Goal: Information Seeking & Learning: Find specific fact

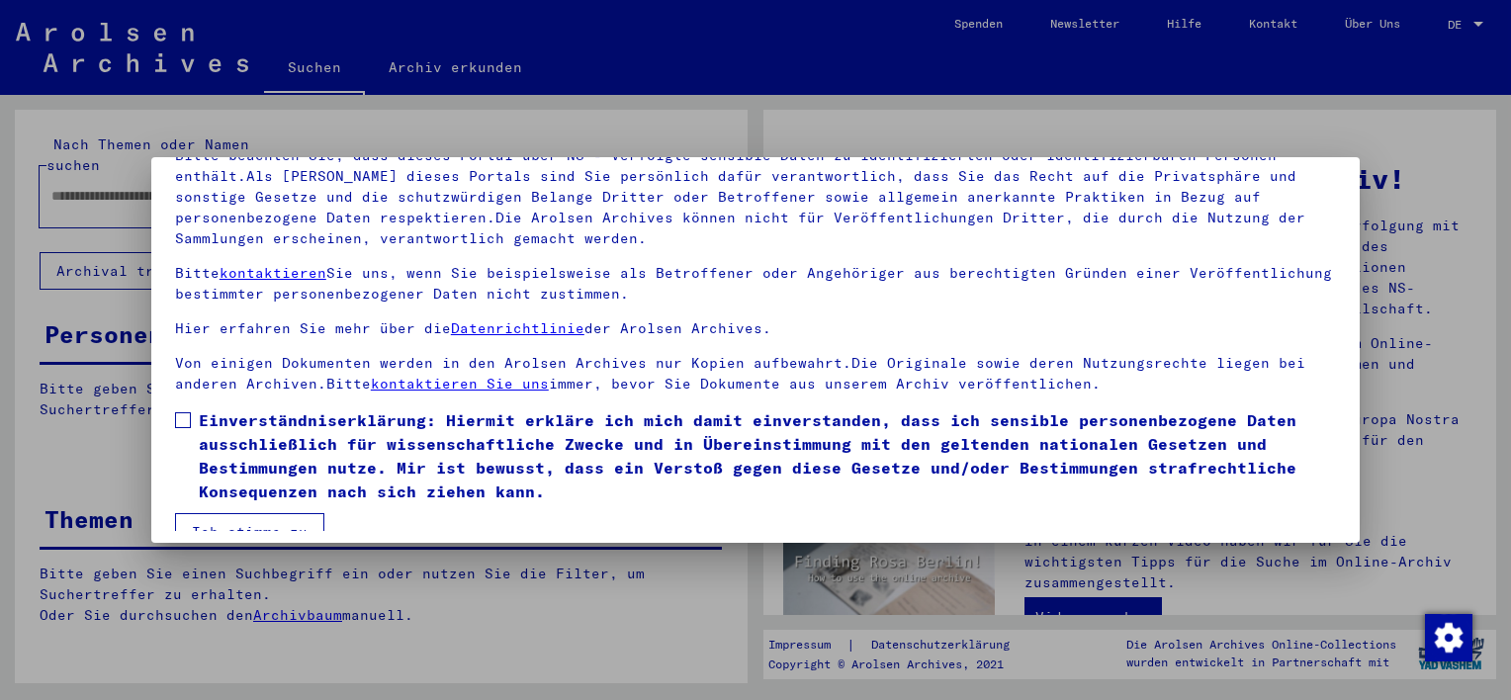
scroll to position [168, 0]
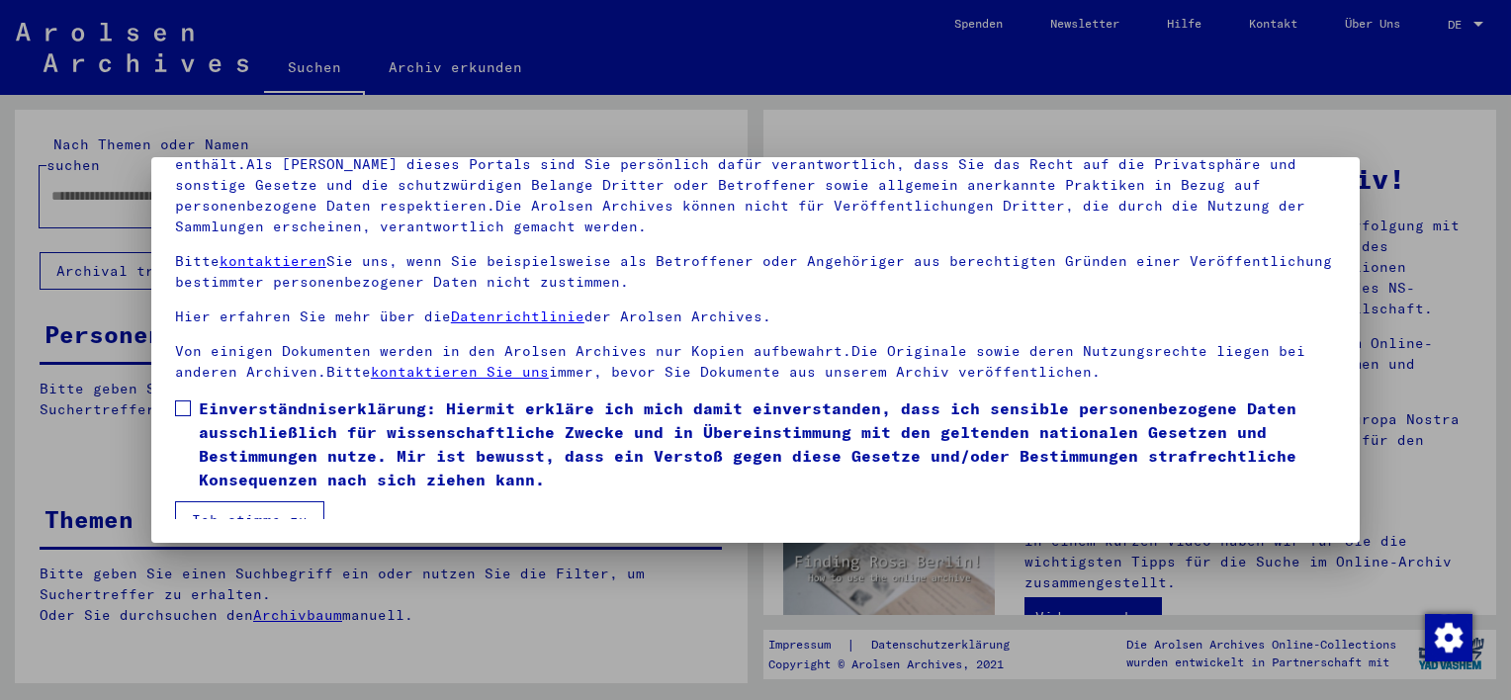
click at [182, 407] on span at bounding box center [183, 408] width 16 height 16
click at [221, 510] on button "Ich stimme zu" at bounding box center [249, 520] width 149 height 38
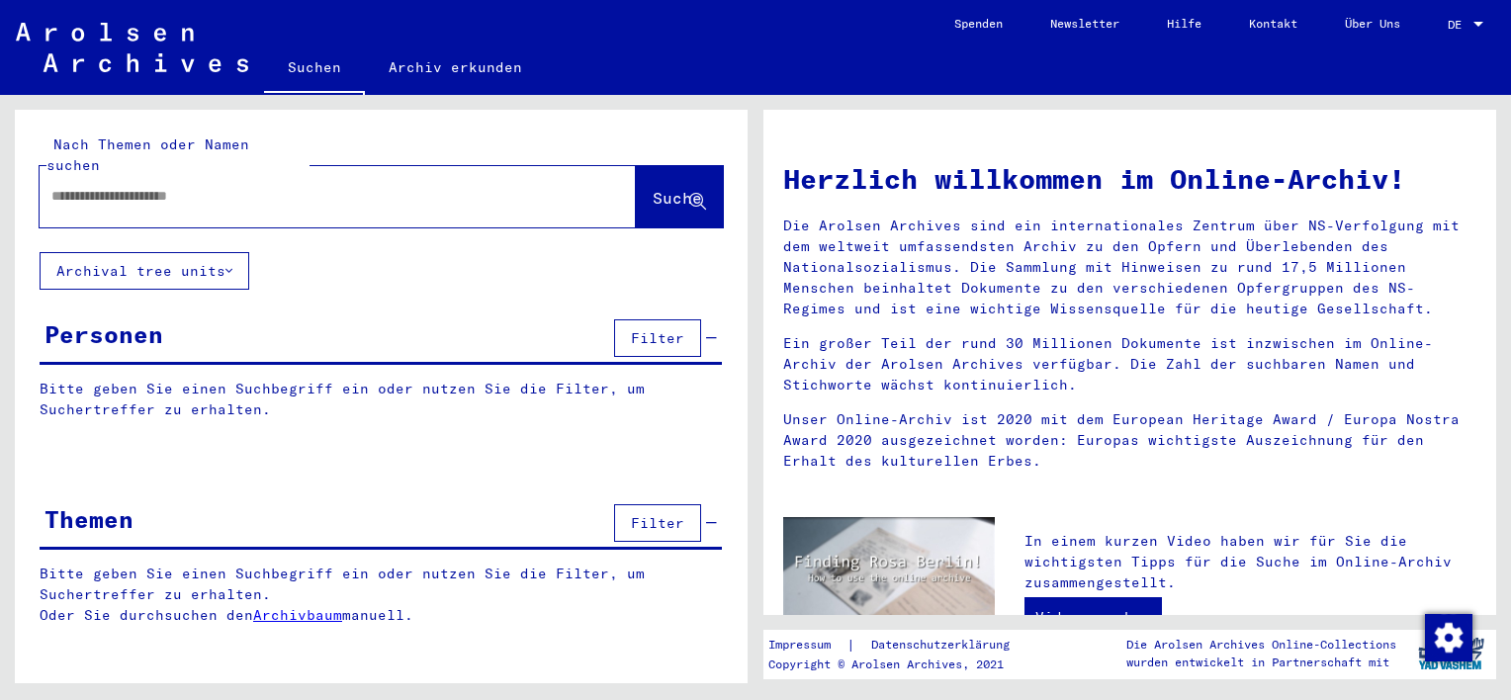
click at [55, 186] on input "text" at bounding box center [313, 196] width 525 height 21
type input "*******"
click at [694, 194] on icon at bounding box center [697, 202] width 17 height 17
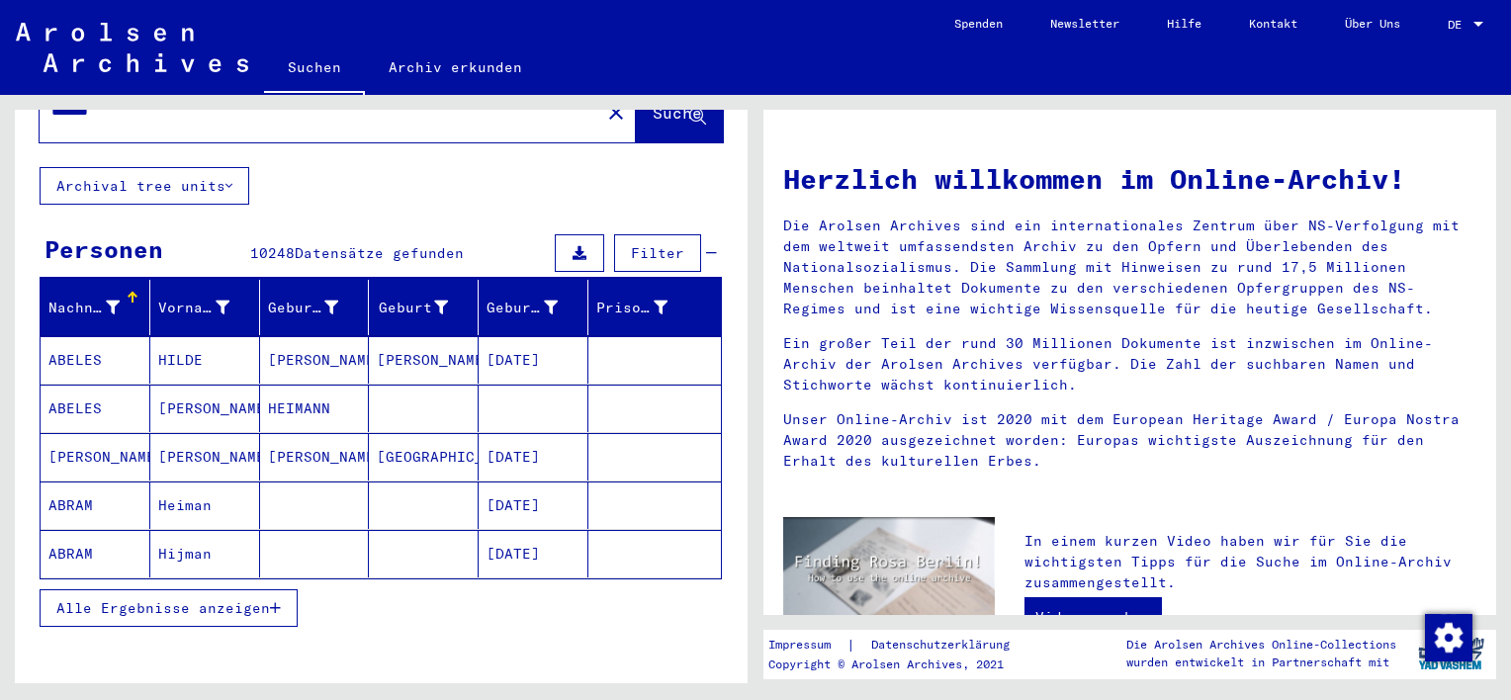
scroll to position [198, 0]
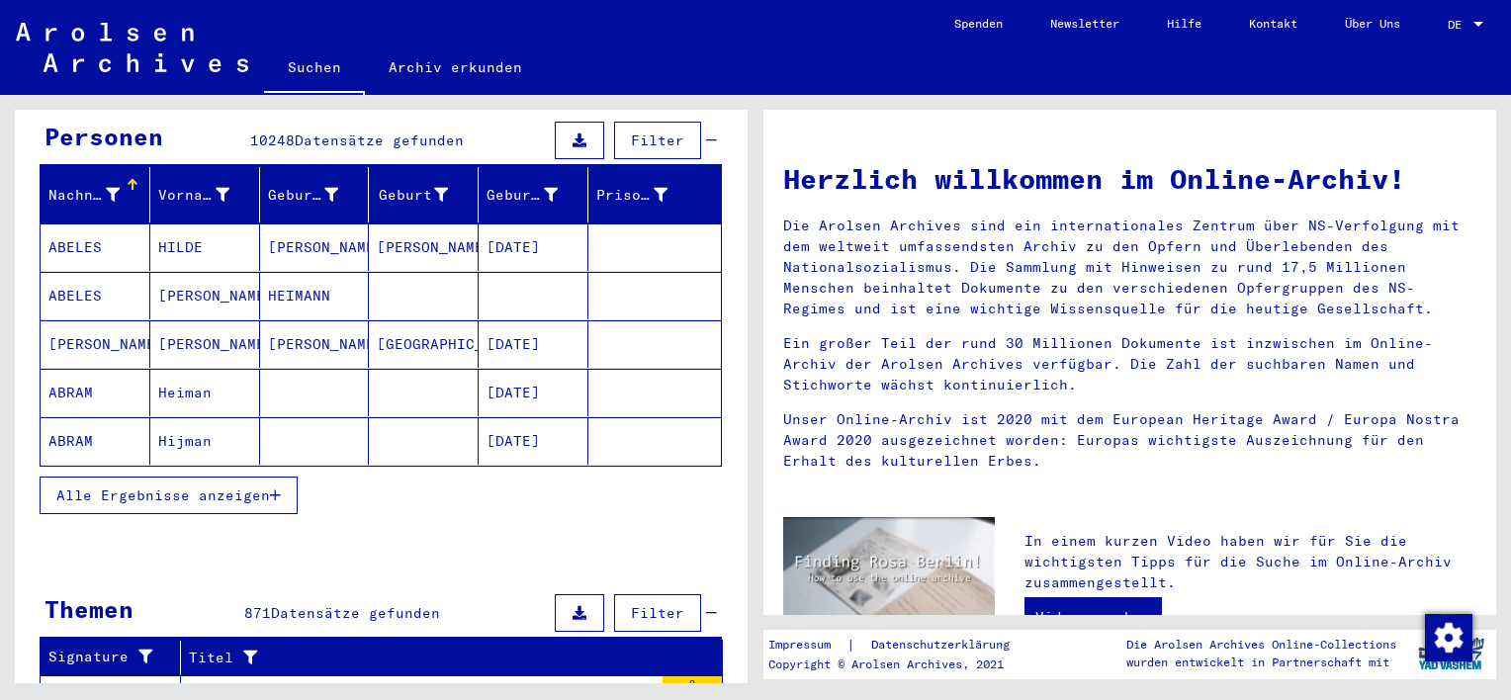
click at [277, 488] on icon "button" at bounding box center [275, 495] width 11 height 14
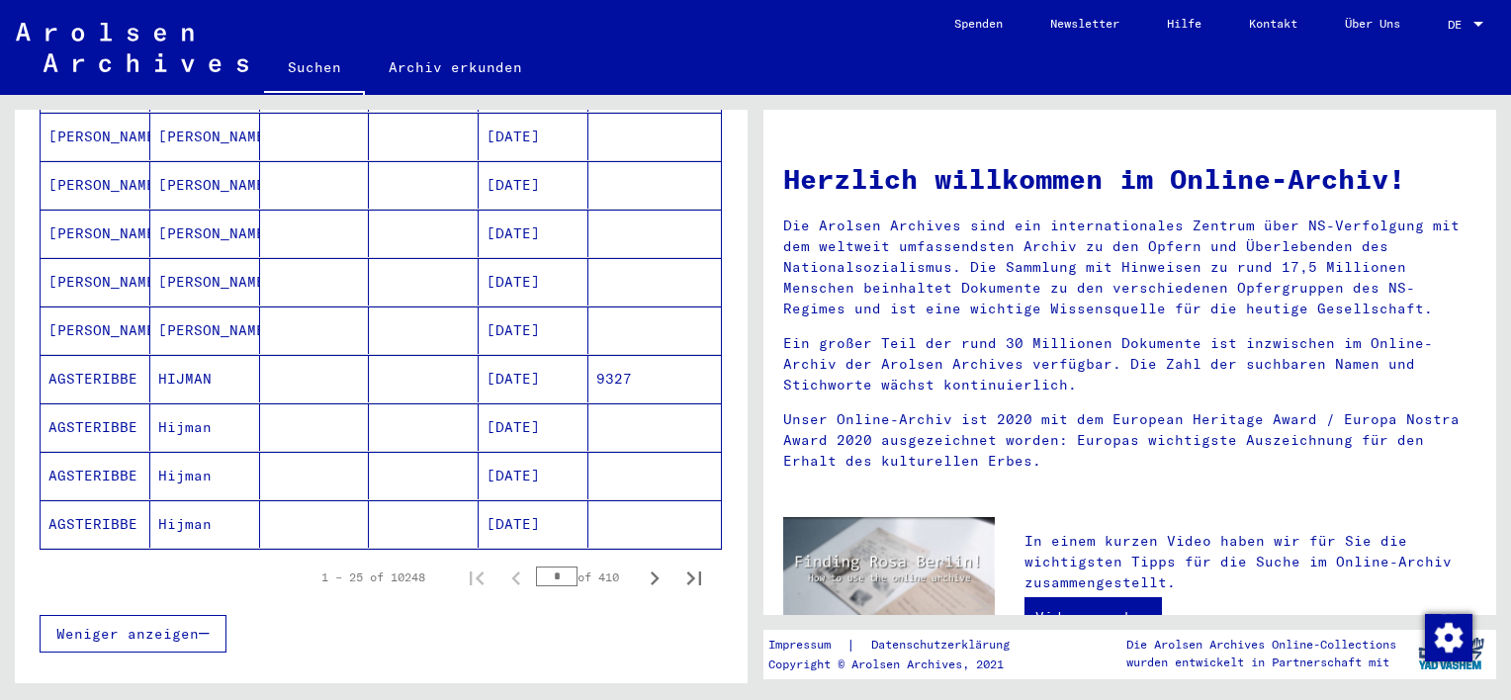
scroll to position [1088, 0]
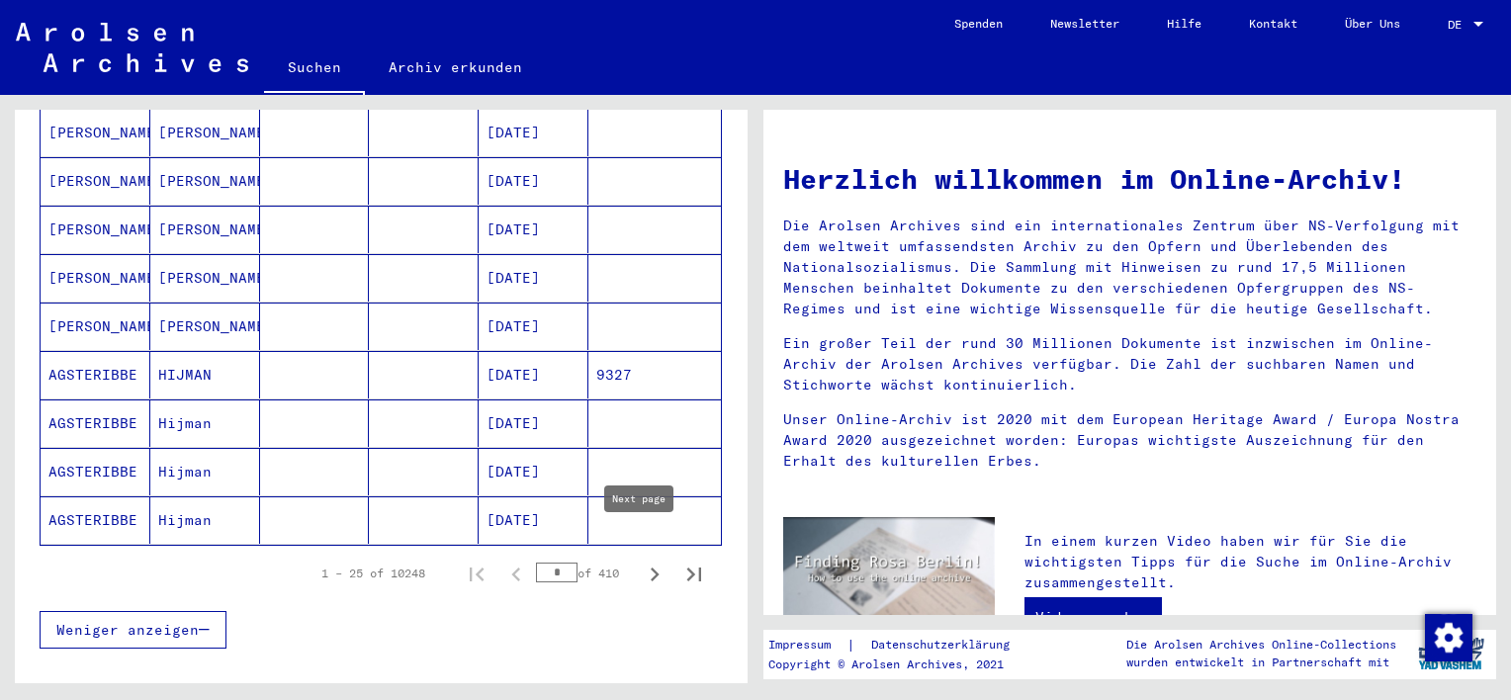
click at [641, 561] on icon "Next page" at bounding box center [655, 575] width 28 height 28
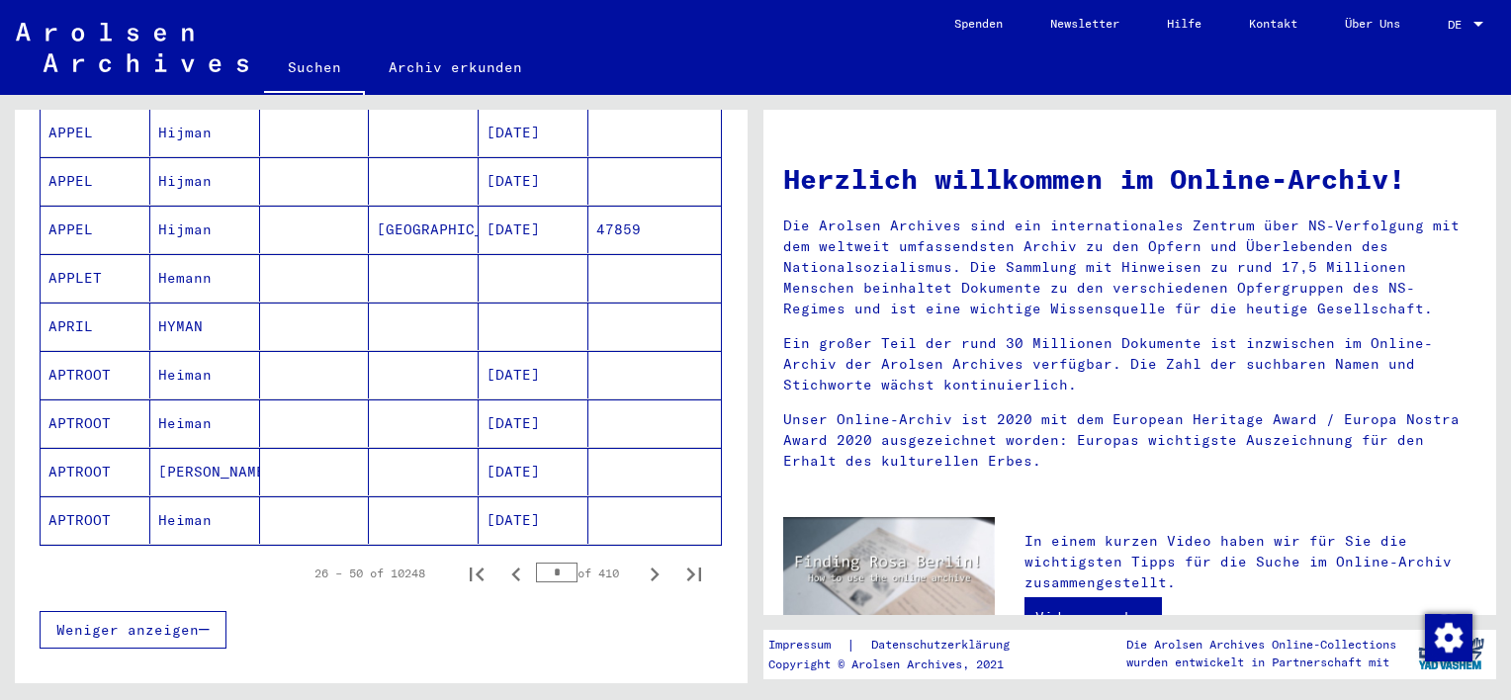
click at [641, 561] on icon "Next page" at bounding box center [655, 575] width 28 height 28
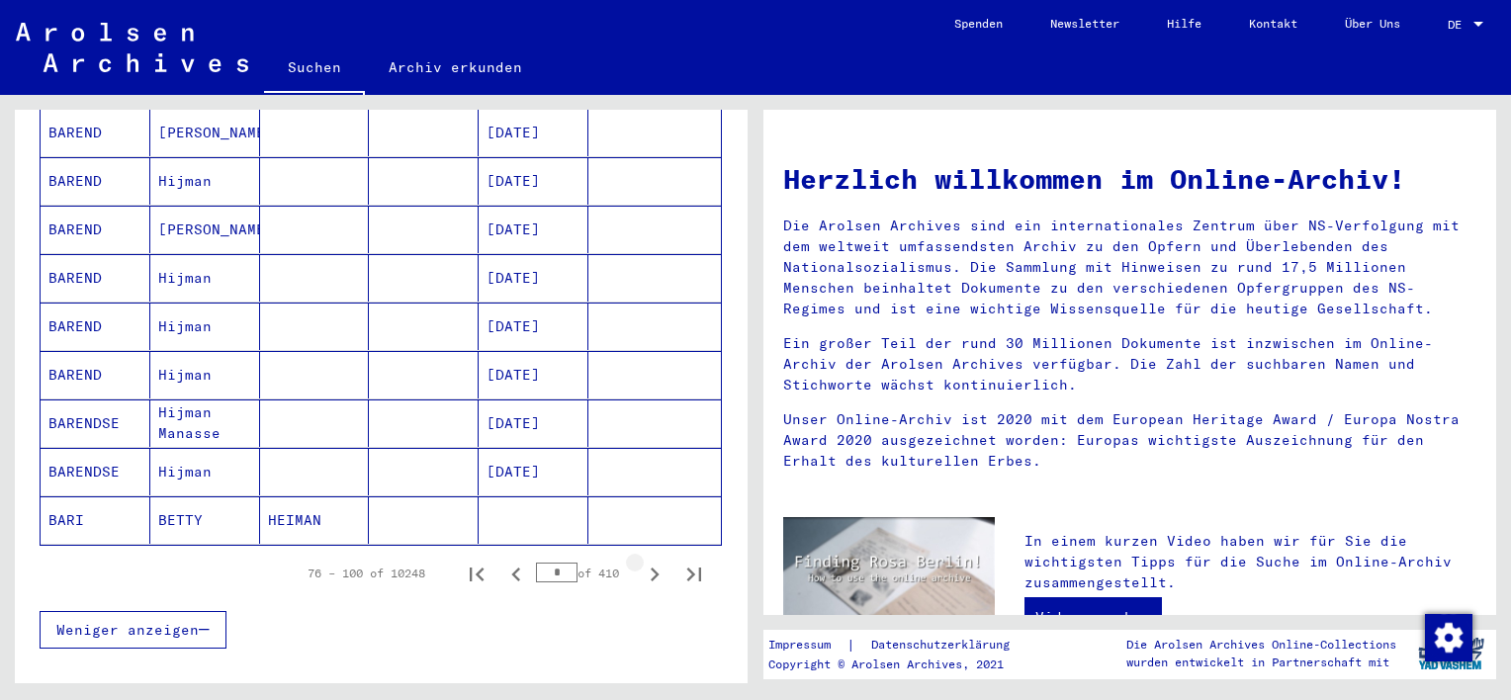
click at [651, 568] on icon "Next page" at bounding box center [655, 575] width 9 height 14
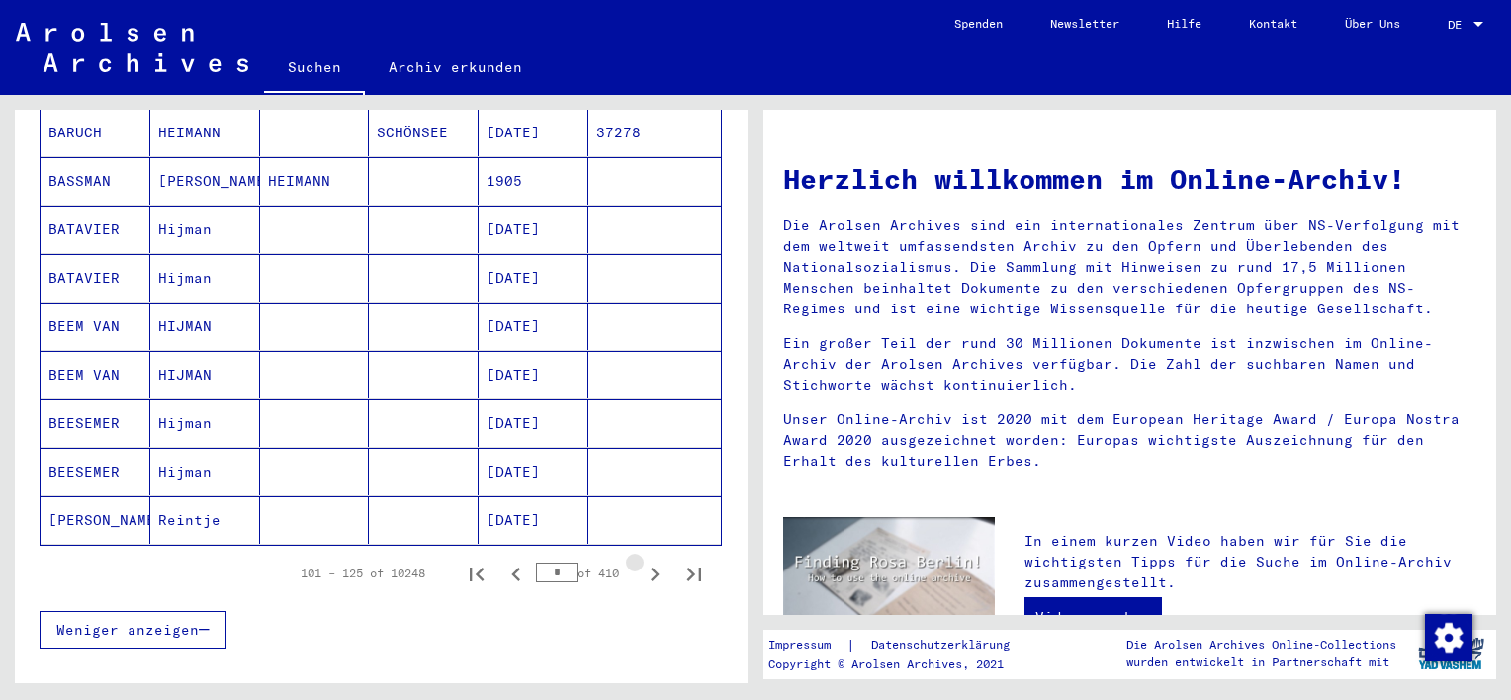
click at [651, 568] on icon "Next page" at bounding box center [655, 575] width 9 height 14
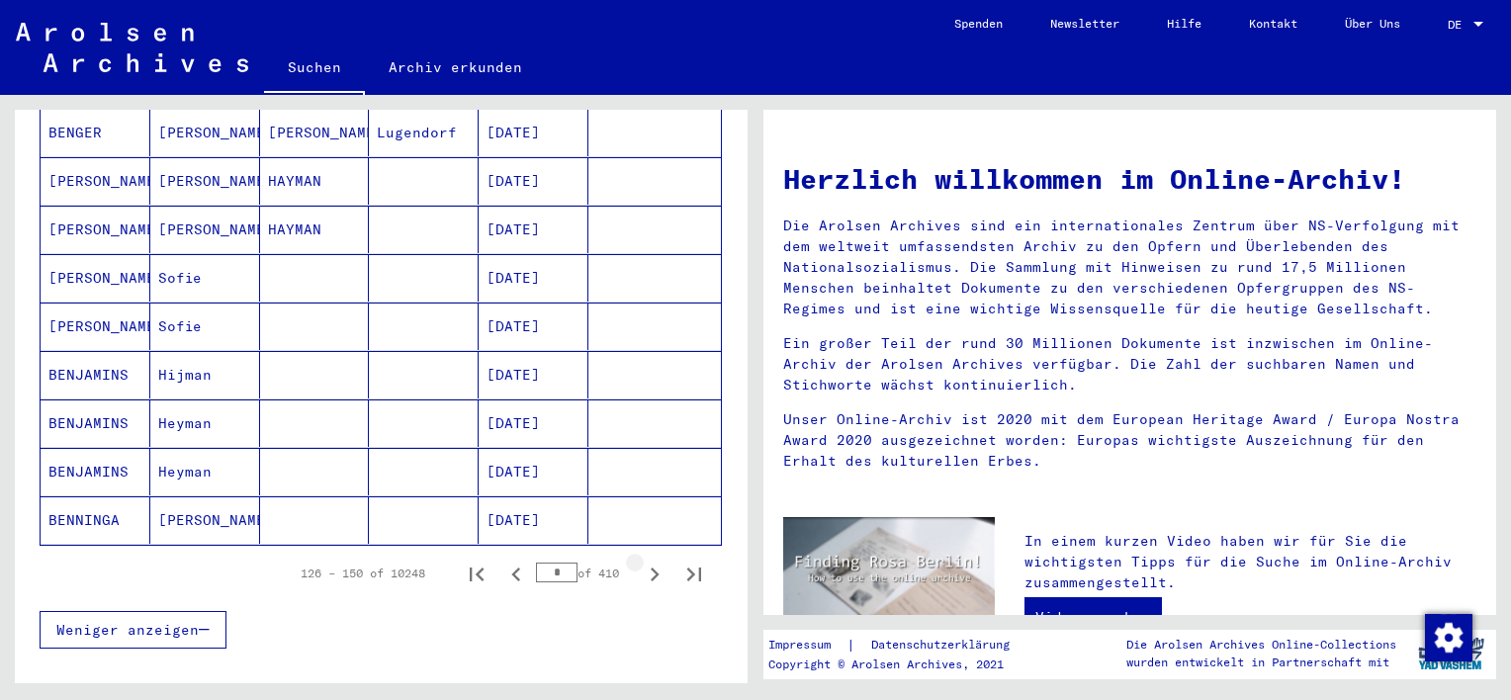
click at [651, 568] on icon "Next page" at bounding box center [655, 575] width 9 height 14
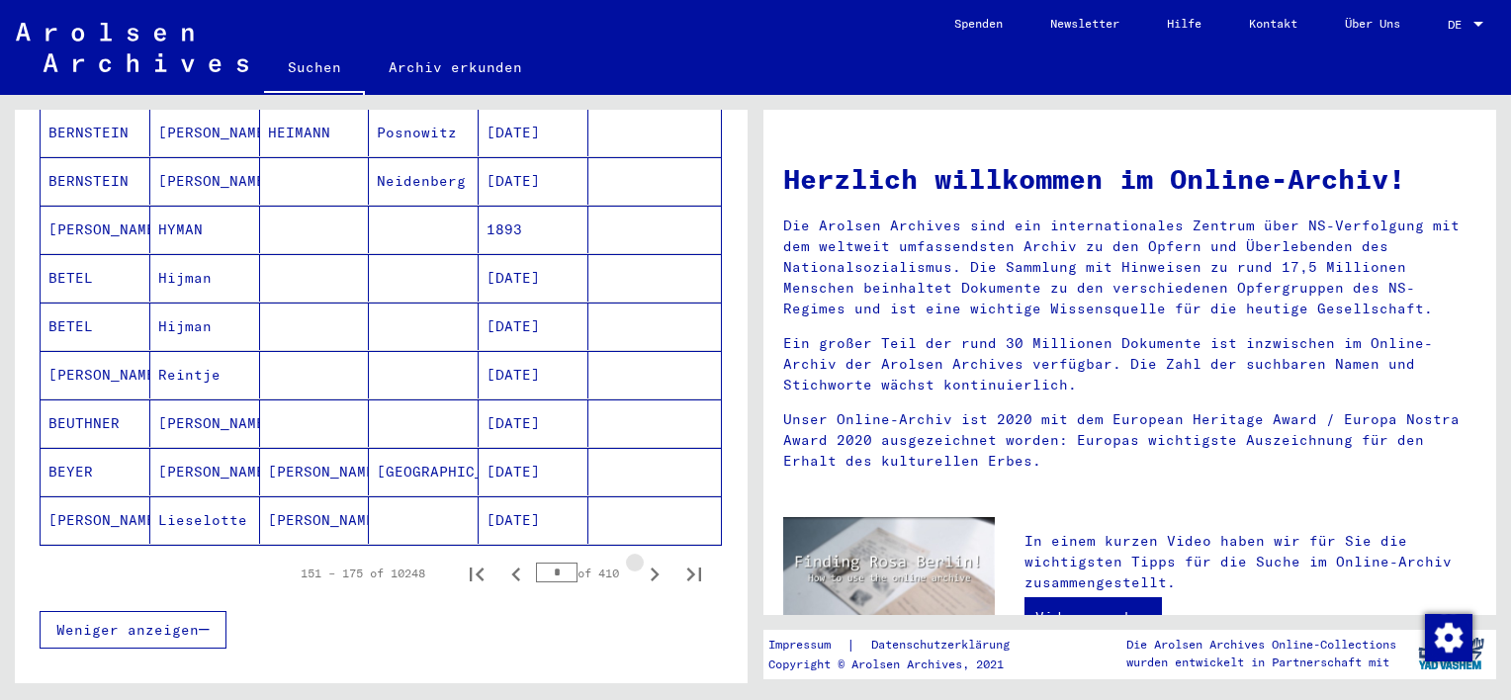
click at [651, 568] on icon "Next page" at bounding box center [655, 575] width 9 height 14
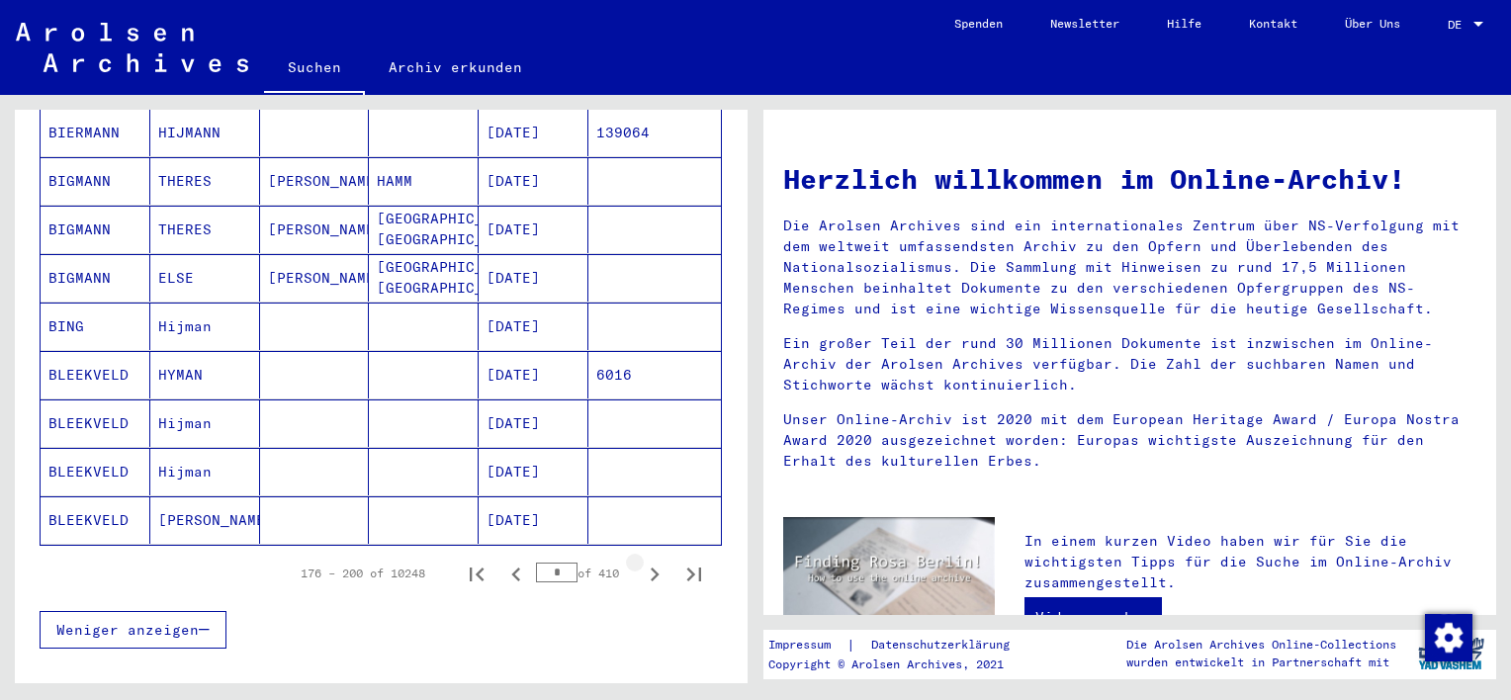
click at [651, 568] on icon "Next page" at bounding box center [655, 575] width 9 height 14
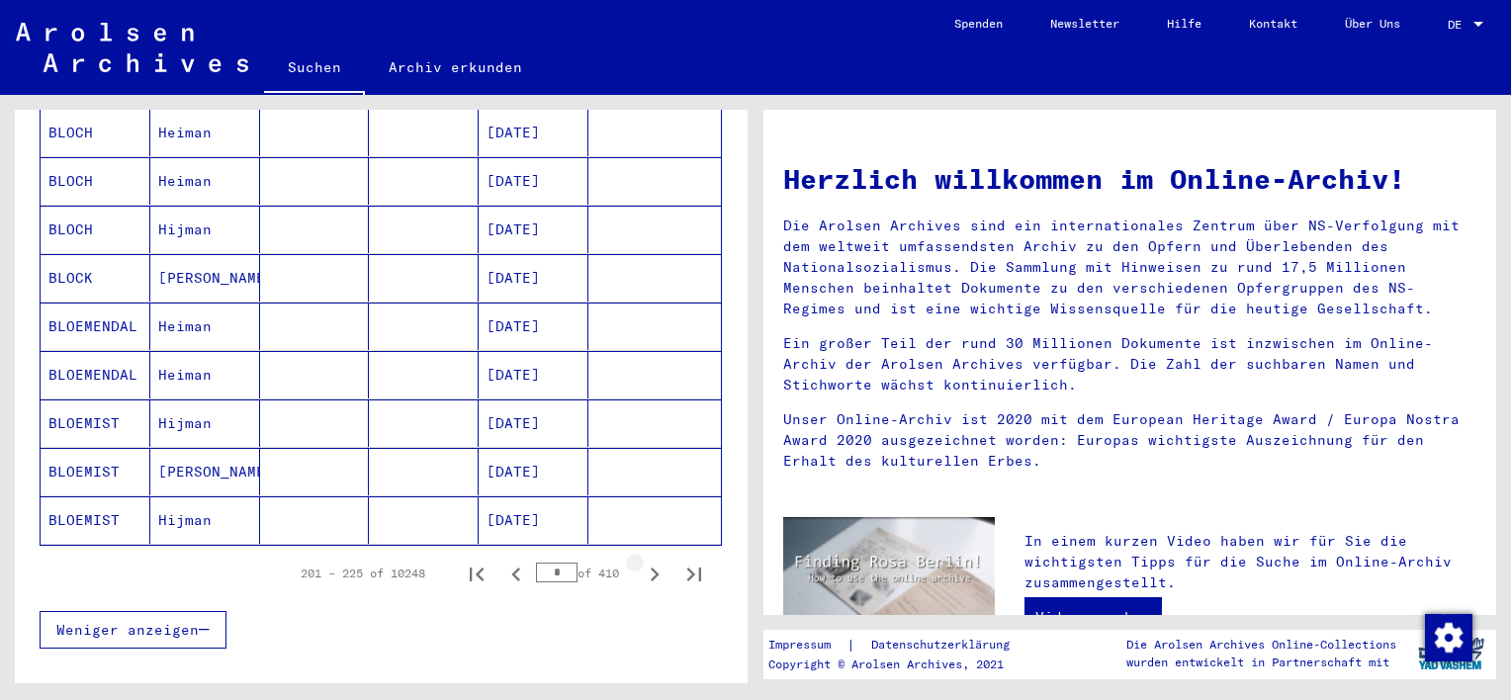
click at [651, 568] on icon "Next page" at bounding box center [655, 575] width 9 height 14
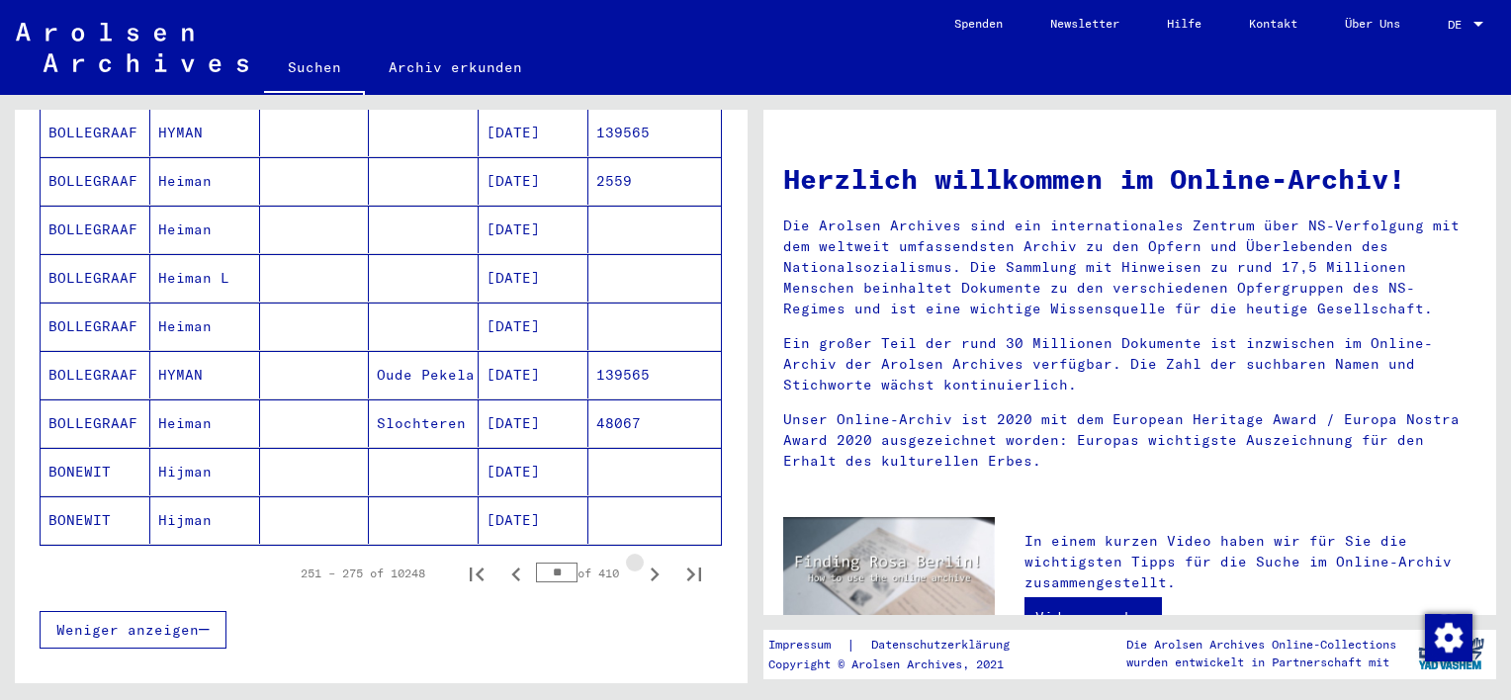
click at [641, 561] on icon "Next page" at bounding box center [655, 575] width 28 height 28
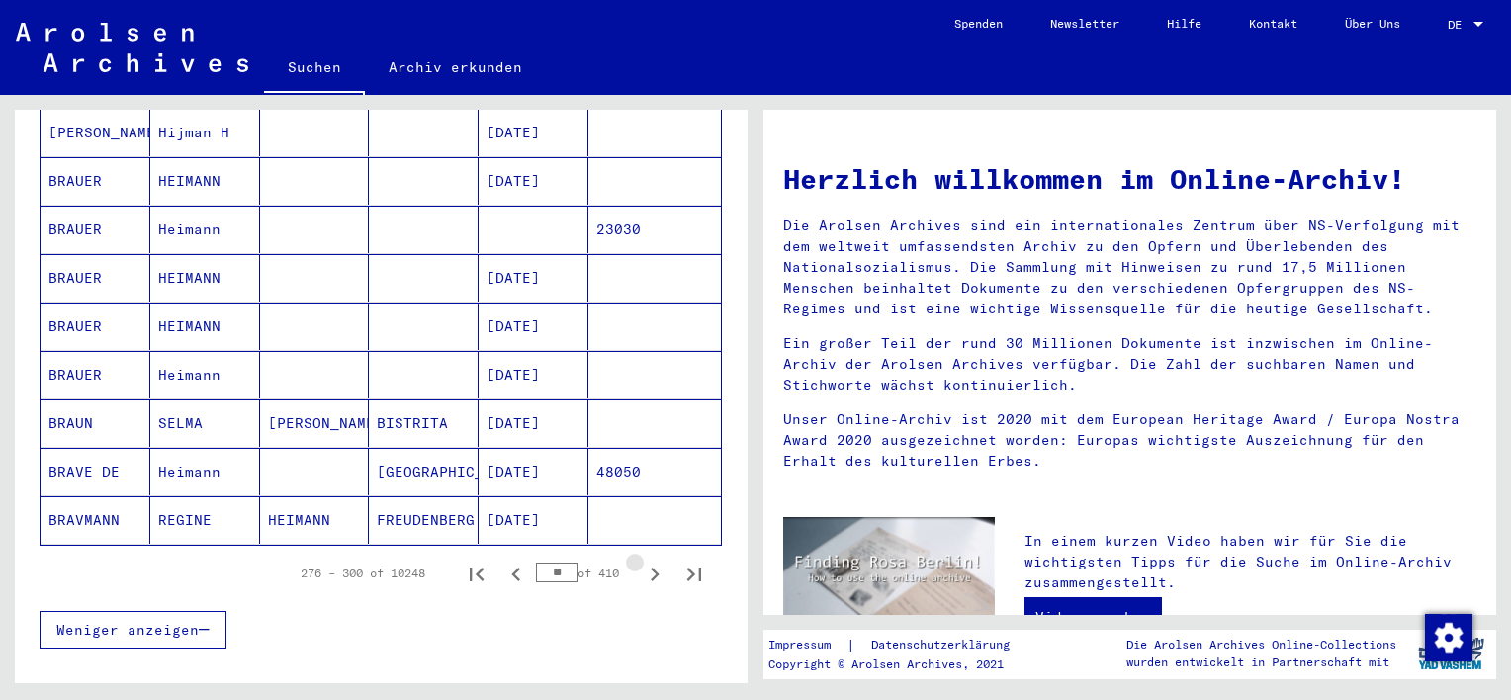
click at [641, 561] on icon "Next page" at bounding box center [655, 575] width 28 height 28
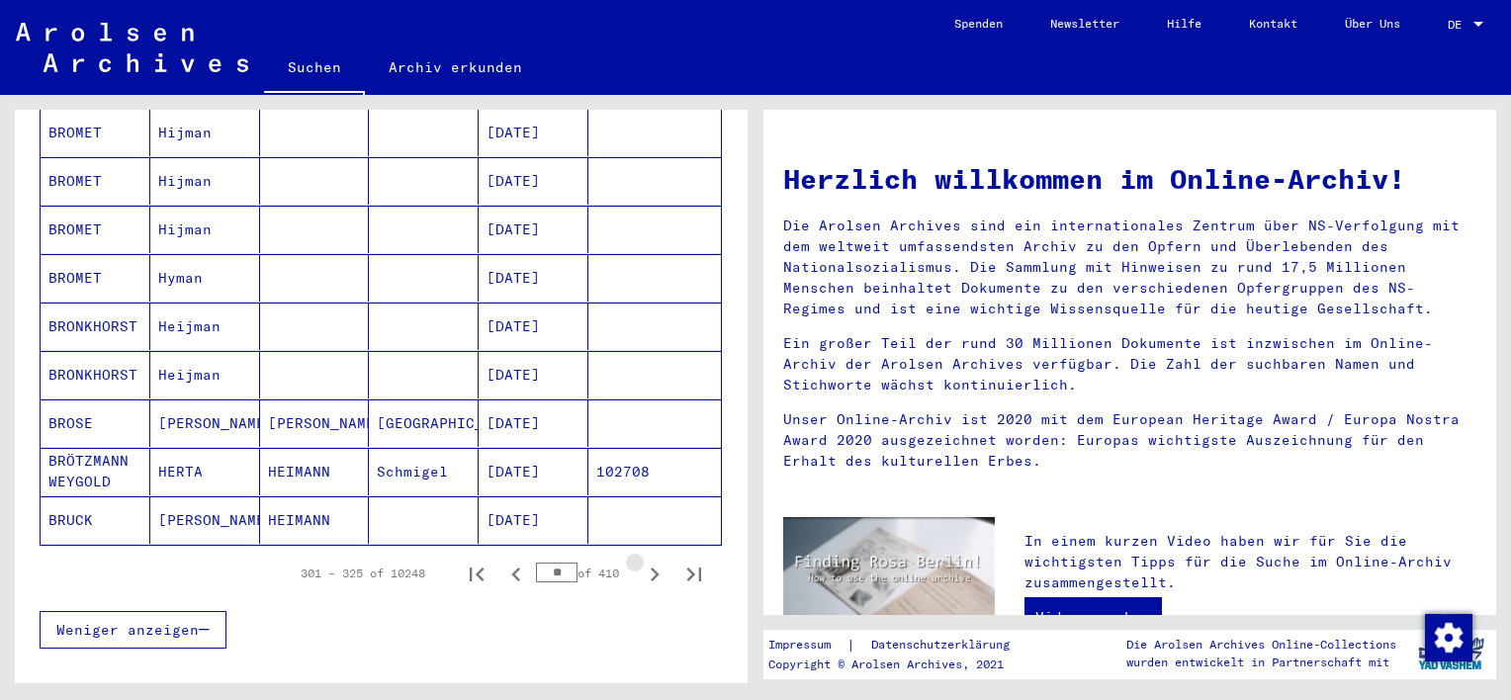
click at [641, 561] on icon "Next page" at bounding box center [655, 575] width 28 height 28
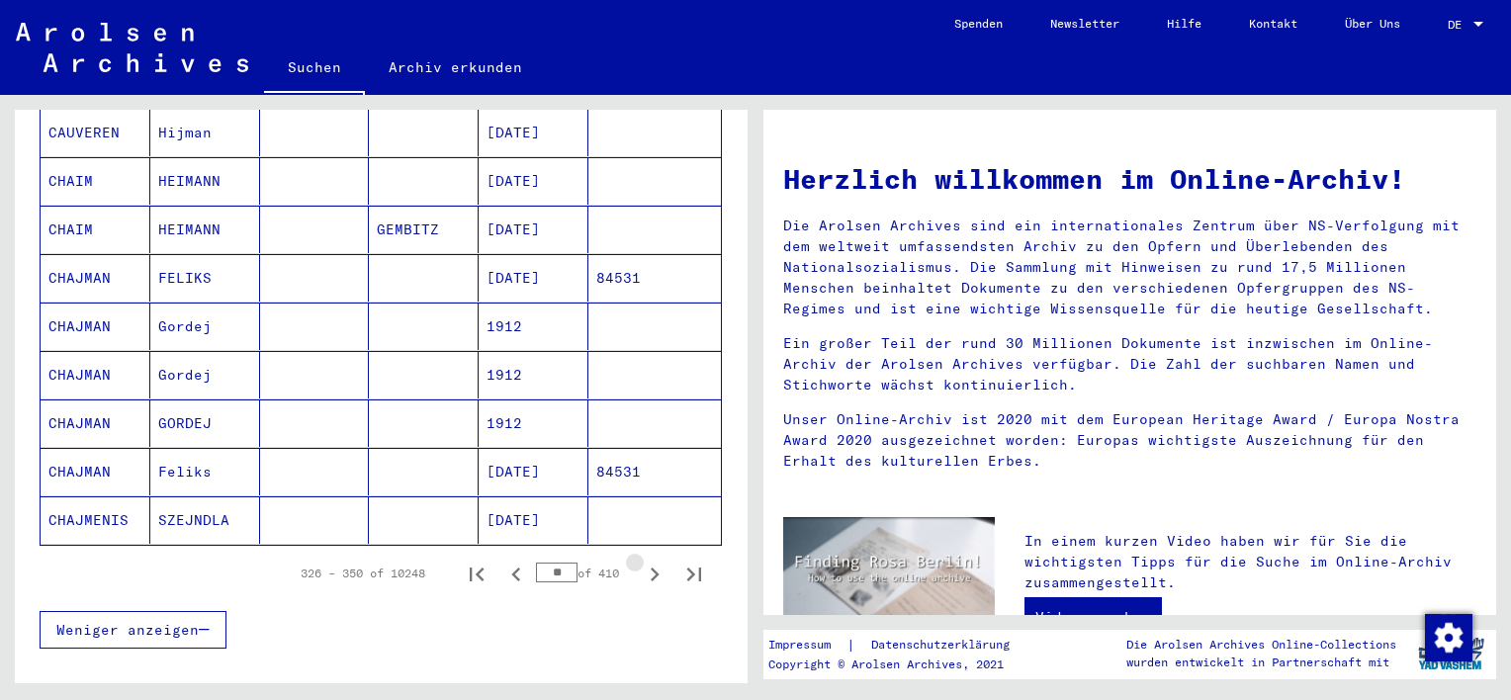
click at [641, 561] on icon "Next page" at bounding box center [655, 575] width 28 height 28
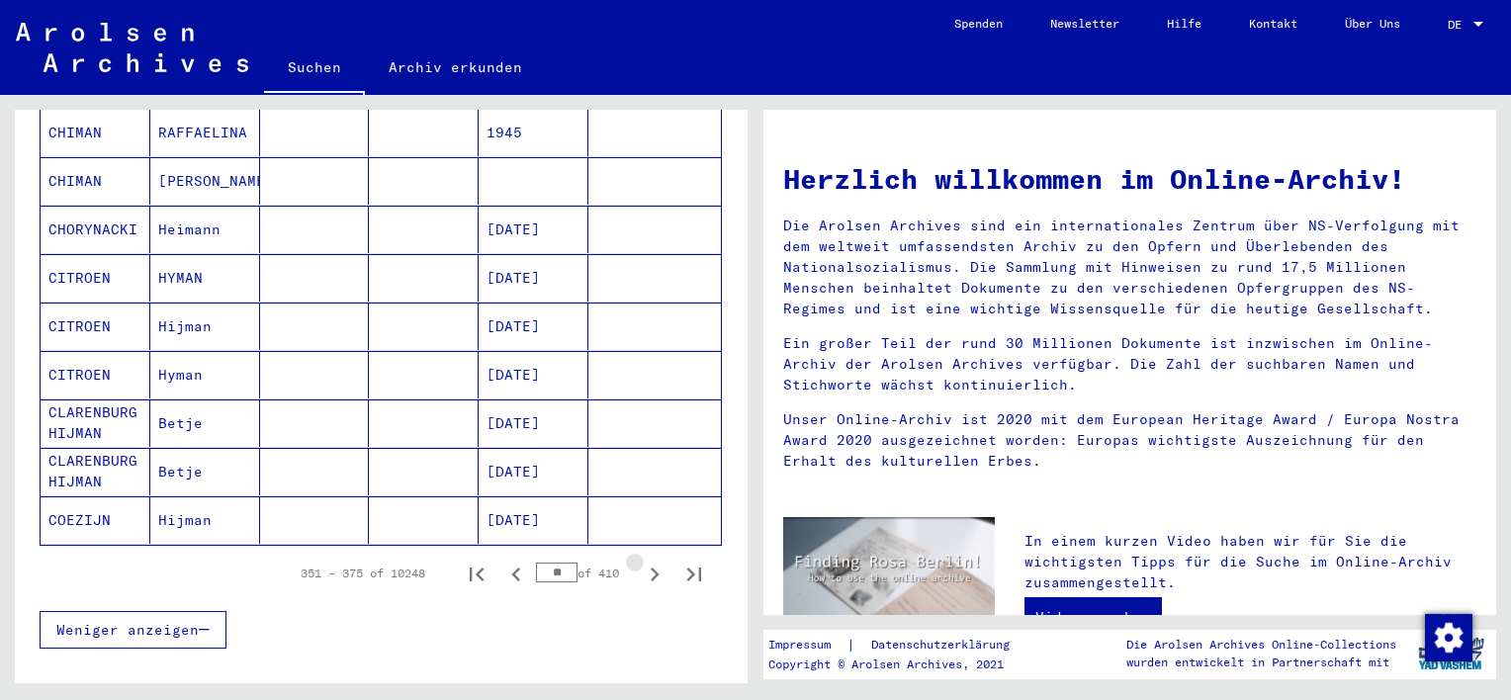
click at [641, 561] on icon "Next page" at bounding box center [655, 575] width 28 height 28
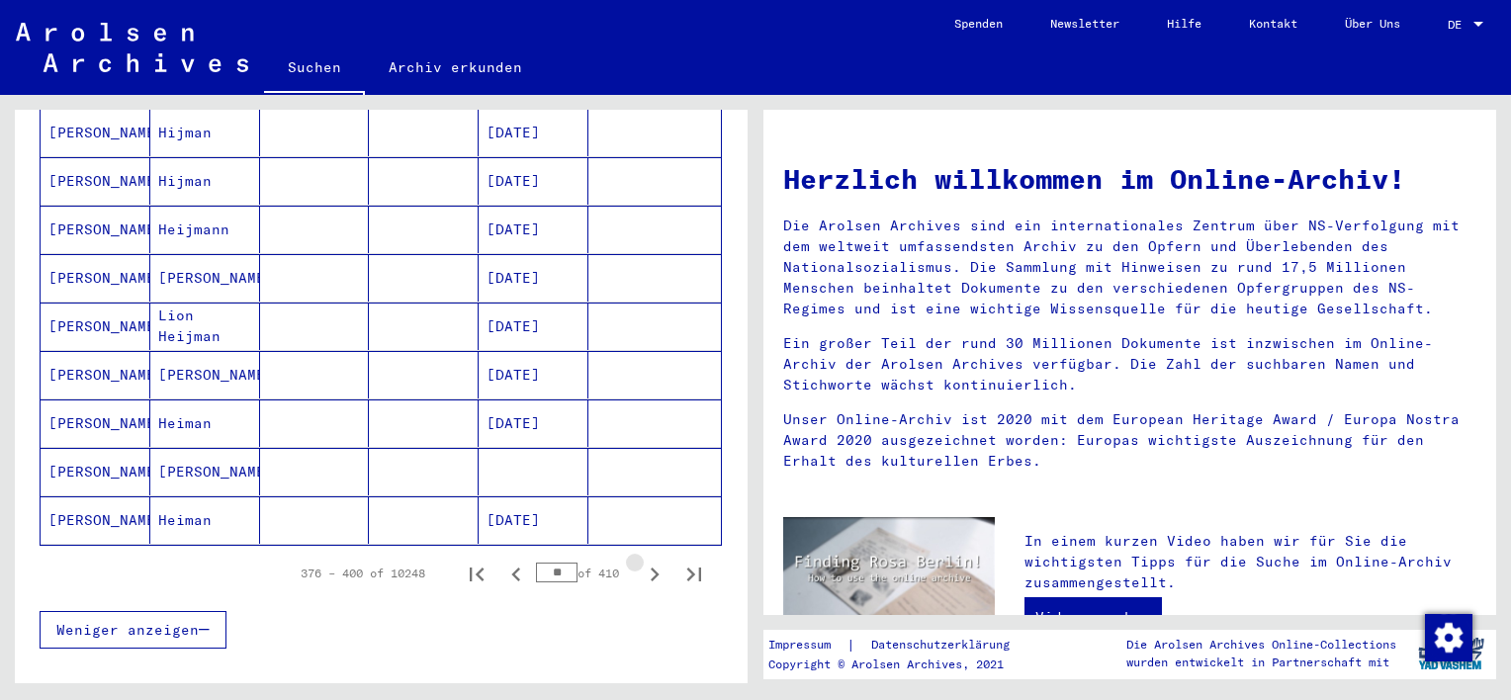
click at [641, 561] on icon "Next page" at bounding box center [655, 575] width 28 height 28
click at [651, 568] on icon "Next page" at bounding box center [655, 575] width 9 height 14
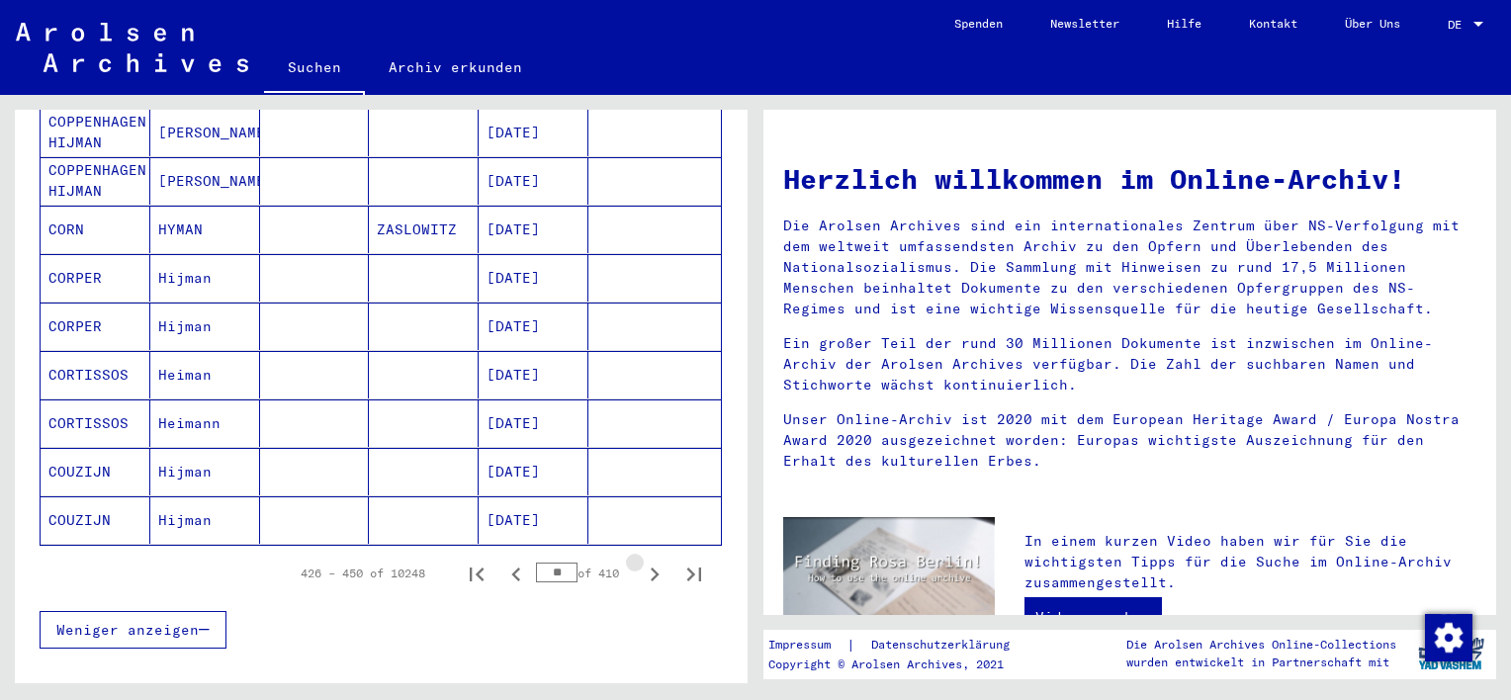
click at [651, 568] on icon "Next page" at bounding box center [655, 575] width 9 height 14
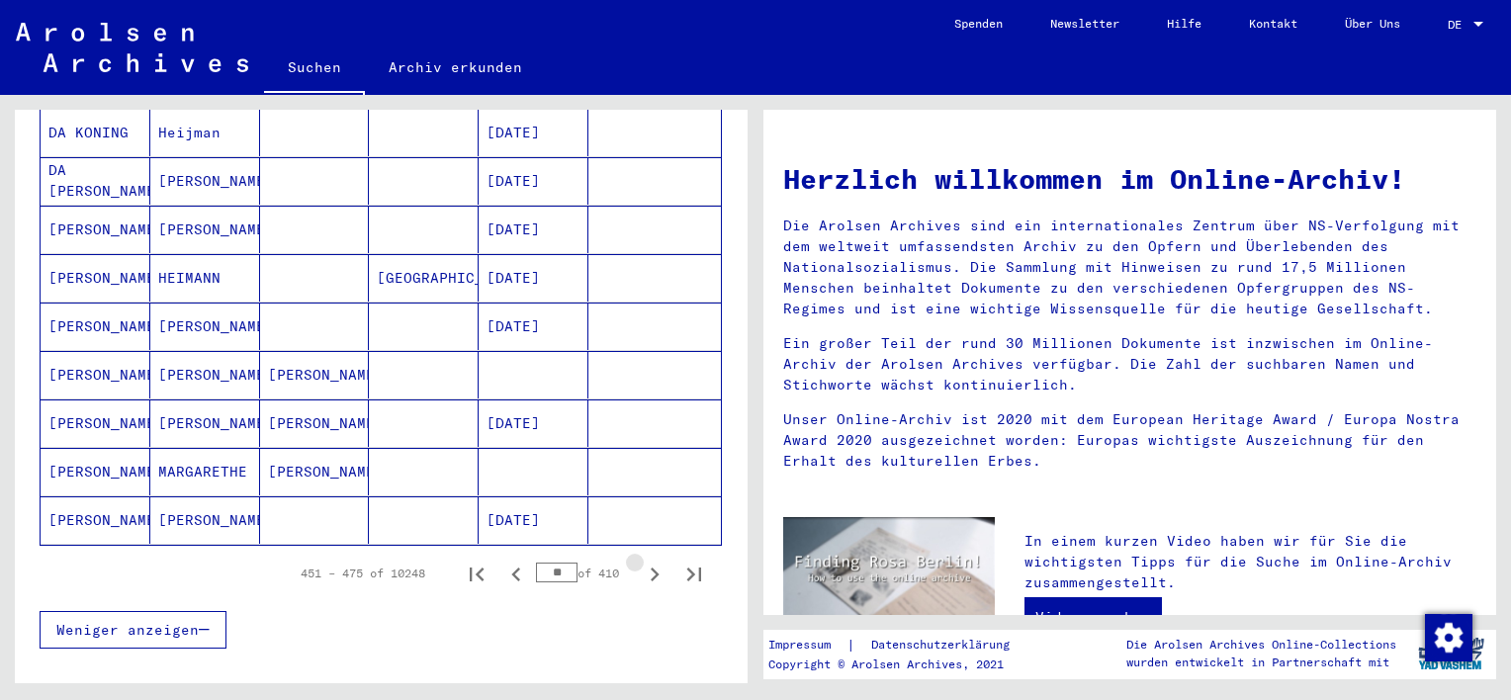
click at [651, 568] on icon "Next page" at bounding box center [655, 575] width 9 height 14
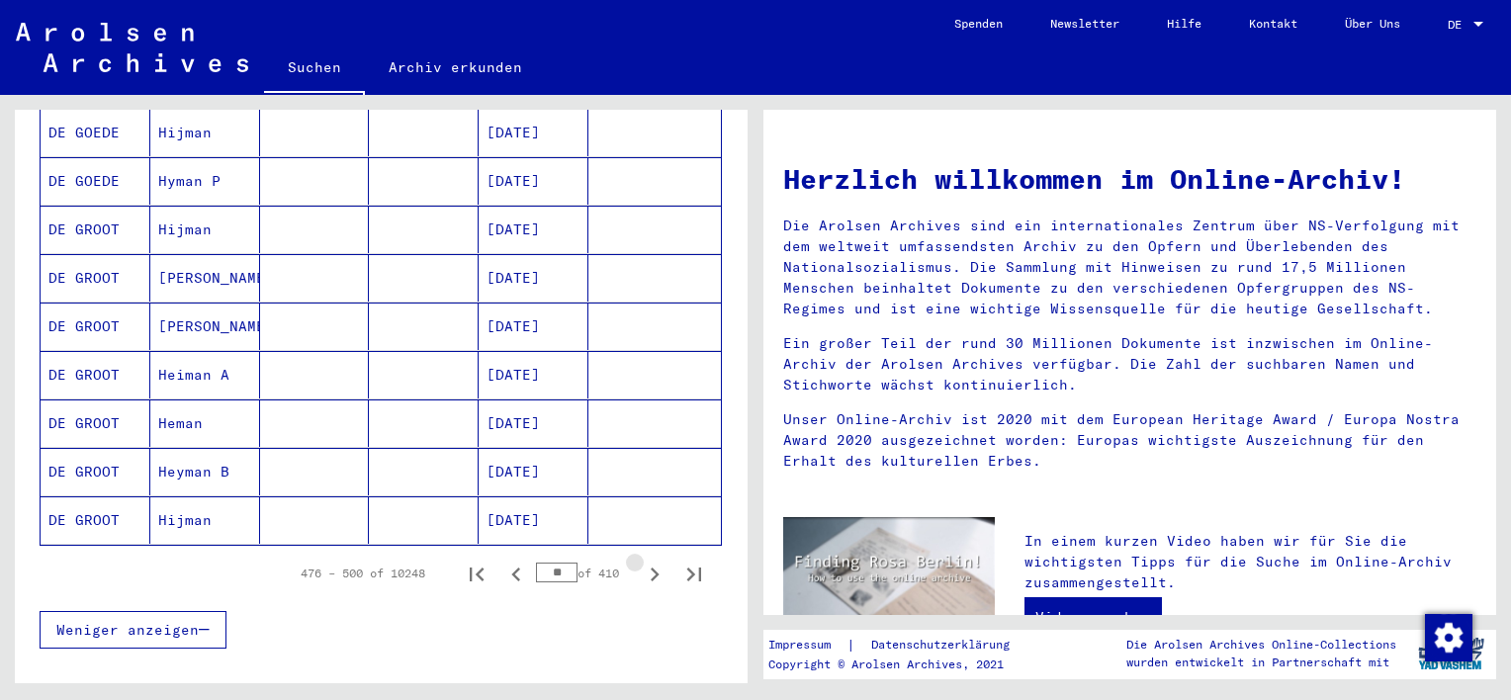
click at [651, 568] on icon "Next page" at bounding box center [655, 575] width 9 height 14
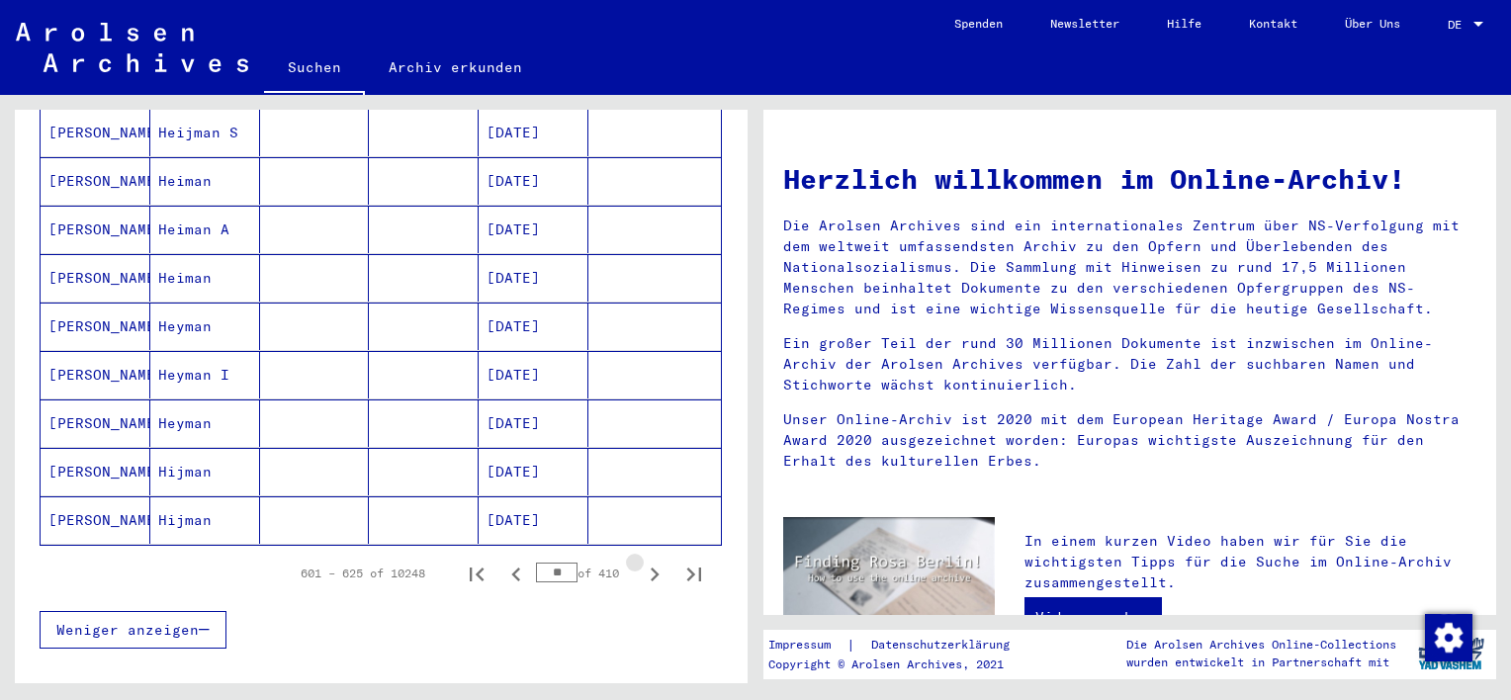
click at [651, 568] on icon "Next page" at bounding box center [655, 575] width 9 height 14
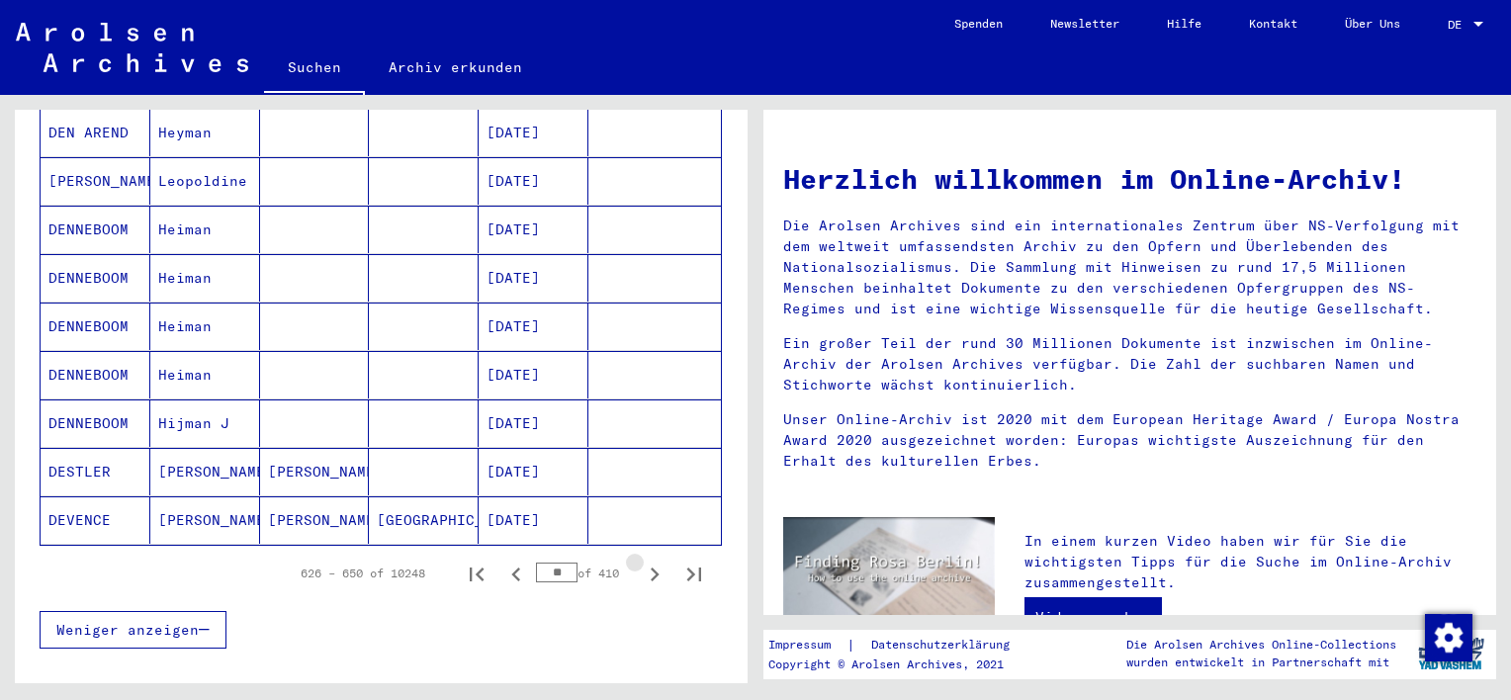
click at [651, 568] on icon "Next page" at bounding box center [655, 575] width 9 height 14
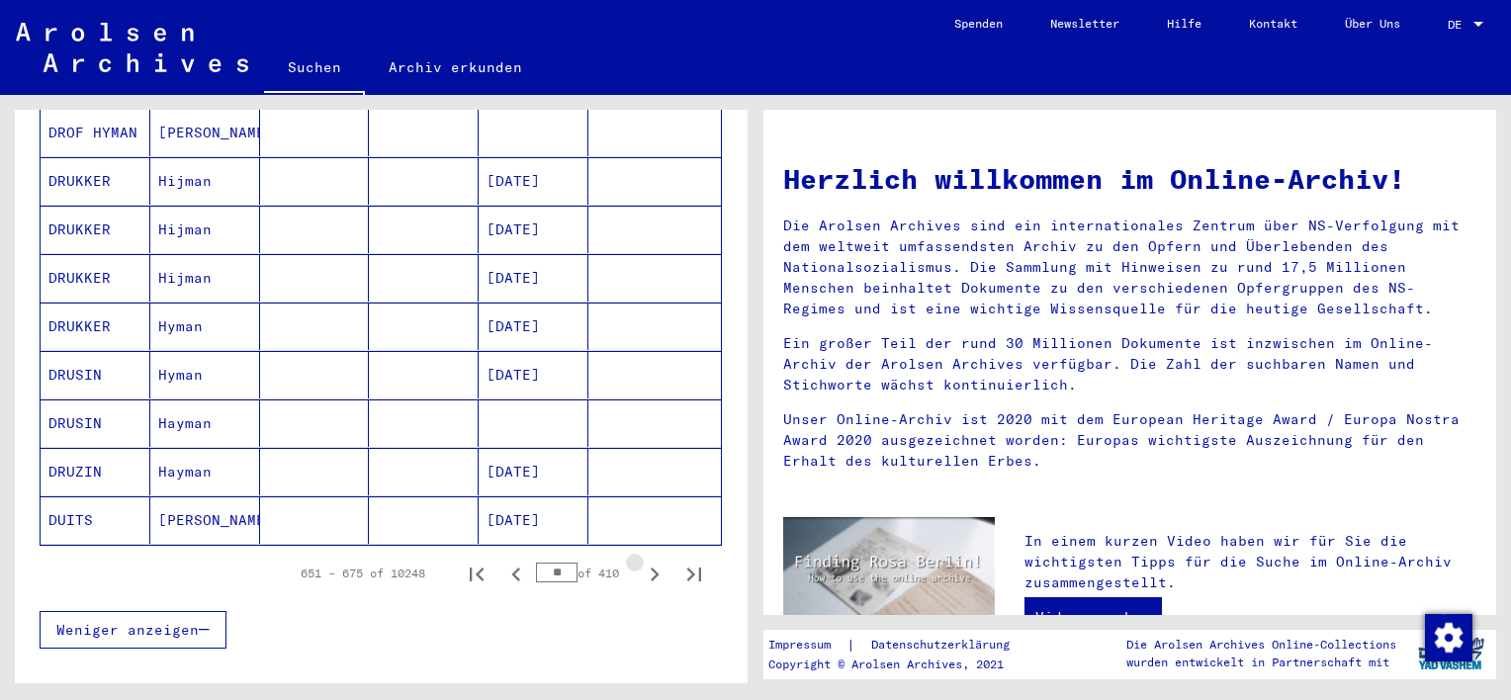
click at [651, 568] on icon "Next page" at bounding box center [655, 575] width 9 height 14
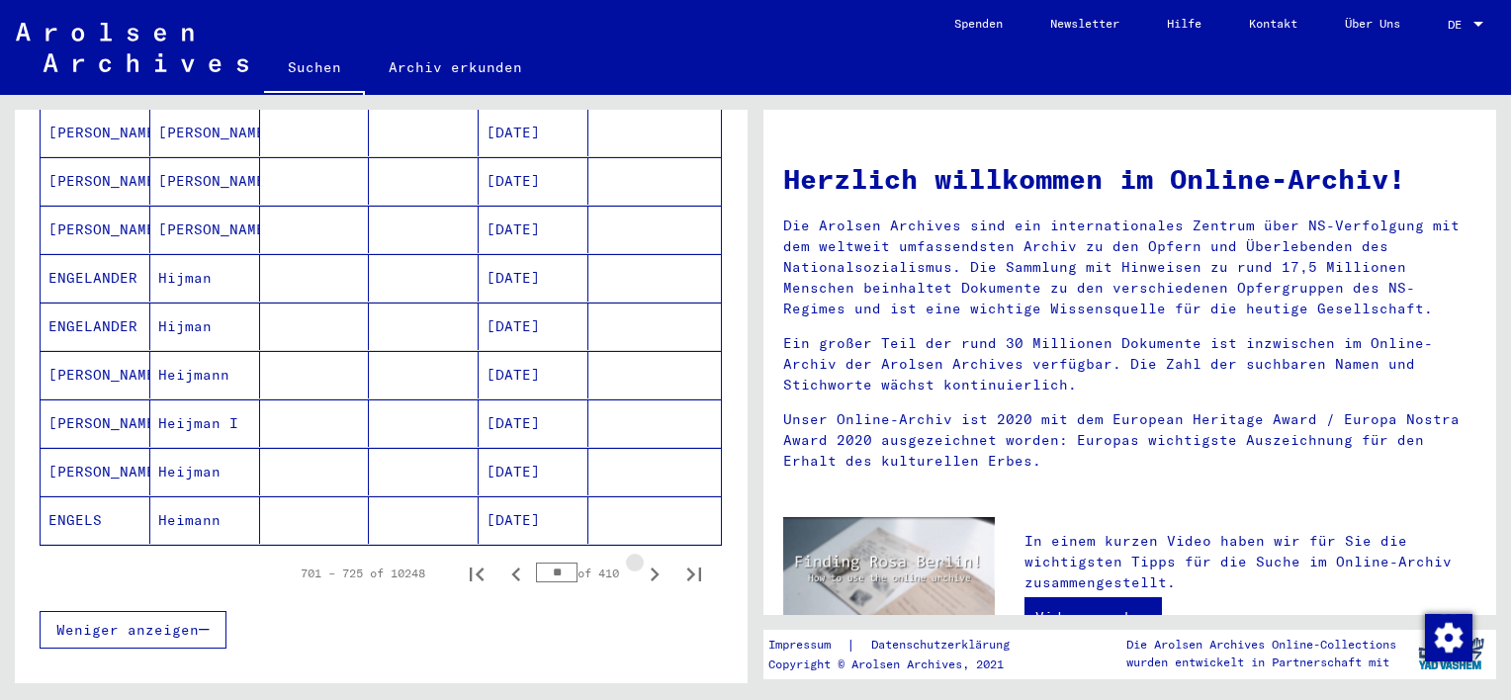
click at [651, 568] on icon "Next page" at bounding box center [655, 575] width 9 height 14
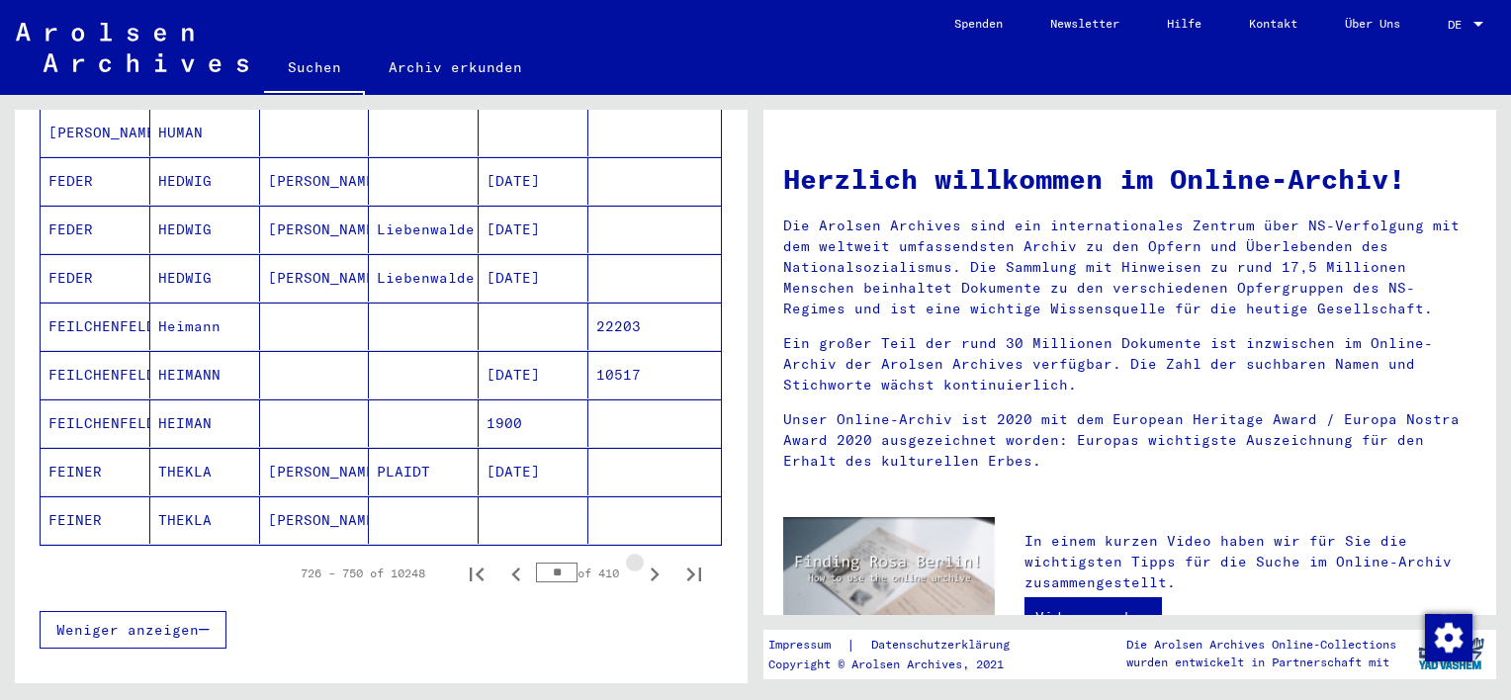
click at [651, 568] on icon "Next page" at bounding box center [655, 575] width 9 height 14
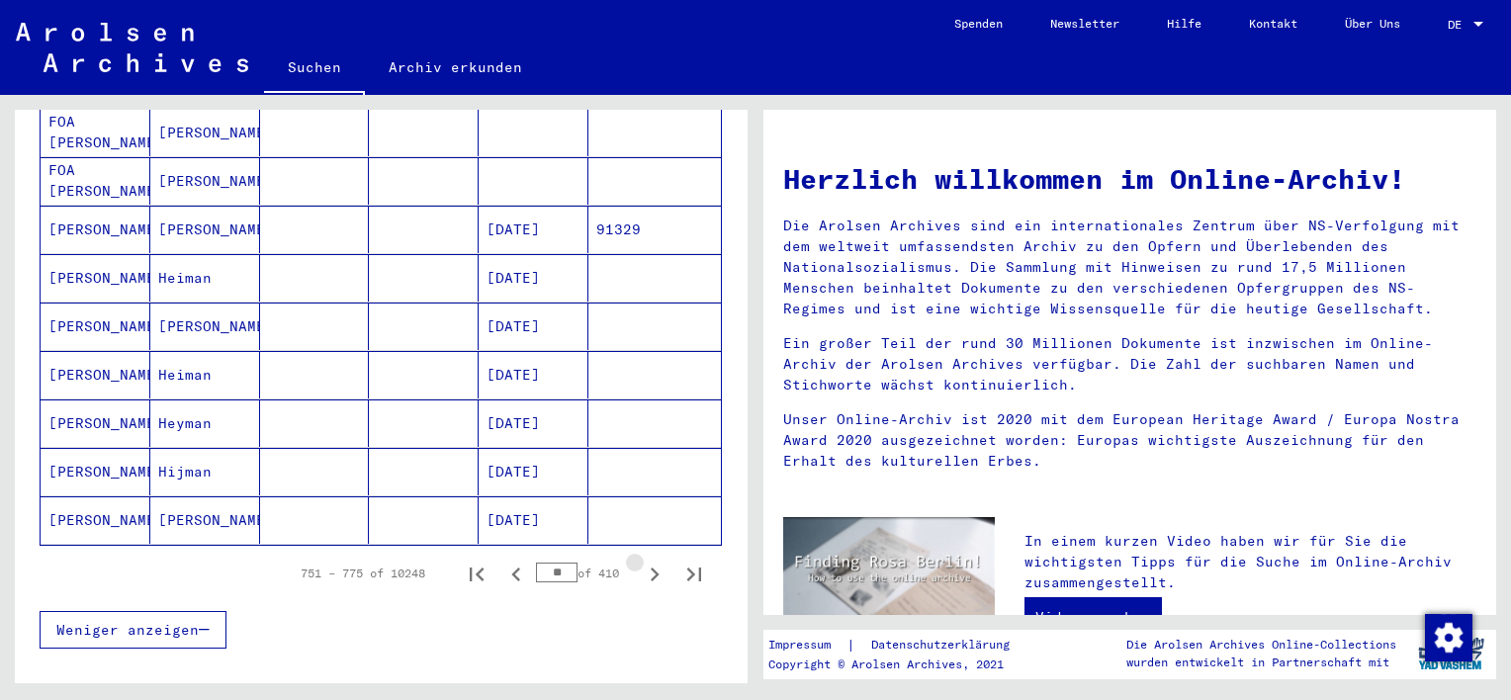
click at [651, 568] on icon "Next page" at bounding box center [655, 575] width 9 height 14
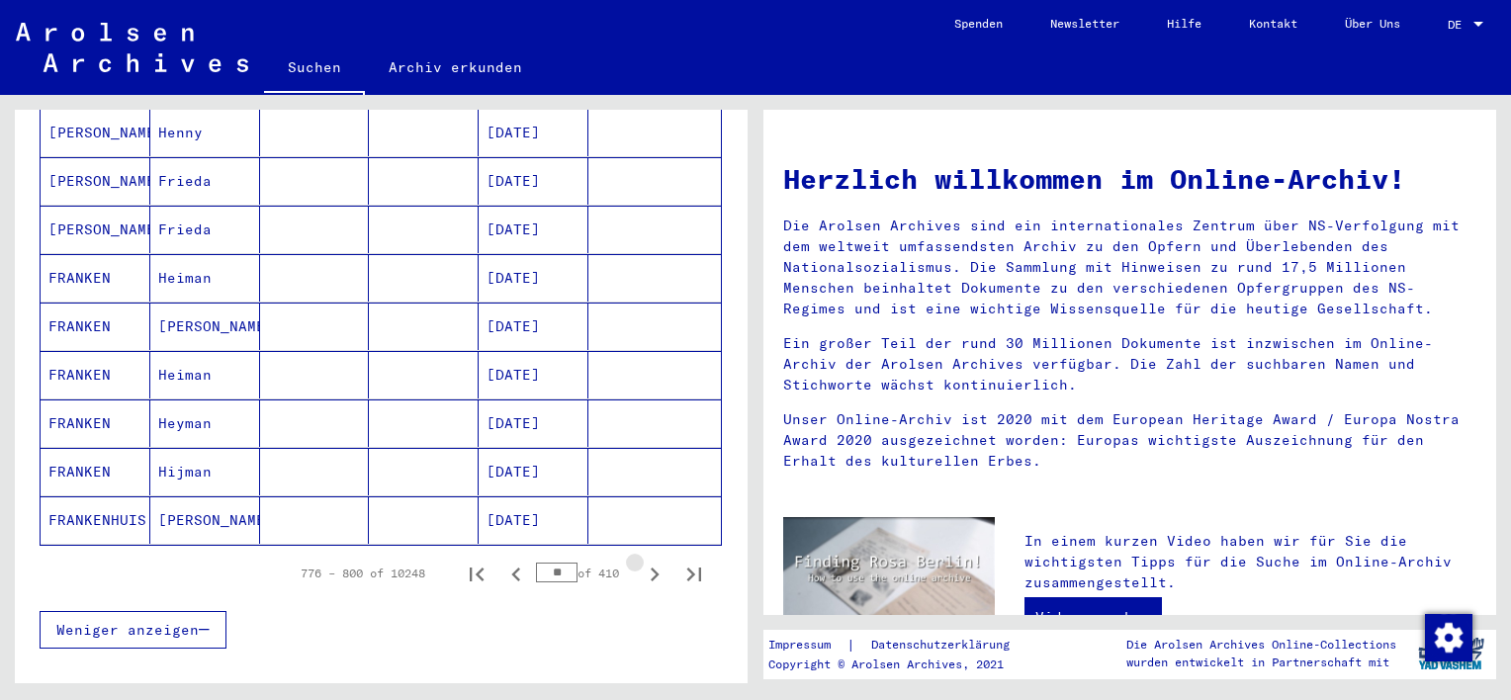
click at [651, 568] on icon "Next page" at bounding box center [655, 575] width 9 height 14
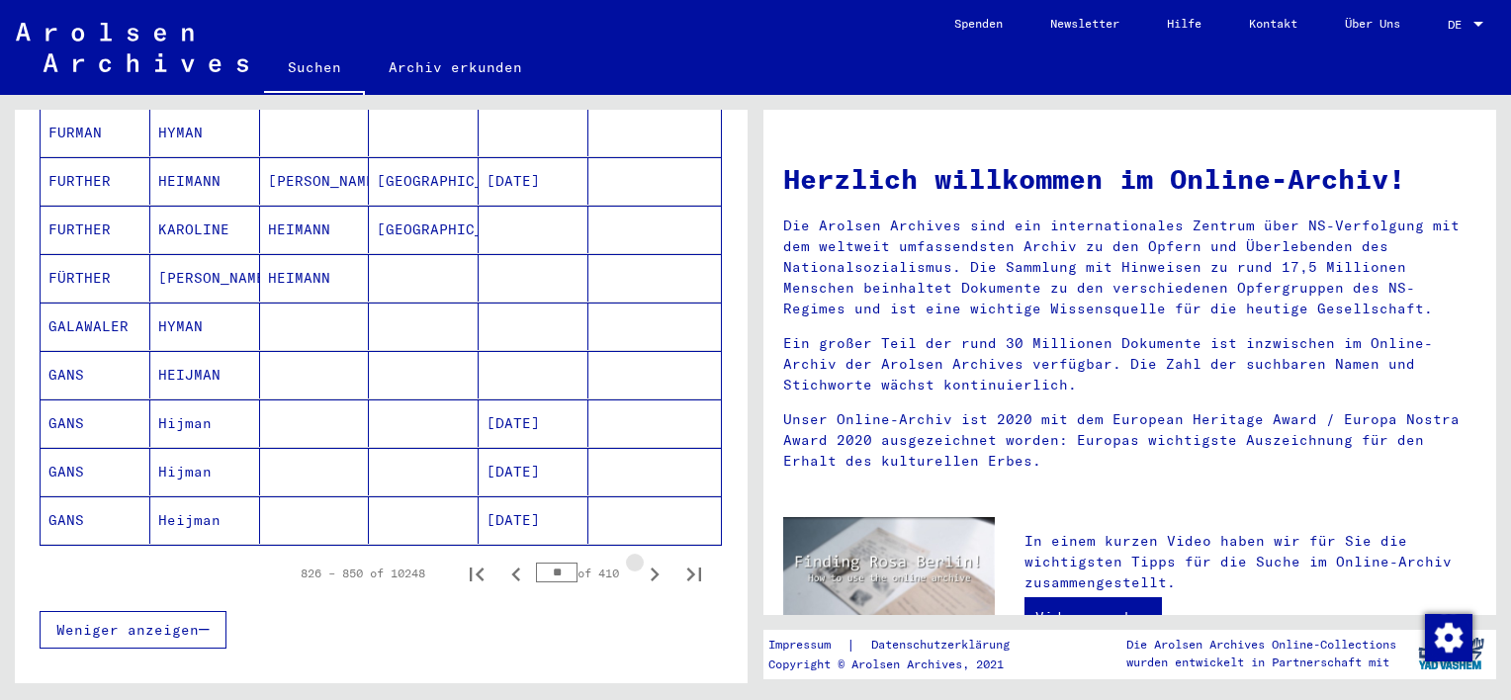
click at [651, 568] on icon "Next page" at bounding box center [655, 575] width 9 height 14
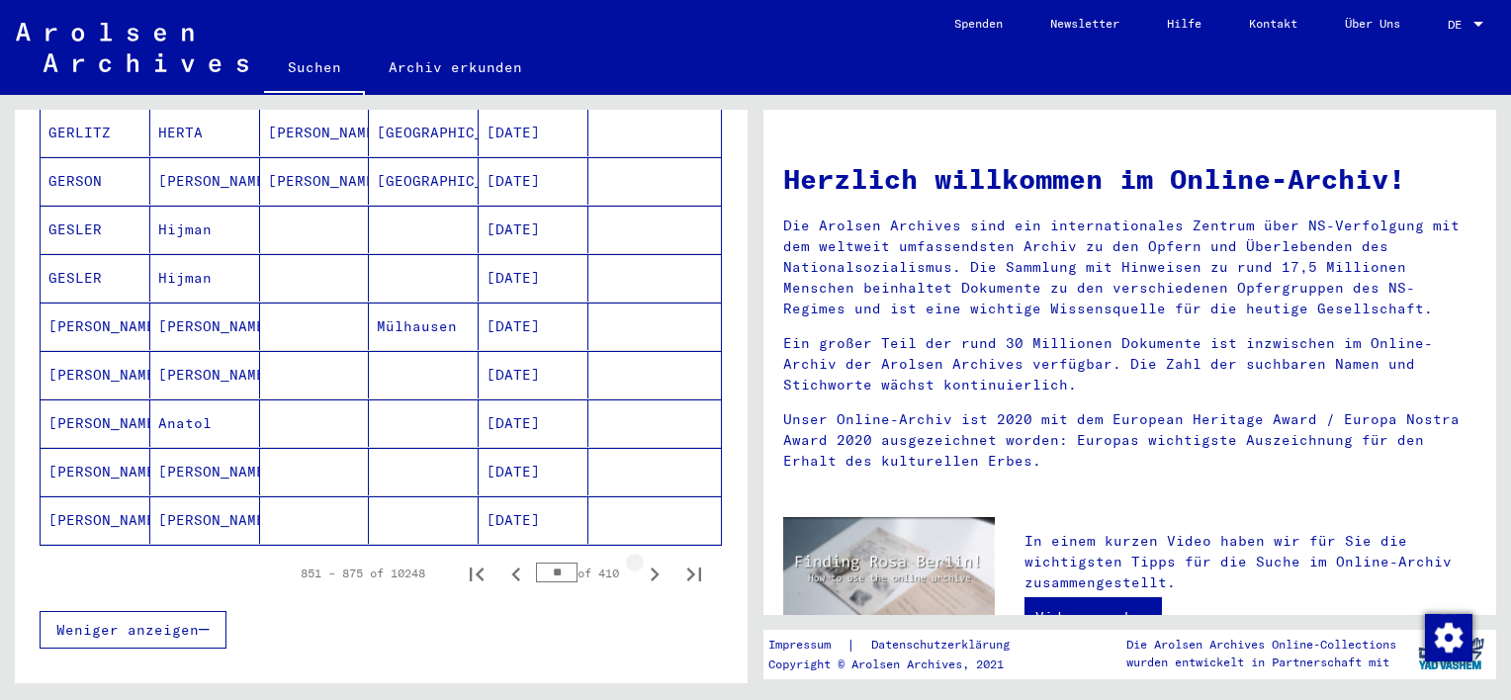
click at [651, 568] on icon "Next page" at bounding box center [655, 575] width 9 height 14
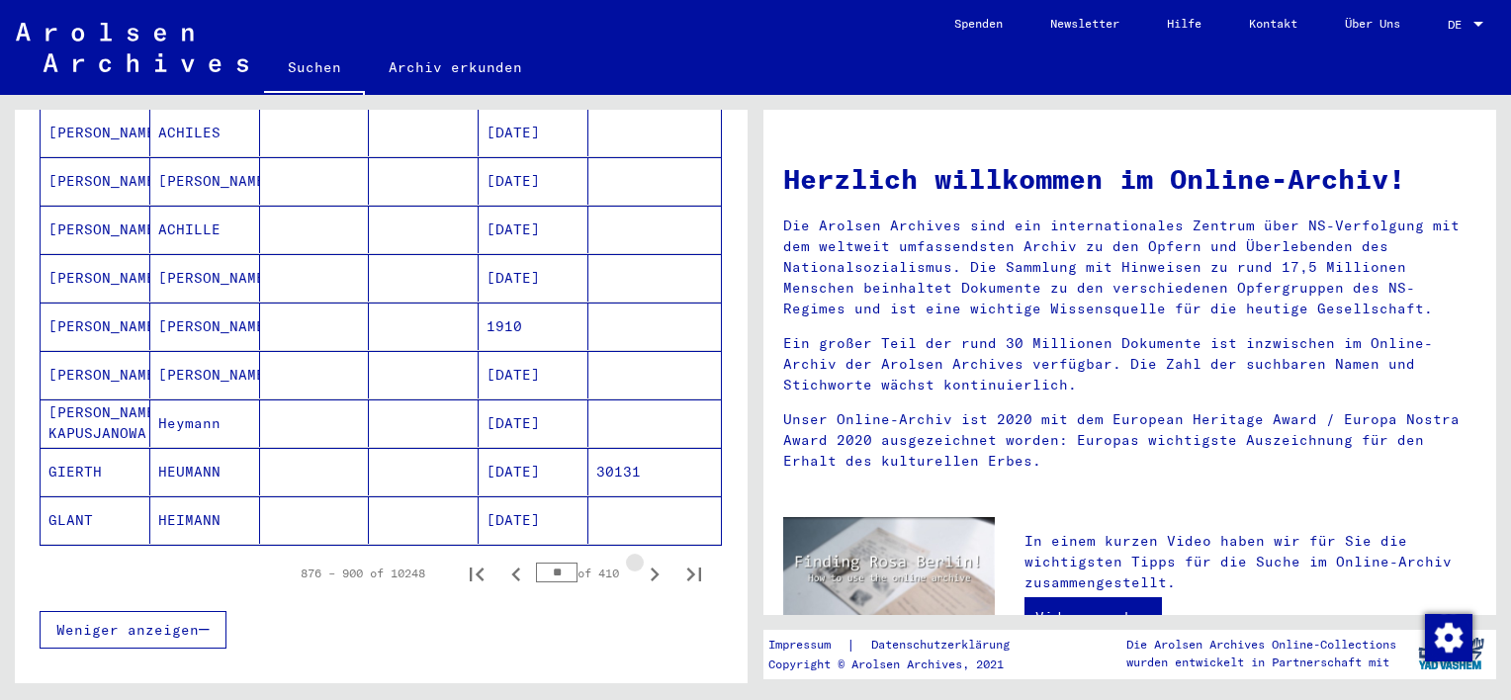
click at [651, 568] on icon "Next page" at bounding box center [655, 575] width 9 height 14
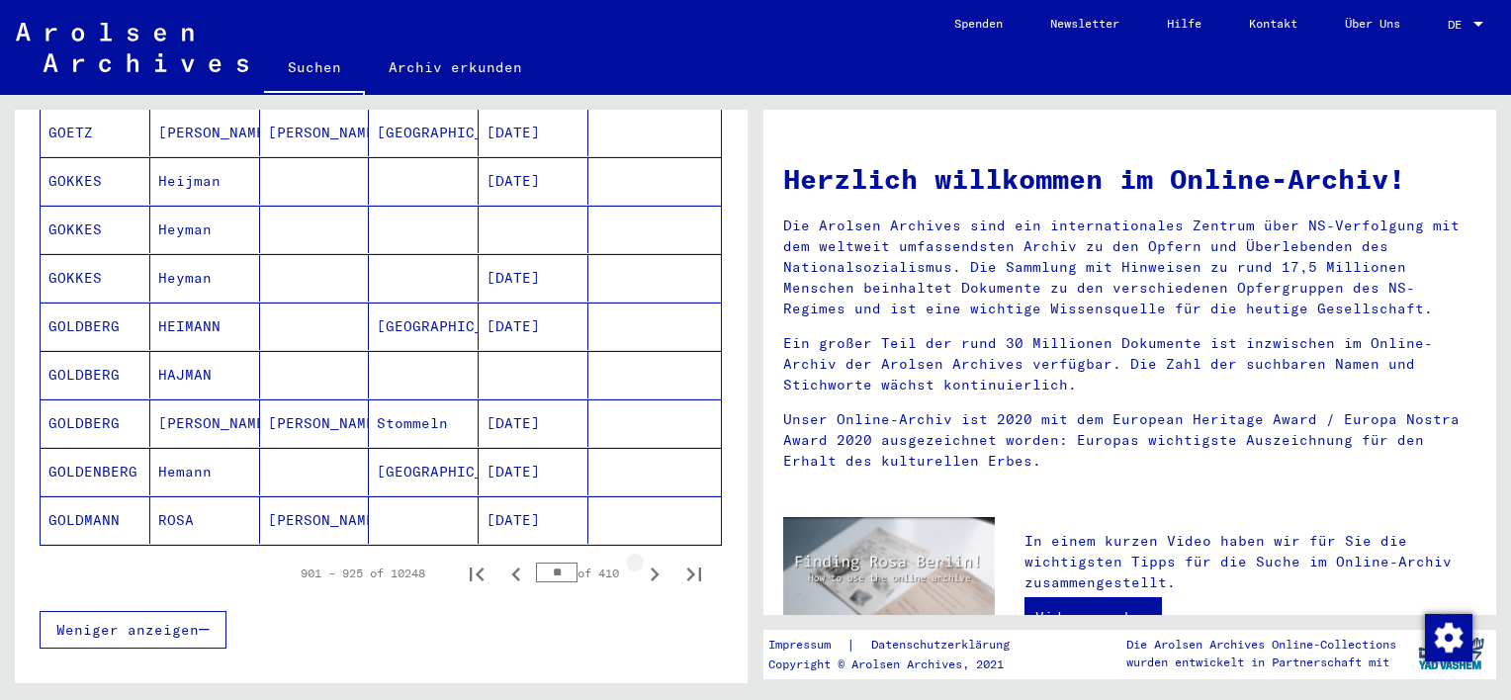
click at [651, 568] on icon "Next page" at bounding box center [655, 575] width 9 height 14
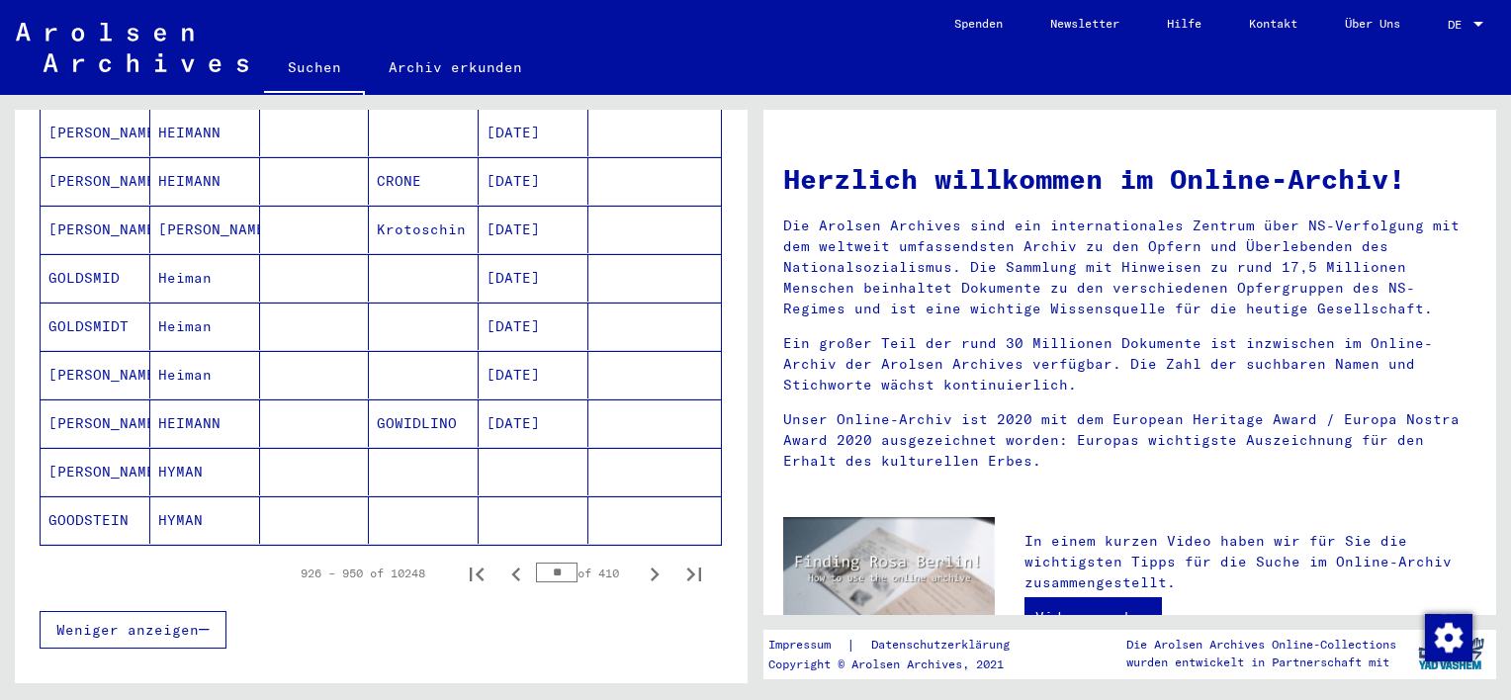
click at [651, 568] on icon "Next page" at bounding box center [655, 575] width 9 height 14
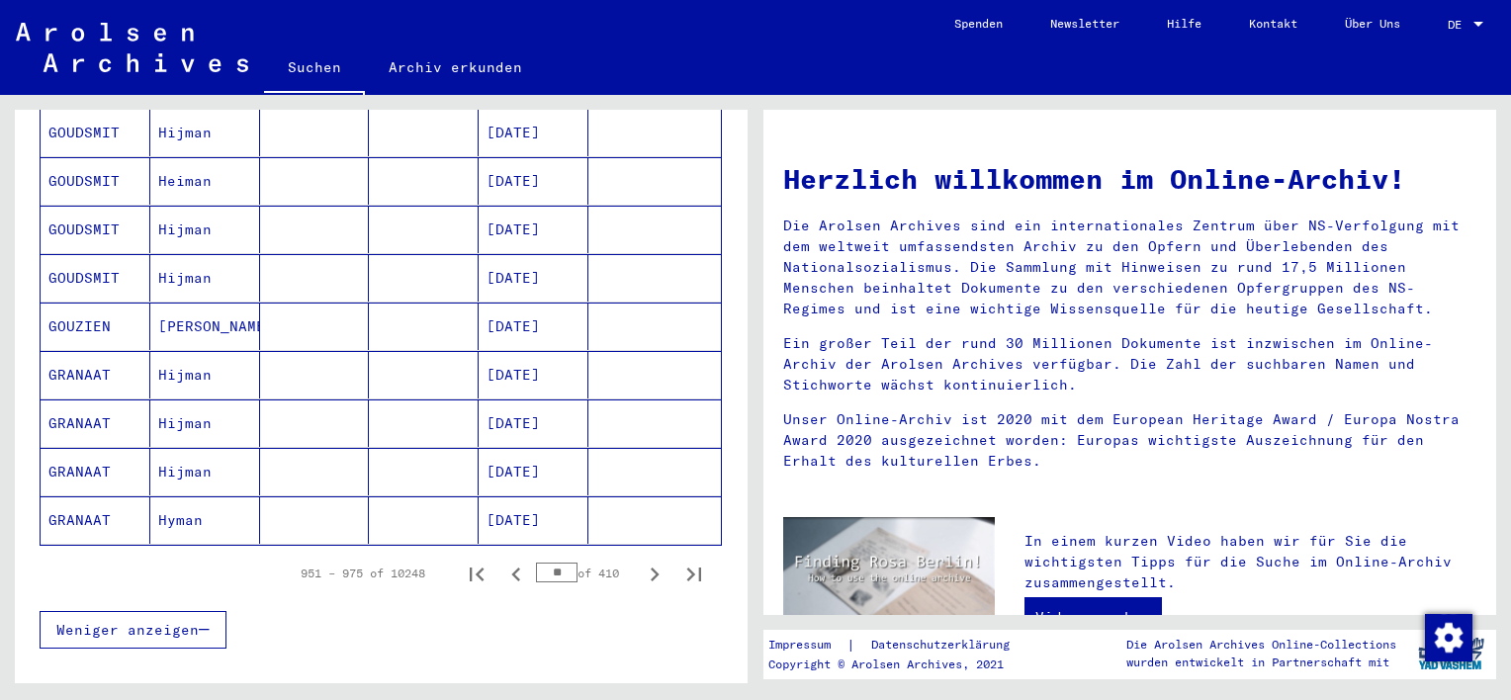
click at [651, 568] on icon "Next page" at bounding box center [655, 575] width 9 height 14
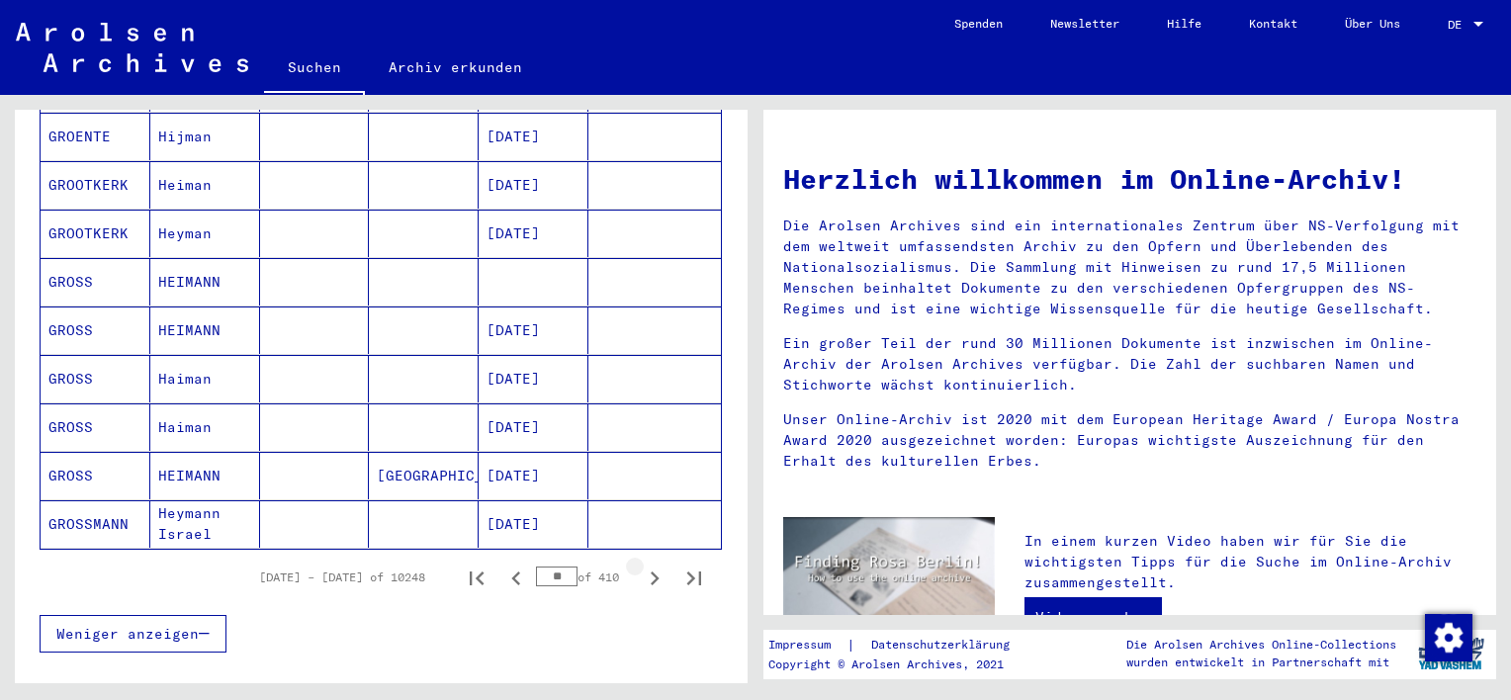
scroll to position [1092, 0]
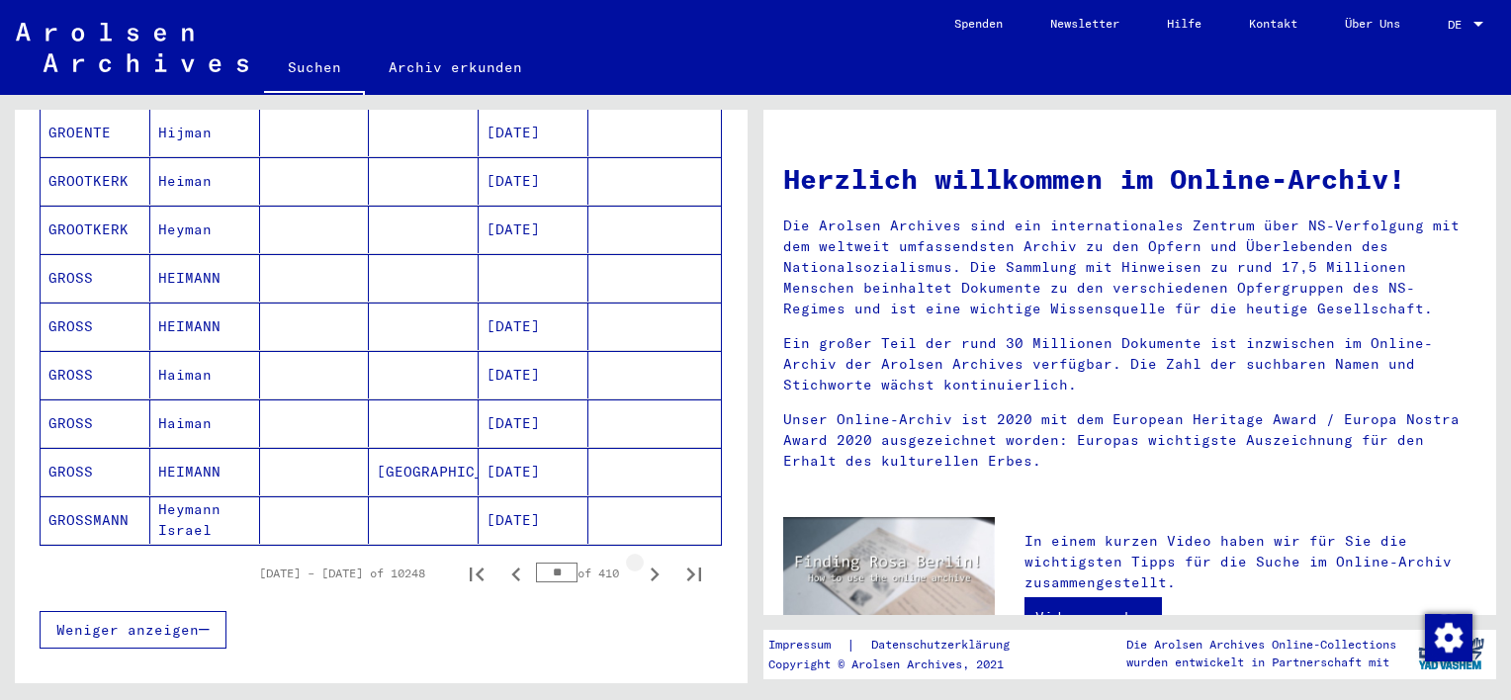
click at [651, 568] on icon "Next page" at bounding box center [655, 575] width 9 height 14
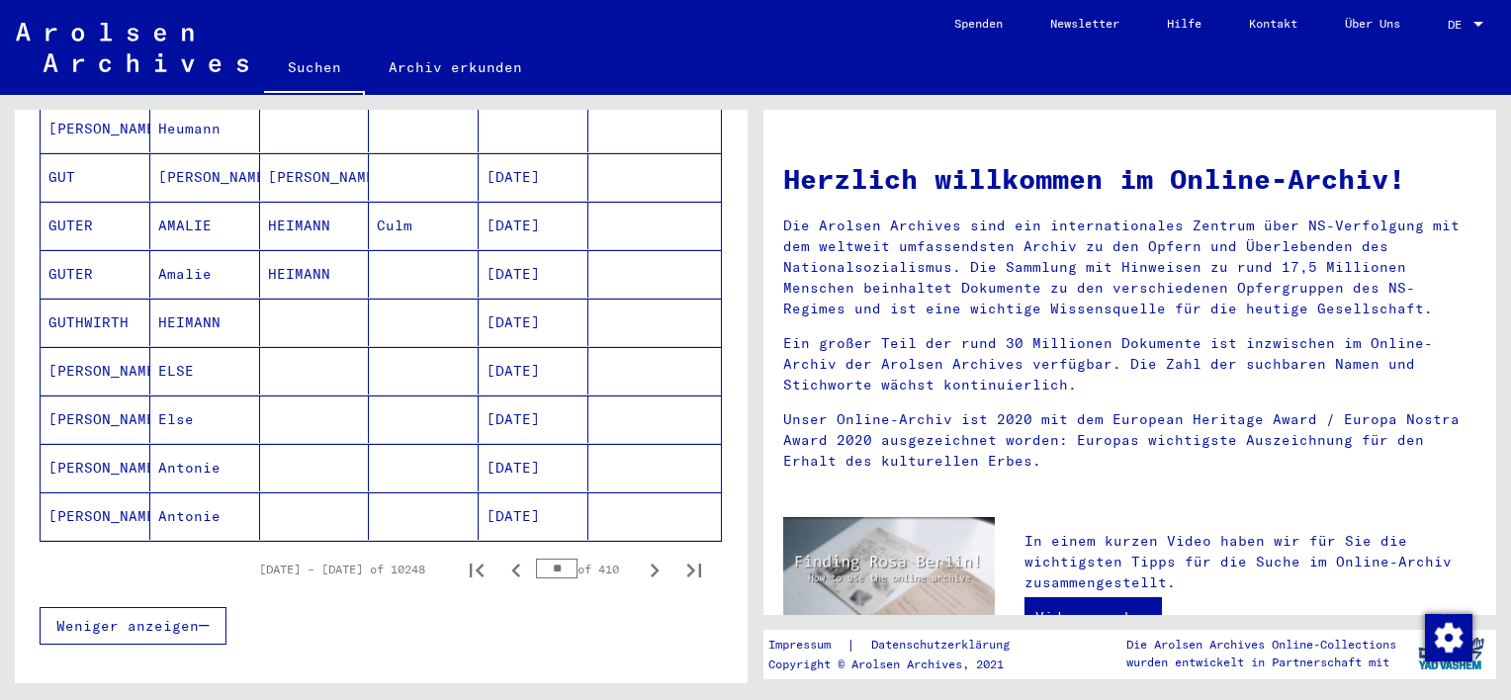
scroll to position [1088, 0]
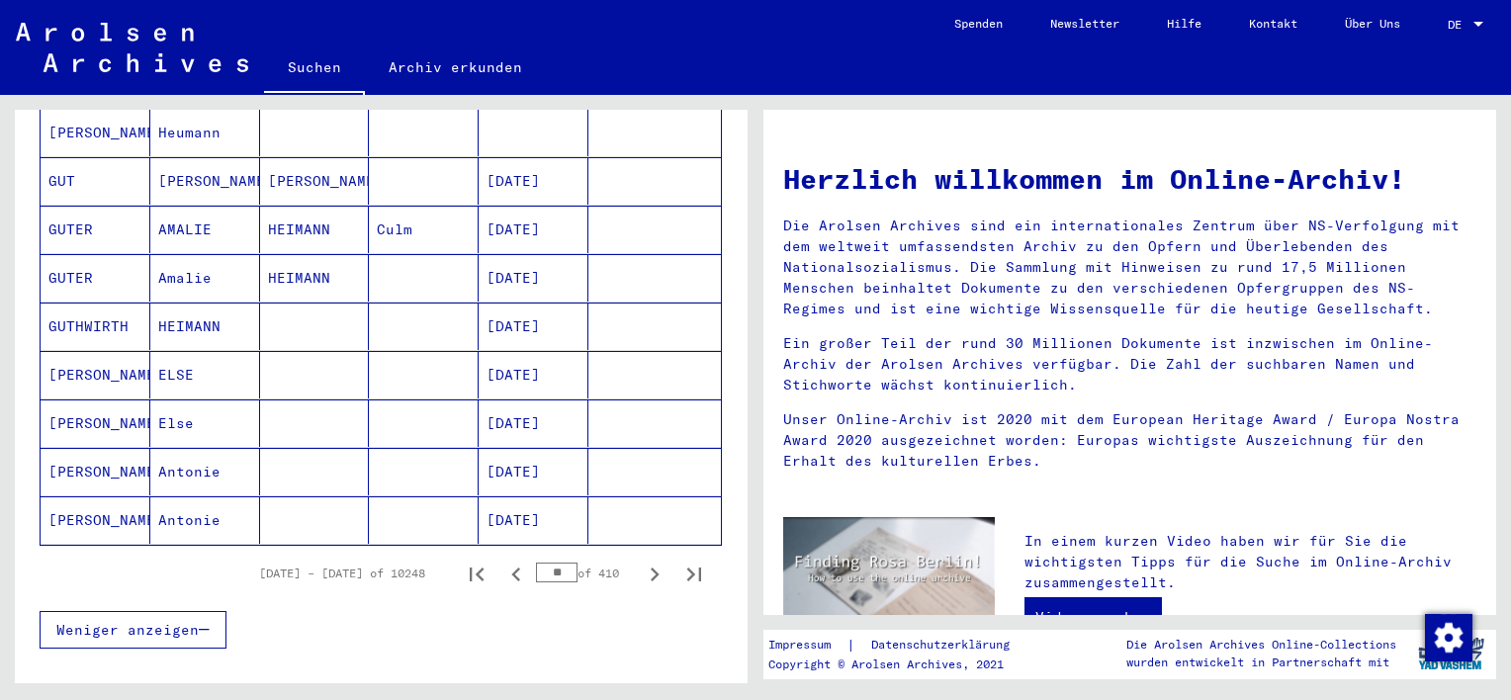
click at [651, 568] on icon "Next page" at bounding box center [655, 575] width 9 height 14
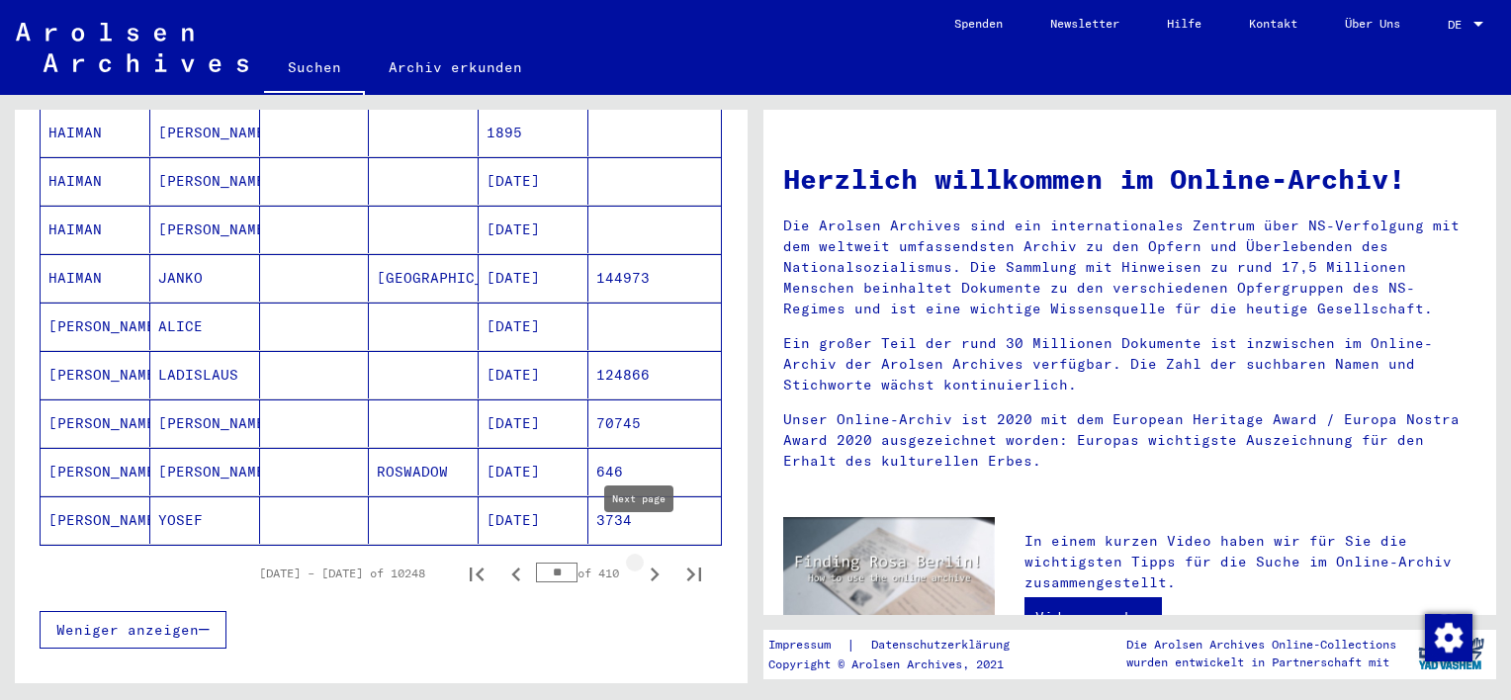
click at [641, 561] on icon "Next page" at bounding box center [655, 575] width 28 height 28
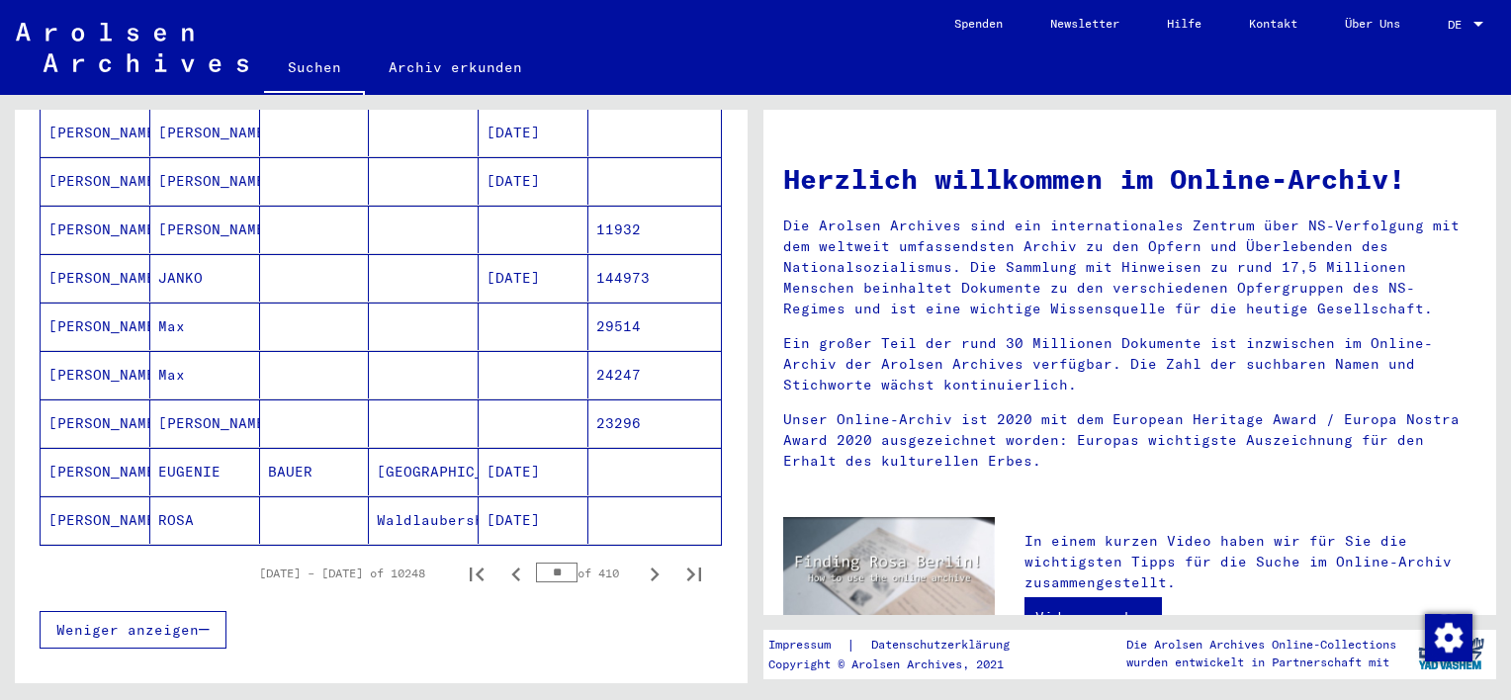
click at [641, 561] on icon "Next page" at bounding box center [655, 575] width 28 height 28
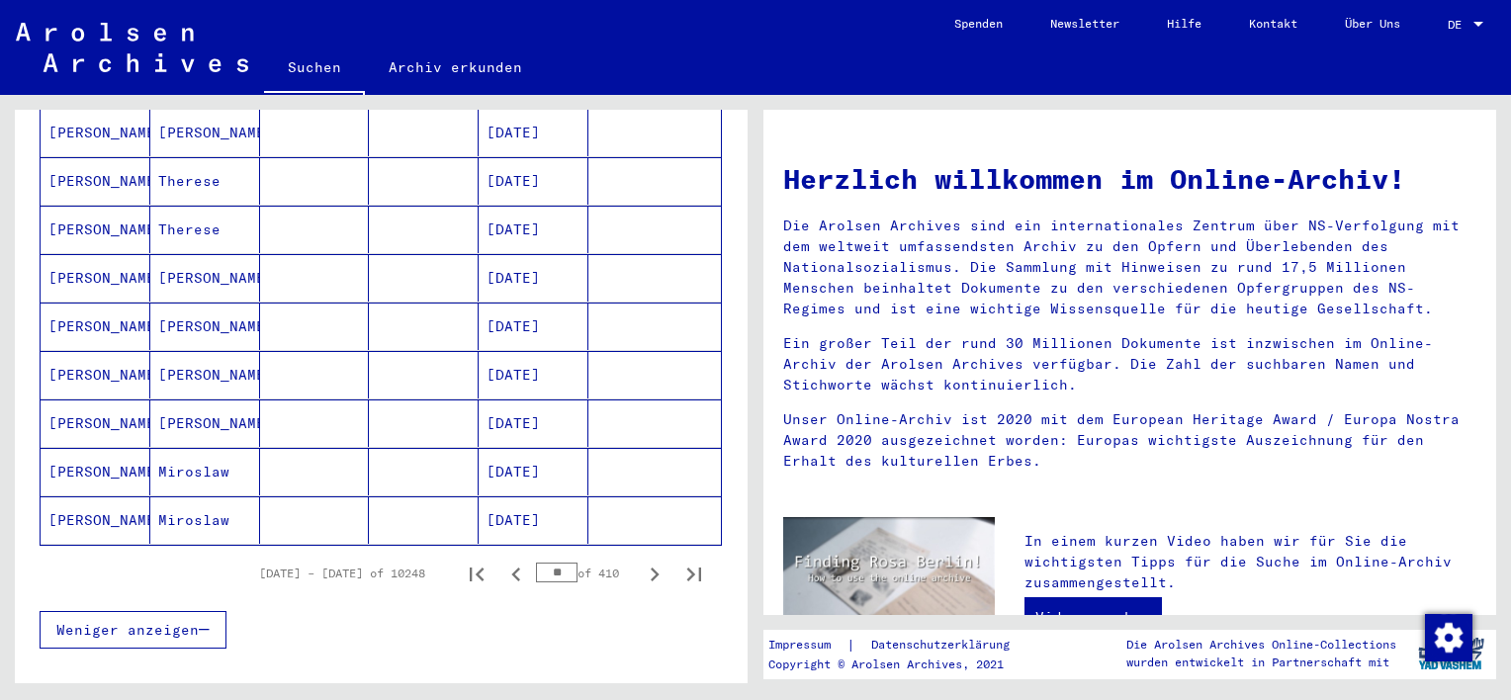
click at [641, 561] on icon "Next page" at bounding box center [655, 575] width 28 height 28
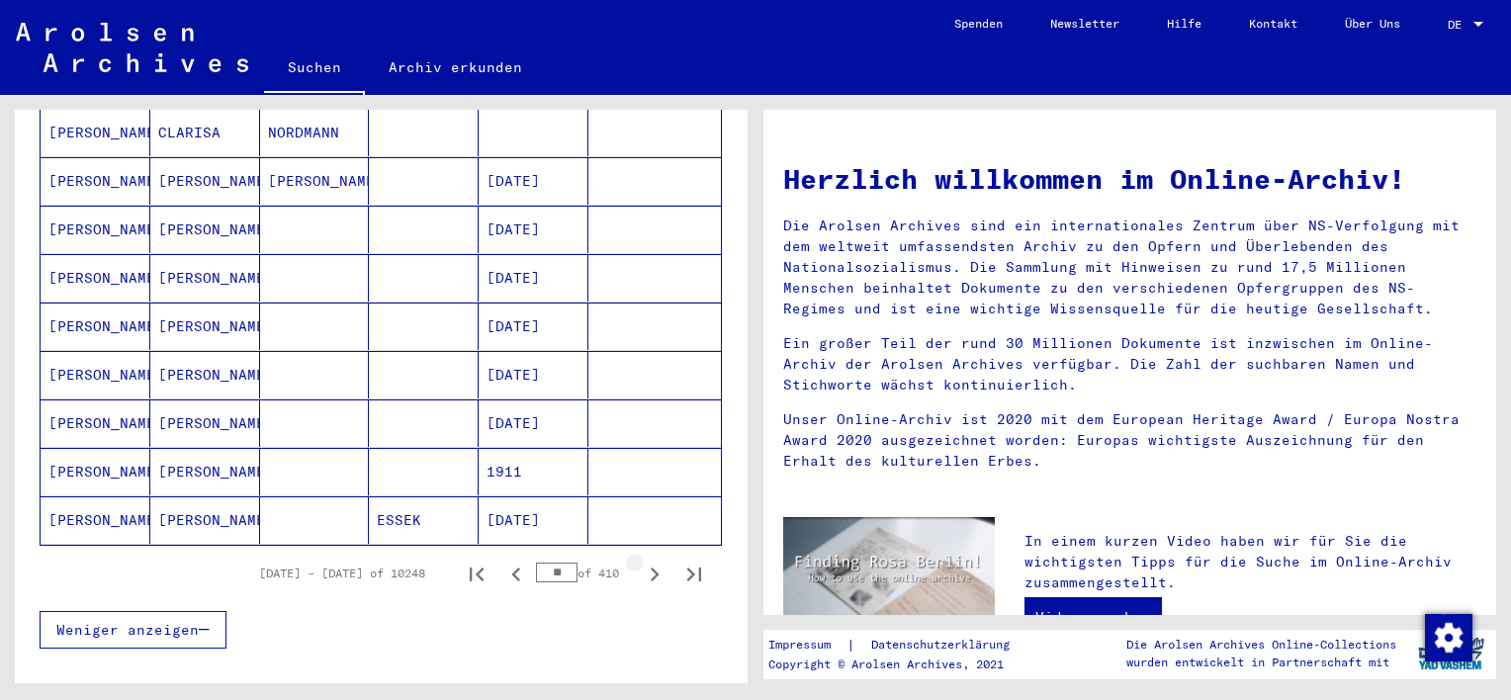
click at [641, 561] on icon "Next page" at bounding box center [655, 575] width 28 height 28
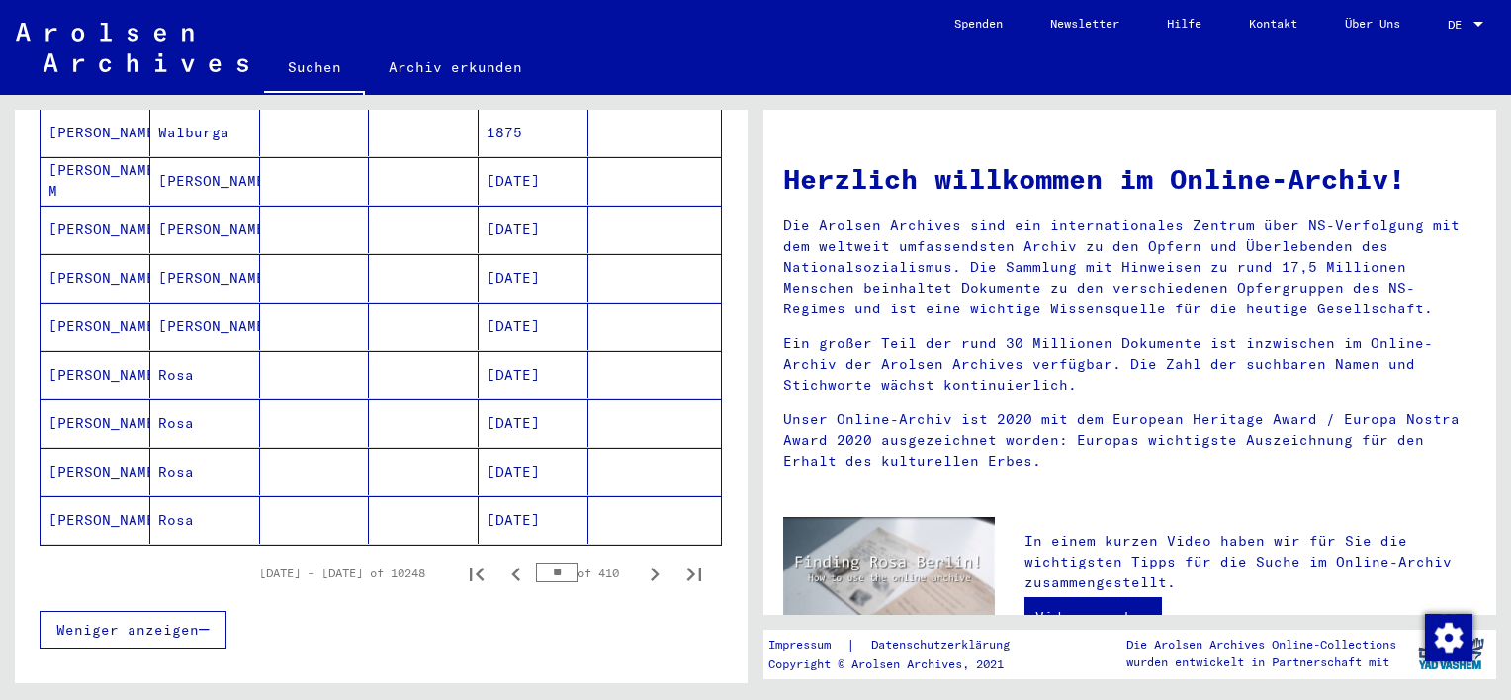
click at [641, 561] on icon "Next page" at bounding box center [655, 575] width 28 height 28
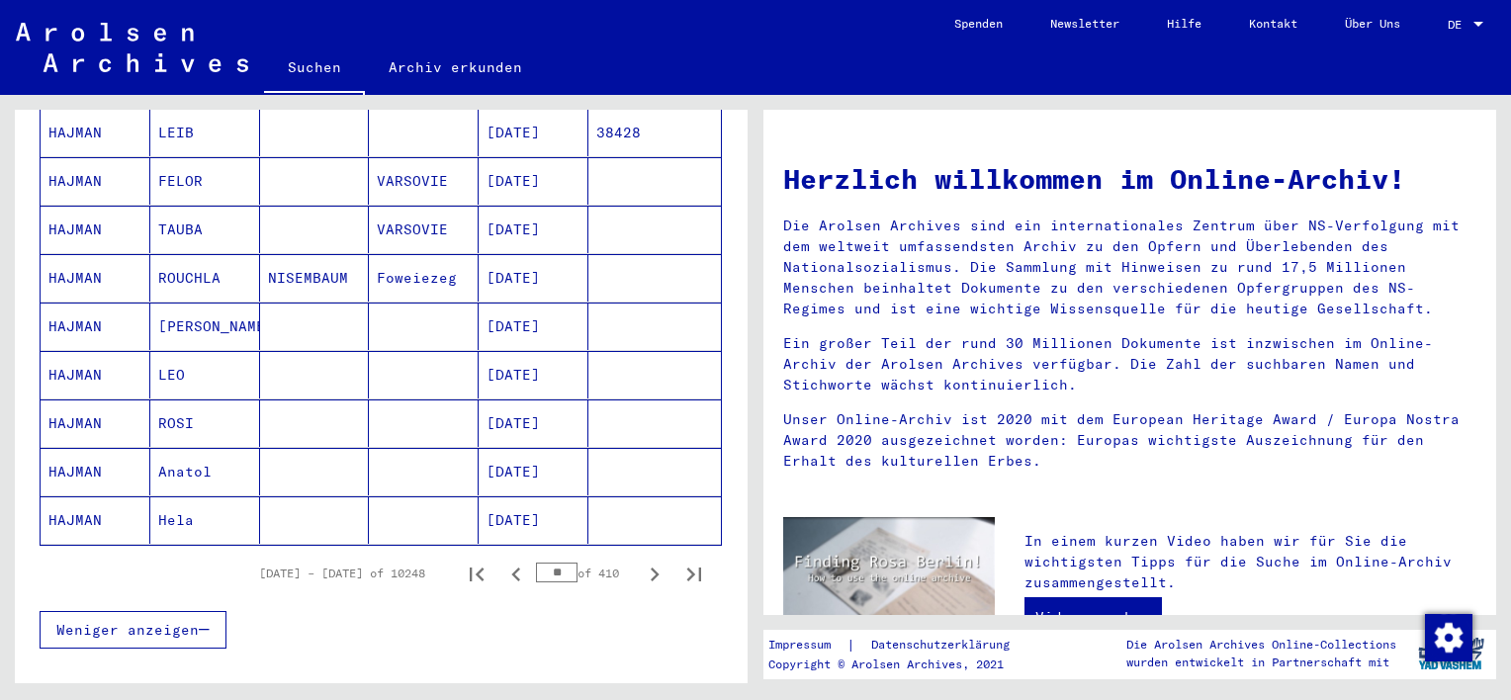
click at [641, 561] on icon "Next page" at bounding box center [655, 575] width 28 height 28
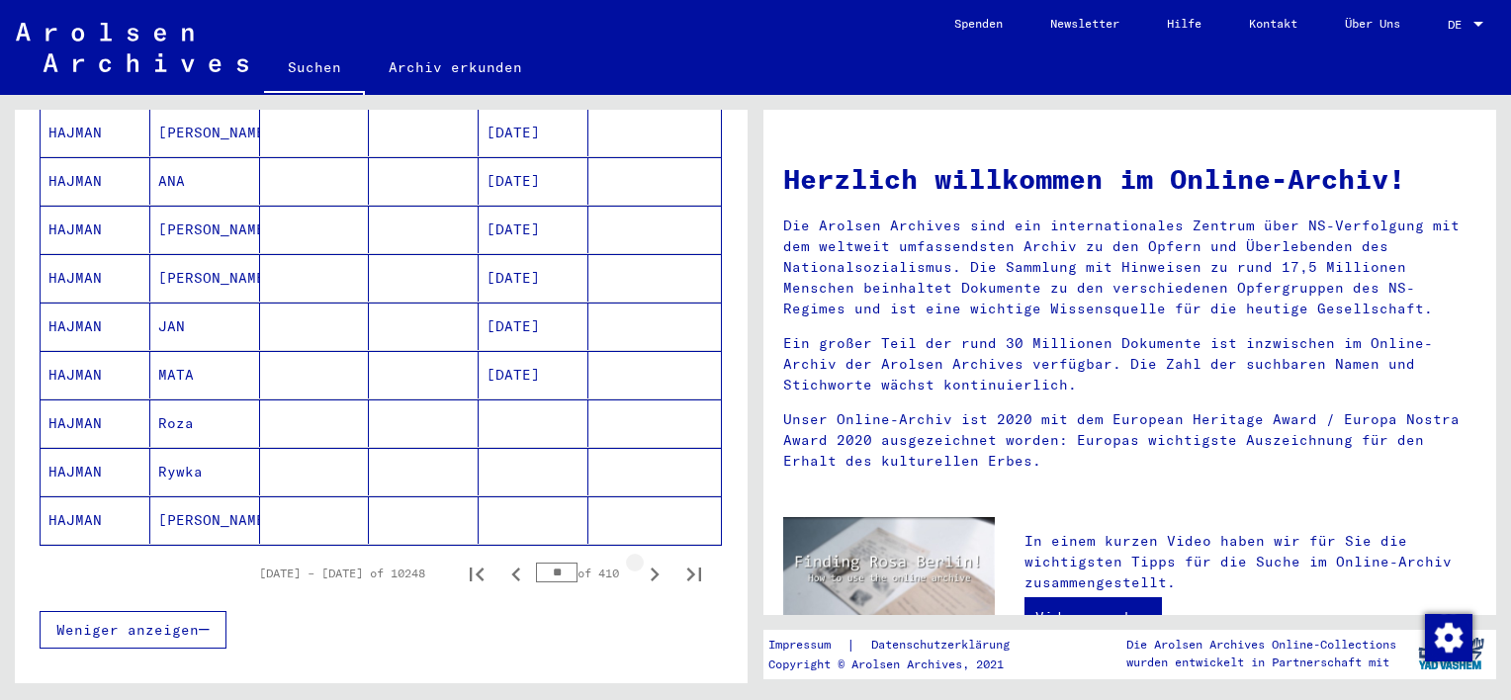
click at [641, 561] on icon "Next page" at bounding box center [655, 575] width 28 height 28
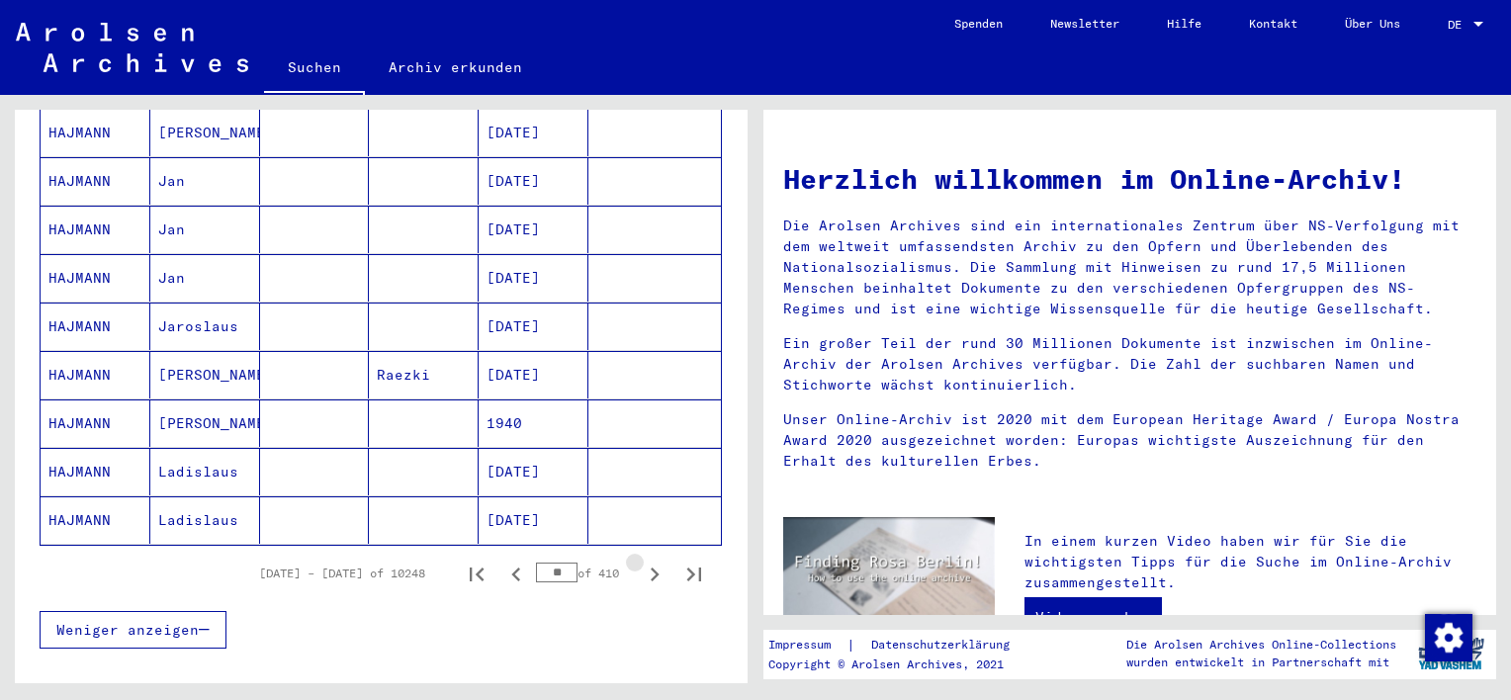
click at [641, 561] on icon "Next page" at bounding box center [655, 575] width 28 height 28
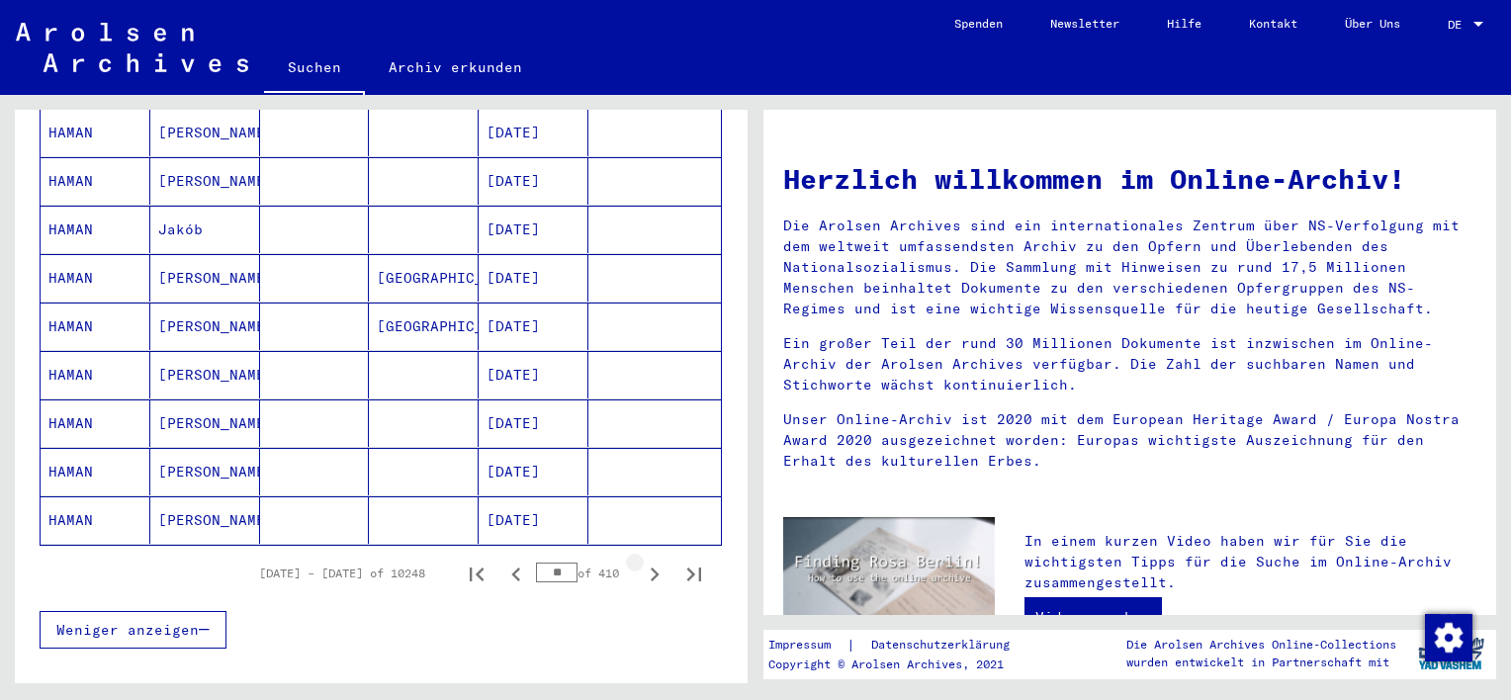
click at [641, 561] on icon "Next page" at bounding box center [655, 575] width 28 height 28
drag, startPoint x: 641, startPoint y: 543, endPoint x: 1258, endPoint y: 487, distance: 619.5
click at [651, 568] on icon "Next page" at bounding box center [655, 575] width 9 height 14
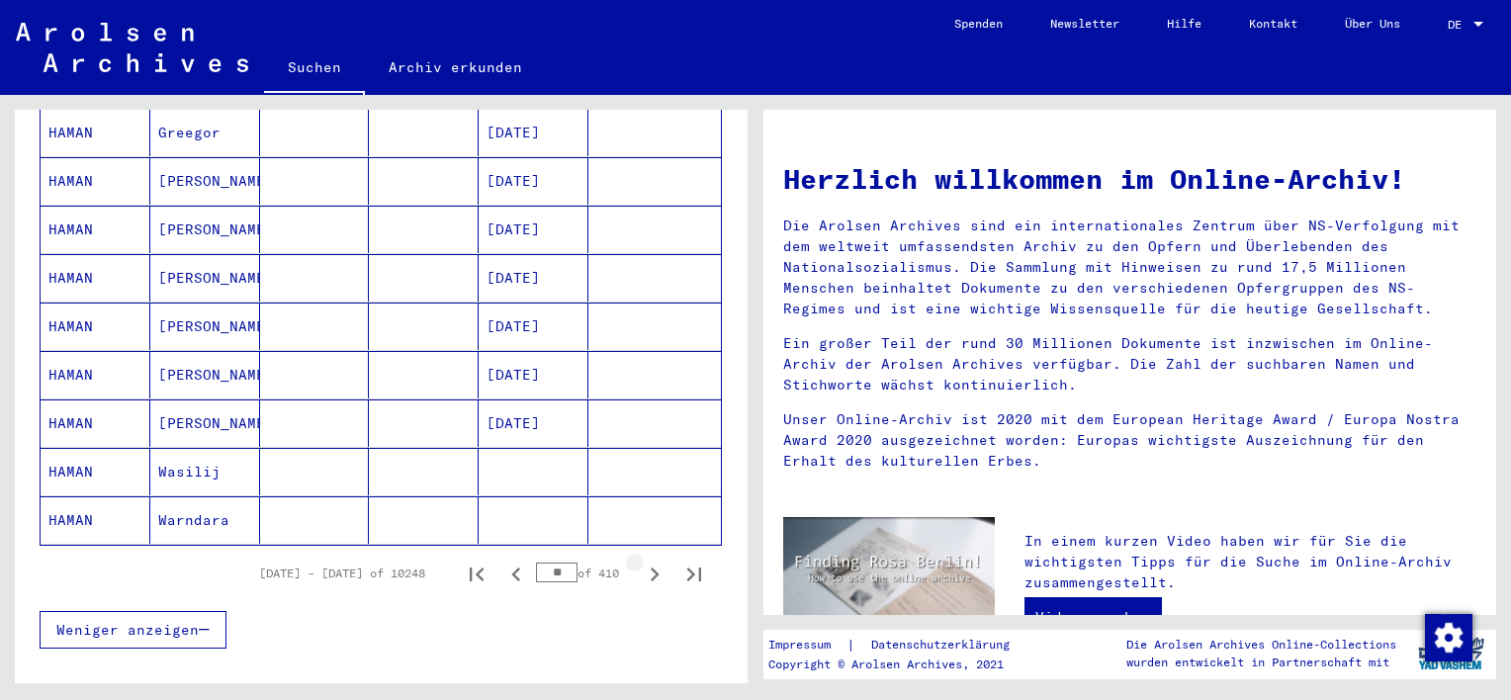
click at [651, 568] on icon "Next page" at bounding box center [655, 575] width 9 height 14
click at [641, 561] on icon "Next page" at bounding box center [655, 575] width 28 height 28
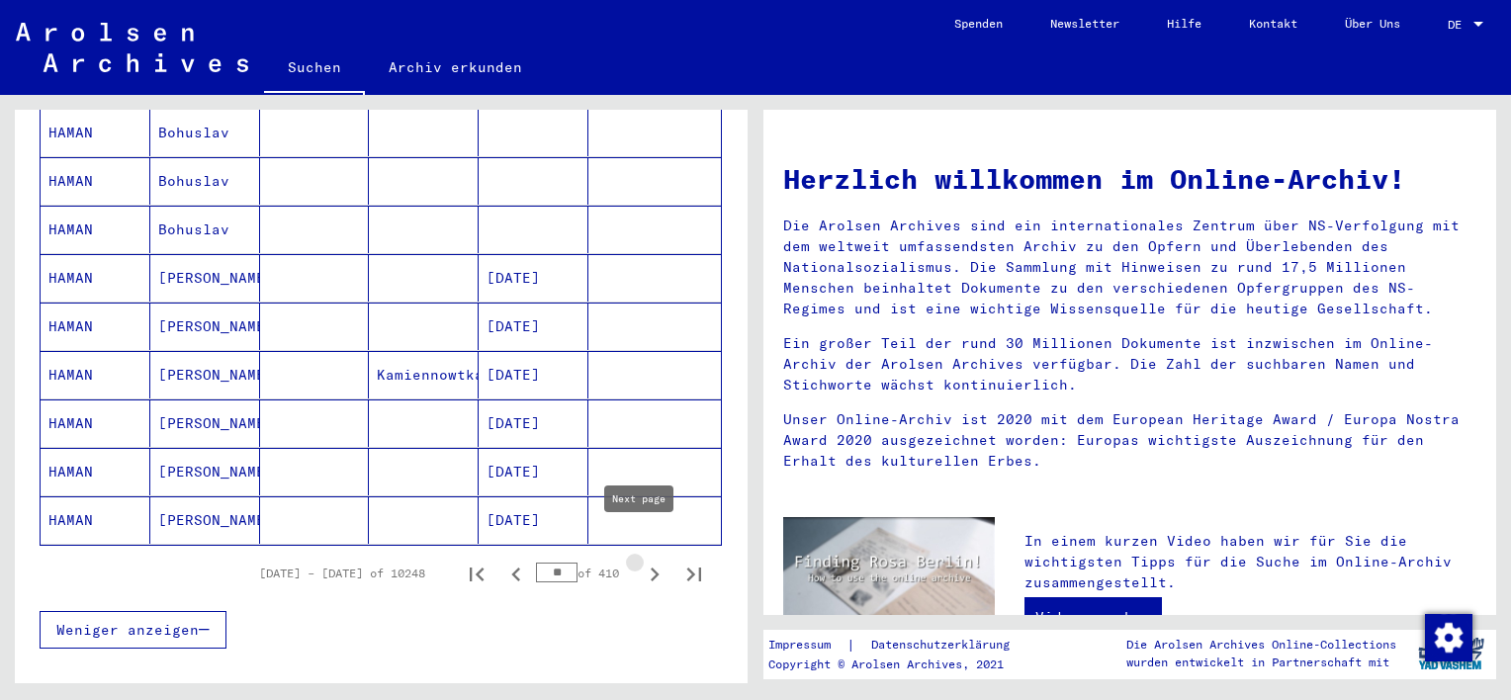
click at [641, 561] on icon "Next page" at bounding box center [655, 575] width 28 height 28
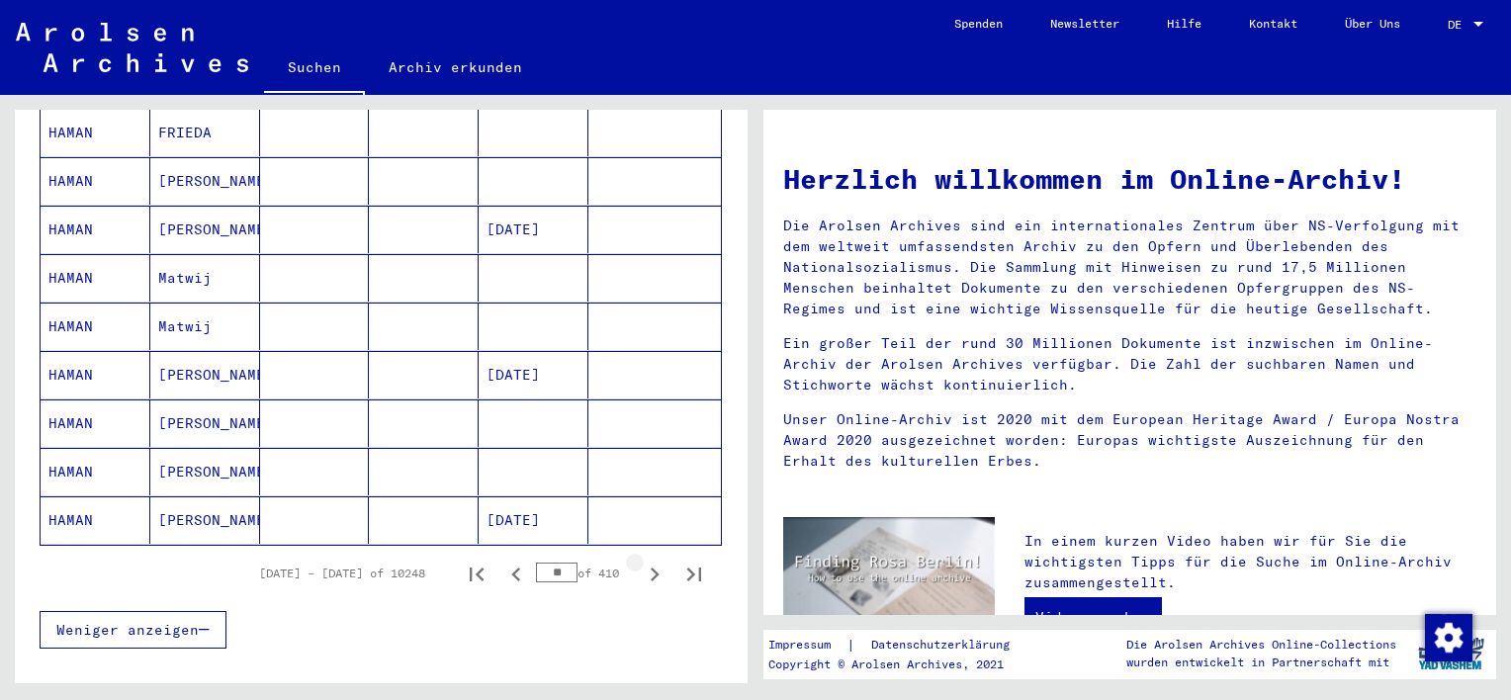
click at [641, 561] on icon "Next page" at bounding box center [655, 575] width 28 height 28
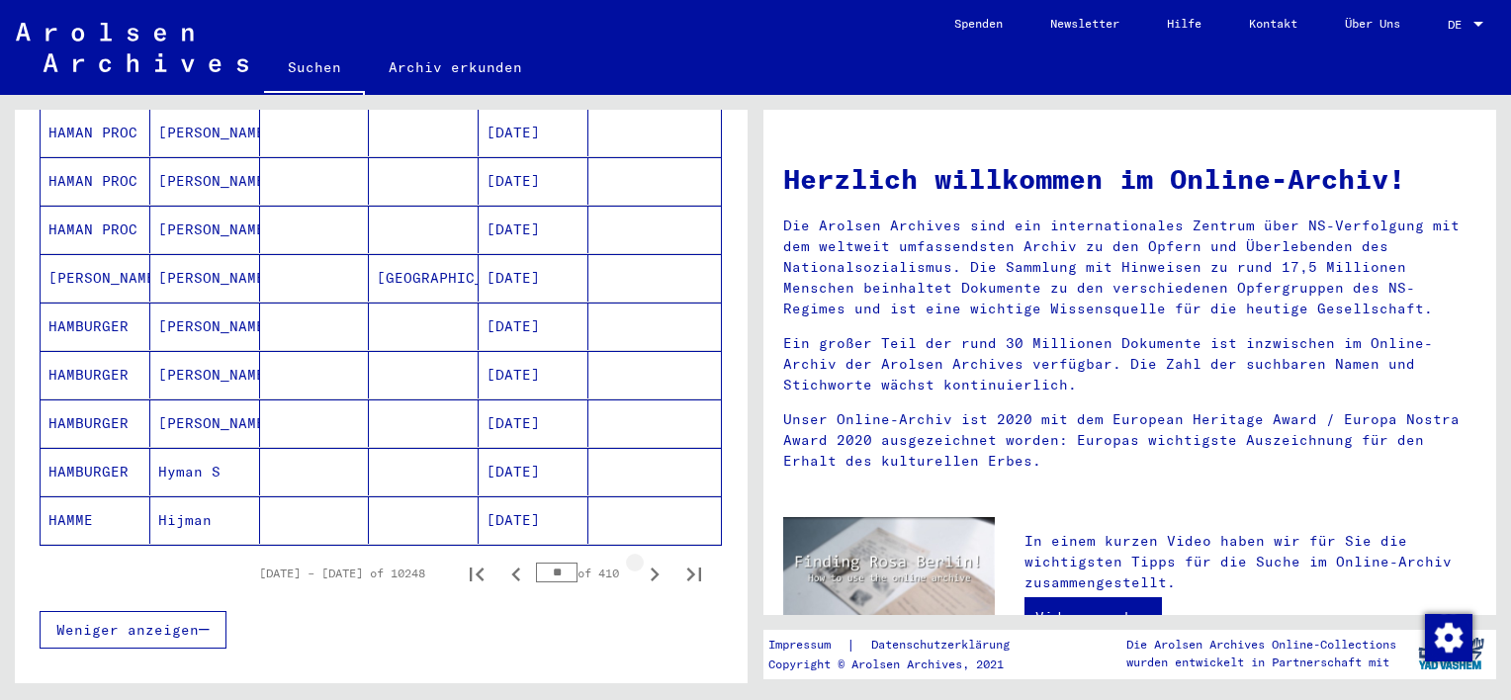
click at [641, 561] on icon "Next page" at bounding box center [655, 575] width 28 height 28
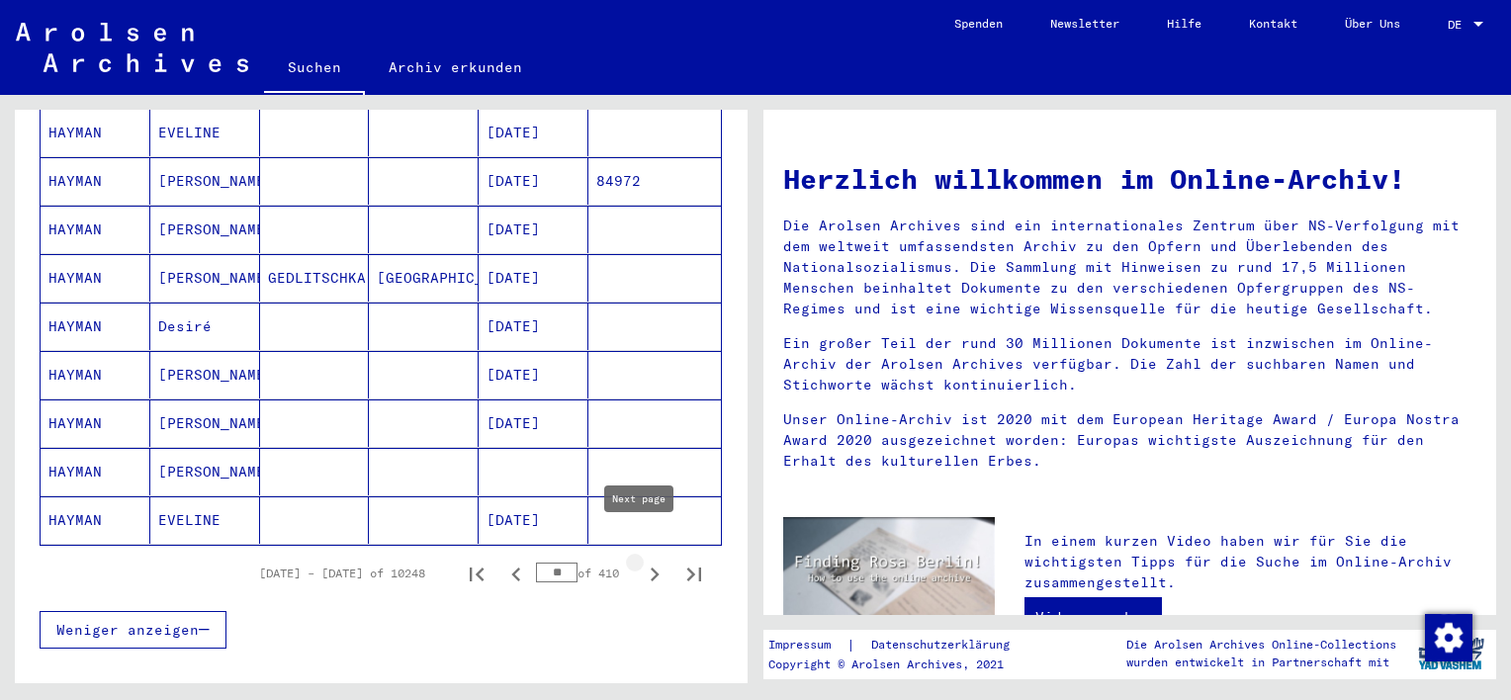
click at [641, 561] on icon "Next page" at bounding box center [655, 575] width 28 height 28
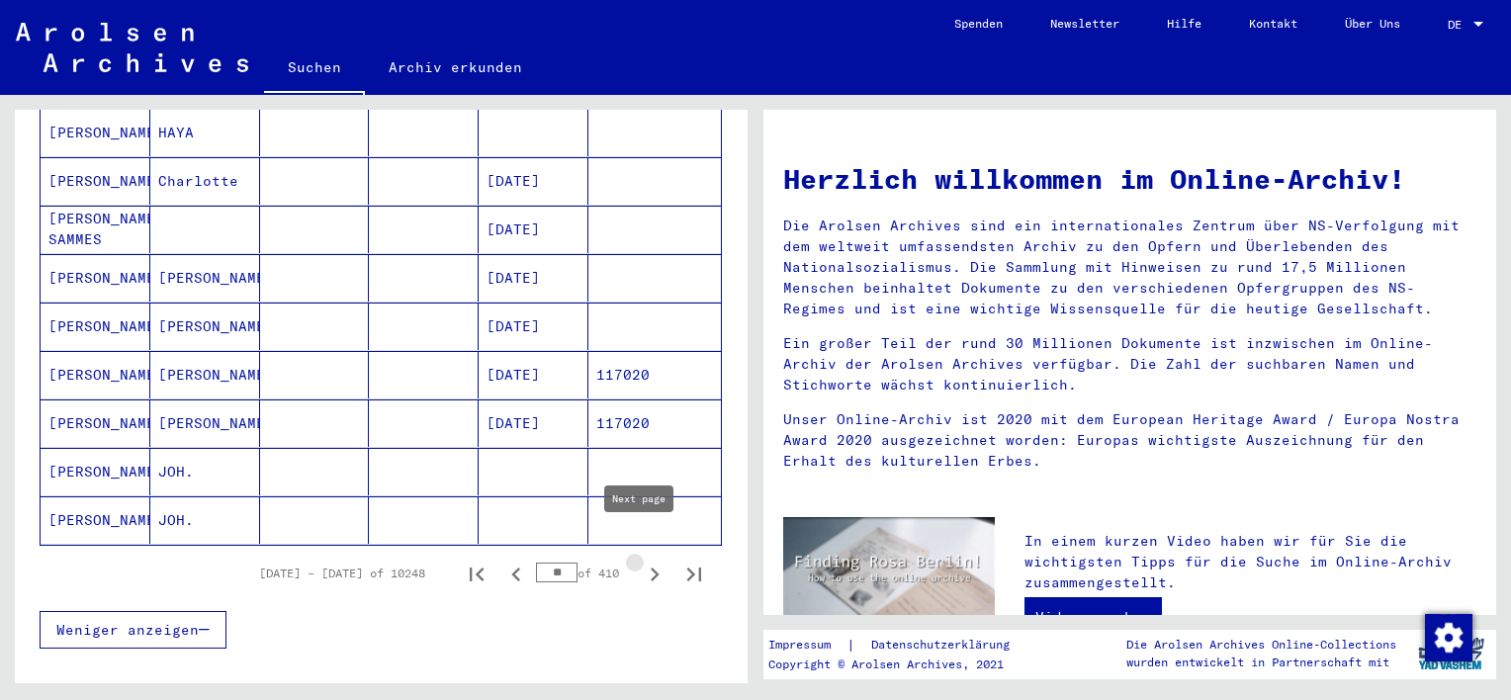
click at [641, 561] on icon "Next page" at bounding box center [655, 575] width 28 height 28
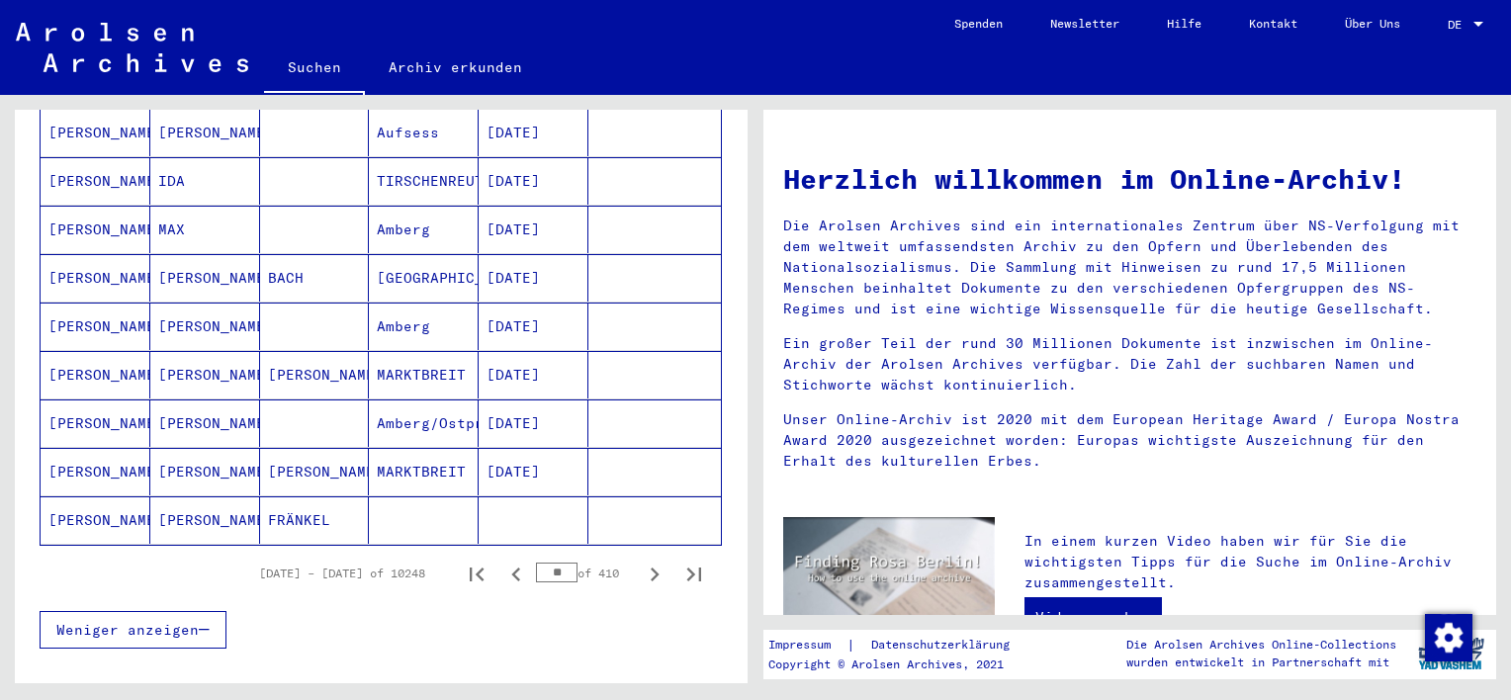
scroll to position [1285, 0]
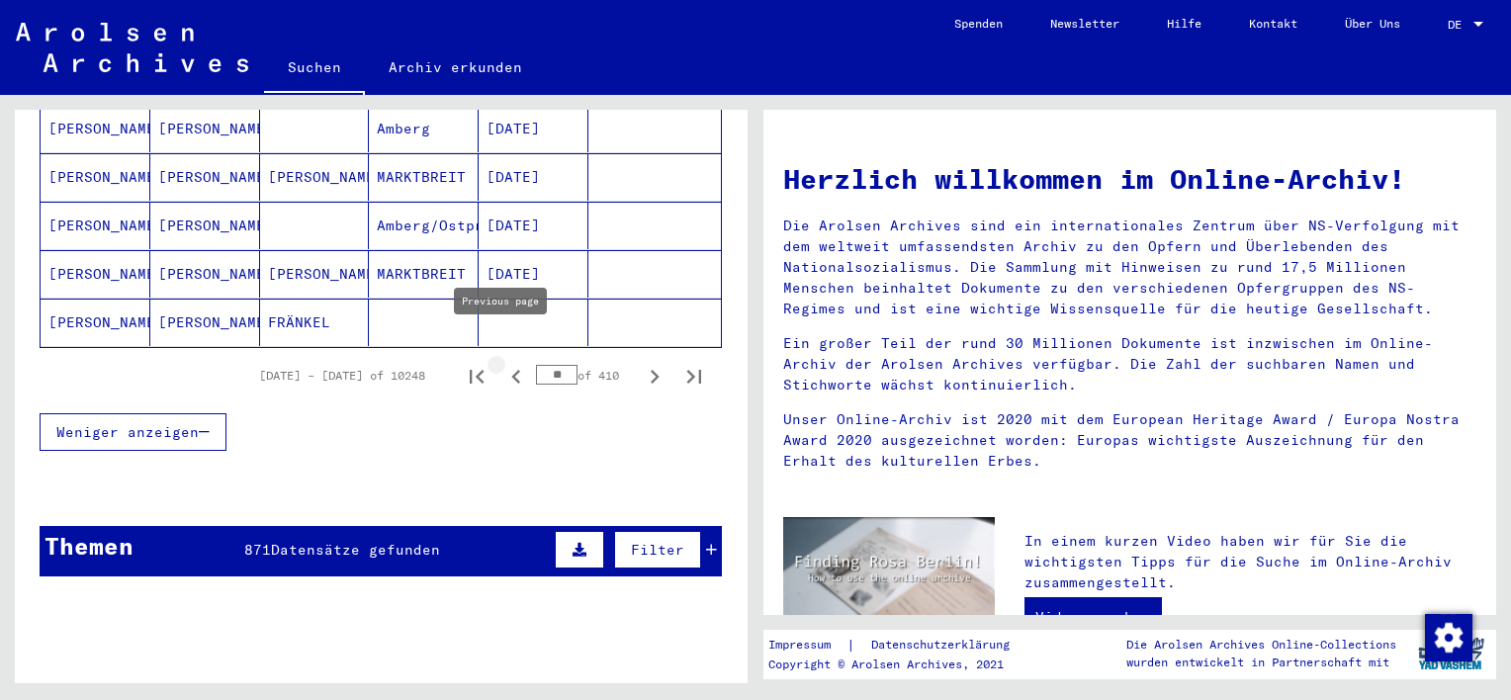
click at [511, 370] on icon "Previous page" at bounding box center [515, 377] width 9 height 14
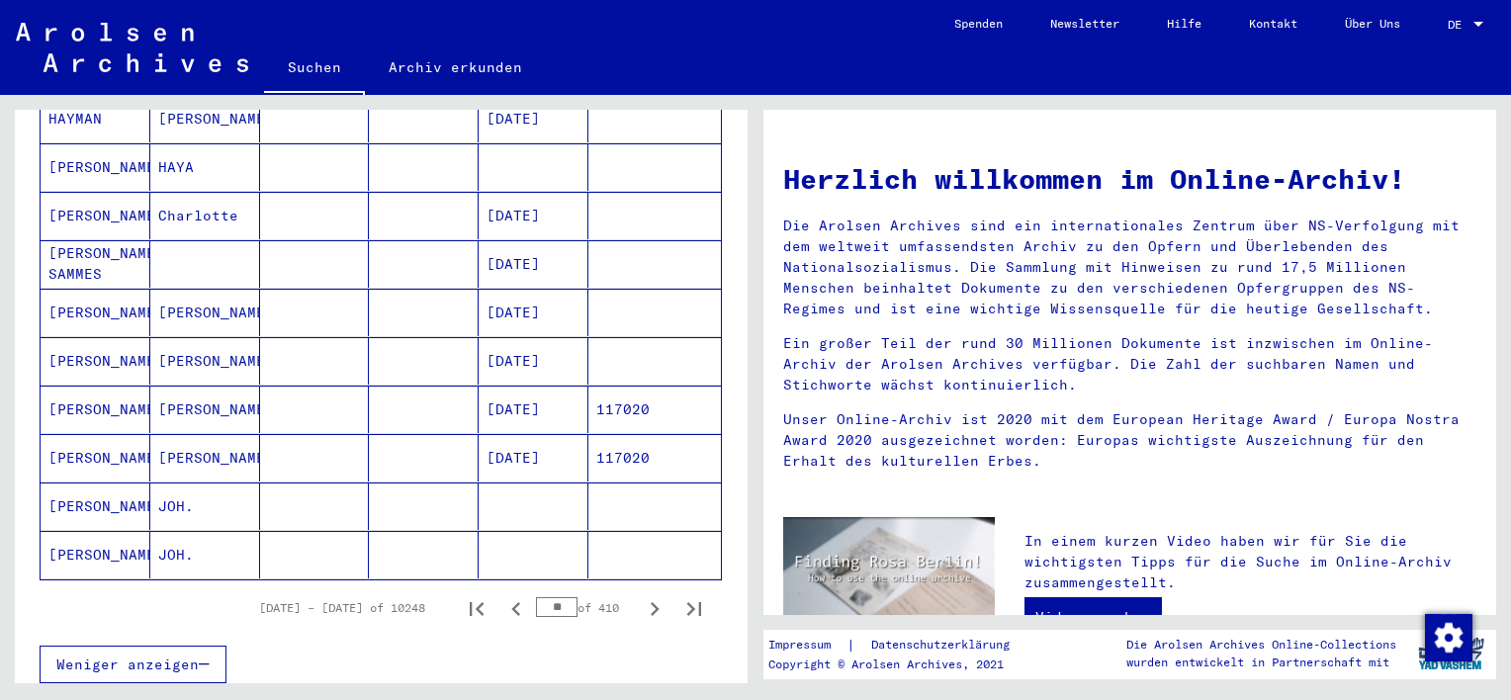
scroll to position [1088, 0]
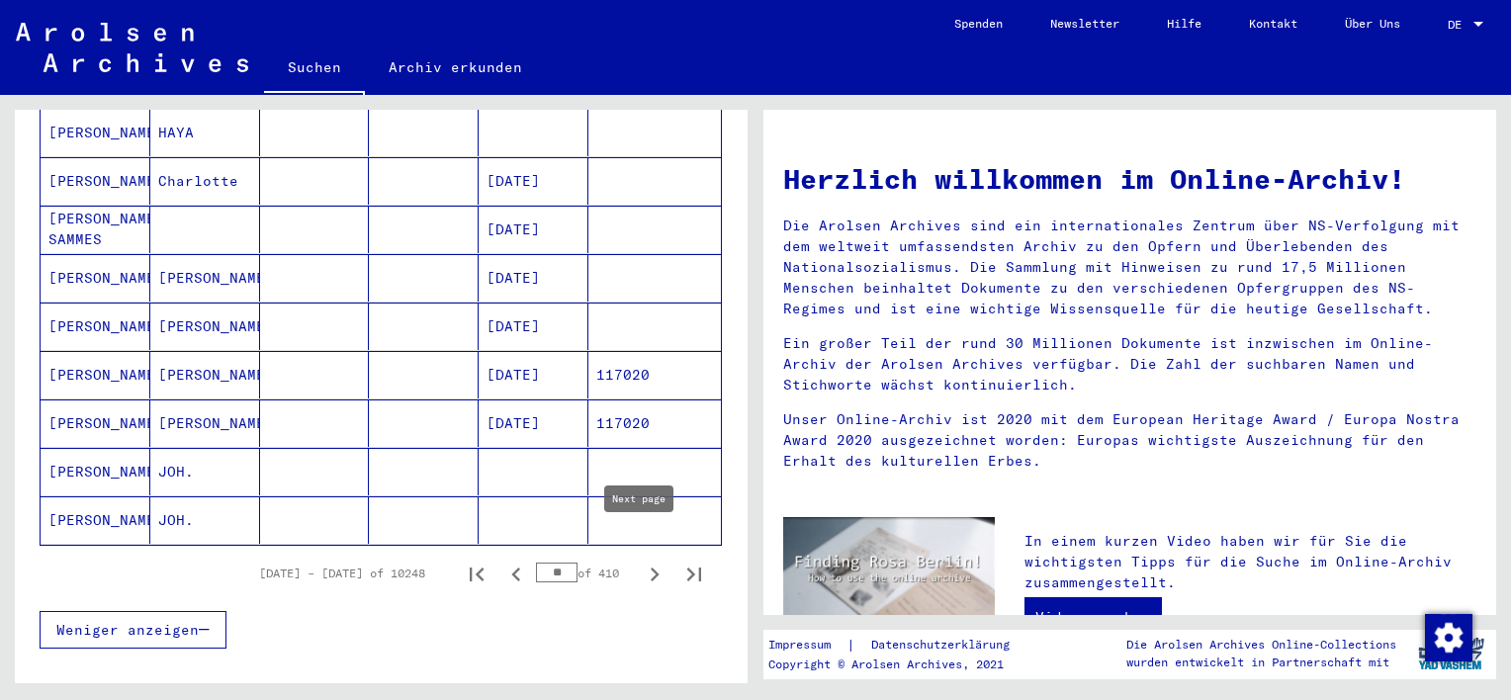
click at [651, 568] on icon "Next page" at bounding box center [655, 575] width 9 height 14
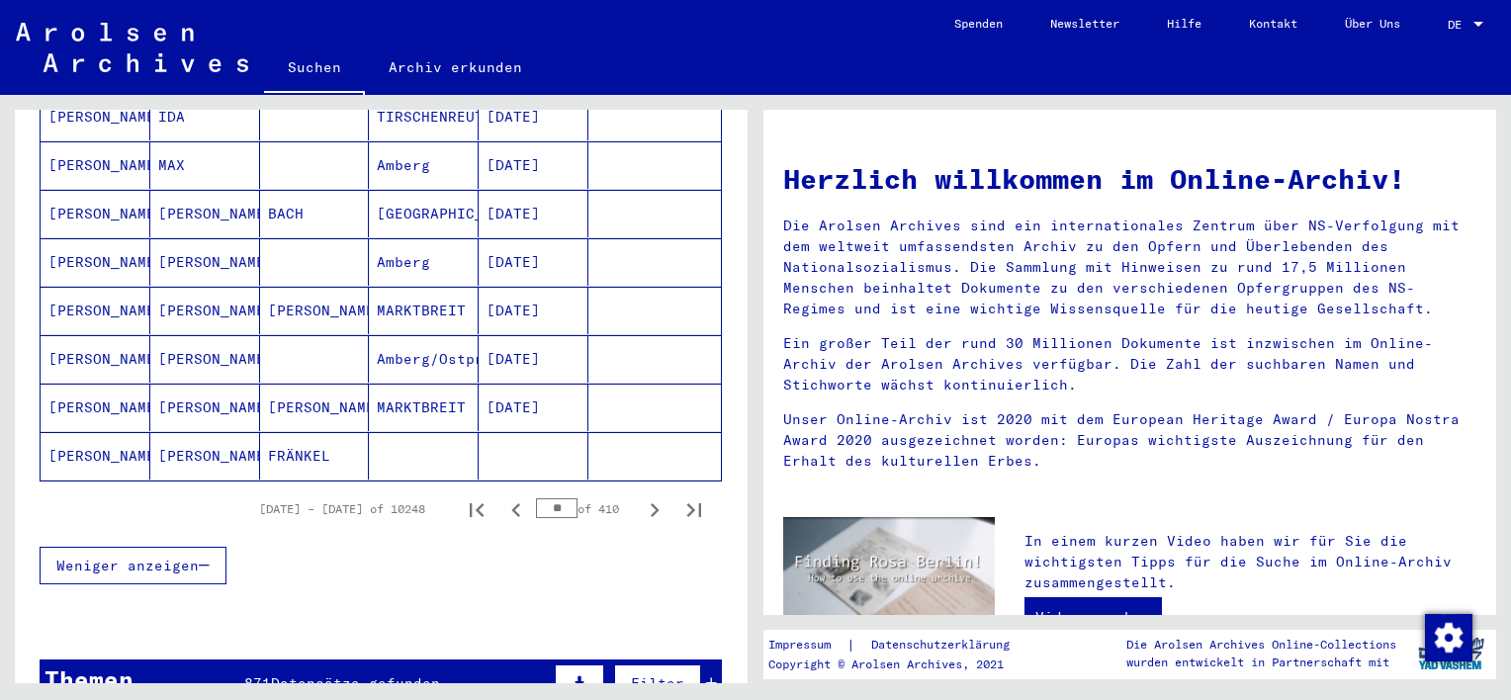
scroll to position [1187, 0]
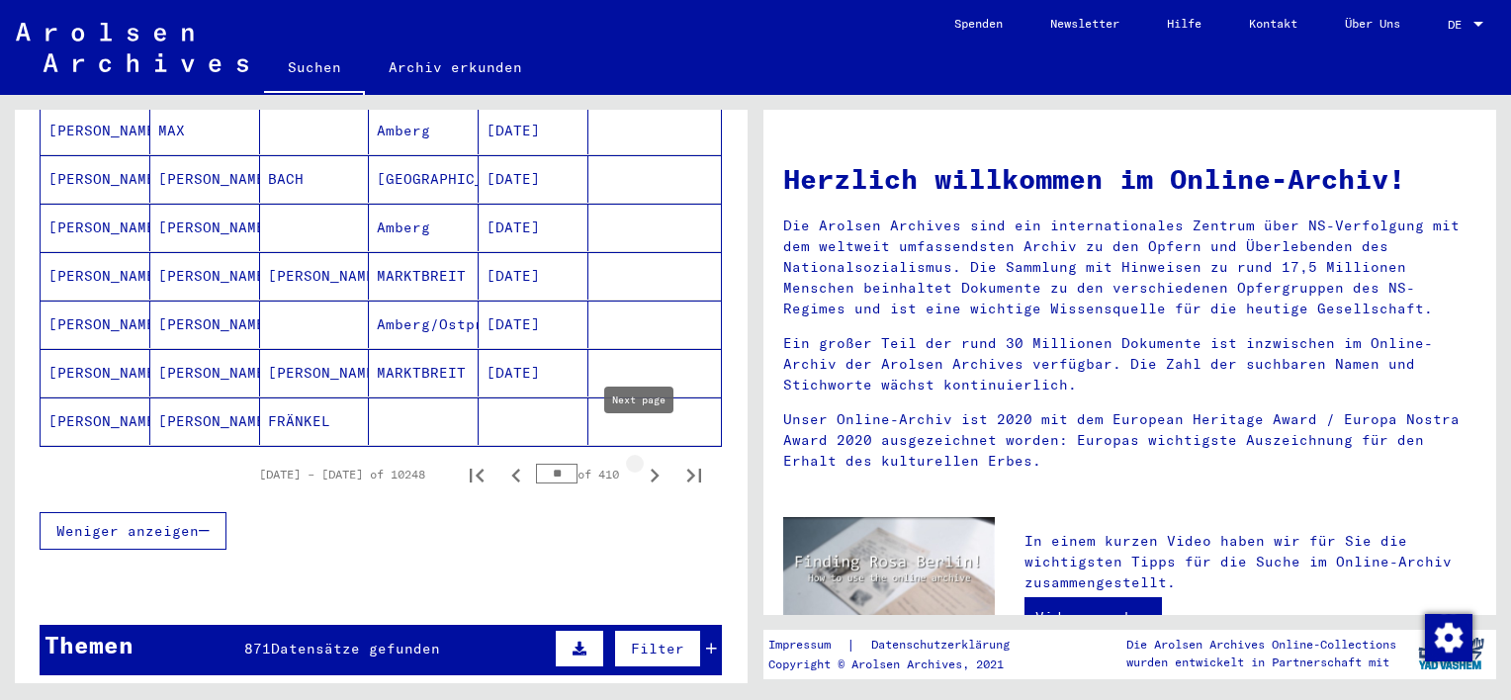
click at [651, 469] on icon "Next page" at bounding box center [655, 476] width 9 height 14
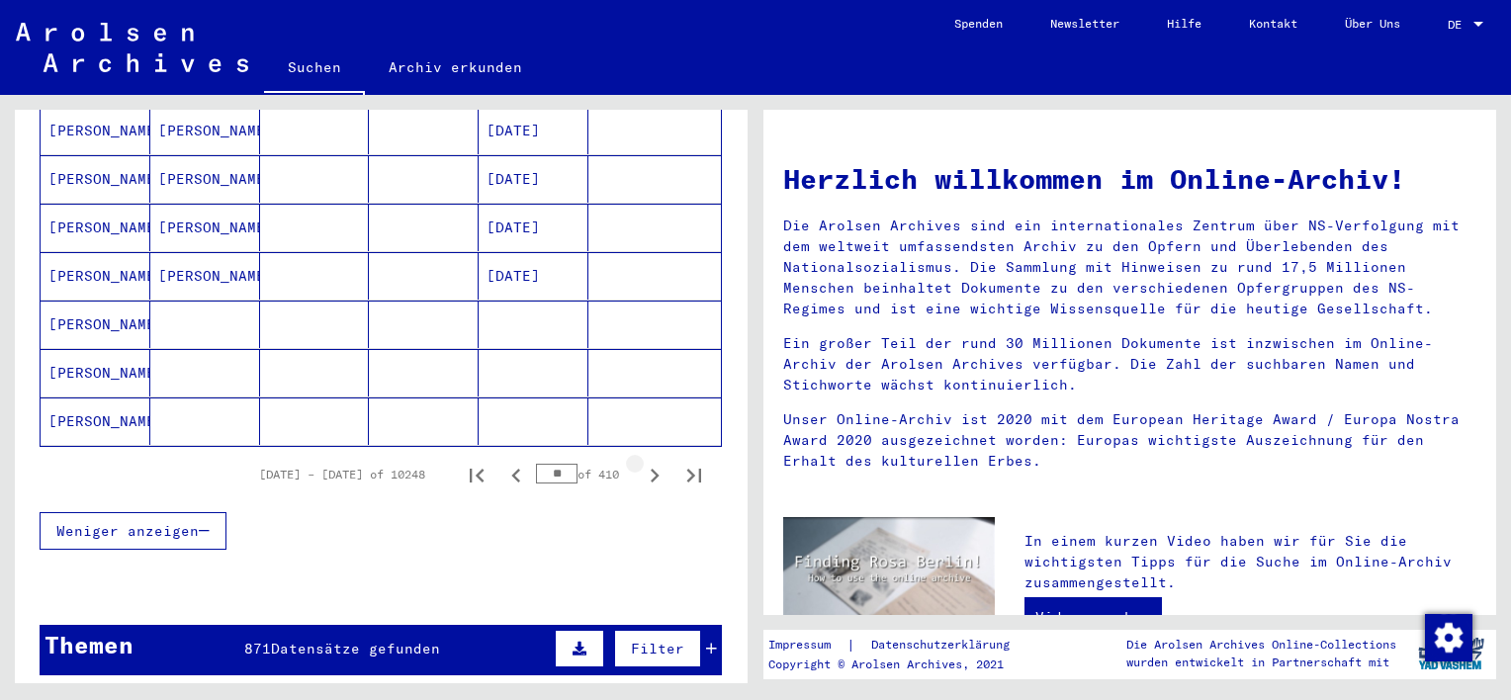
click at [651, 469] on icon "Next page" at bounding box center [655, 476] width 9 height 14
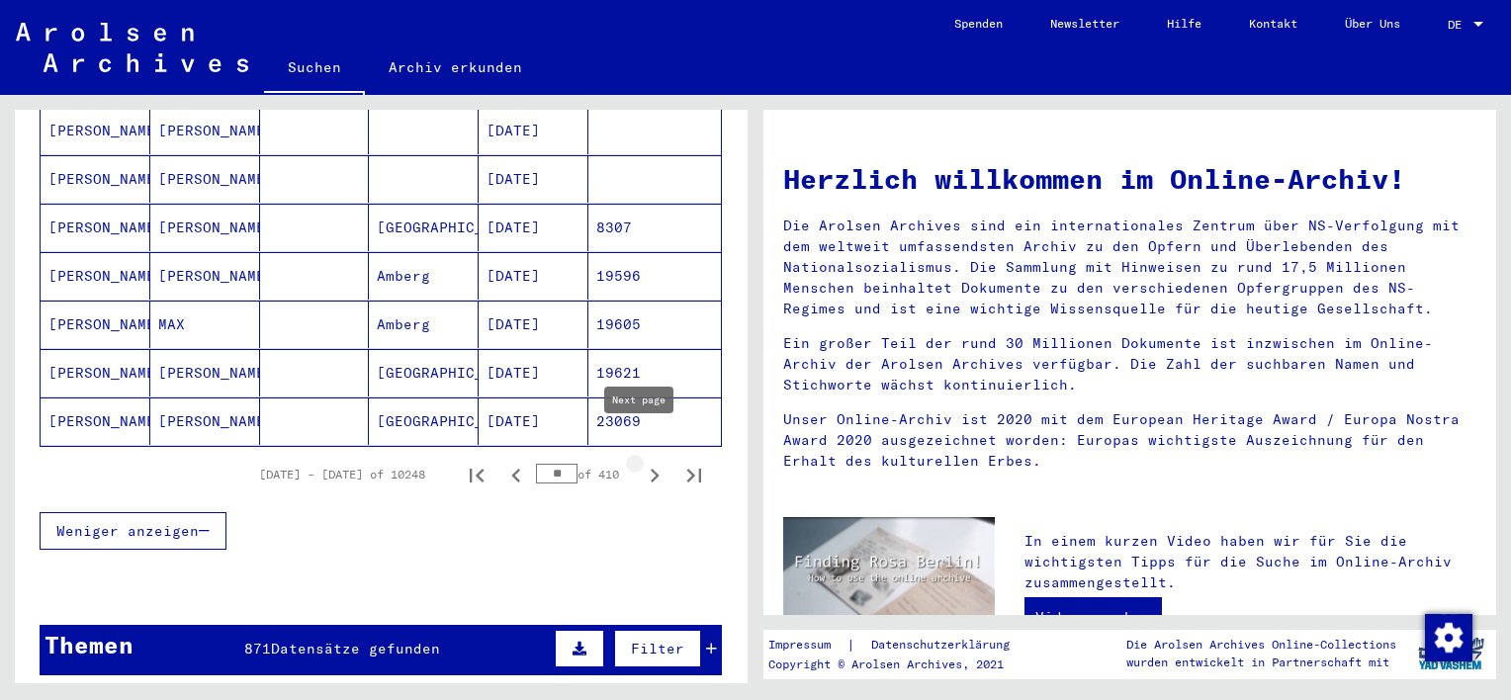
click at [641, 462] on icon "Next page" at bounding box center [655, 476] width 28 height 28
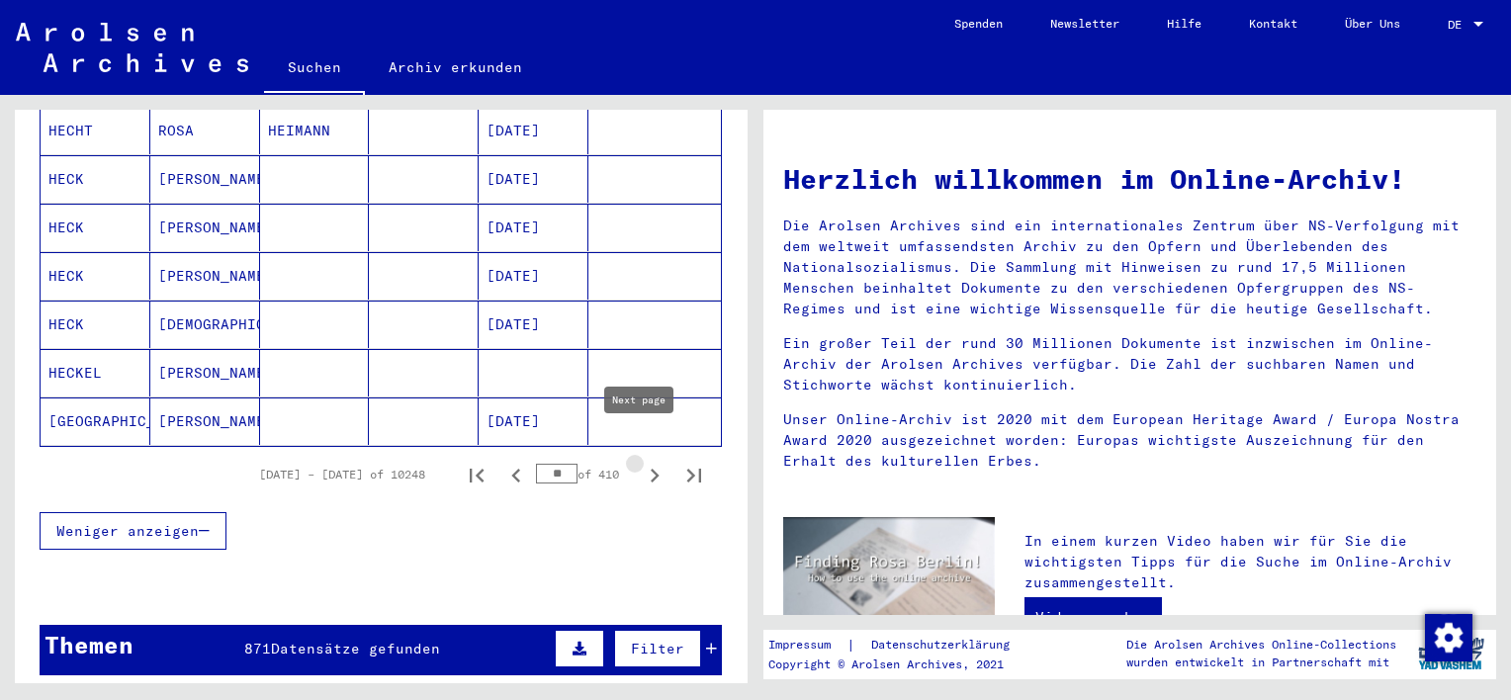
click at [651, 469] on icon "Next page" at bounding box center [655, 476] width 9 height 14
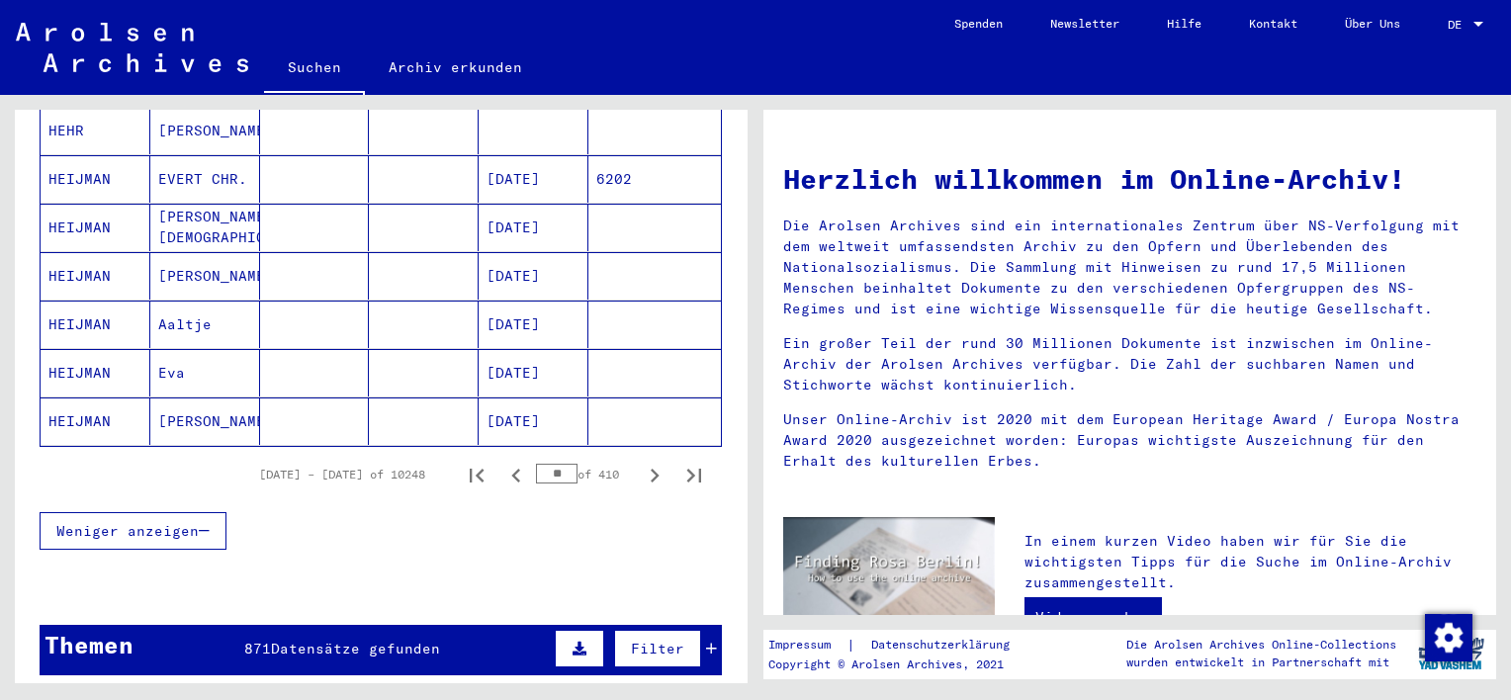
click at [651, 469] on icon "Next page" at bounding box center [655, 476] width 9 height 14
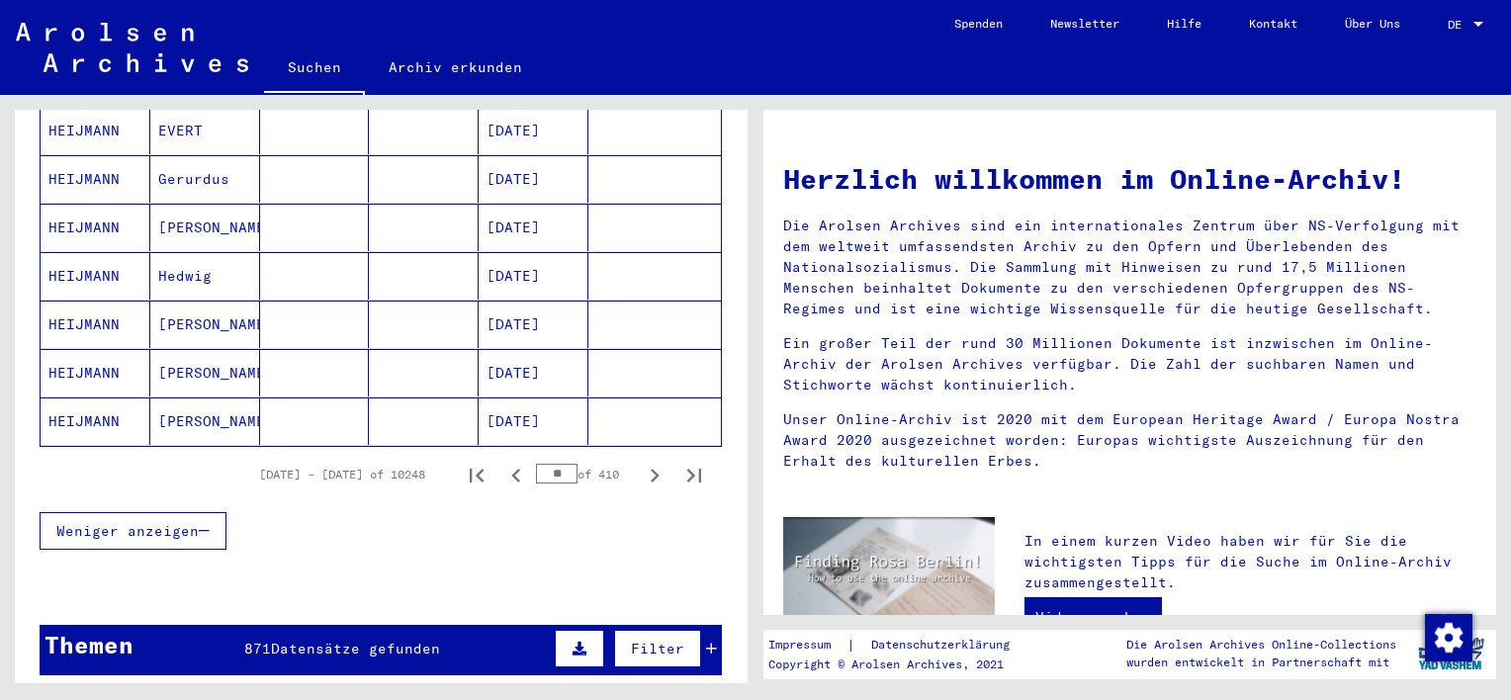
click at [641, 462] on icon "Next page" at bounding box center [655, 476] width 28 height 28
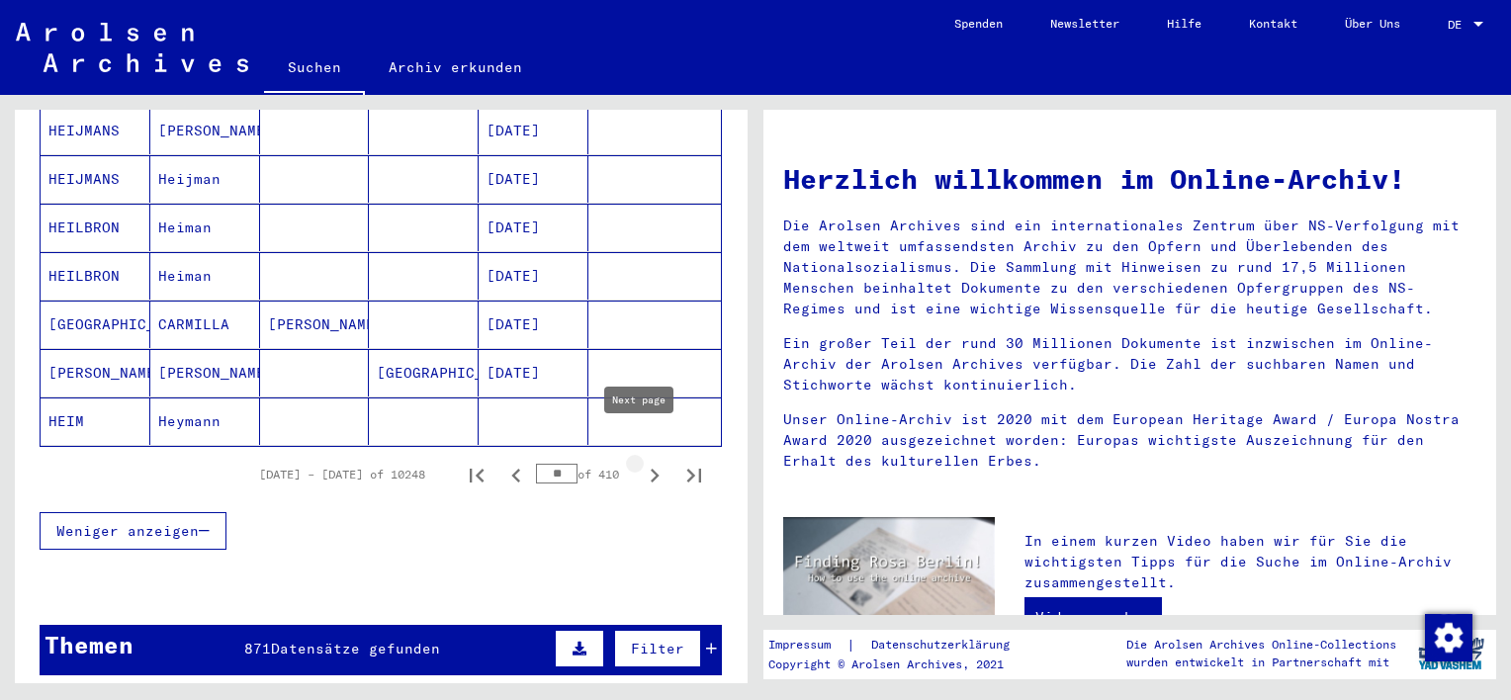
click at [651, 469] on icon "Next page" at bounding box center [655, 476] width 9 height 14
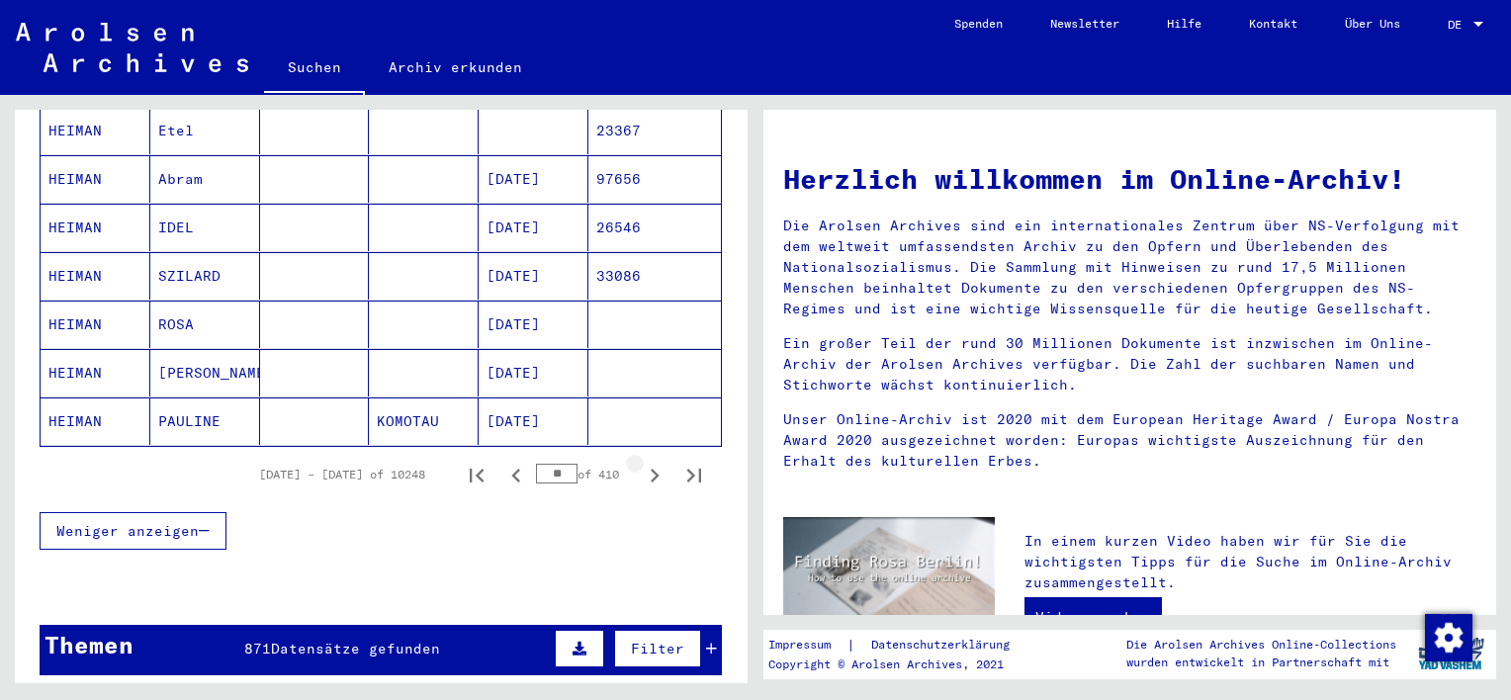
click at [651, 469] on icon "Next page" at bounding box center [655, 476] width 9 height 14
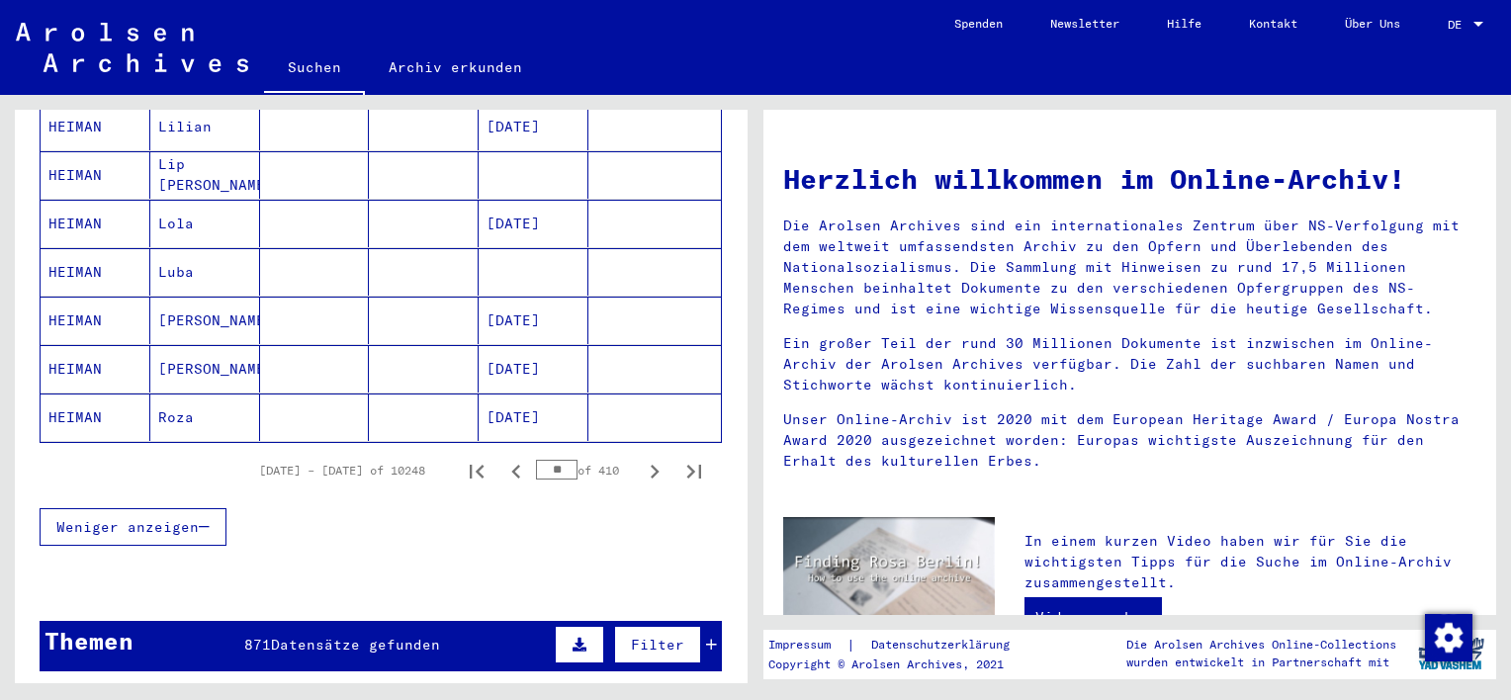
scroll to position [1187, 0]
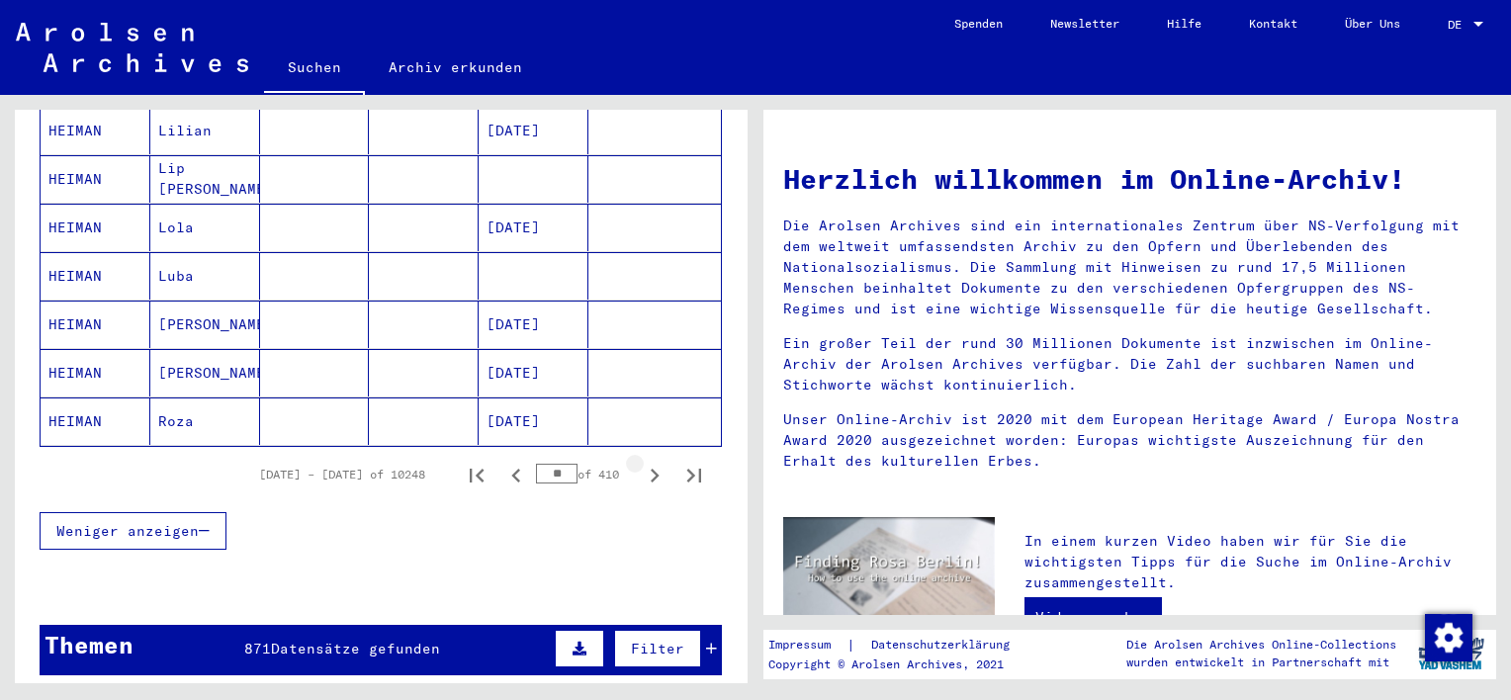
click at [651, 469] on icon "Next page" at bounding box center [655, 476] width 9 height 14
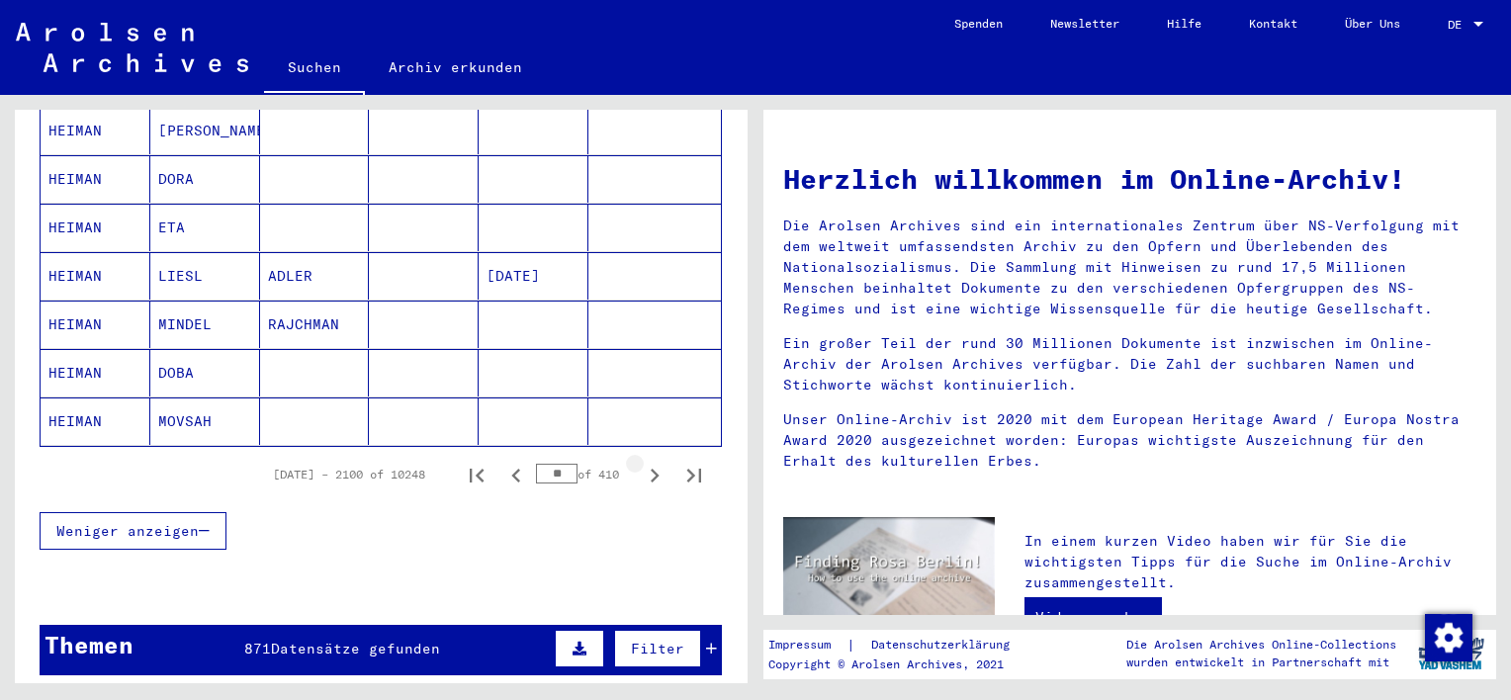
click at [641, 462] on icon "Next page" at bounding box center [655, 476] width 28 height 28
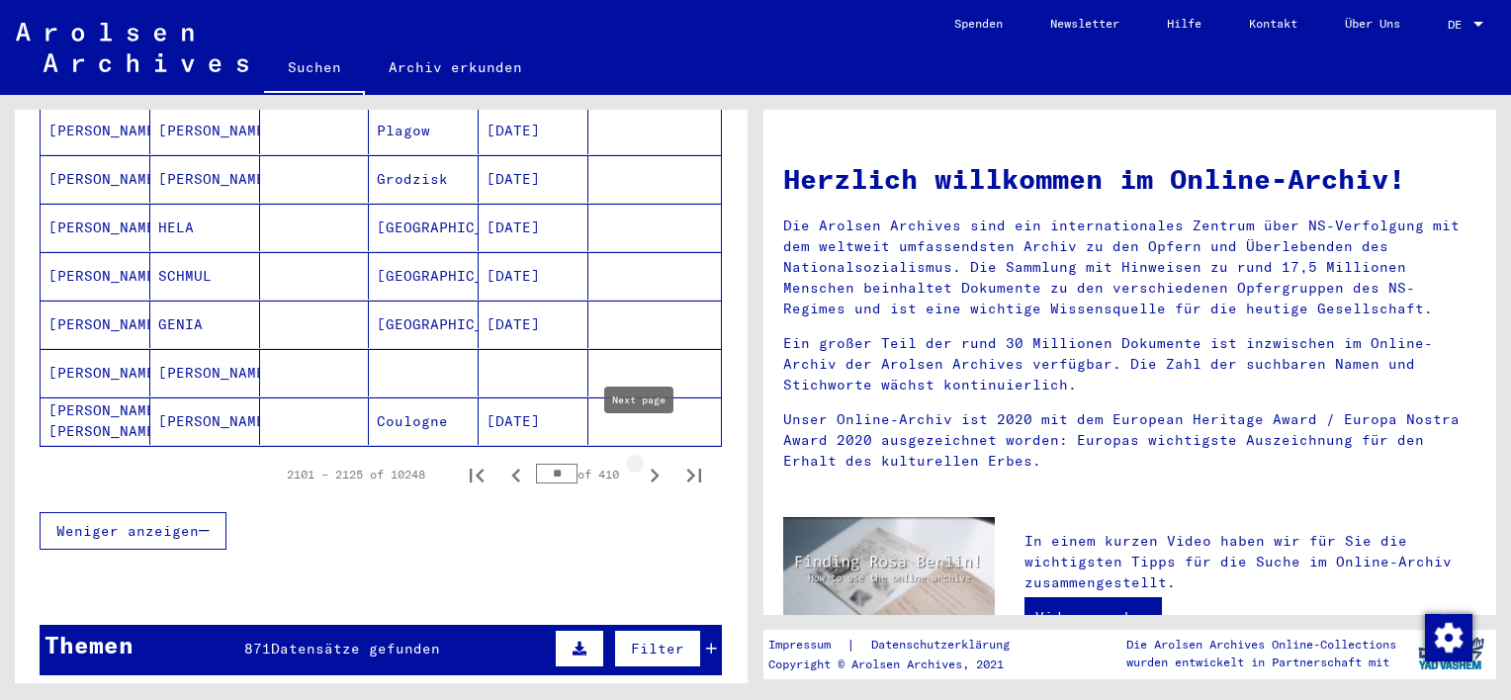
click at [651, 469] on icon "Next page" at bounding box center [655, 476] width 9 height 14
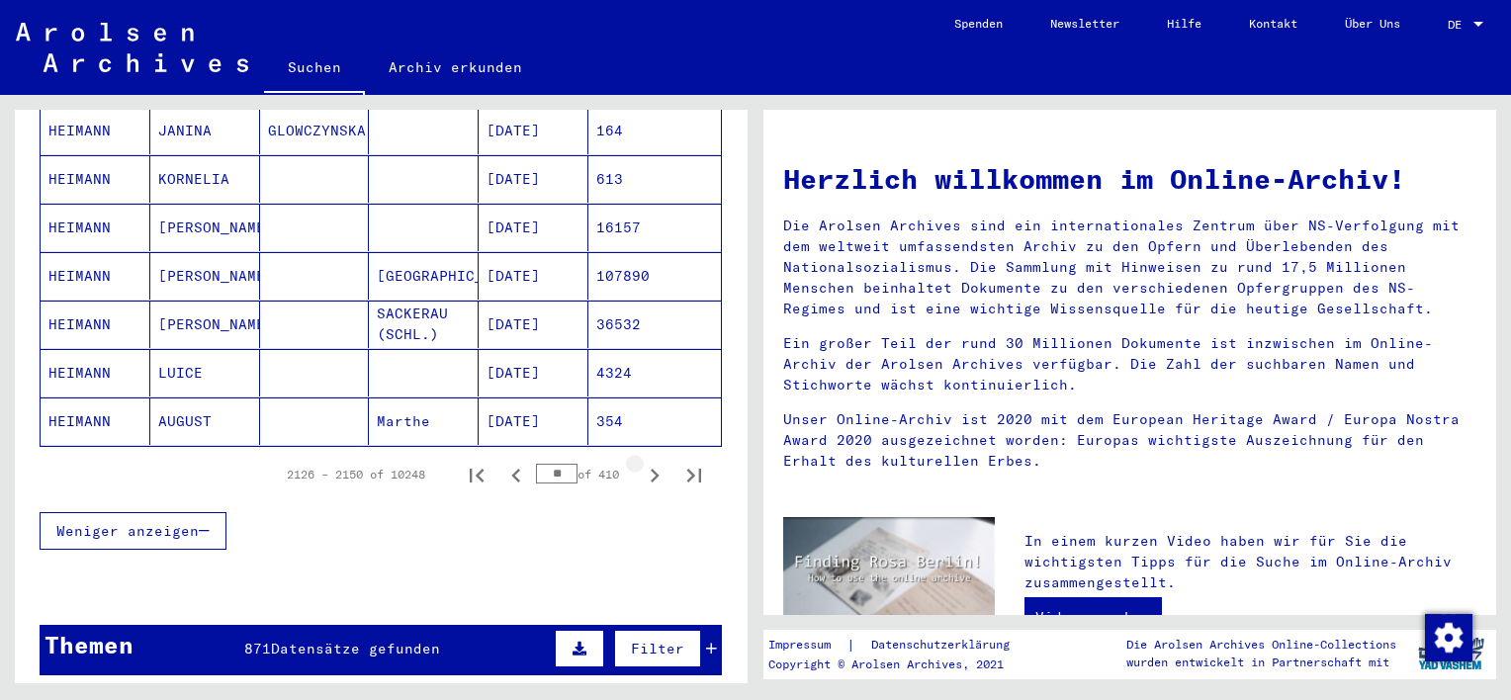
click at [651, 469] on icon "Next page" at bounding box center [655, 476] width 9 height 14
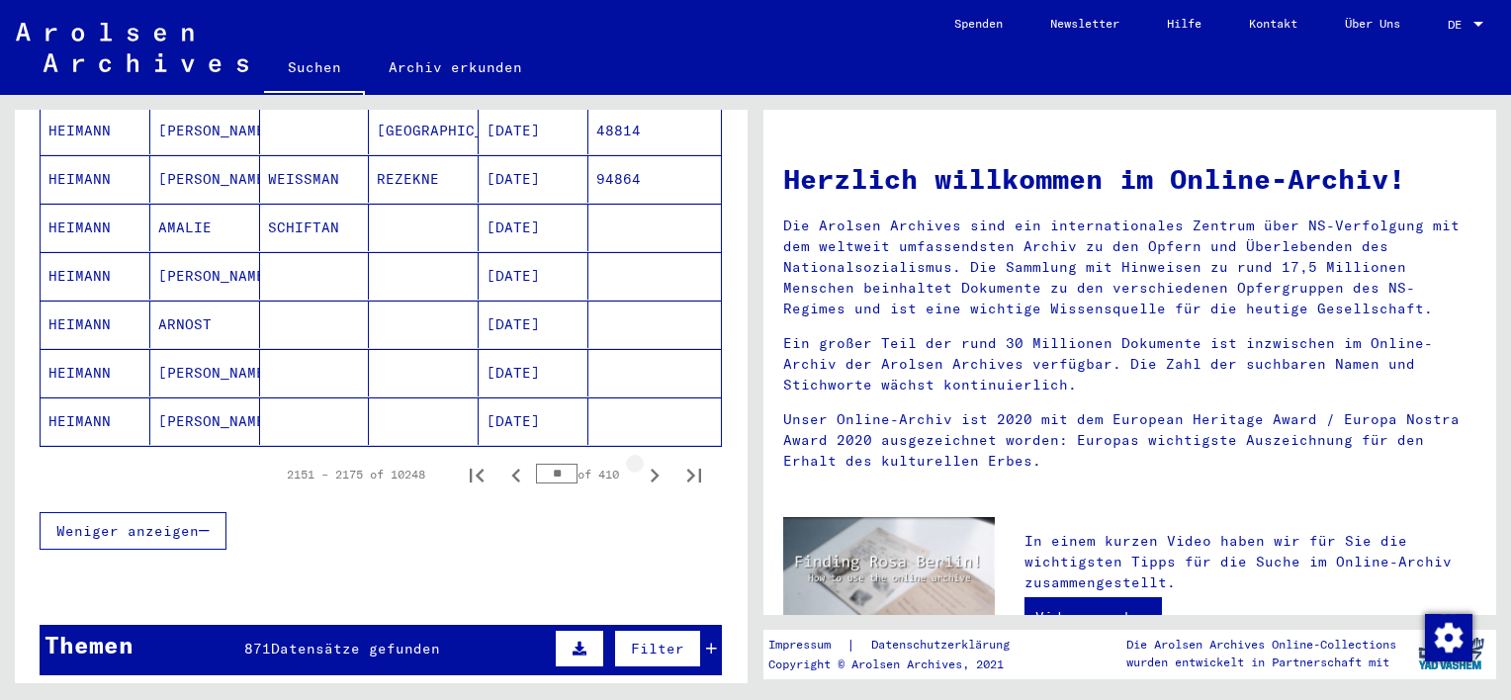
click at [651, 469] on icon "Next page" at bounding box center [655, 476] width 9 height 14
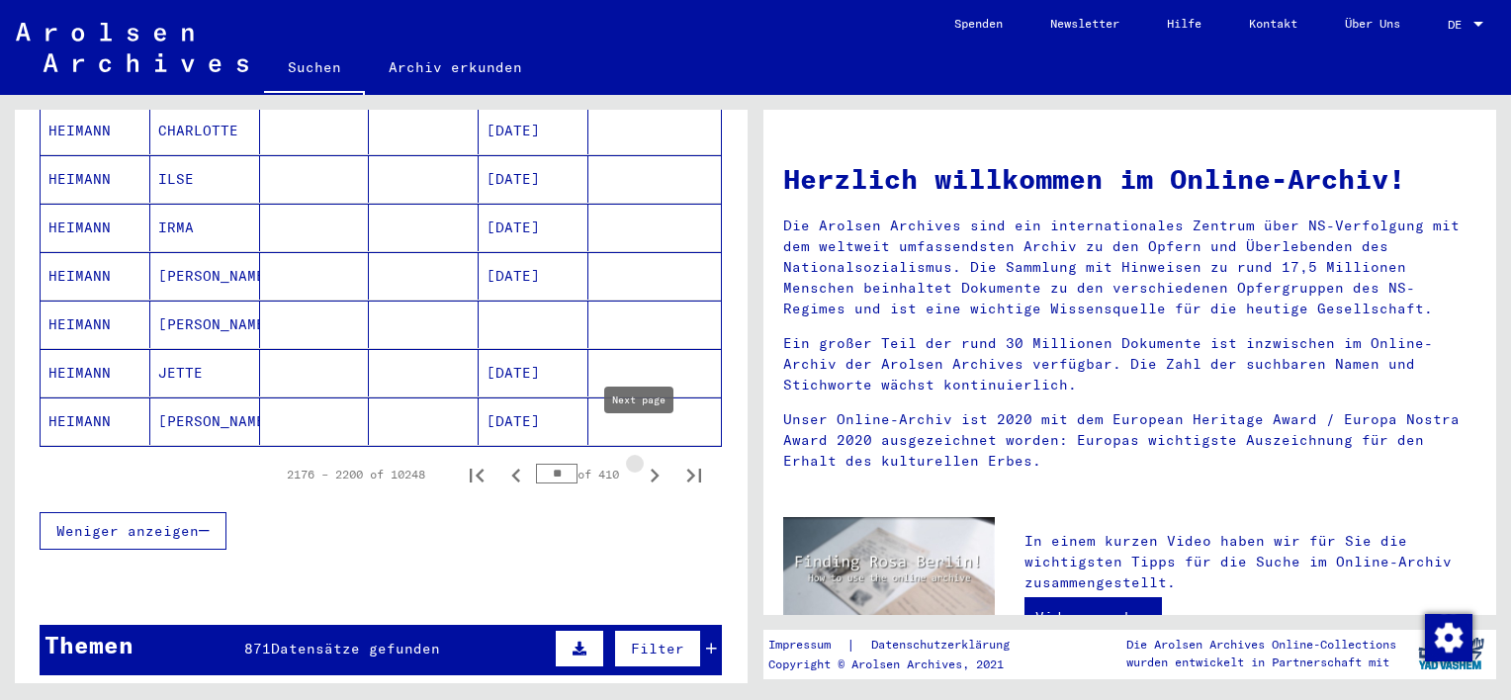
click at [641, 462] on icon "Next page" at bounding box center [655, 476] width 28 height 28
click at [651, 469] on icon "Next page" at bounding box center [655, 476] width 9 height 14
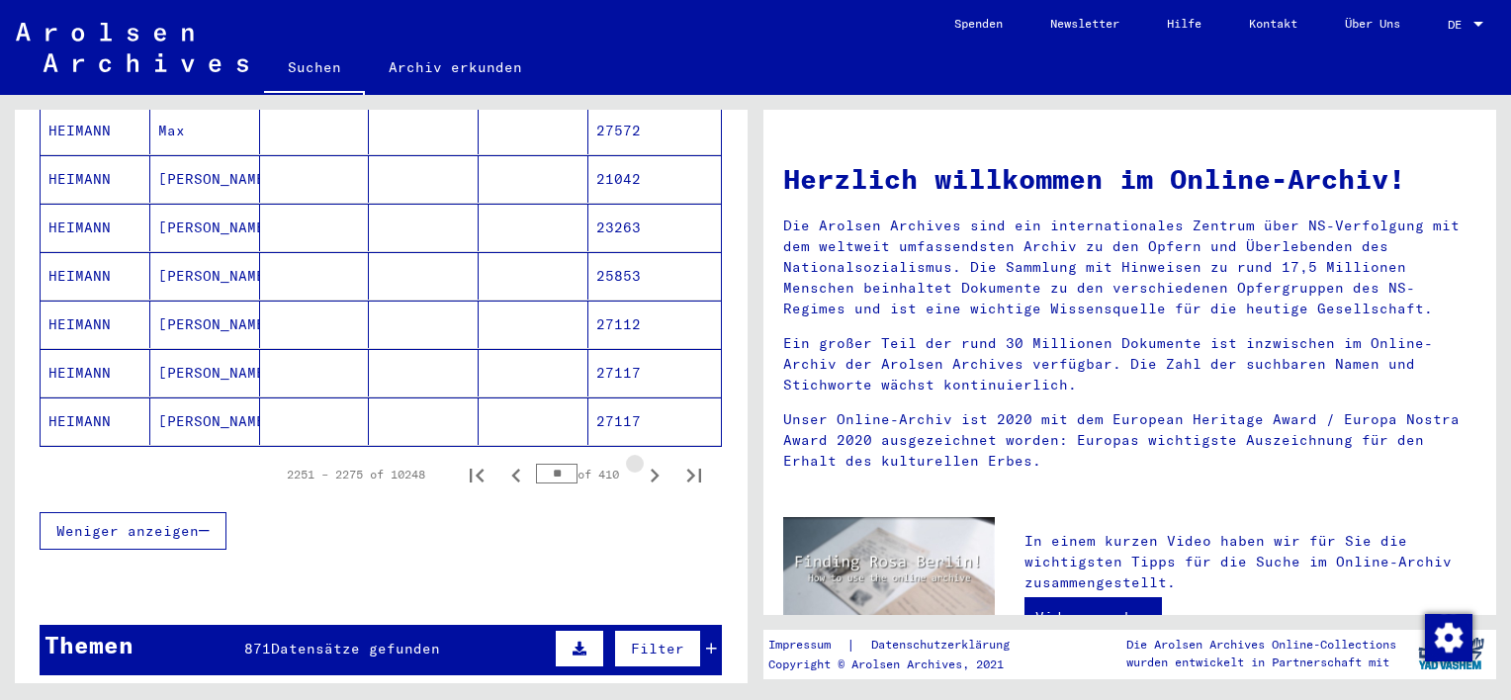
click at [651, 469] on icon "Next page" at bounding box center [655, 476] width 9 height 14
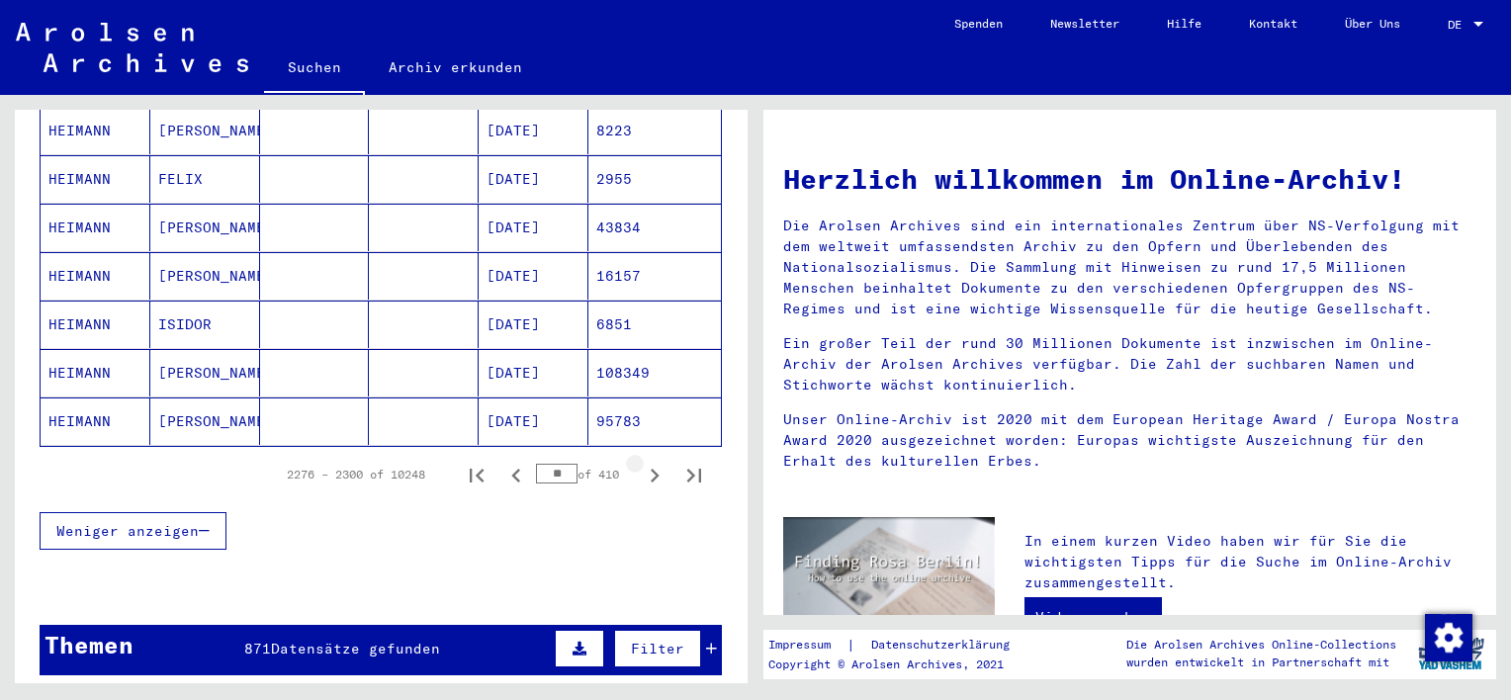
click at [651, 469] on icon "Next page" at bounding box center [655, 476] width 9 height 14
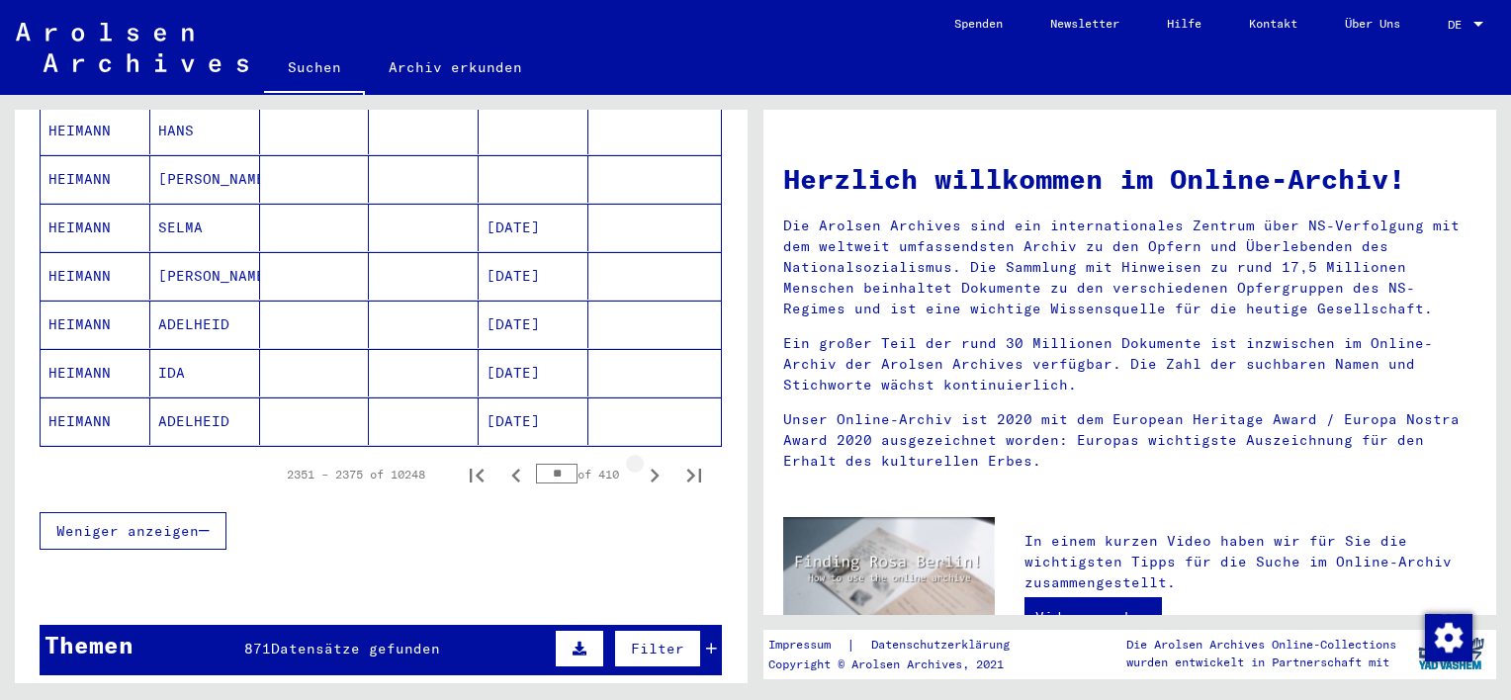
click at [651, 469] on icon "Next page" at bounding box center [655, 476] width 9 height 14
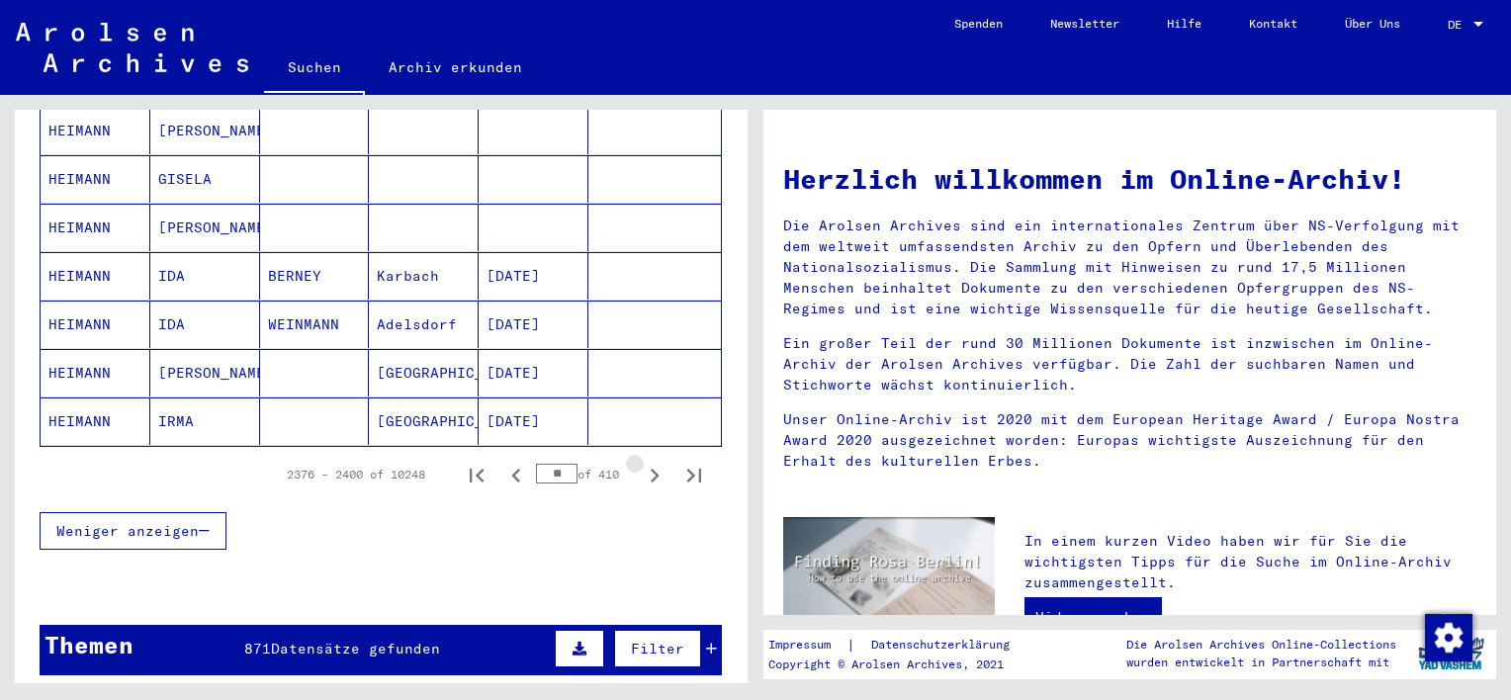
click at [651, 469] on icon "Next page" at bounding box center [655, 476] width 9 height 14
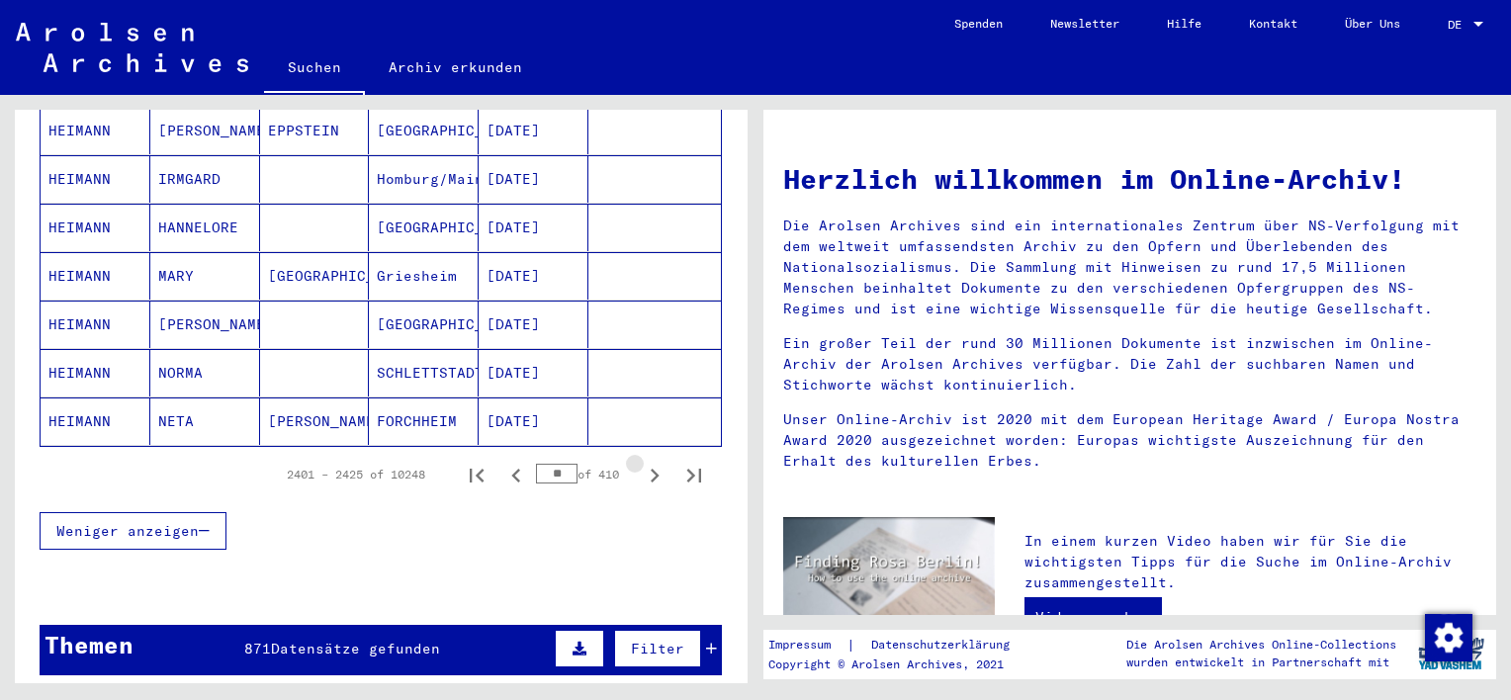
click at [651, 469] on icon "Next page" at bounding box center [655, 476] width 9 height 14
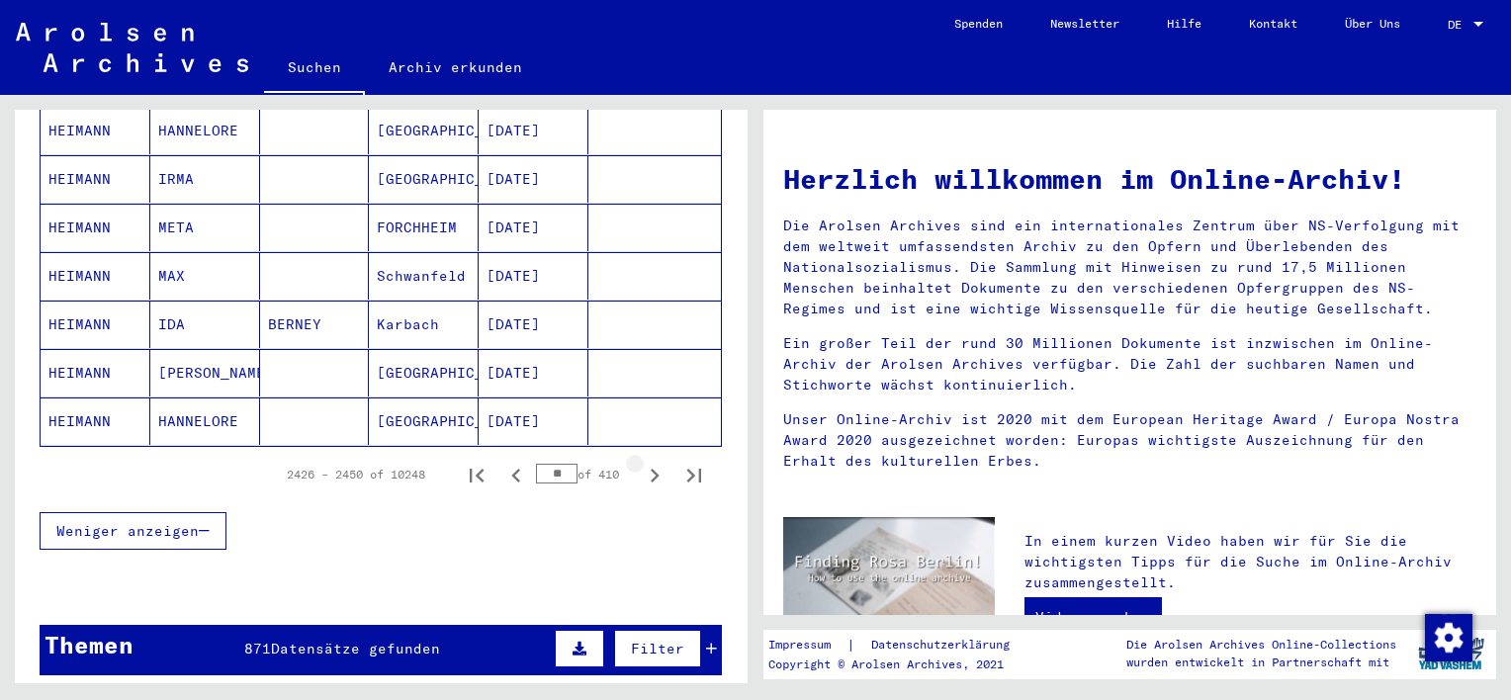
click at [651, 469] on icon "Next page" at bounding box center [655, 476] width 9 height 14
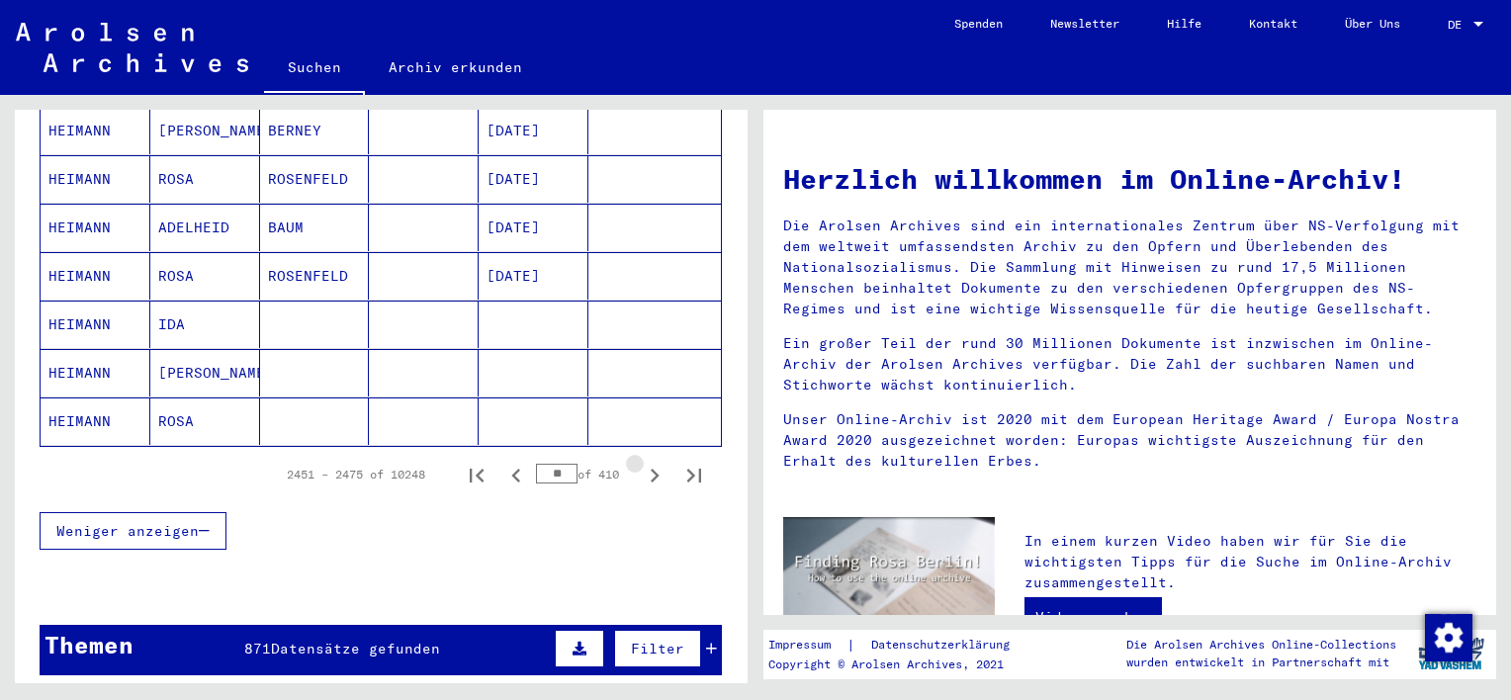
click at [651, 469] on icon "Next page" at bounding box center [655, 476] width 9 height 14
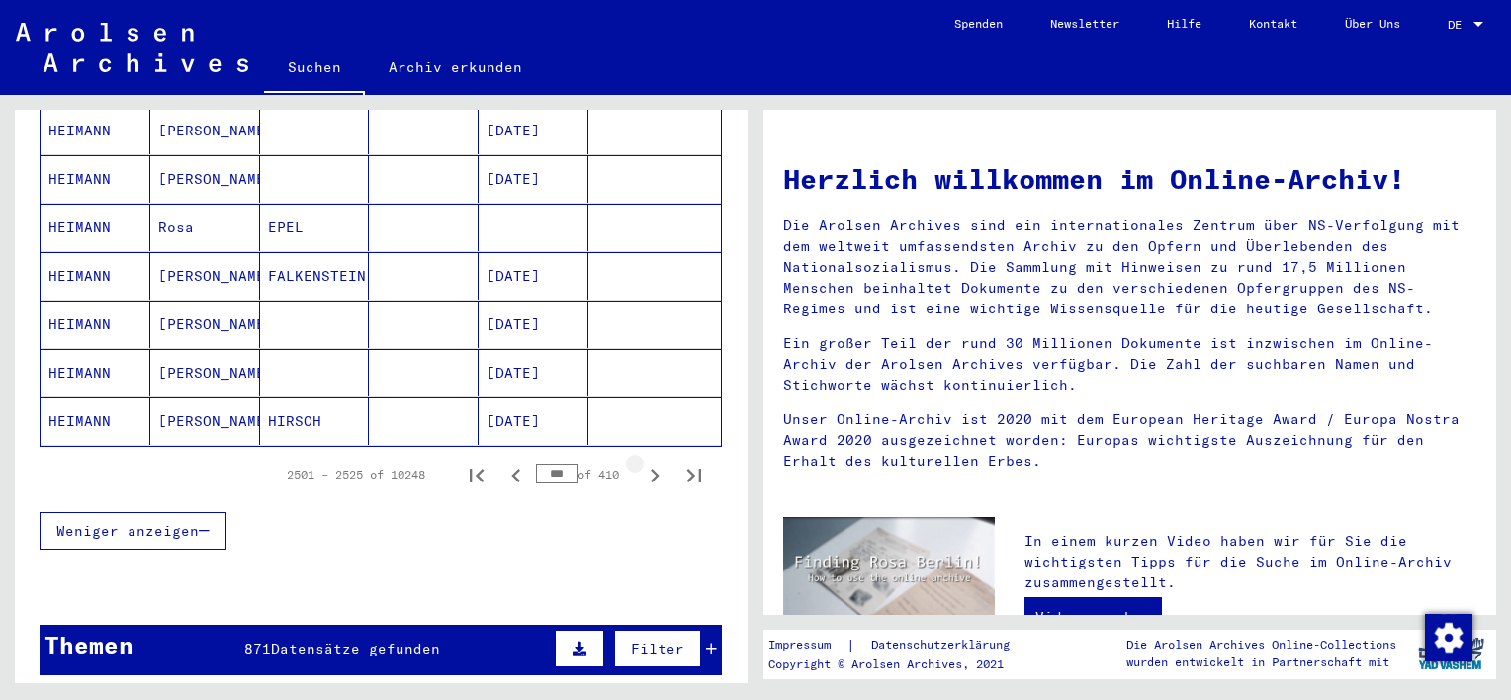
click at [651, 469] on icon "Next page" at bounding box center [655, 476] width 9 height 14
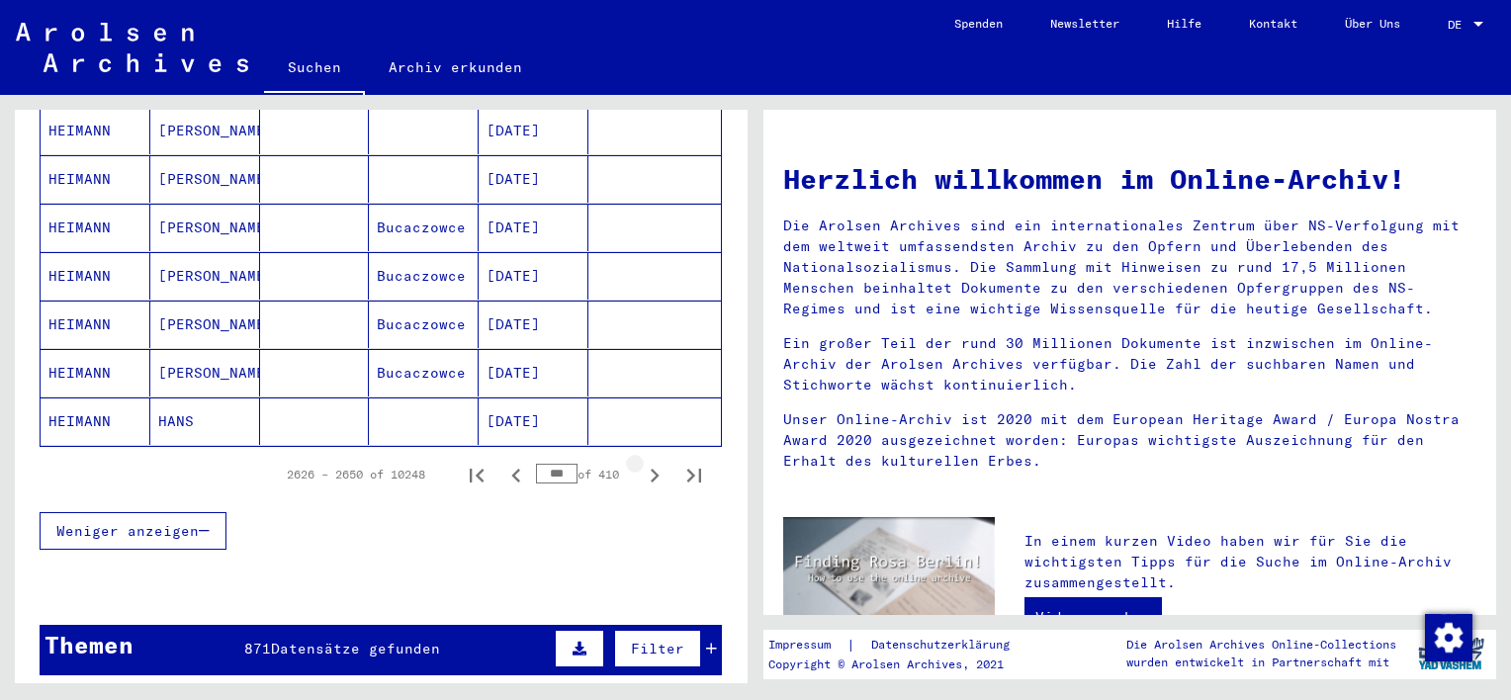
click at [651, 469] on icon "Next page" at bounding box center [655, 476] width 9 height 14
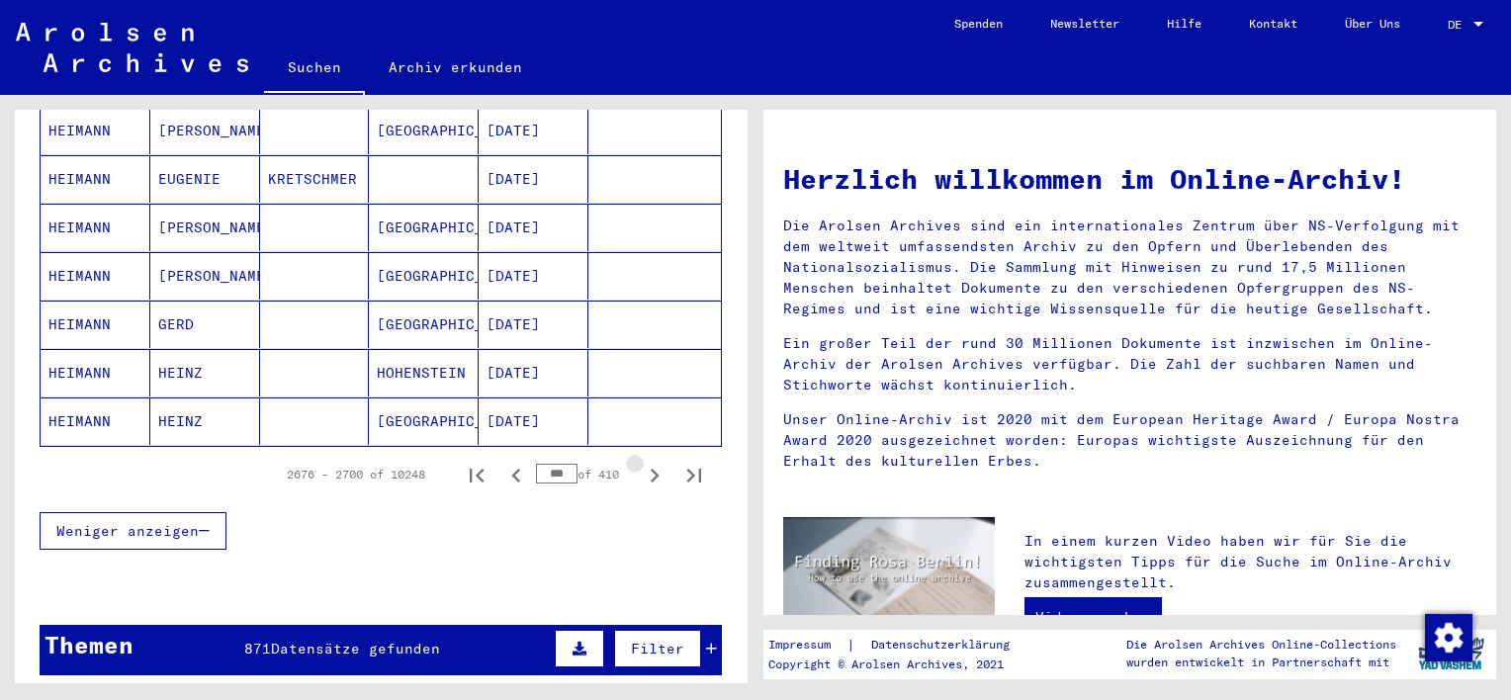
click at [651, 469] on icon "Next page" at bounding box center [655, 476] width 9 height 14
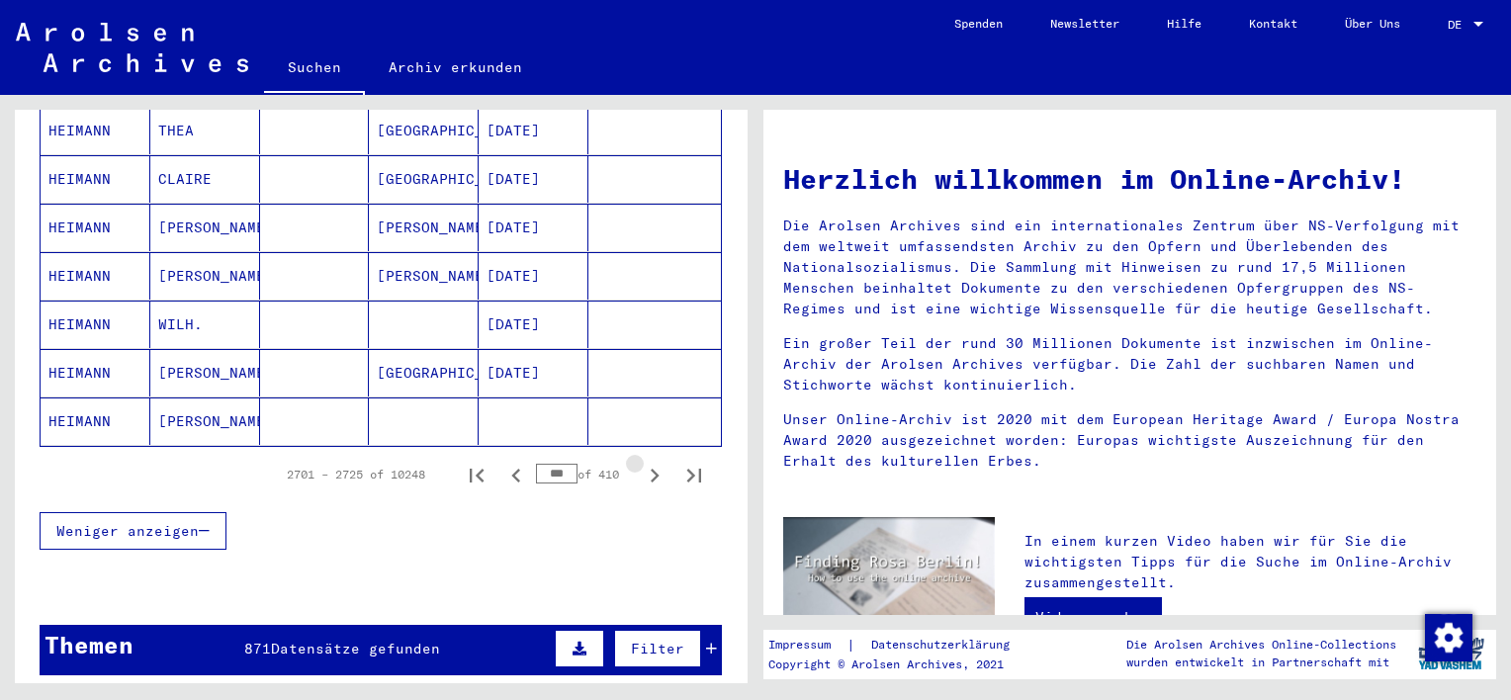
click at [651, 469] on icon "Next page" at bounding box center [655, 476] width 9 height 14
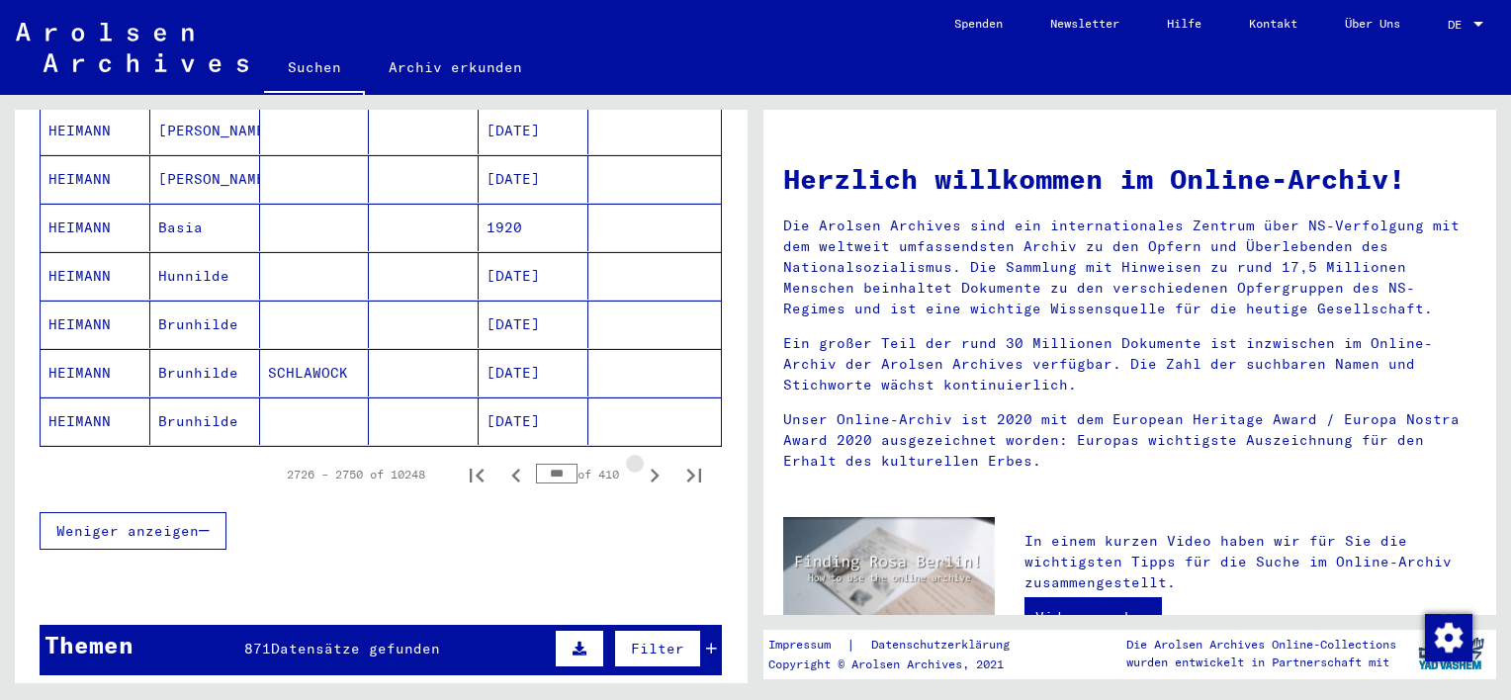
click at [651, 469] on icon "Next page" at bounding box center [655, 476] width 9 height 14
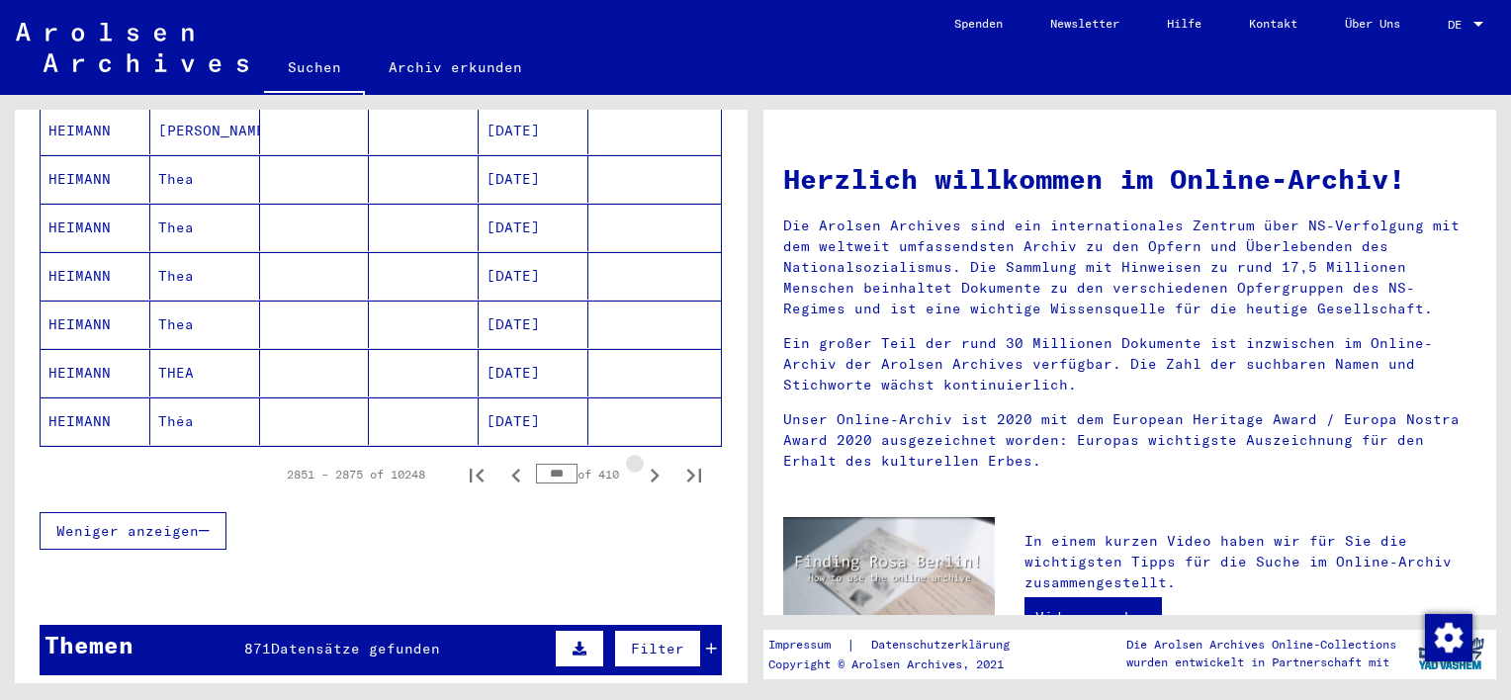
click at [651, 469] on icon "Next page" at bounding box center [655, 476] width 9 height 14
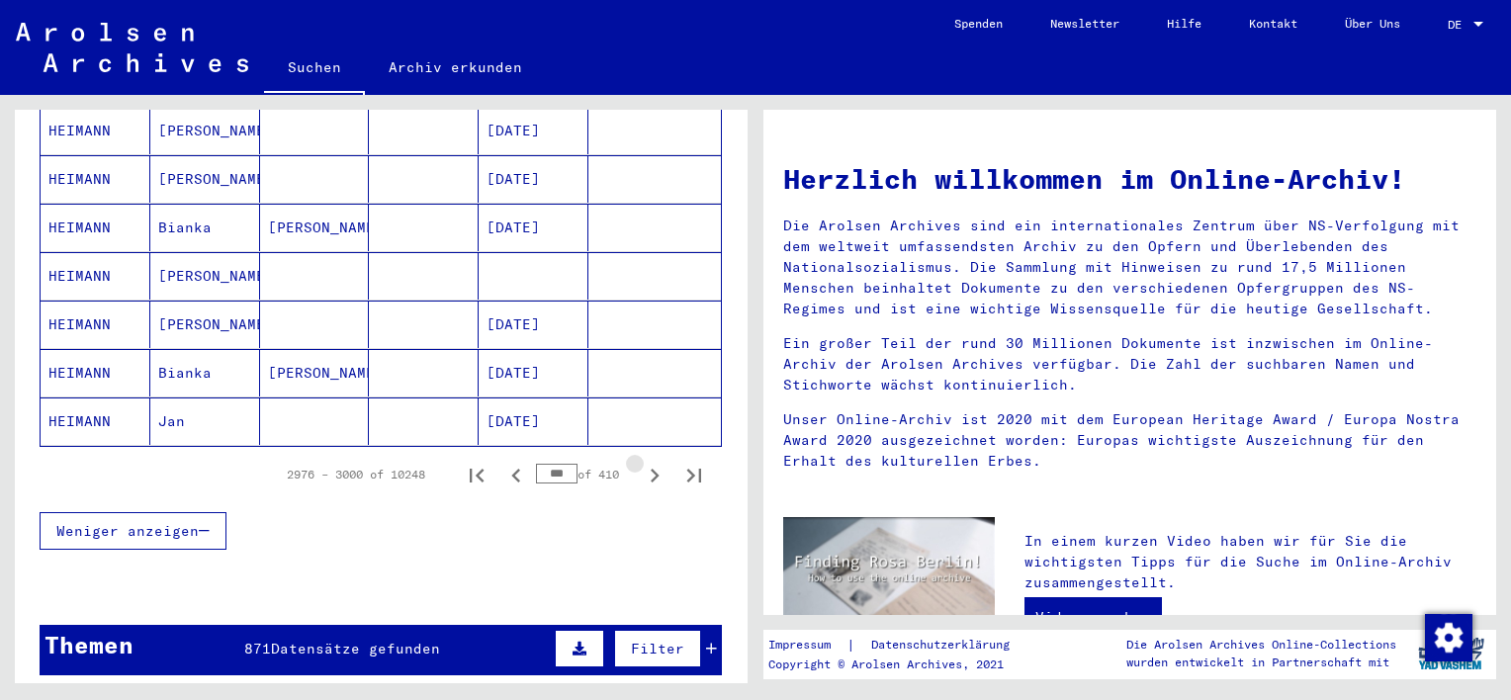
click at [651, 469] on icon "Next page" at bounding box center [655, 476] width 9 height 14
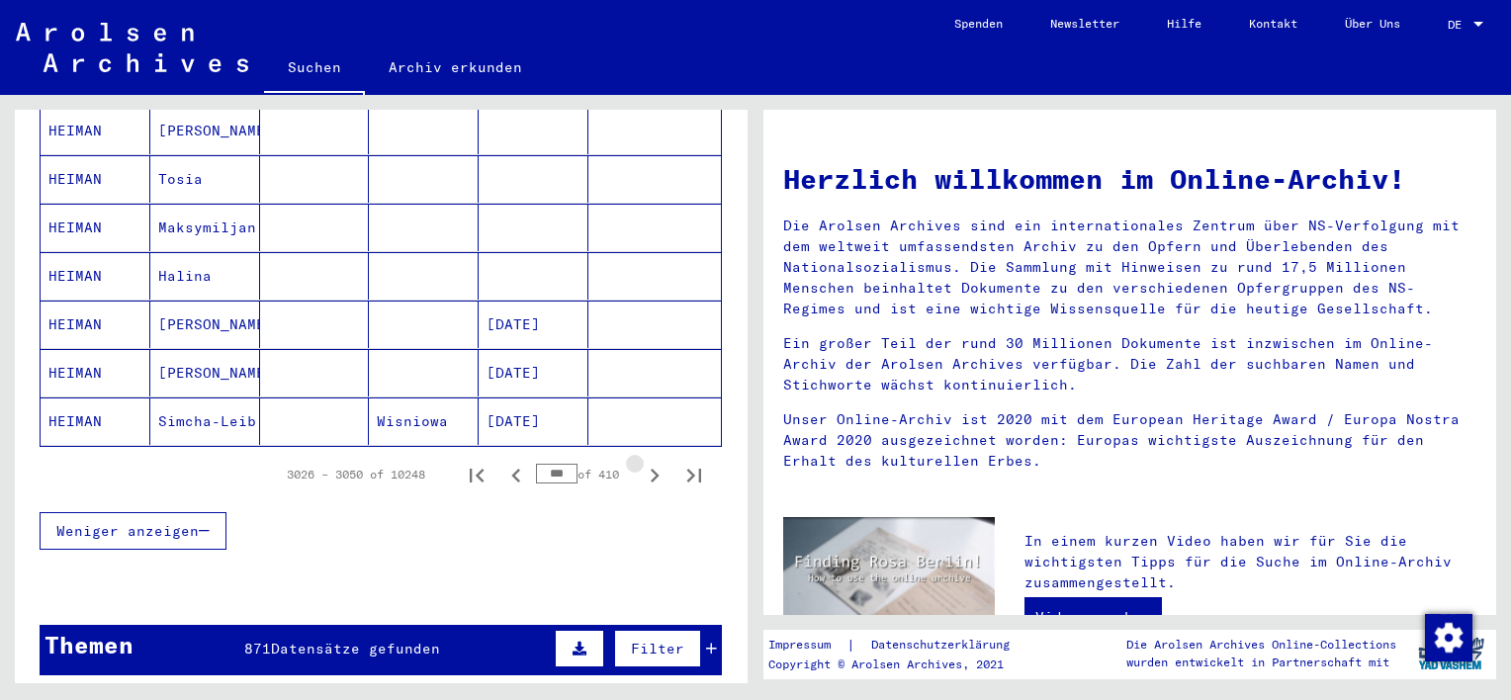
click at [651, 469] on icon "Next page" at bounding box center [655, 476] width 9 height 14
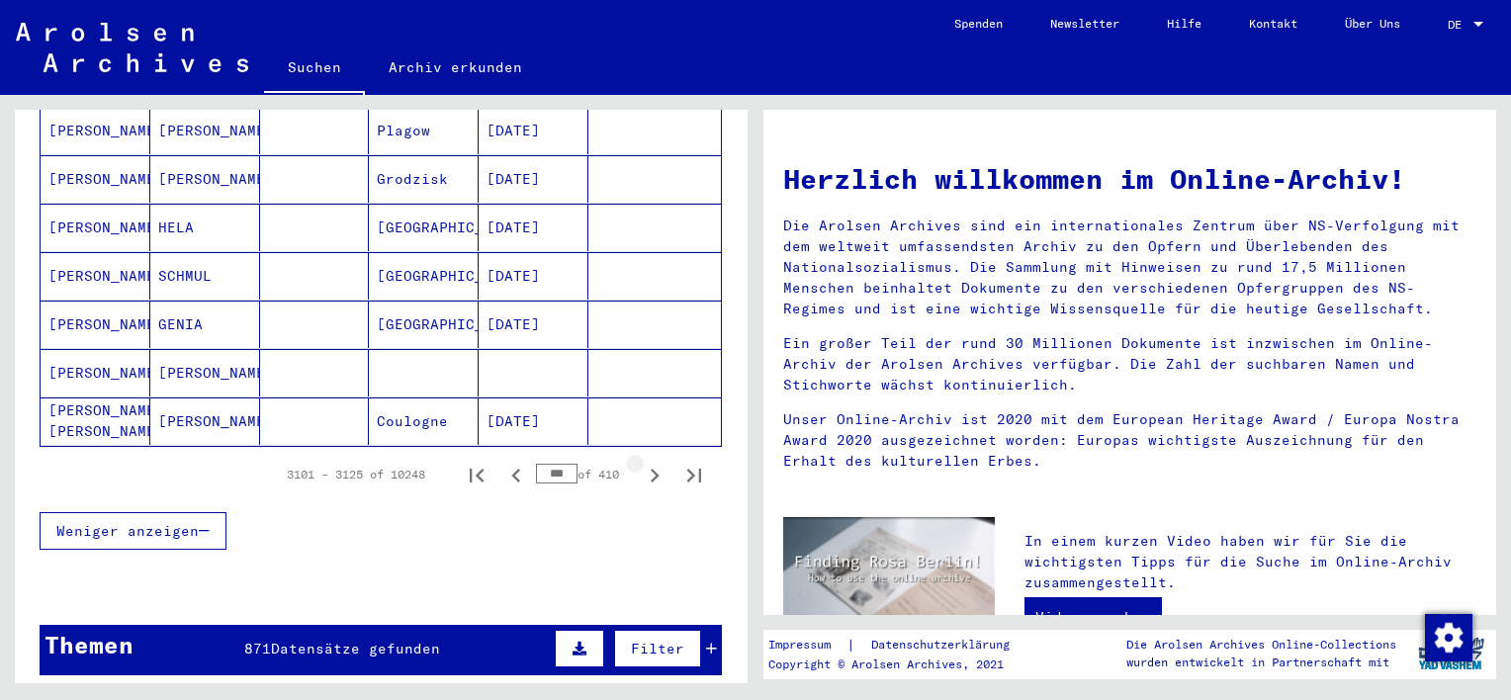
click at [651, 469] on icon "Next page" at bounding box center [655, 476] width 9 height 14
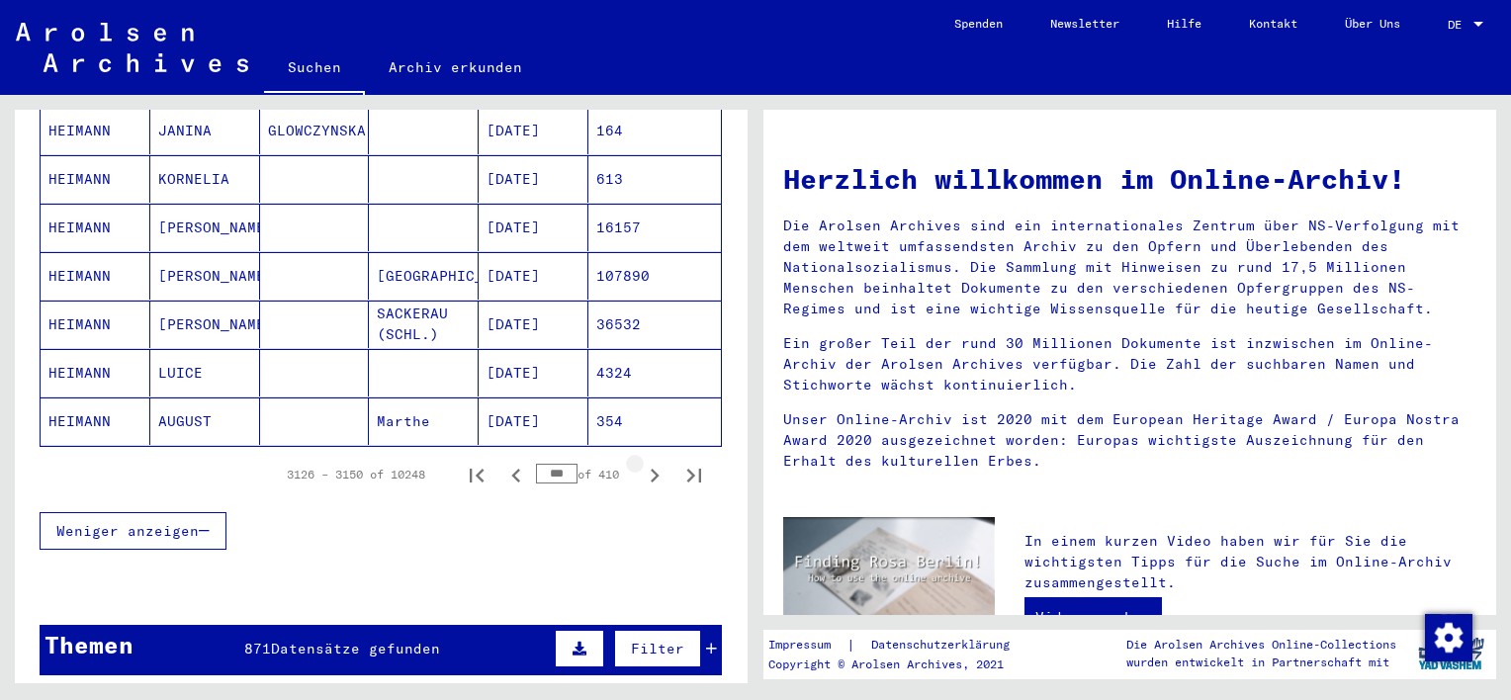
click at [651, 469] on icon "Next page" at bounding box center [655, 476] width 9 height 14
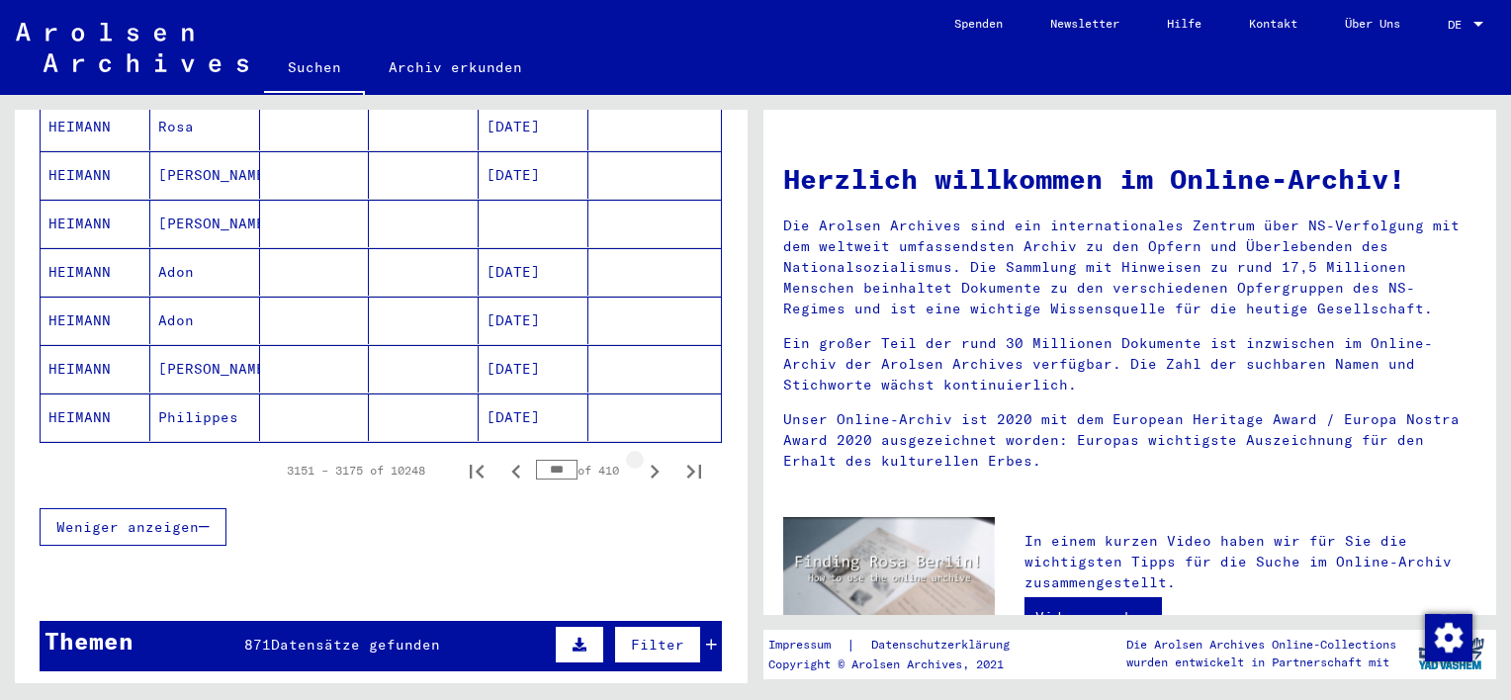
scroll to position [1187, 0]
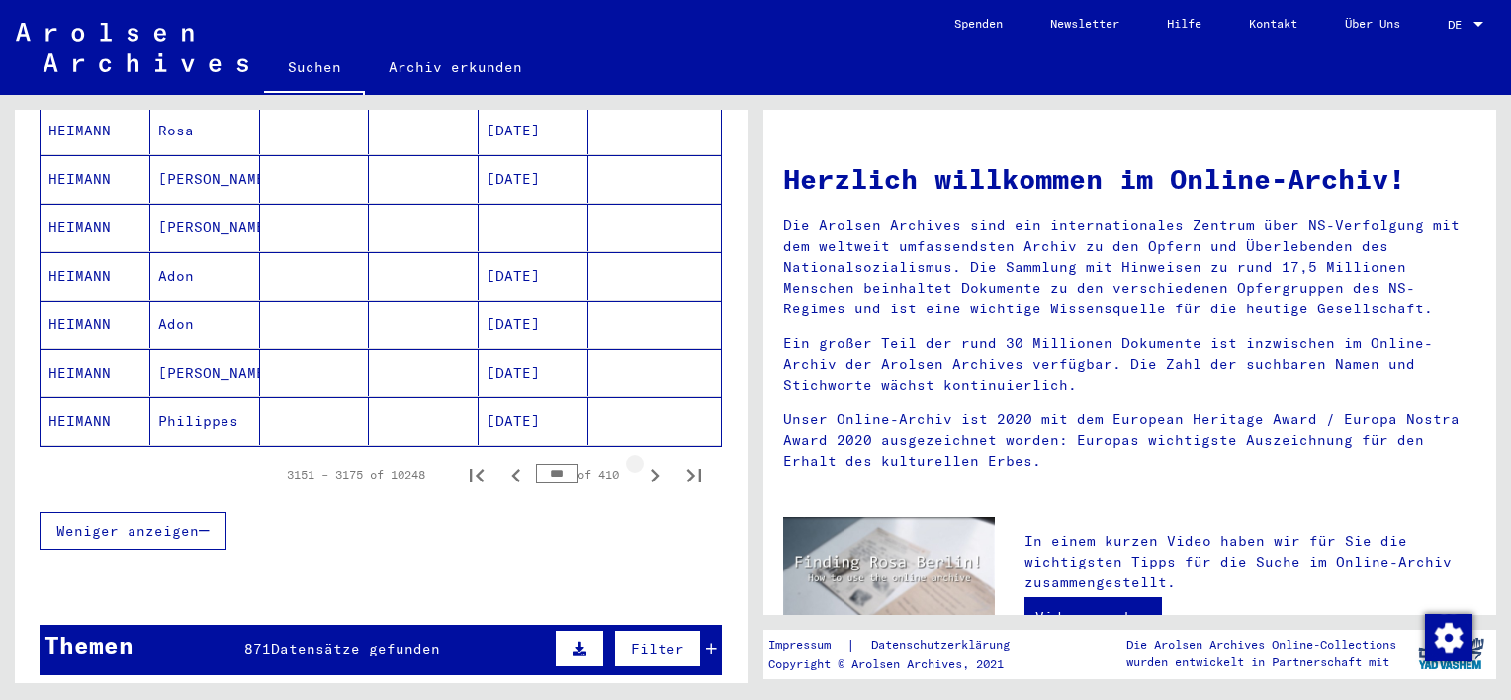
click at [651, 469] on icon "Next page" at bounding box center [655, 476] width 9 height 14
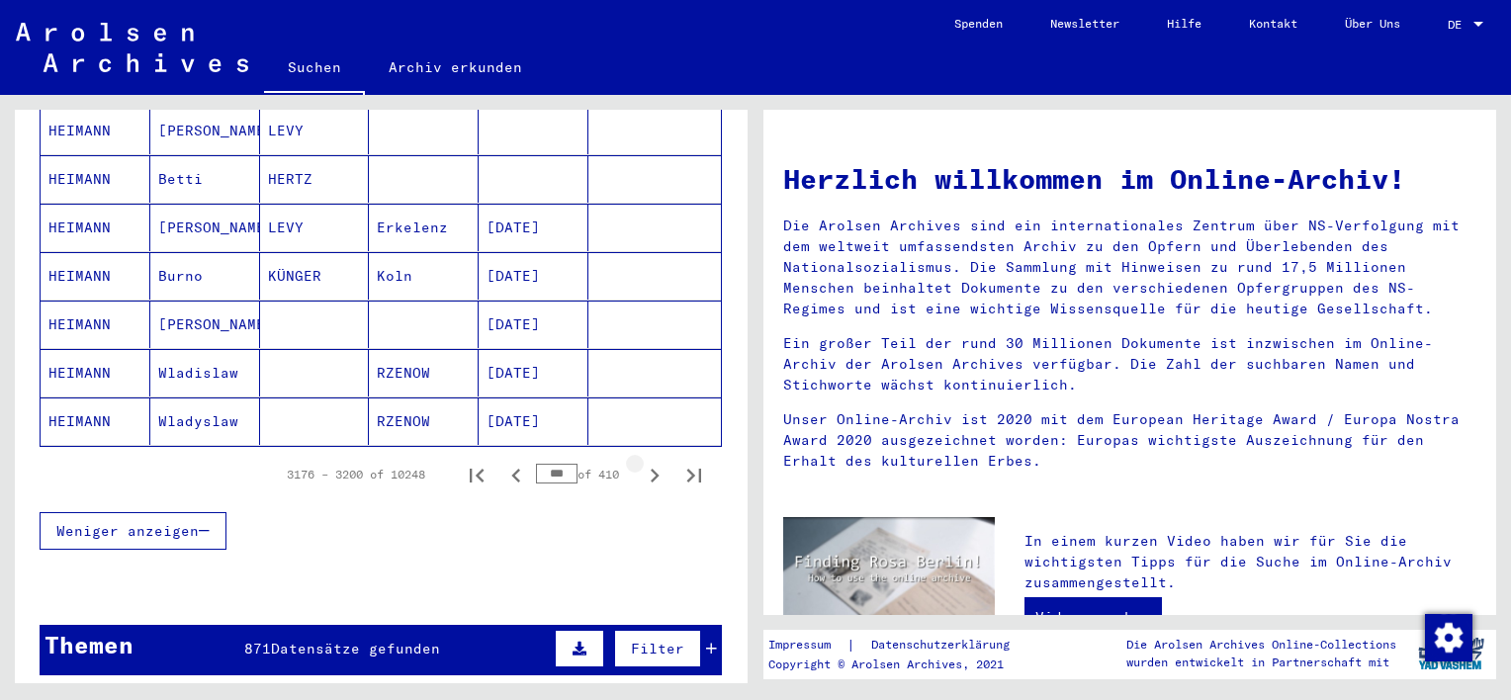
click at [651, 469] on icon "Next page" at bounding box center [655, 476] width 9 height 14
click at [641, 462] on icon "Next page" at bounding box center [655, 476] width 28 height 28
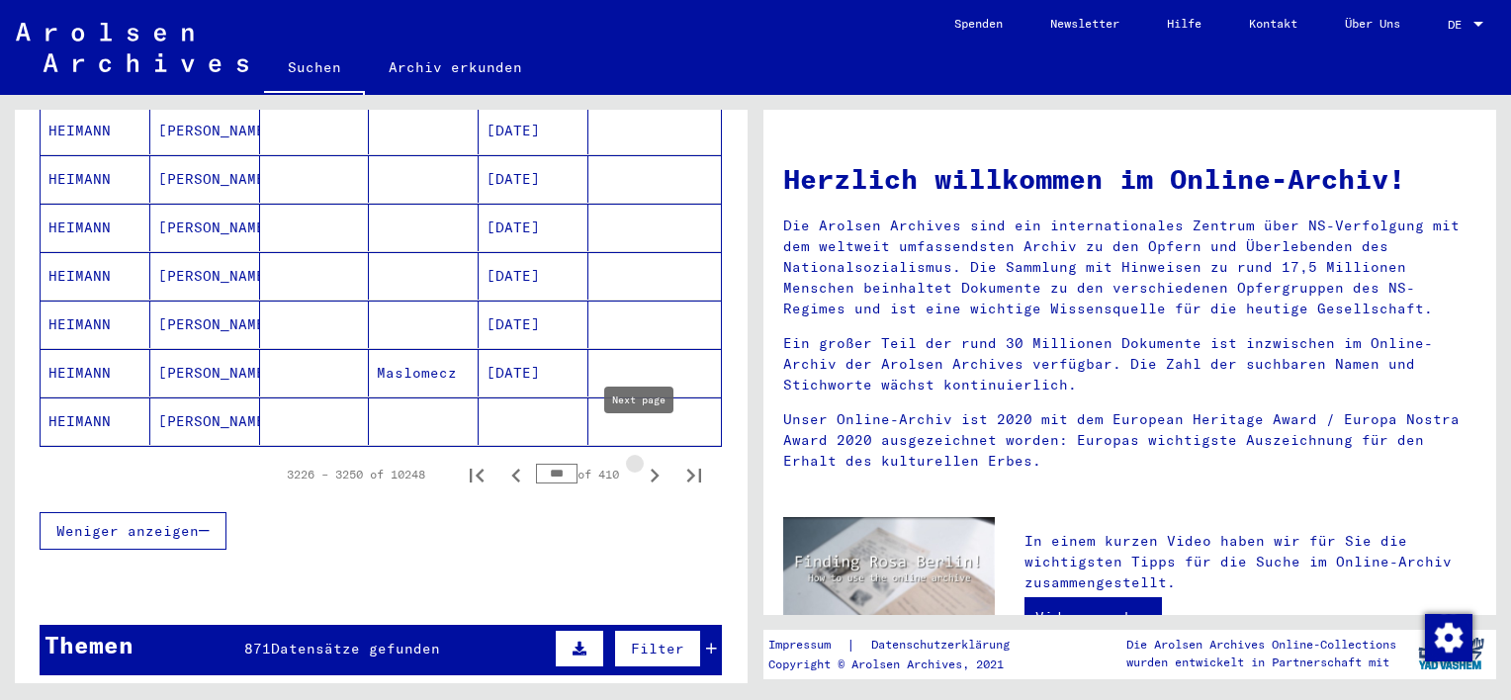
click at [651, 469] on icon "Next page" at bounding box center [655, 476] width 9 height 14
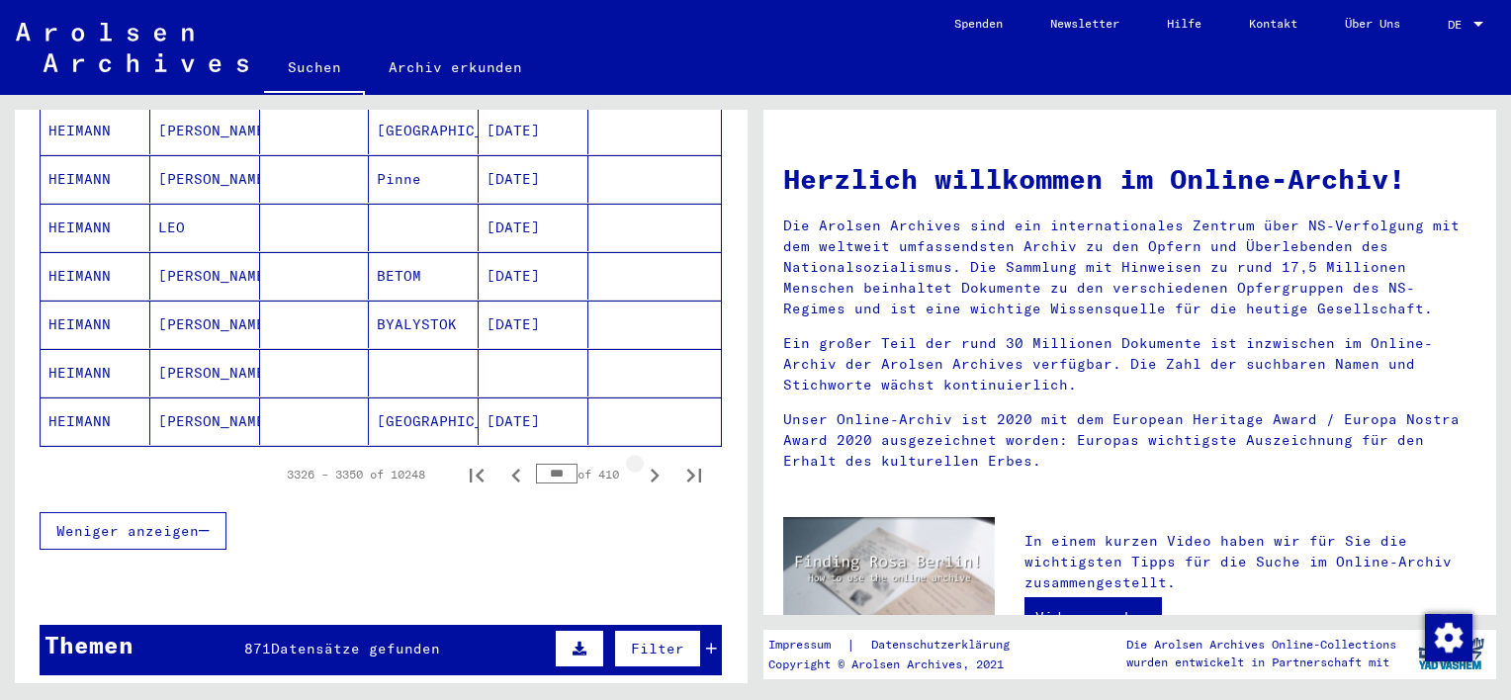
click at [651, 469] on icon "Next page" at bounding box center [655, 476] width 9 height 14
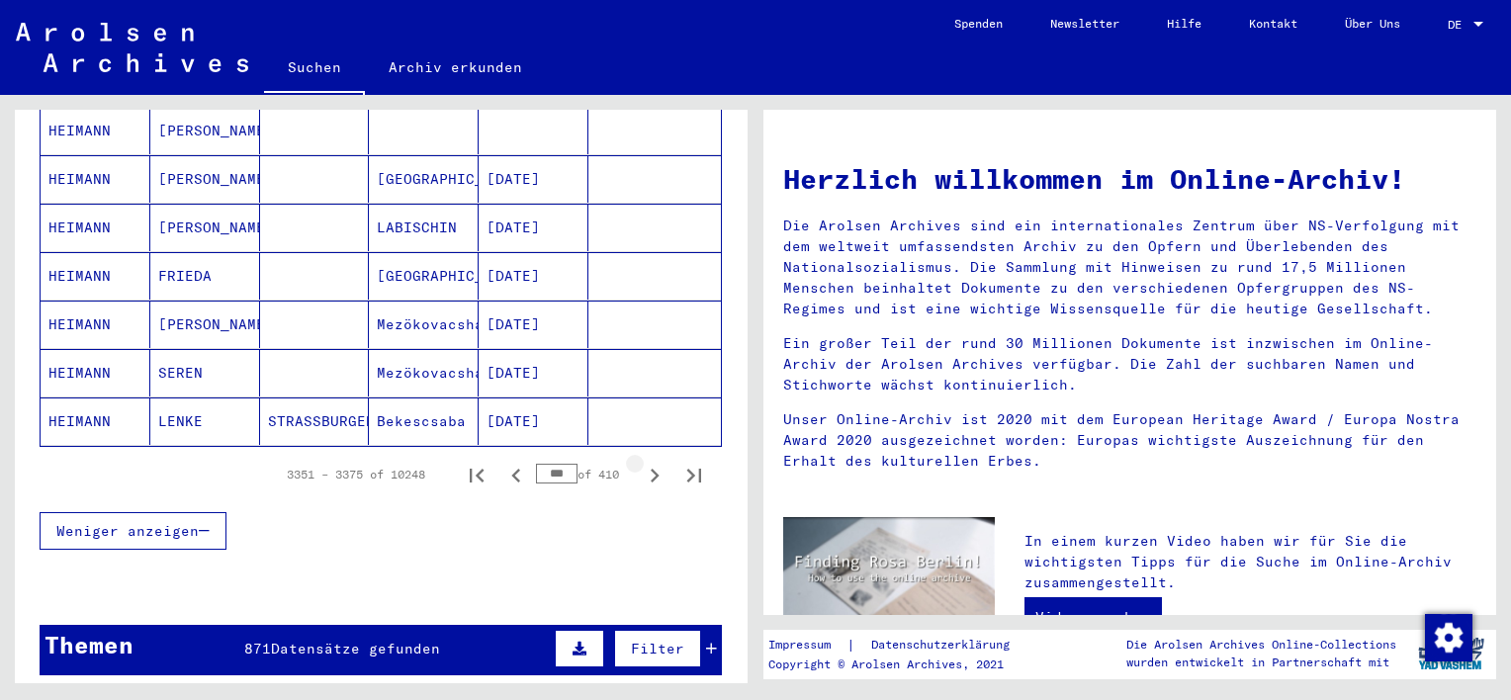
click at [651, 469] on icon "Next page" at bounding box center [655, 476] width 9 height 14
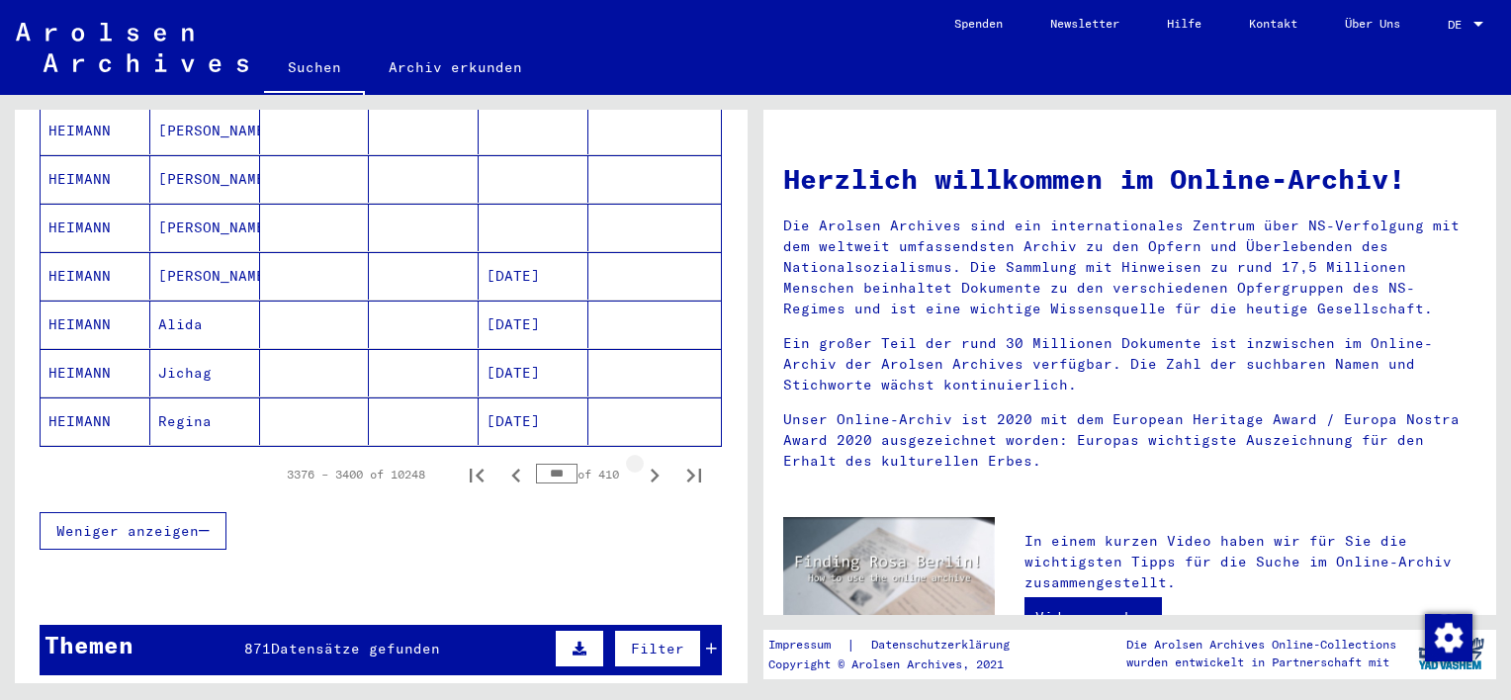
click at [651, 469] on icon "Next page" at bounding box center [655, 476] width 9 height 14
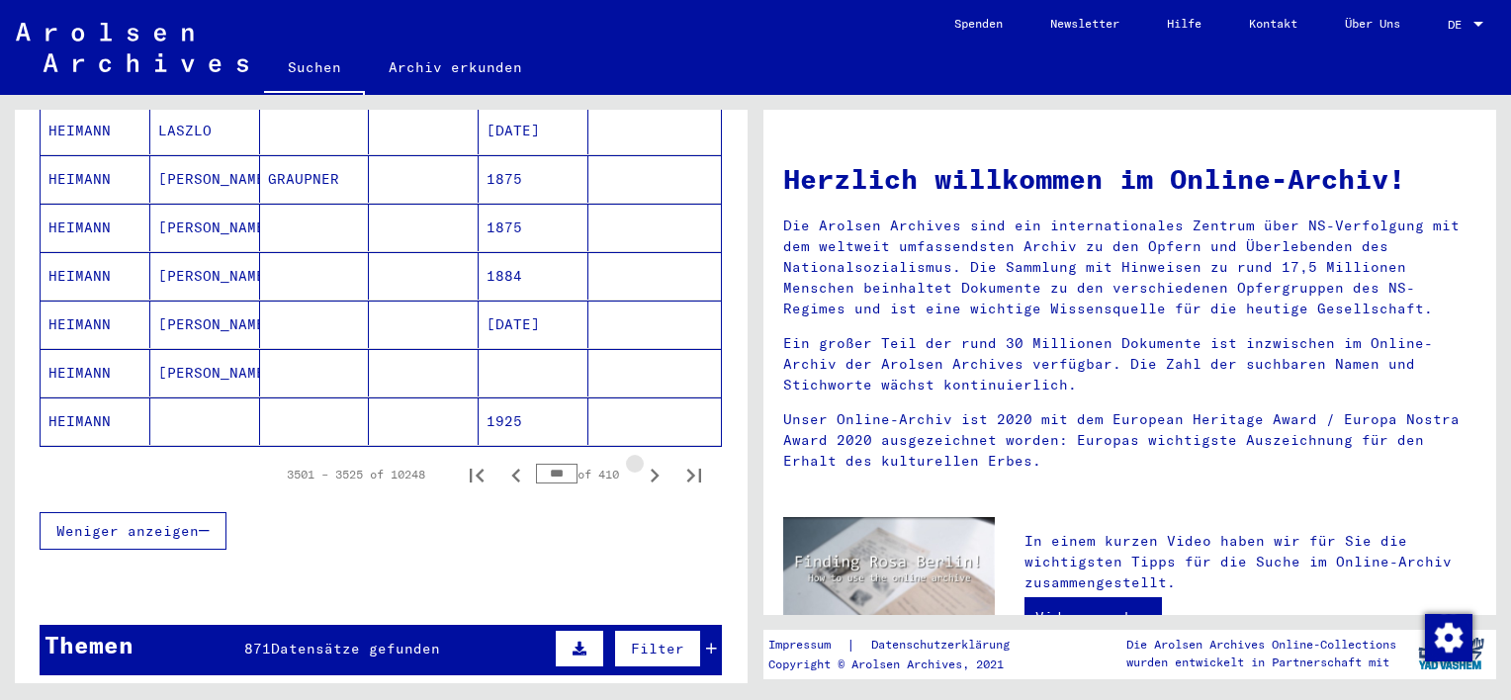
click at [651, 469] on icon "Next page" at bounding box center [655, 476] width 9 height 14
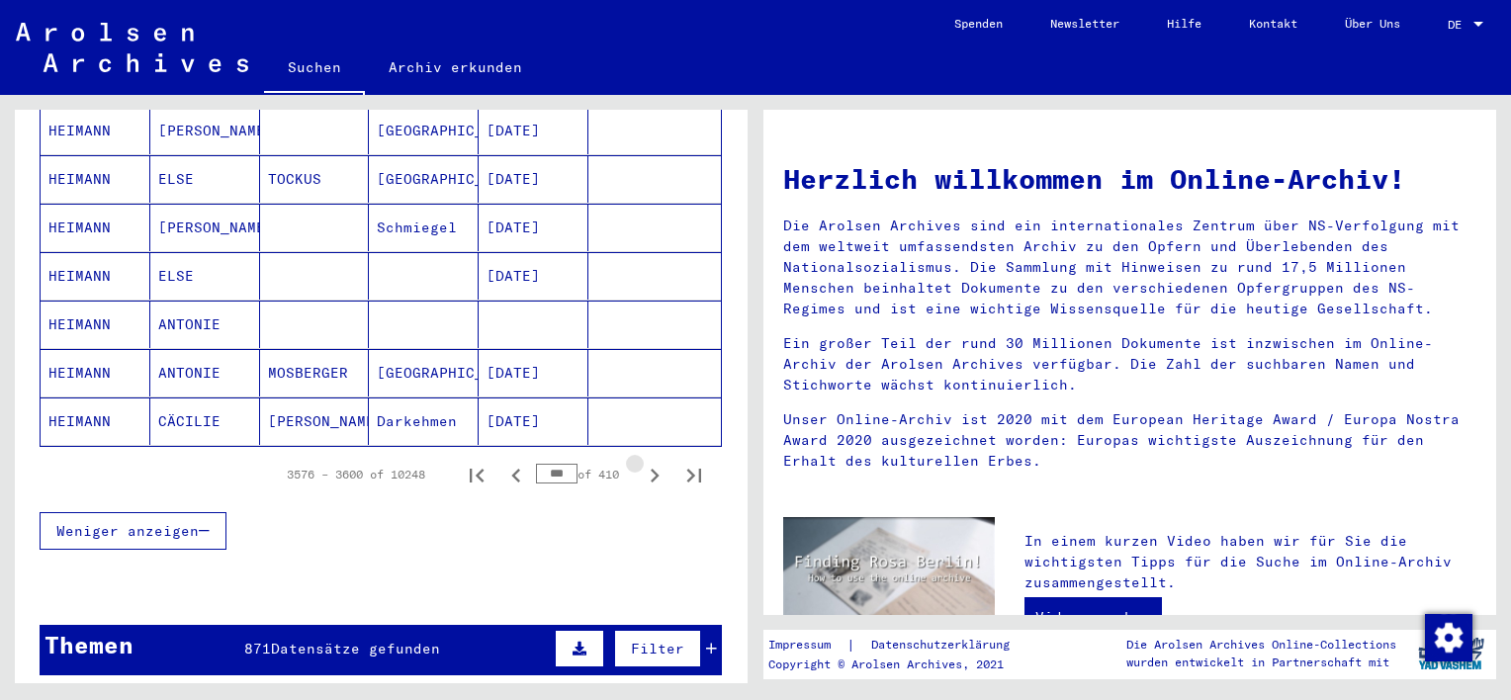
click at [651, 469] on icon "Next page" at bounding box center [655, 476] width 9 height 14
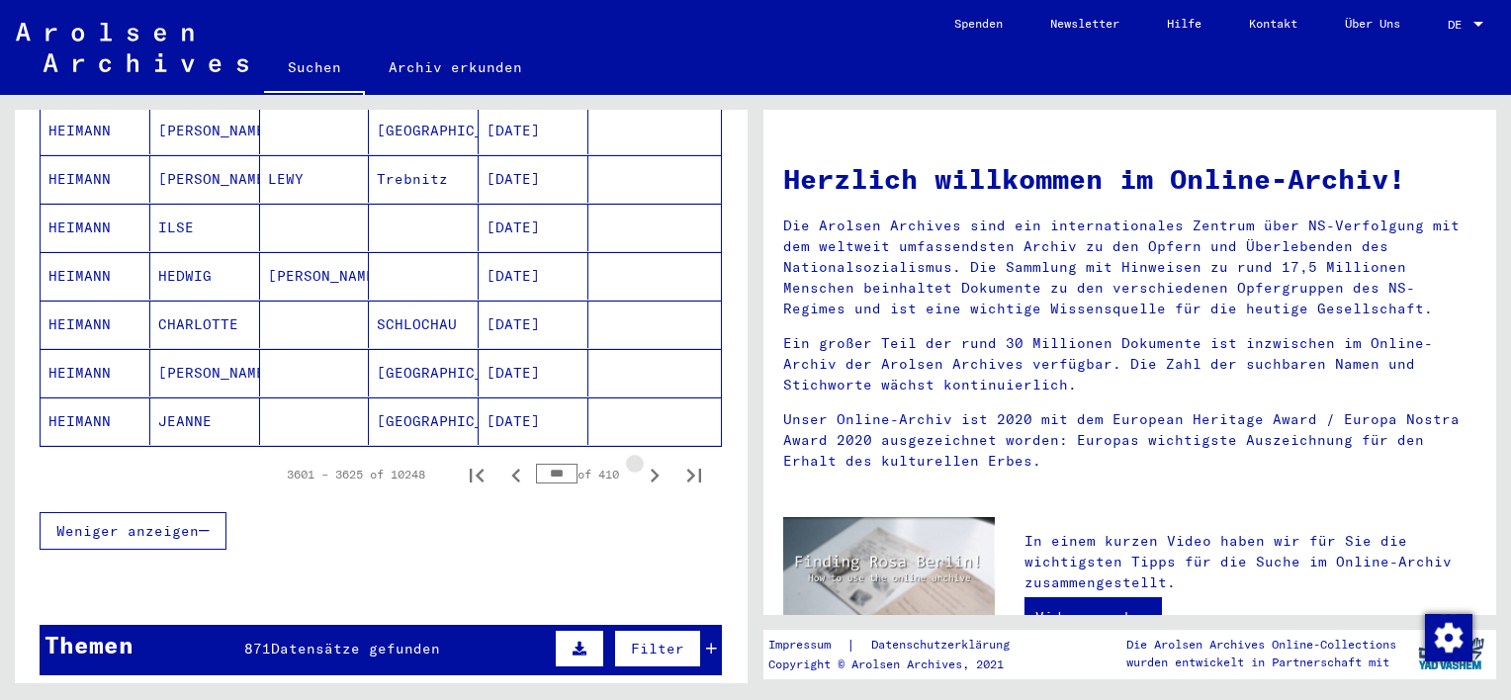
click at [651, 469] on icon "Next page" at bounding box center [655, 476] width 9 height 14
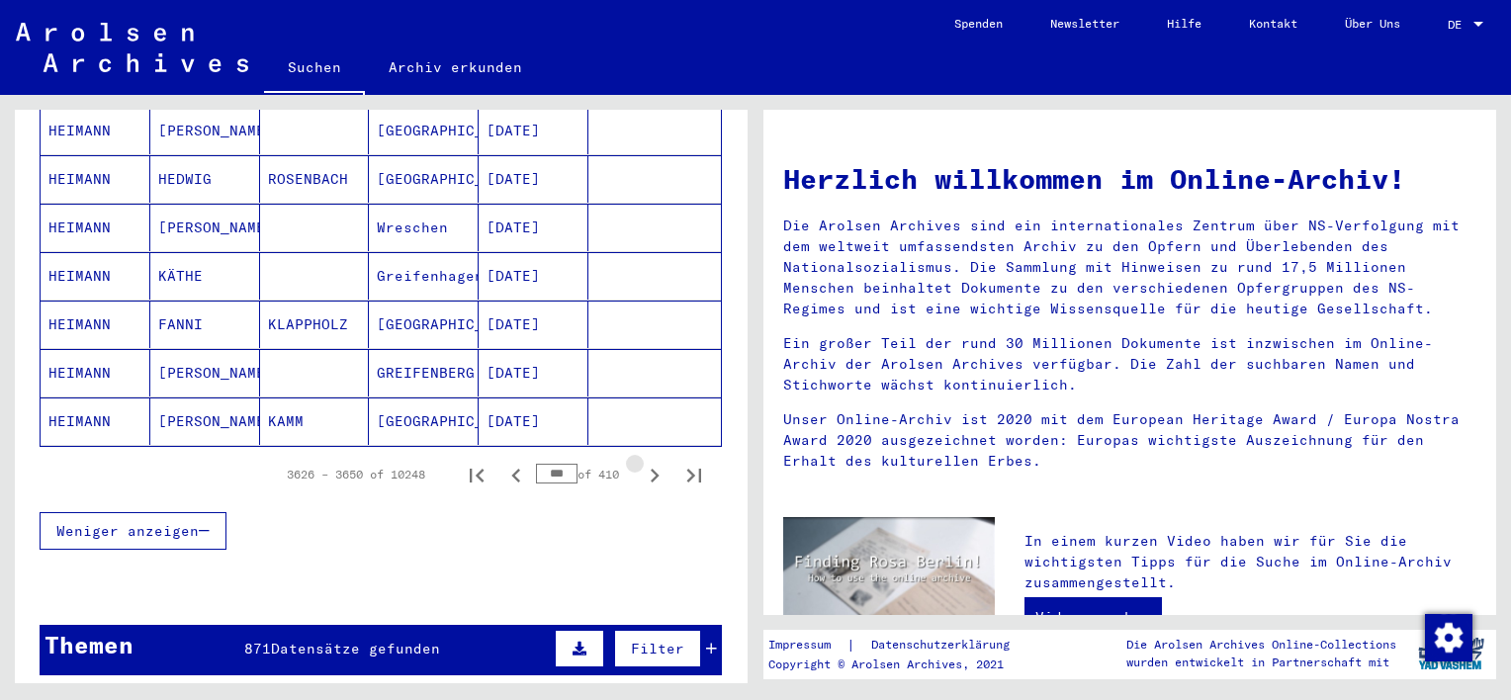
click at [651, 469] on icon "Next page" at bounding box center [655, 476] width 9 height 14
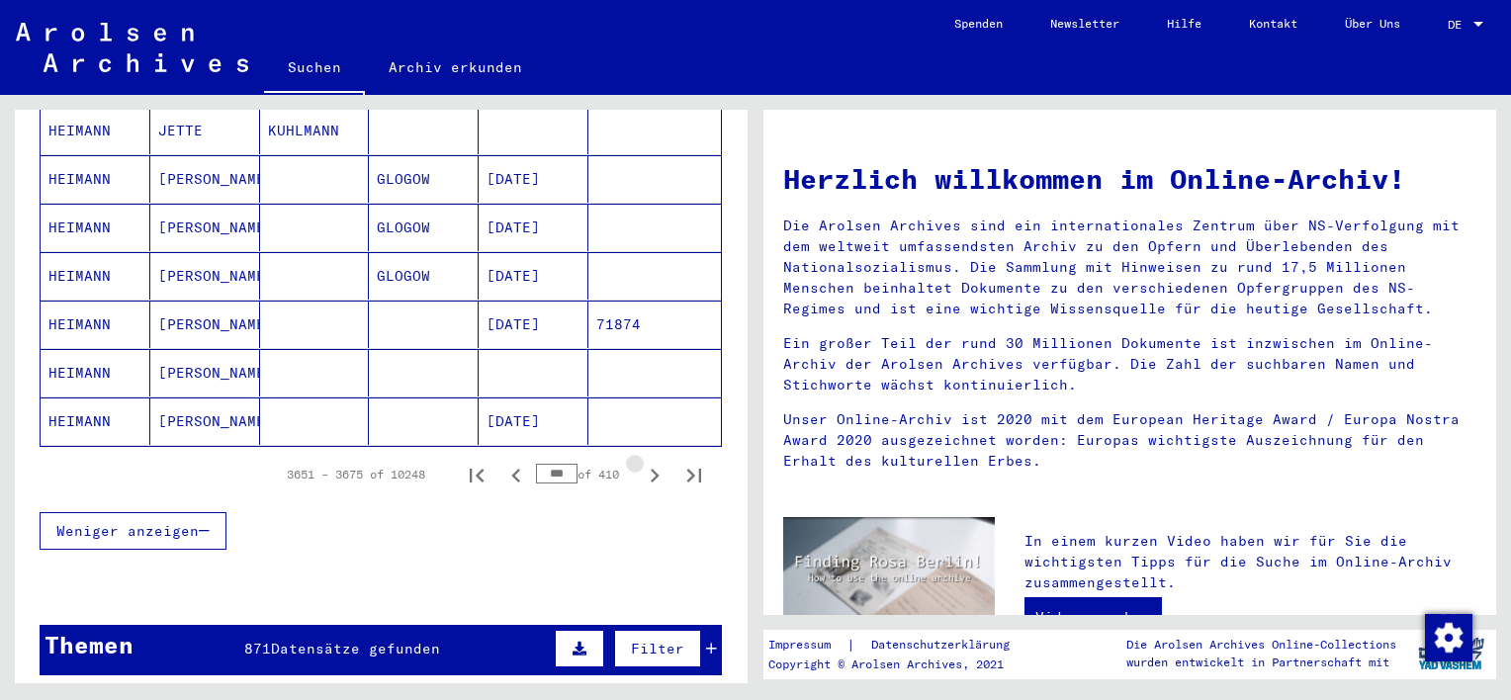
click at [651, 469] on icon "Next page" at bounding box center [655, 476] width 9 height 14
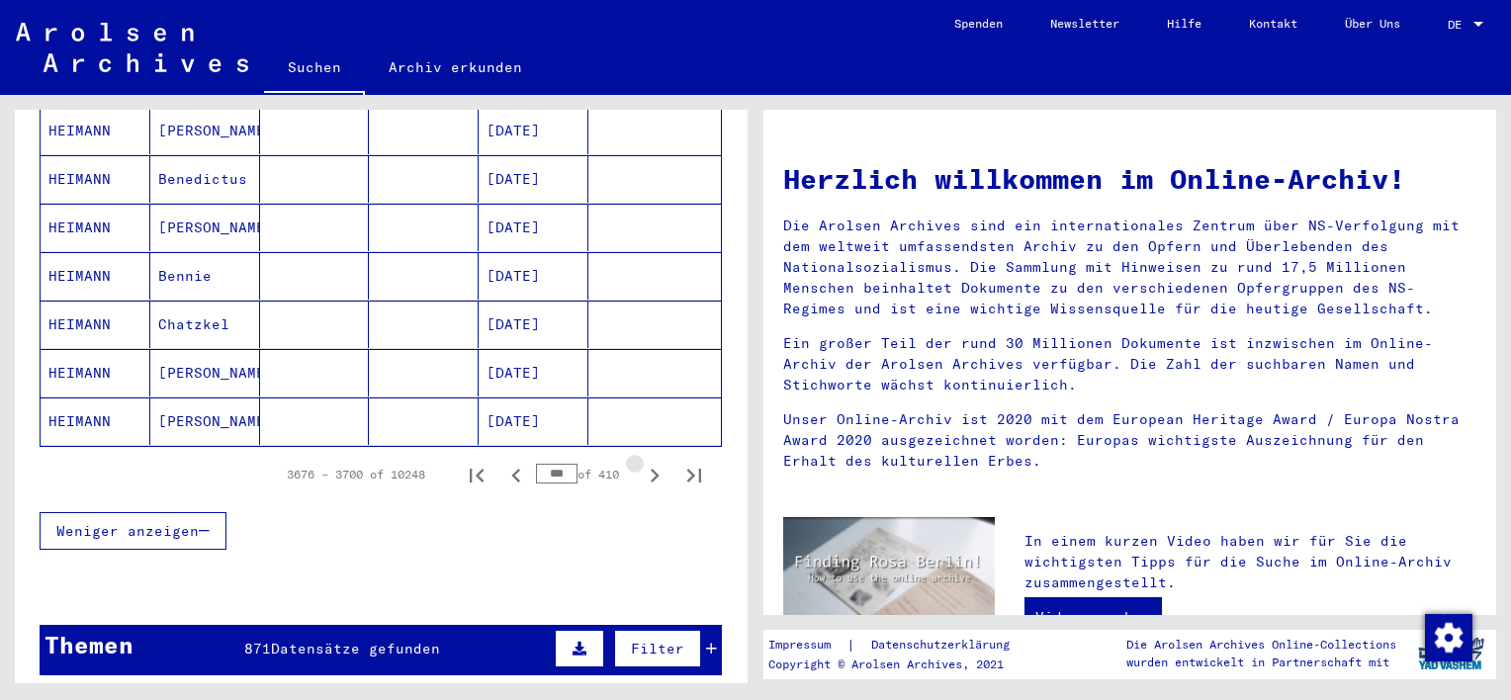
click at [651, 469] on icon "Next page" at bounding box center [655, 476] width 9 height 14
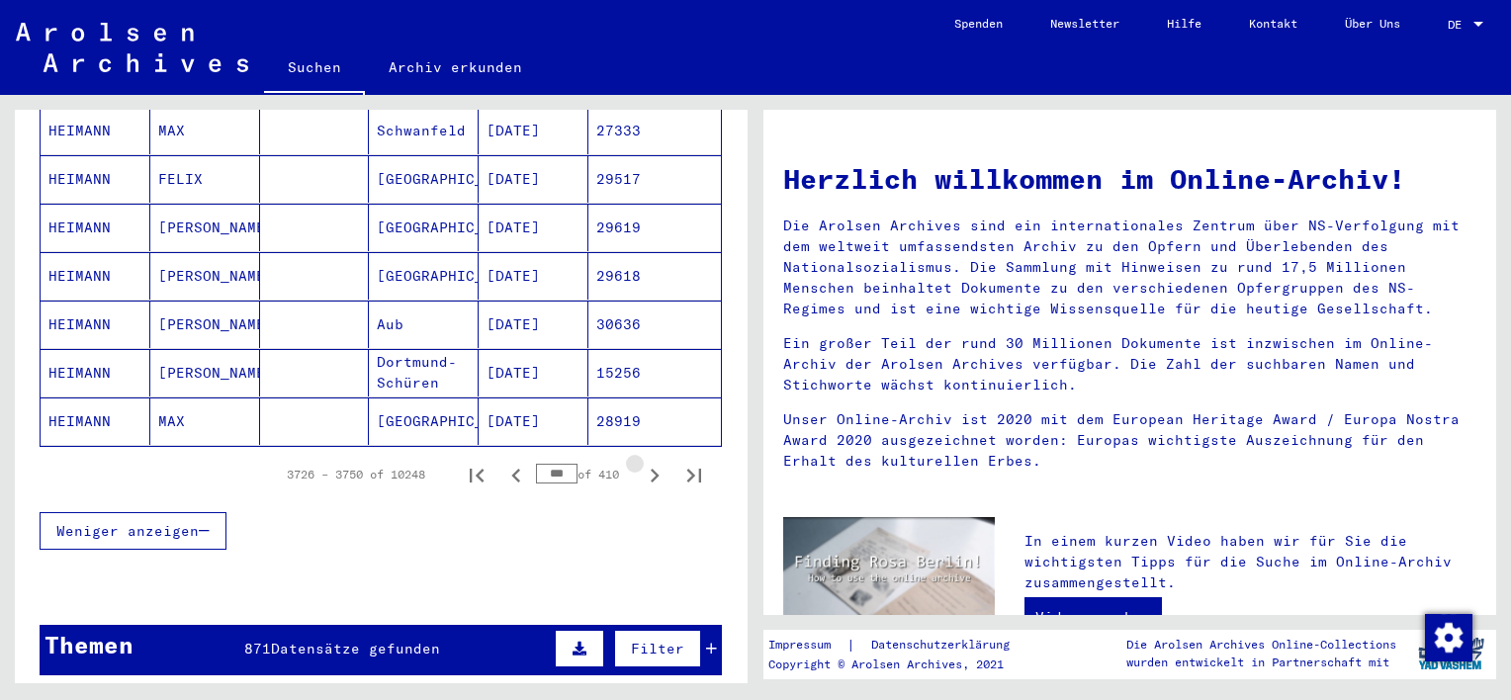
click at [651, 469] on icon "Next page" at bounding box center [655, 476] width 9 height 14
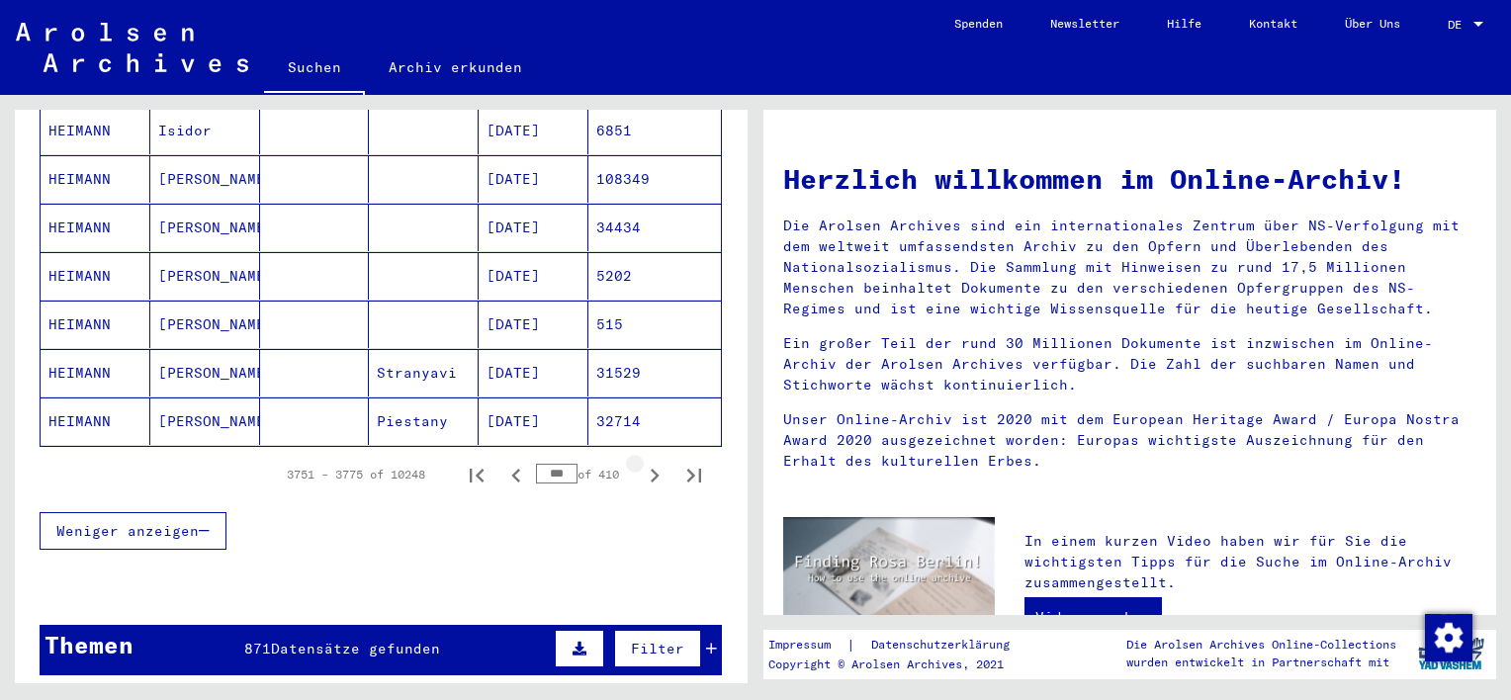
click at [651, 469] on icon "Next page" at bounding box center [655, 476] width 9 height 14
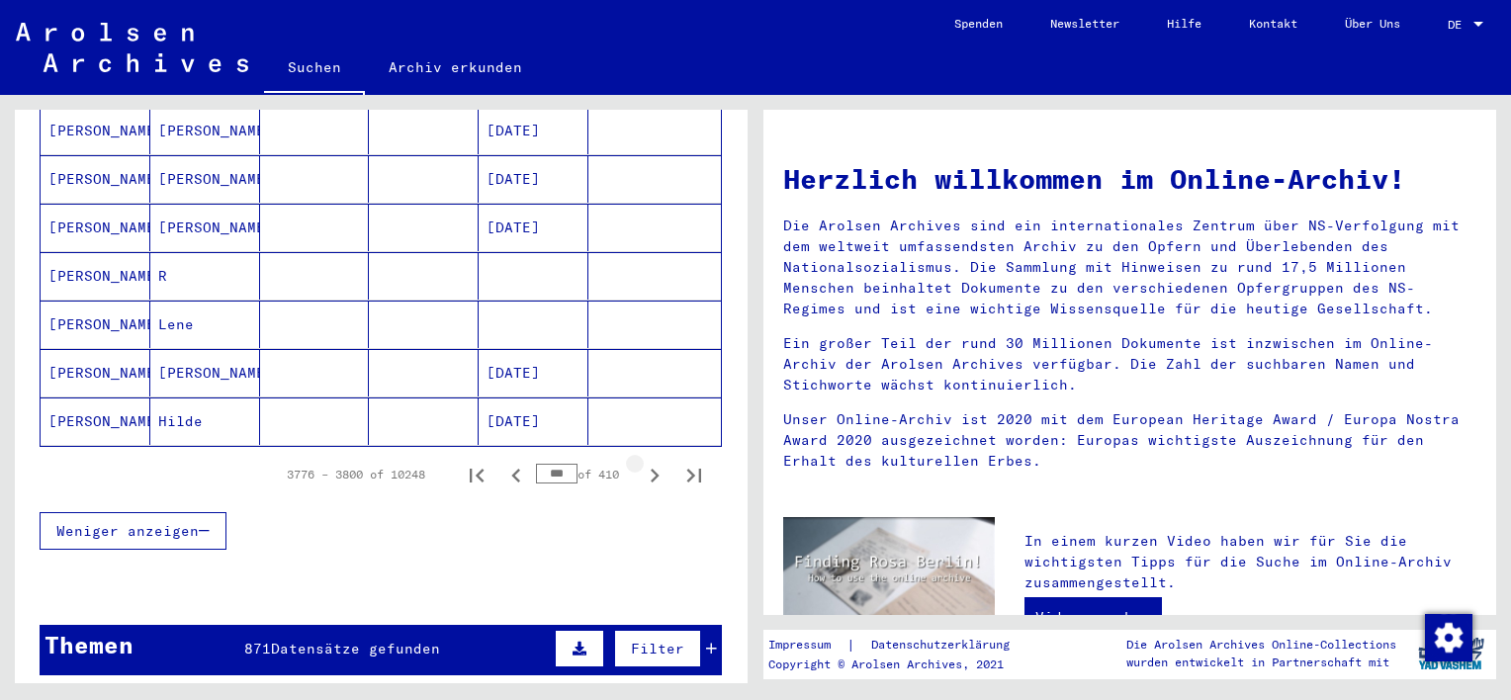
click at [651, 469] on icon "Next page" at bounding box center [655, 476] width 9 height 14
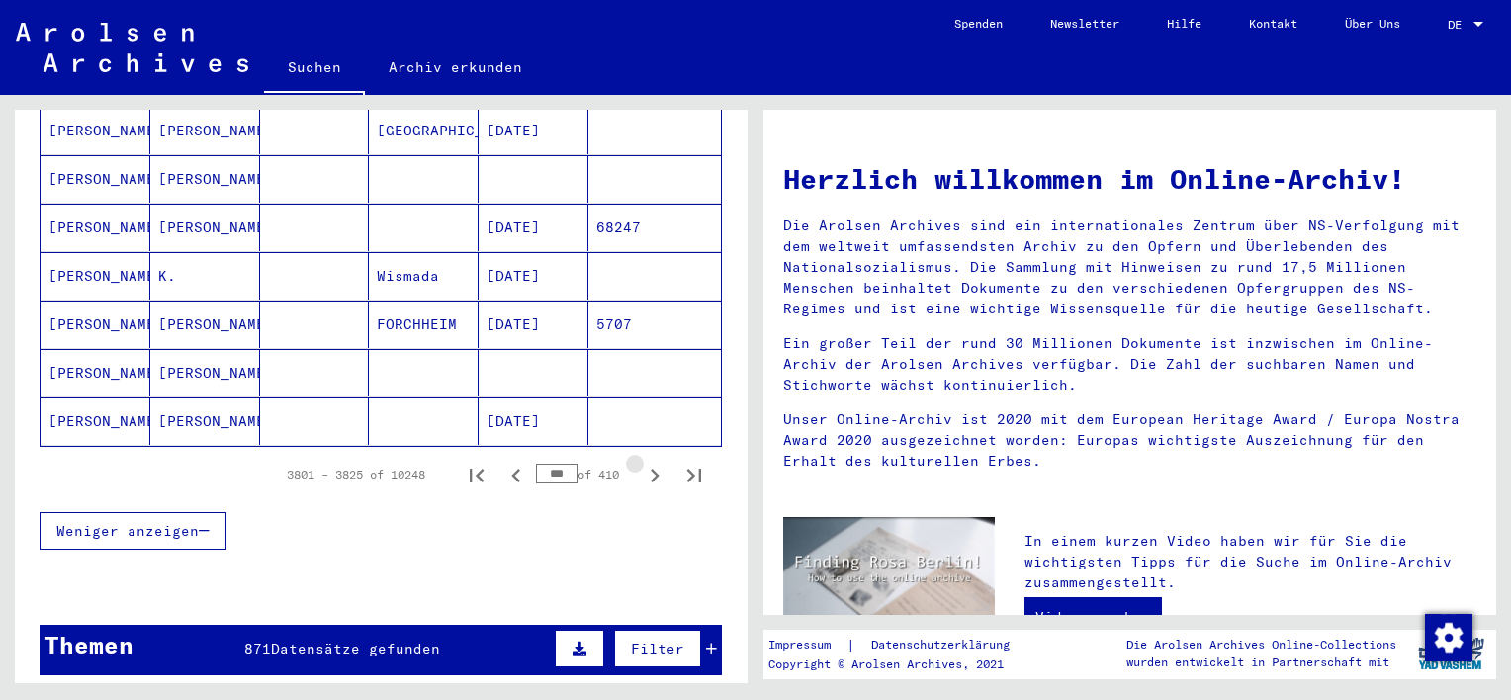
click at [651, 469] on icon "Next page" at bounding box center [655, 476] width 9 height 14
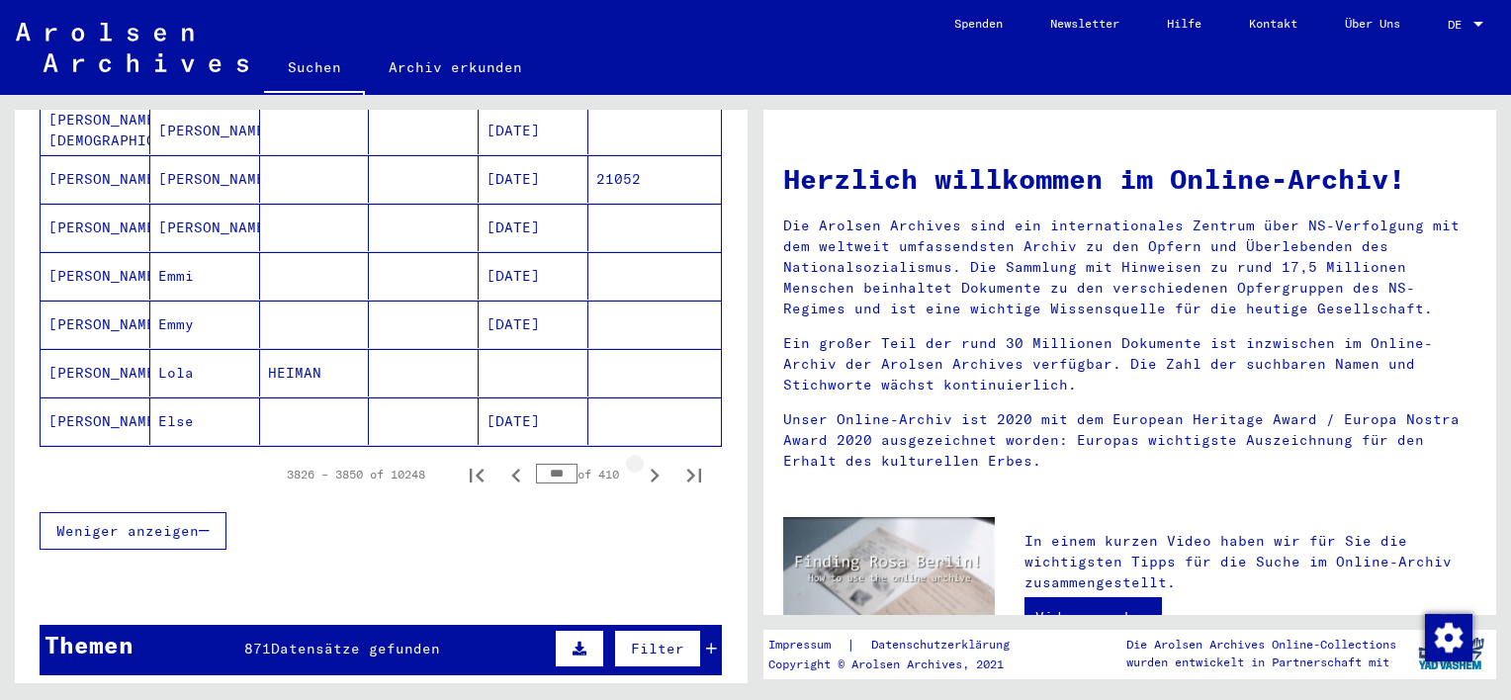
click at [651, 469] on icon "Next page" at bounding box center [655, 476] width 9 height 14
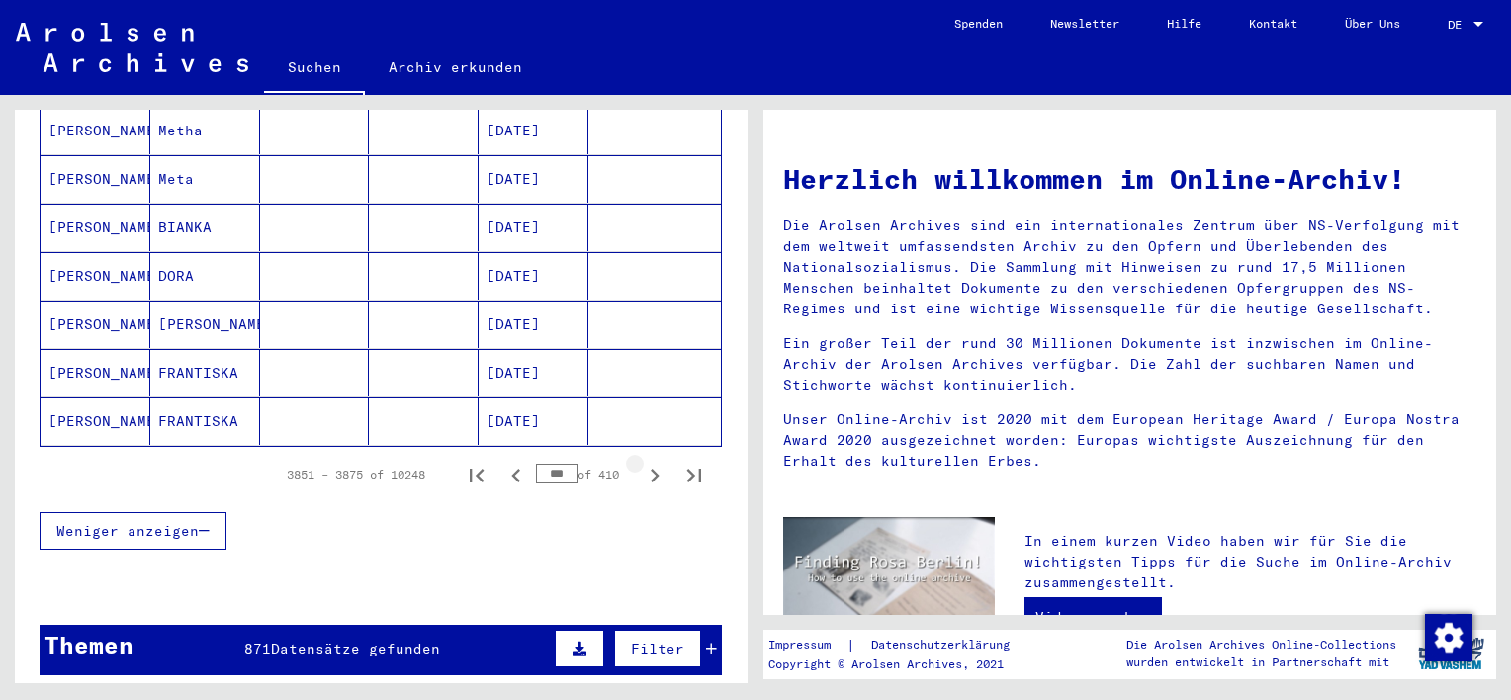
click at [651, 469] on icon "Next page" at bounding box center [655, 476] width 9 height 14
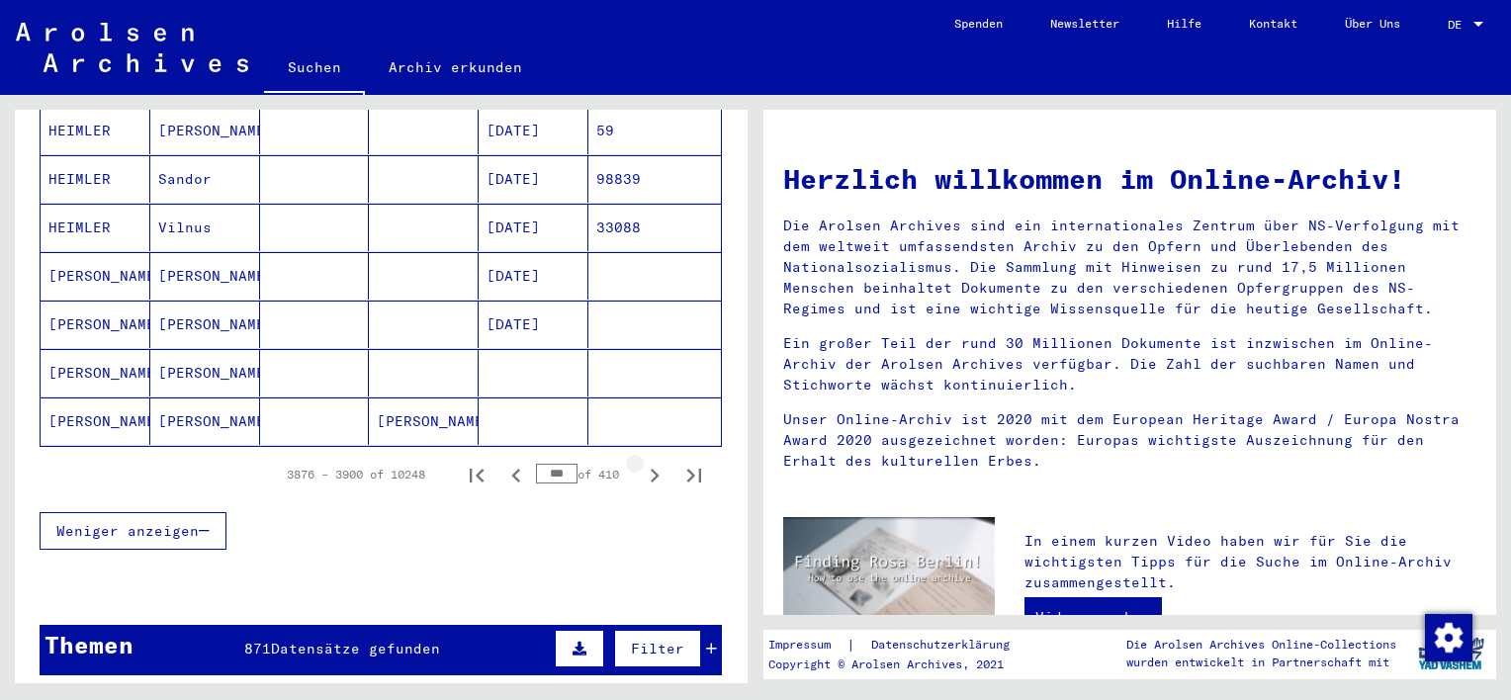
click at [641, 462] on icon "Next page" at bounding box center [655, 476] width 28 height 28
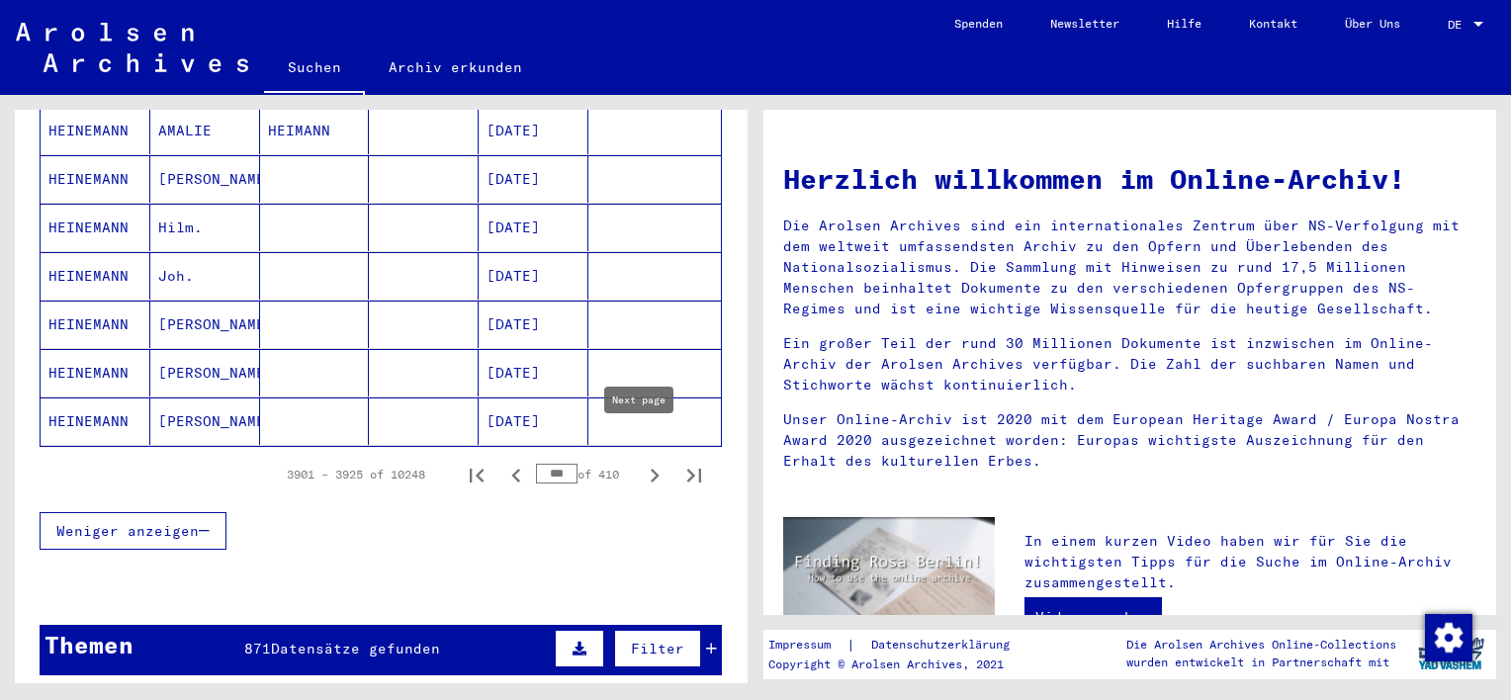
click at [651, 469] on icon "Next page" at bounding box center [655, 476] width 9 height 14
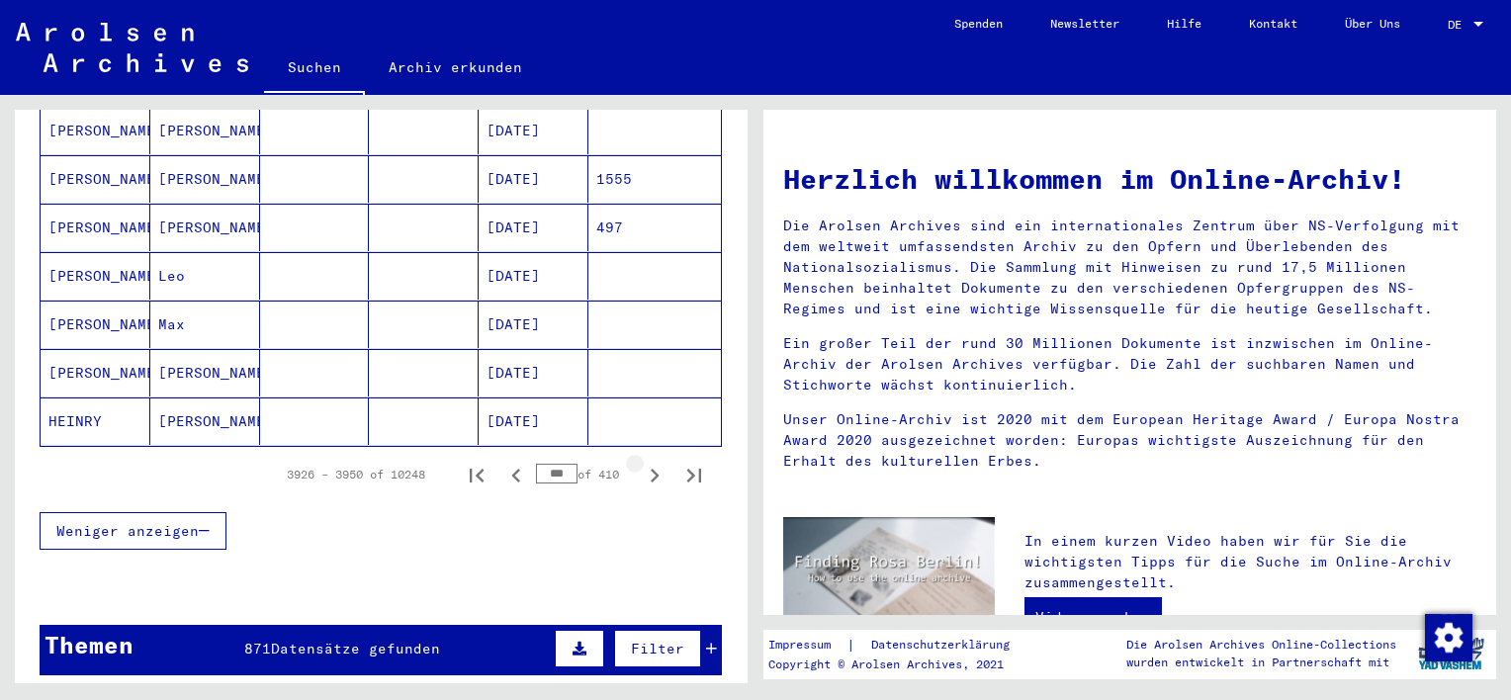
click at [651, 469] on icon "Next page" at bounding box center [655, 476] width 9 height 14
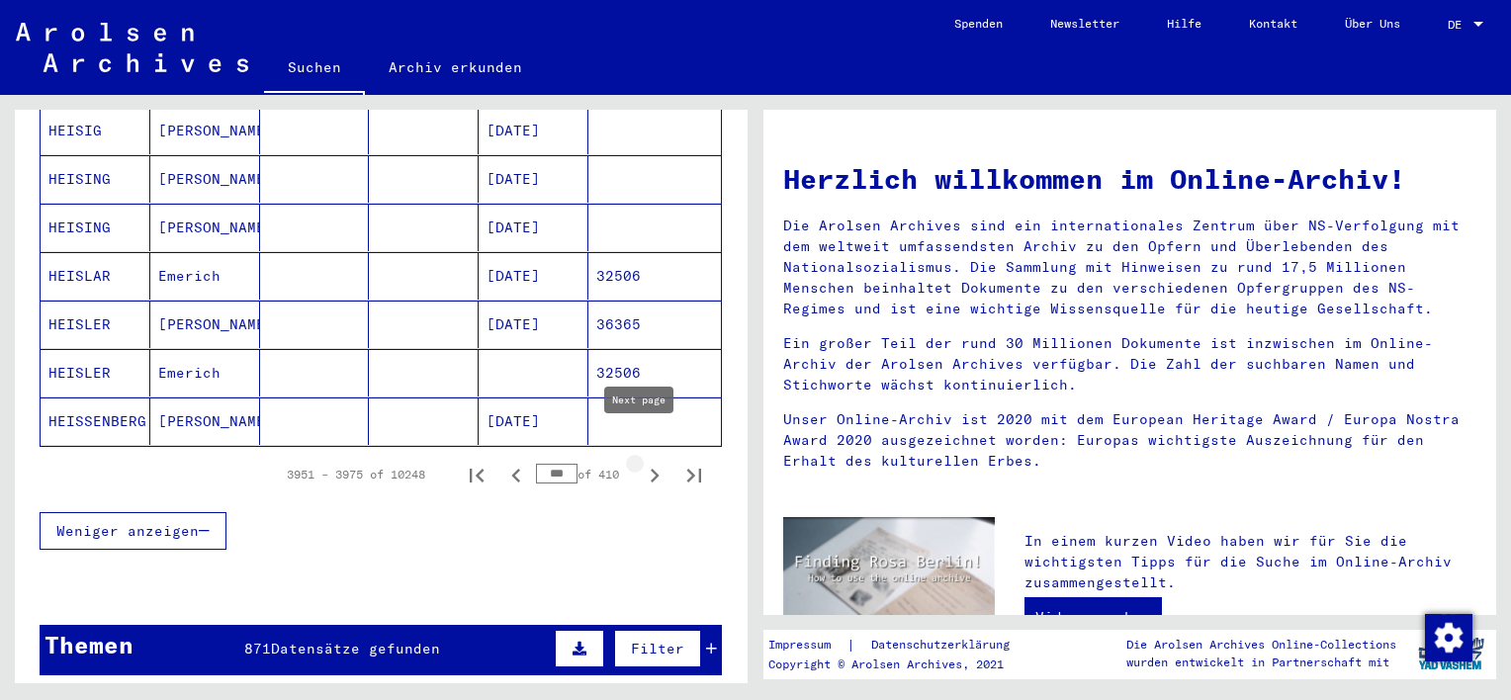
click at [641, 462] on icon "Next page" at bounding box center [655, 476] width 28 height 28
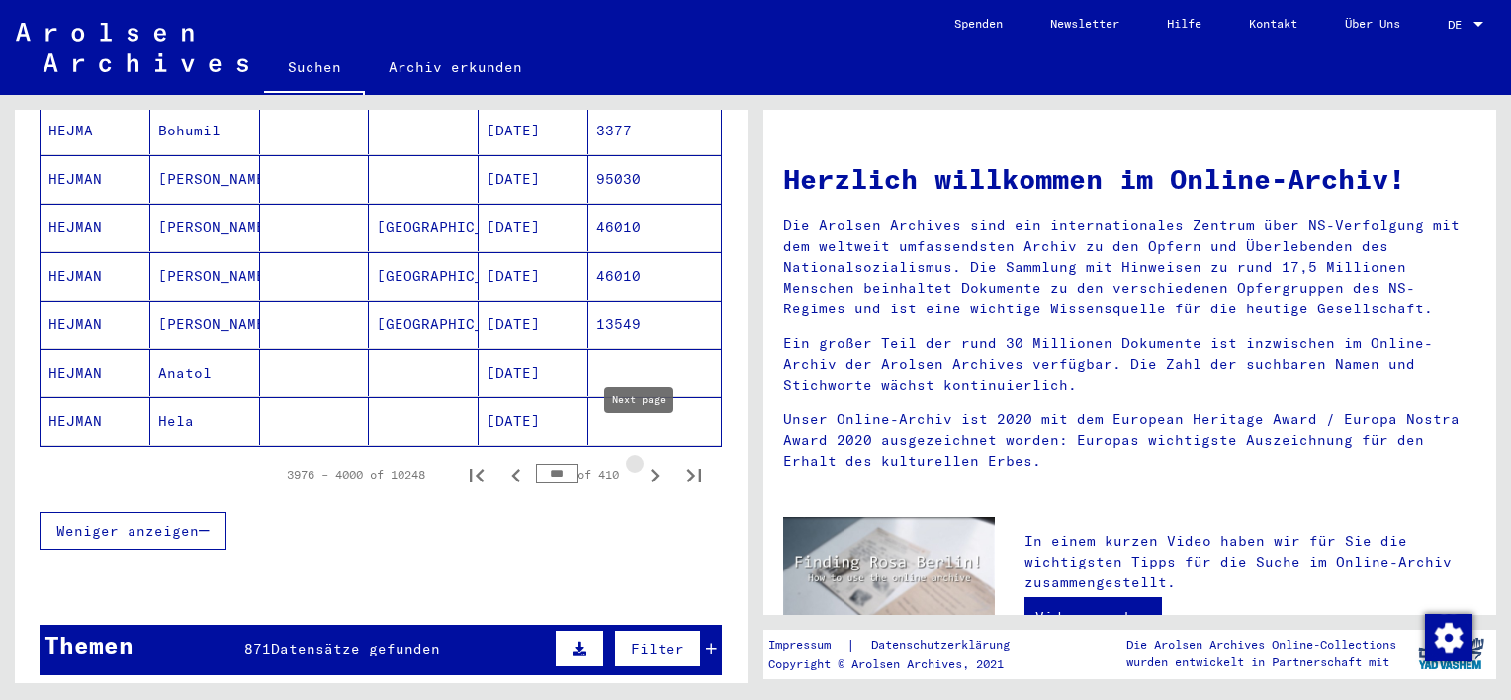
click at [651, 469] on icon "Next page" at bounding box center [655, 476] width 9 height 14
click at [641, 462] on icon "Next page" at bounding box center [655, 476] width 28 height 28
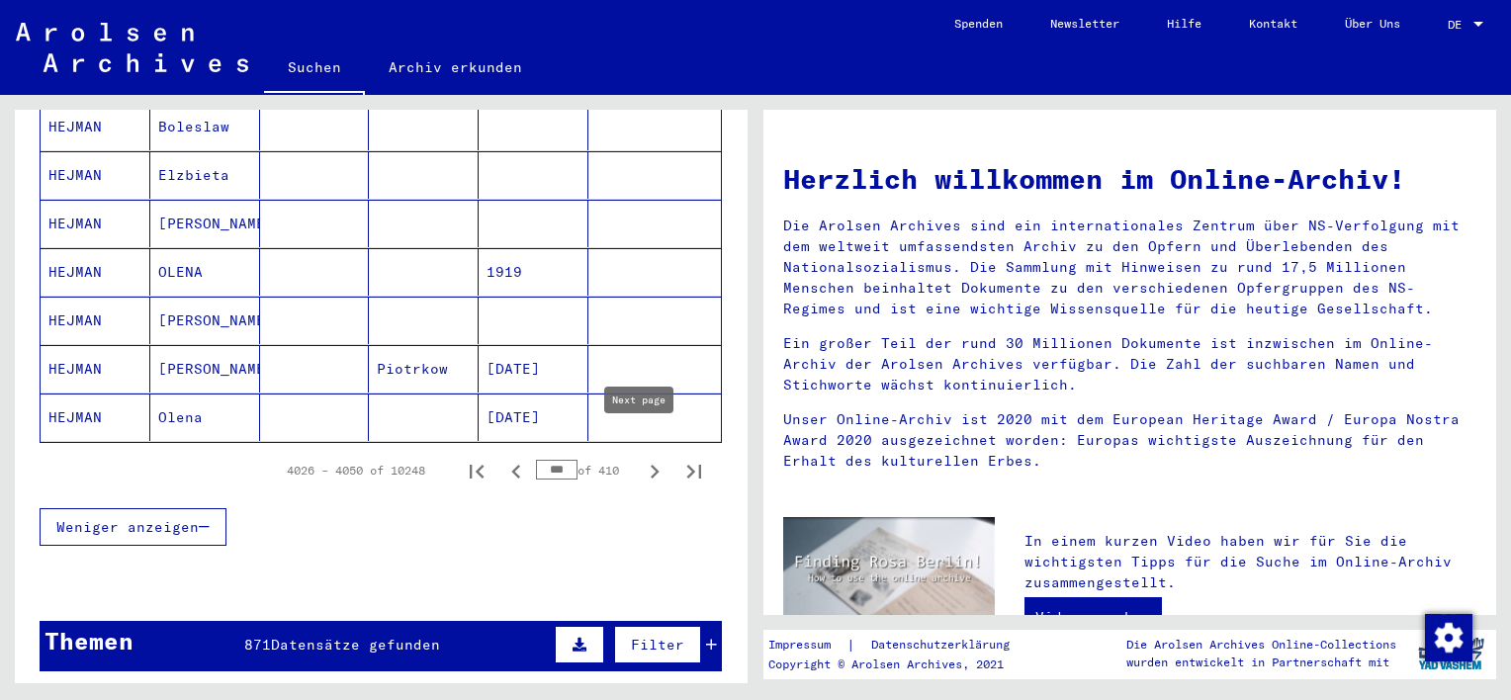
scroll to position [1187, 0]
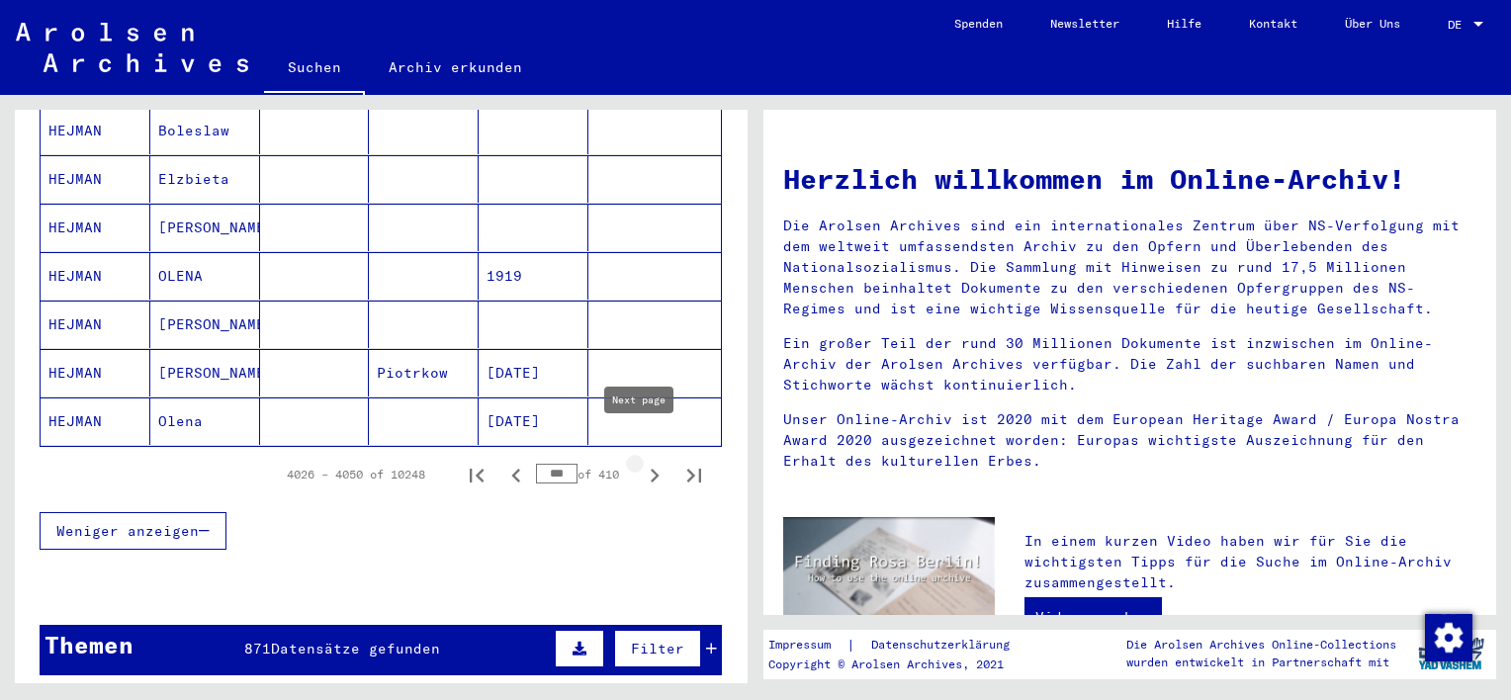
click at [651, 469] on icon "Next page" at bounding box center [655, 476] width 9 height 14
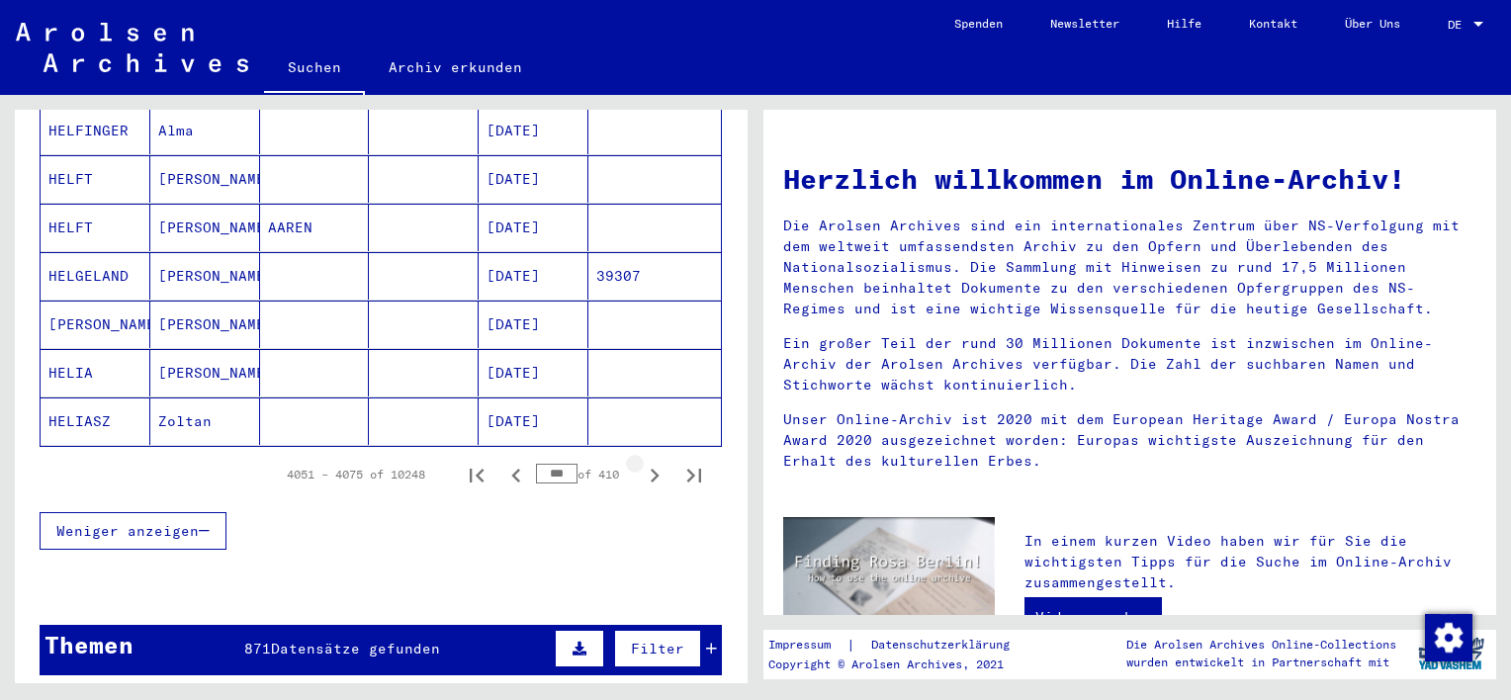
click at [651, 469] on icon "Next page" at bounding box center [655, 476] width 9 height 14
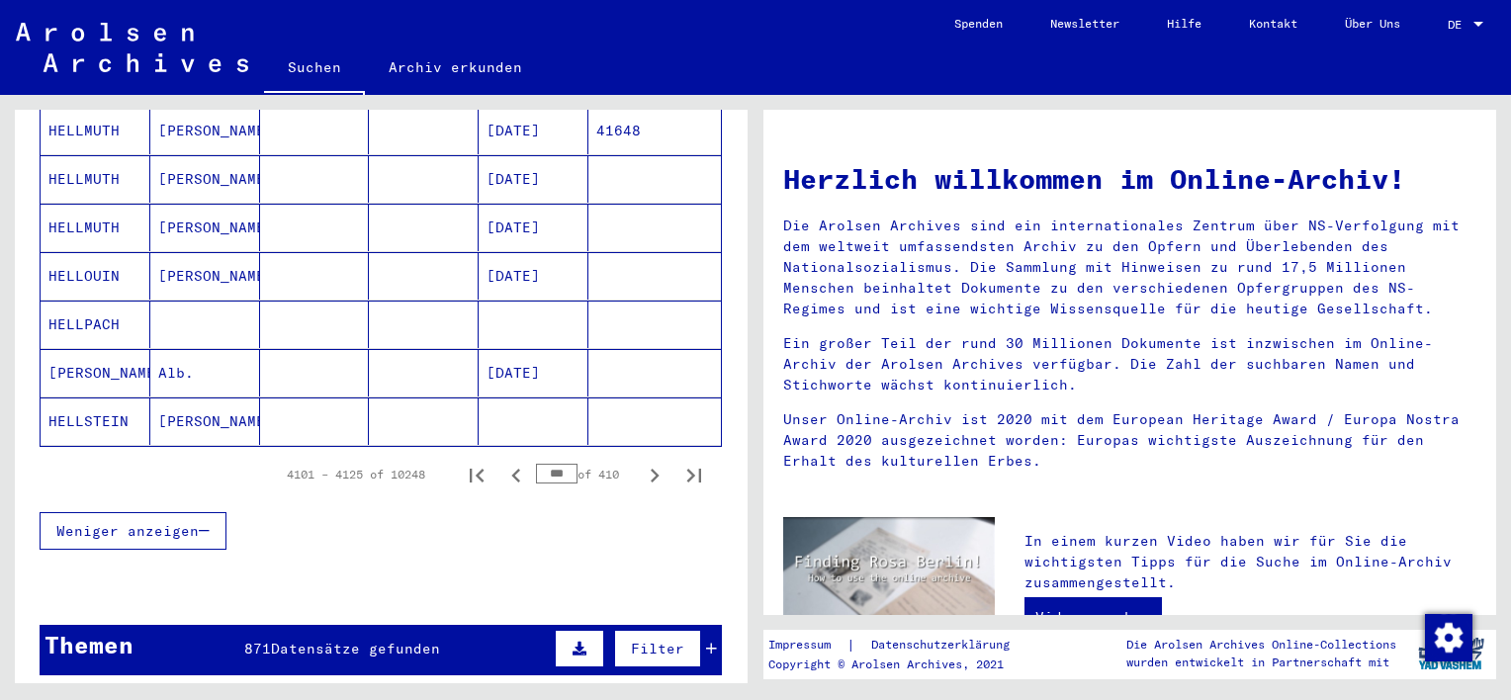
click at [641, 462] on icon "Next page" at bounding box center [655, 476] width 28 height 28
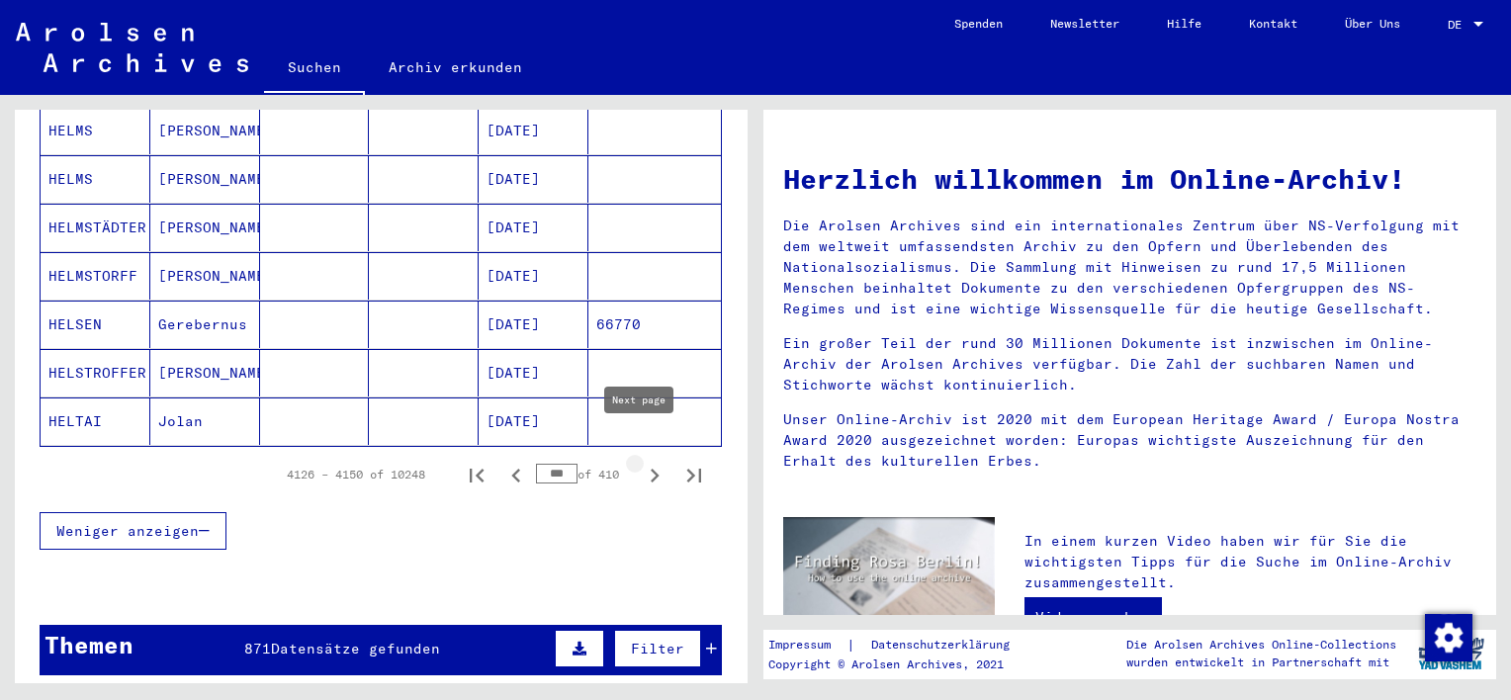
click at [651, 469] on icon "Next page" at bounding box center [655, 476] width 9 height 14
click at [641, 462] on icon "Next page" at bounding box center [655, 476] width 28 height 28
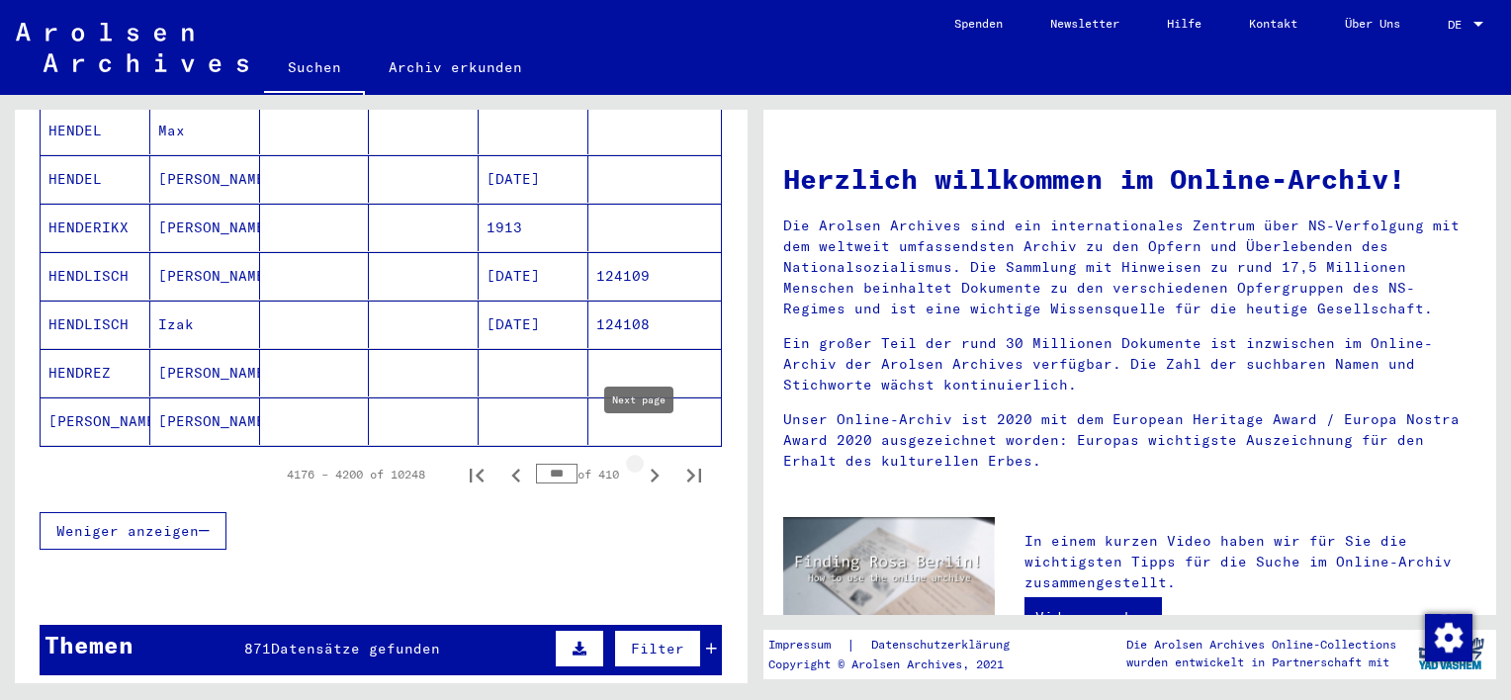
click at [651, 469] on icon "Next page" at bounding box center [655, 476] width 9 height 14
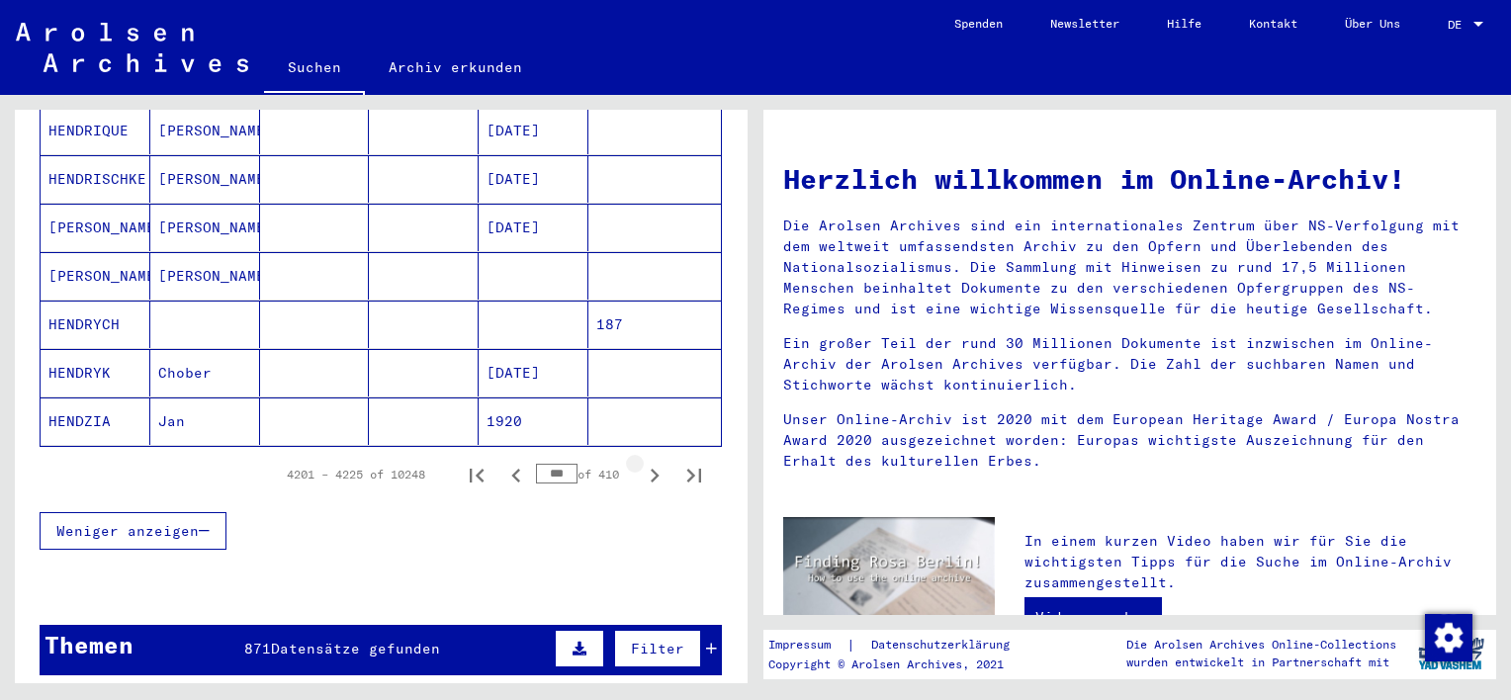
click at [651, 469] on icon "Next page" at bounding box center [655, 476] width 9 height 14
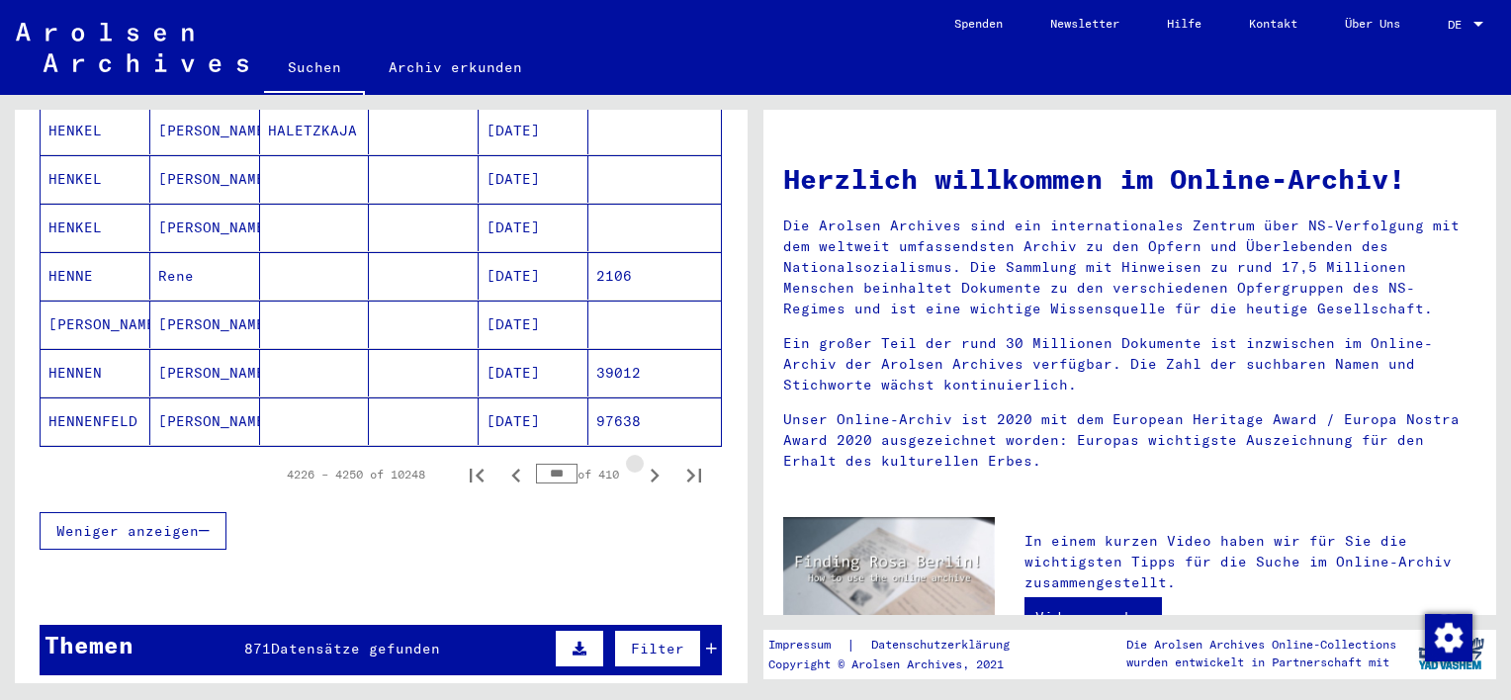
click at [651, 469] on icon "Next page" at bounding box center [655, 476] width 9 height 14
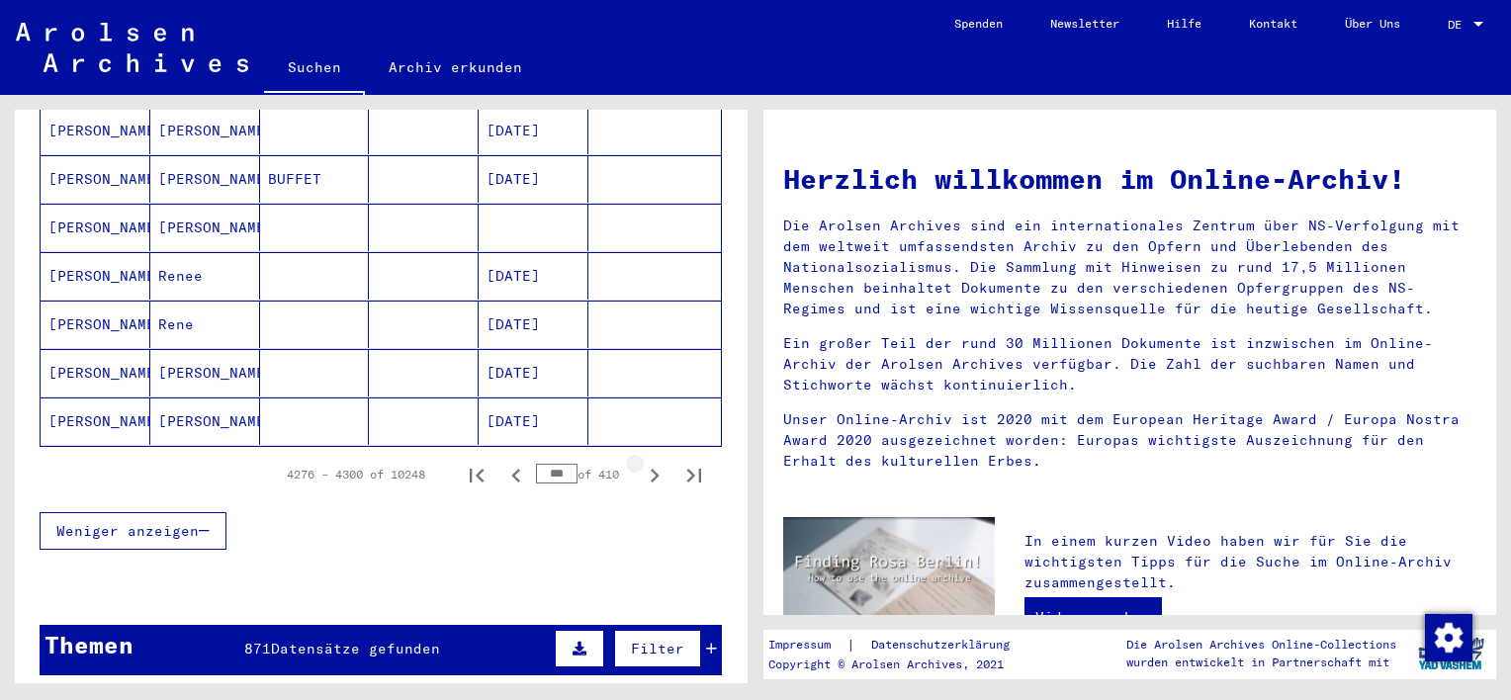
click at [651, 469] on icon "Next page" at bounding box center [655, 476] width 9 height 14
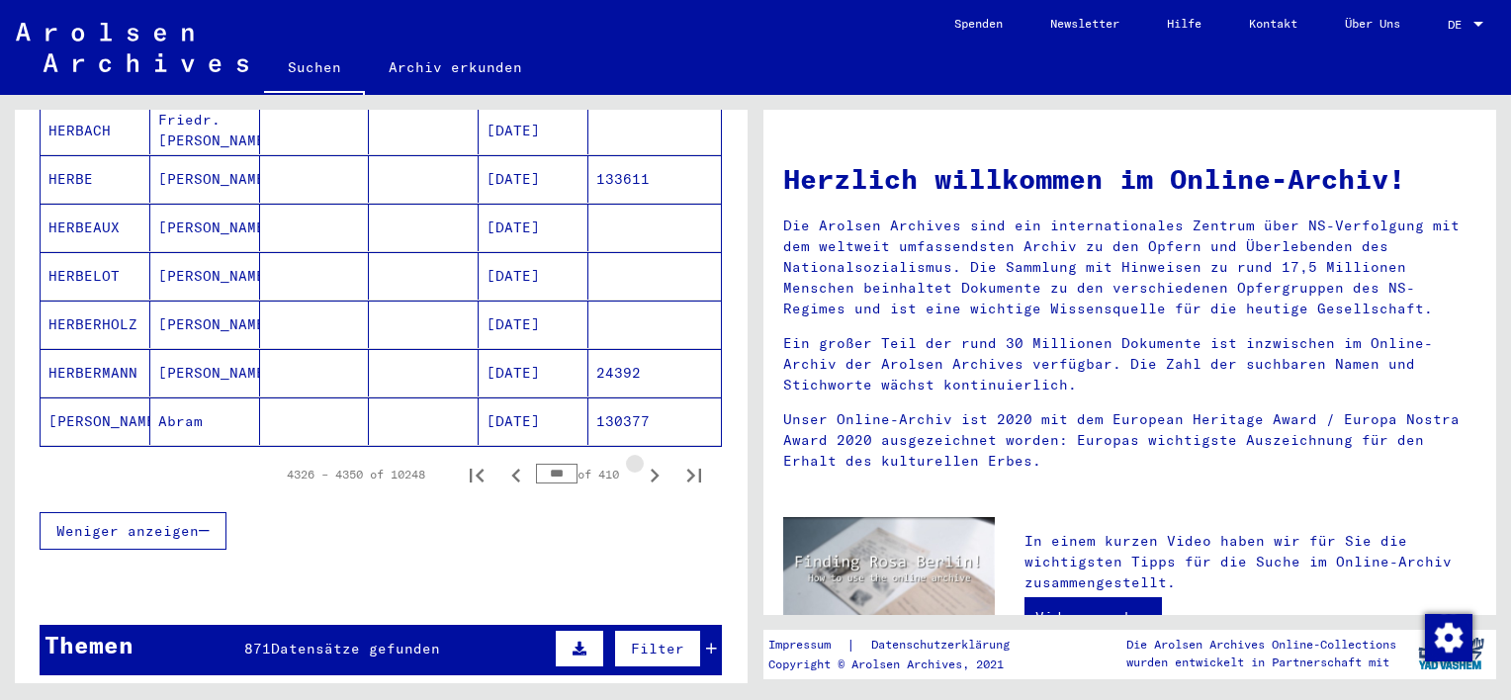
click at [651, 469] on icon "Next page" at bounding box center [655, 476] width 9 height 14
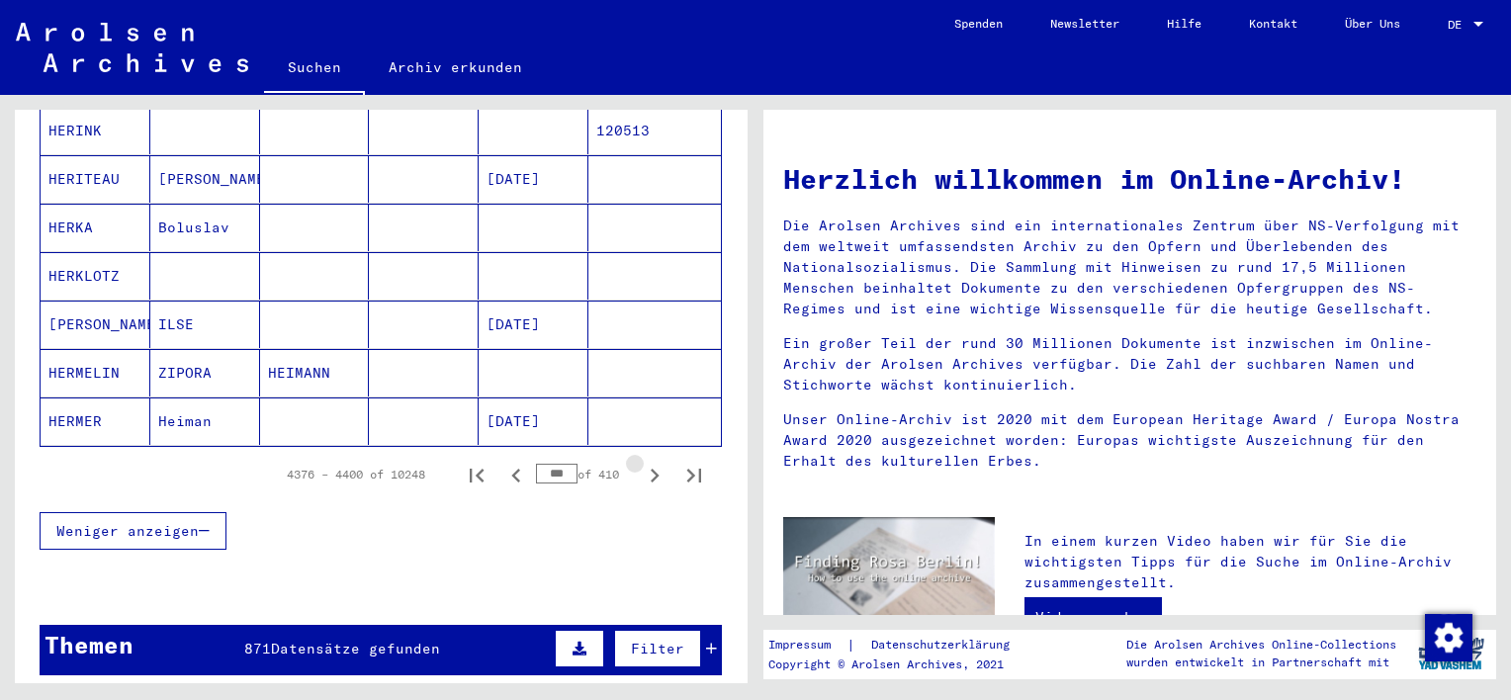
click at [651, 469] on icon "Next page" at bounding box center [655, 476] width 9 height 14
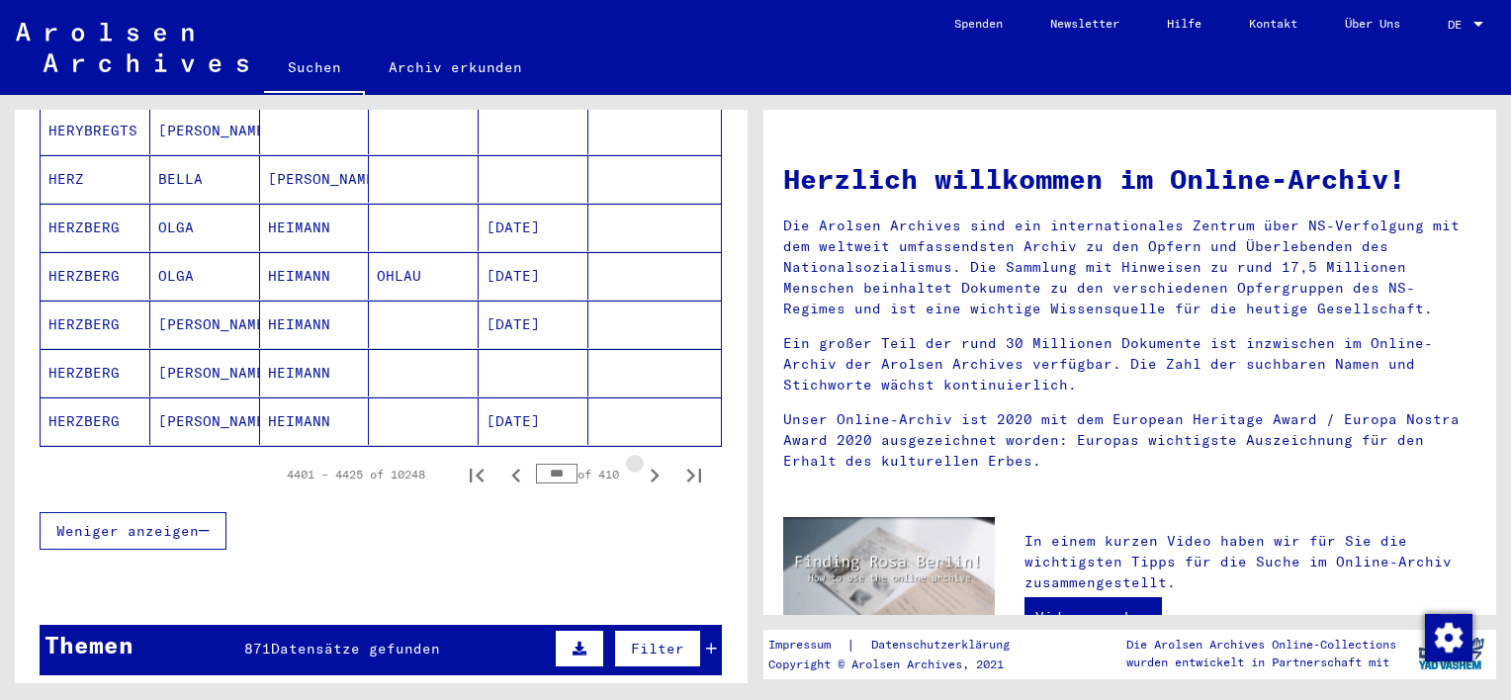
click at [651, 469] on icon "Next page" at bounding box center [655, 476] width 9 height 14
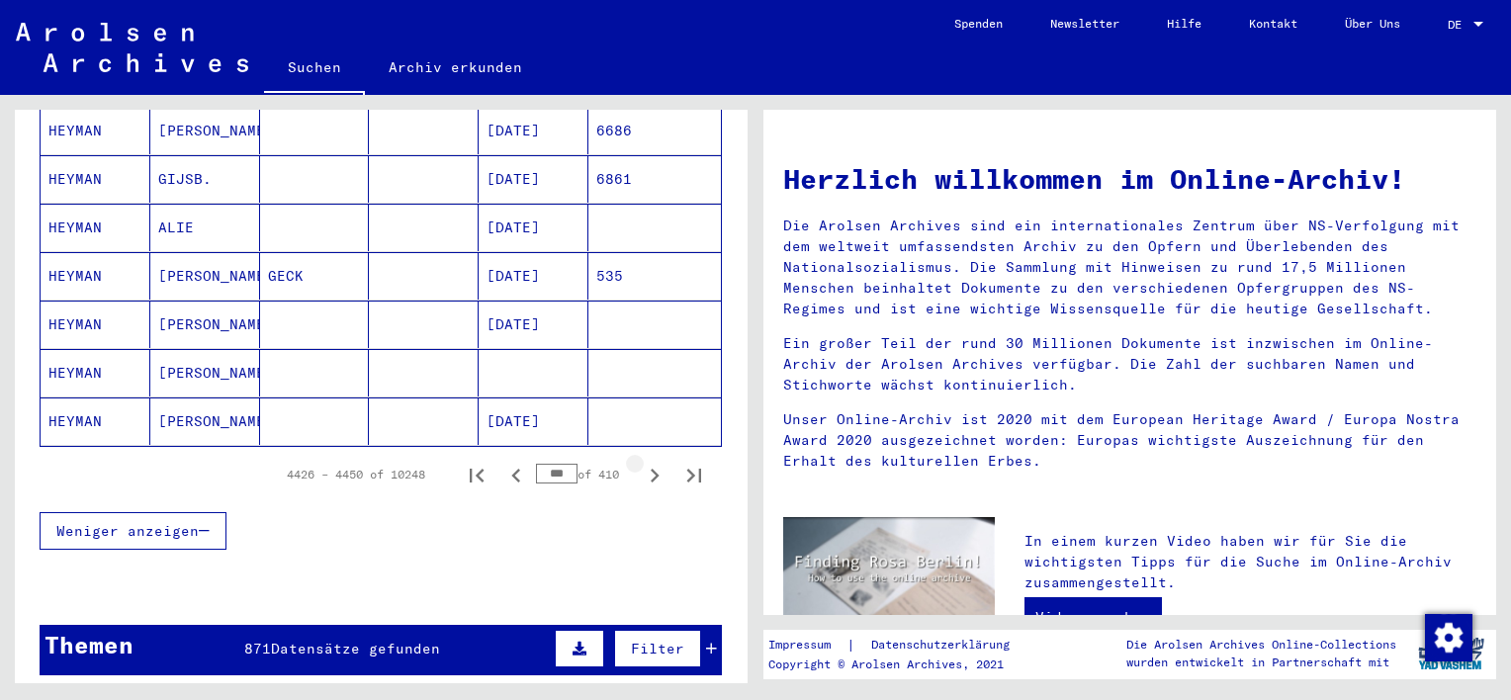
click at [651, 469] on icon "Next page" at bounding box center [655, 476] width 9 height 14
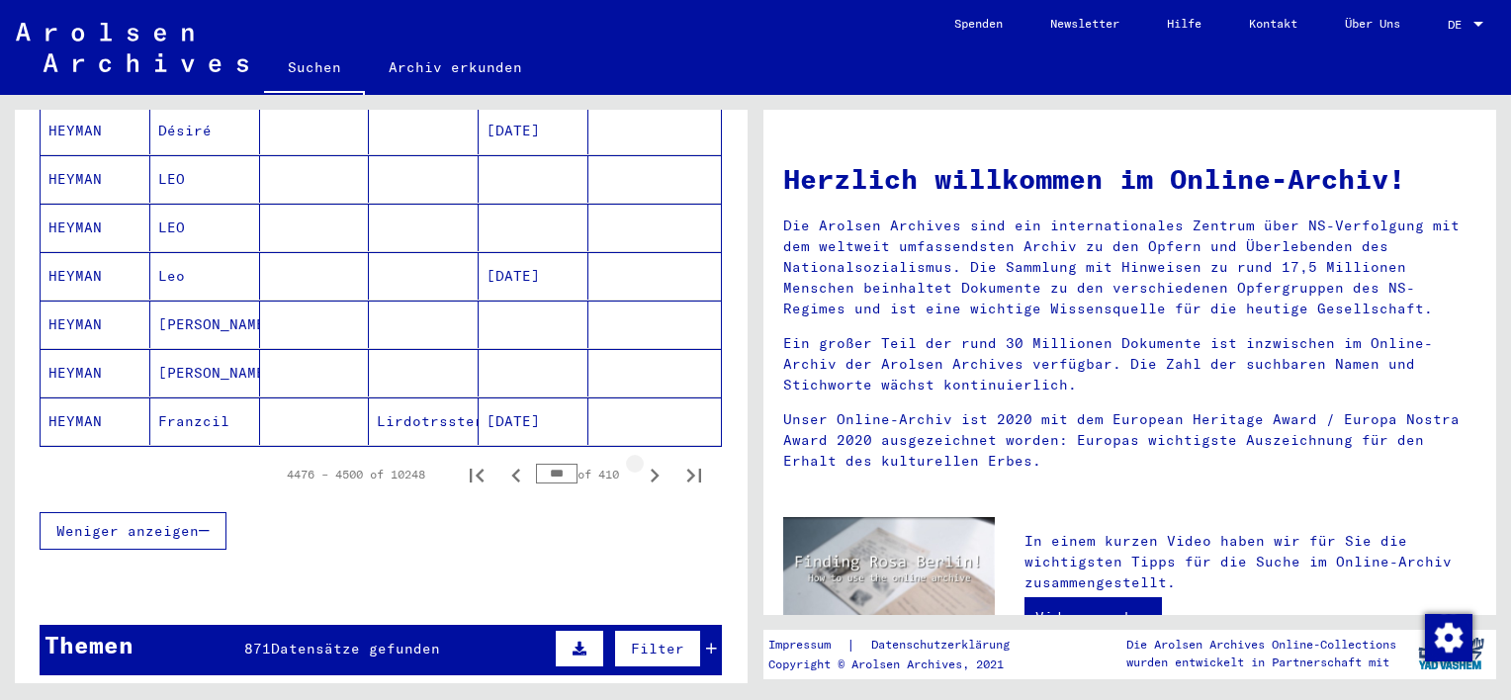
click at [651, 469] on icon "Next page" at bounding box center [655, 476] width 9 height 14
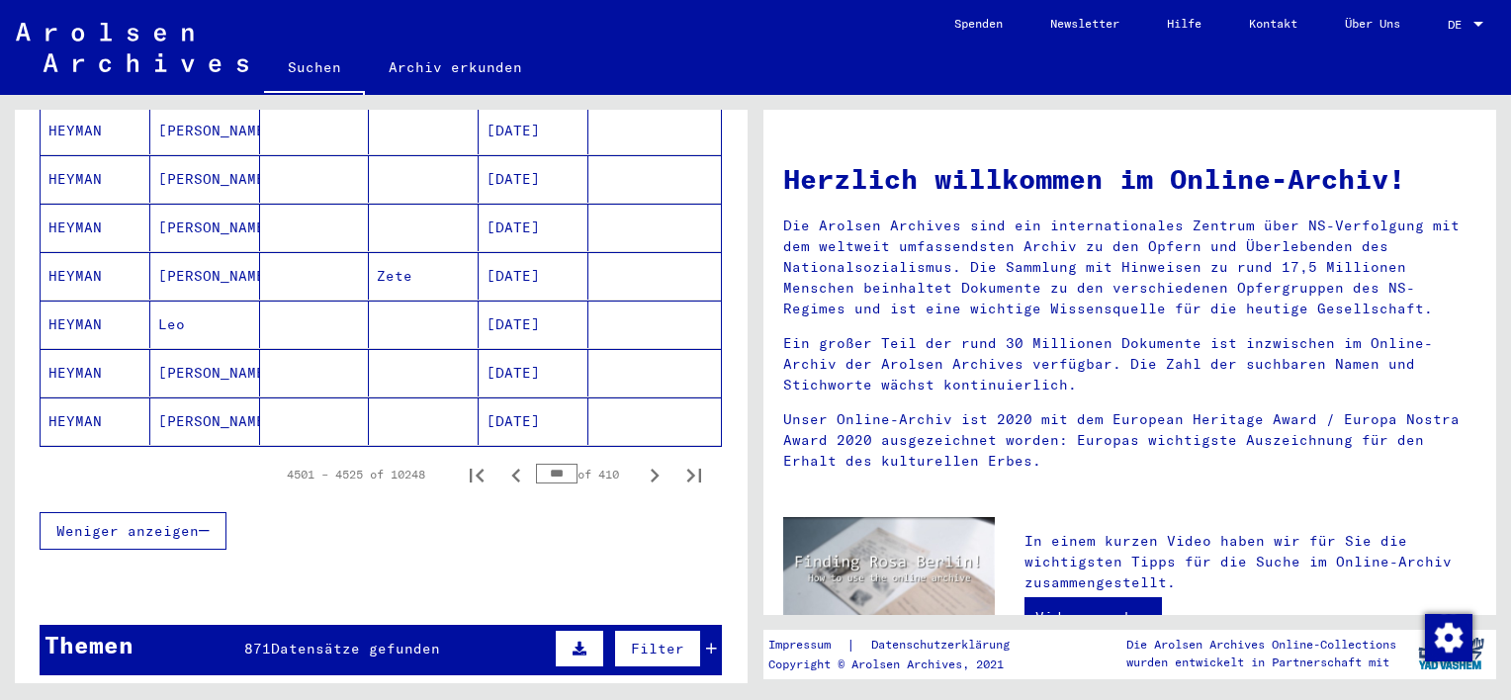
click at [651, 469] on icon "Next page" at bounding box center [655, 476] width 9 height 14
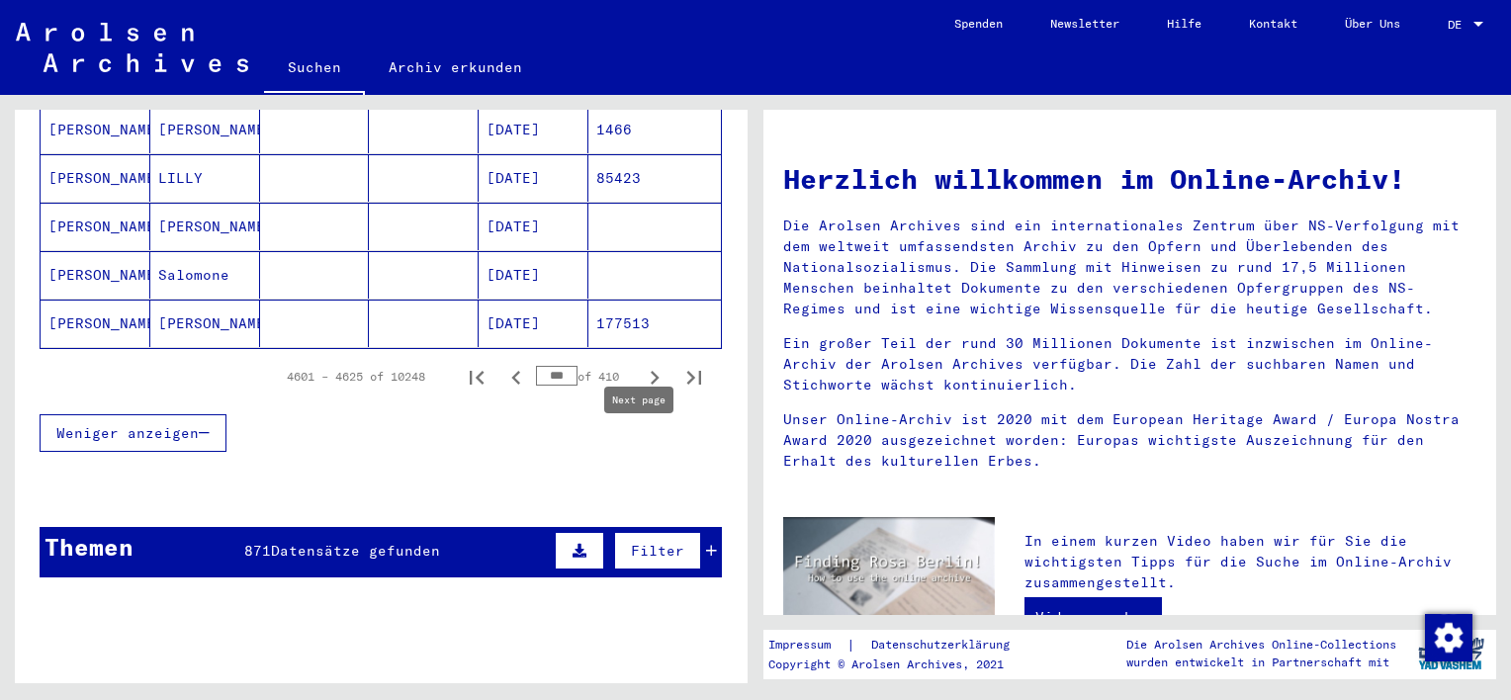
scroll to position [1285, 0]
click at [651, 370] on icon "Next page" at bounding box center [655, 377] width 9 height 14
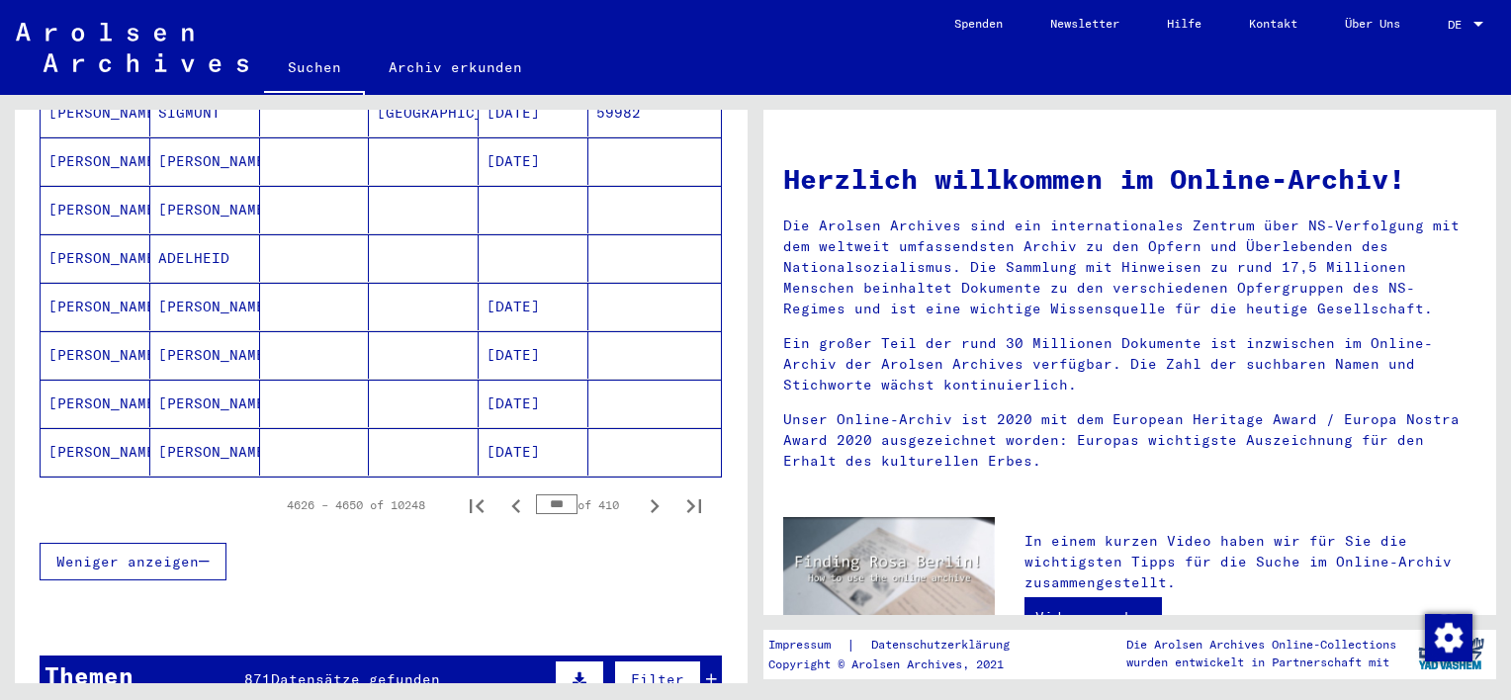
scroll to position [1187, 0]
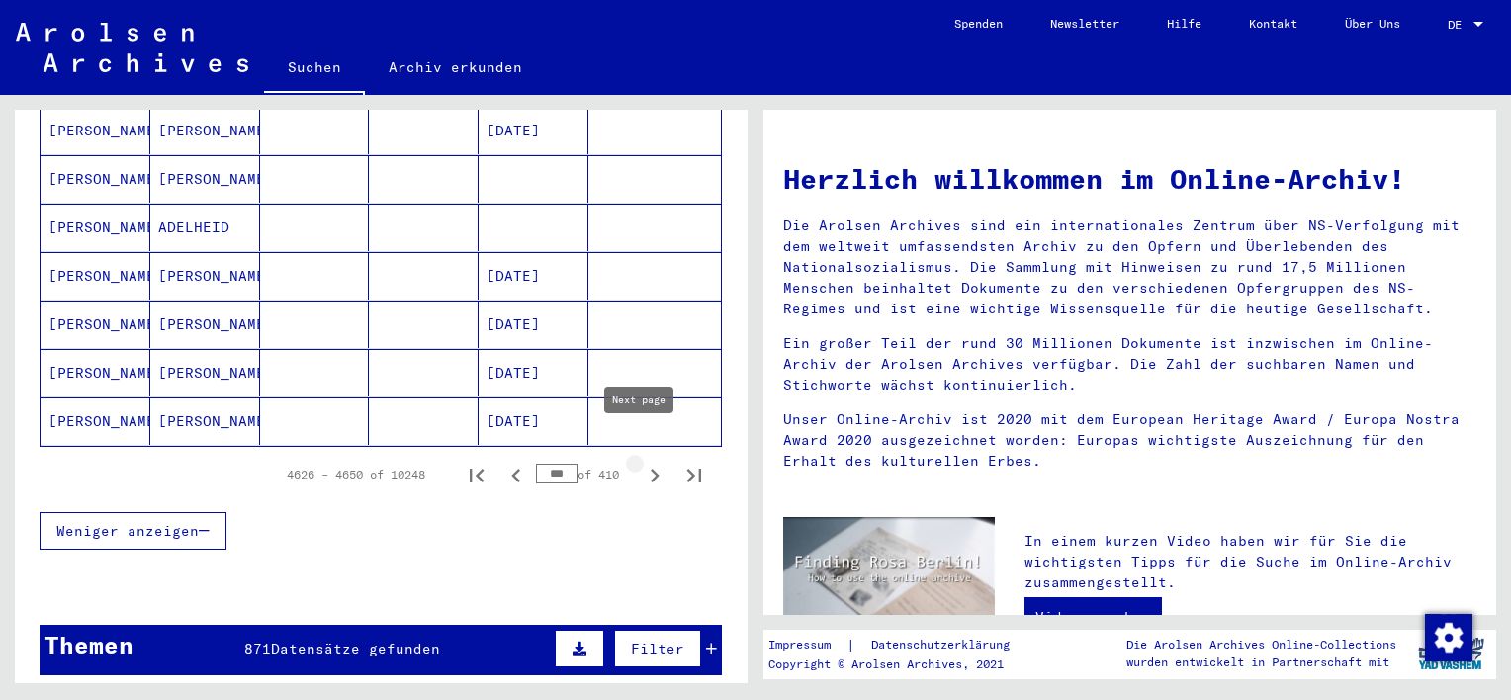
click at [651, 469] on icon "Next page" at bounding box center [655, 476] width 9 height 14
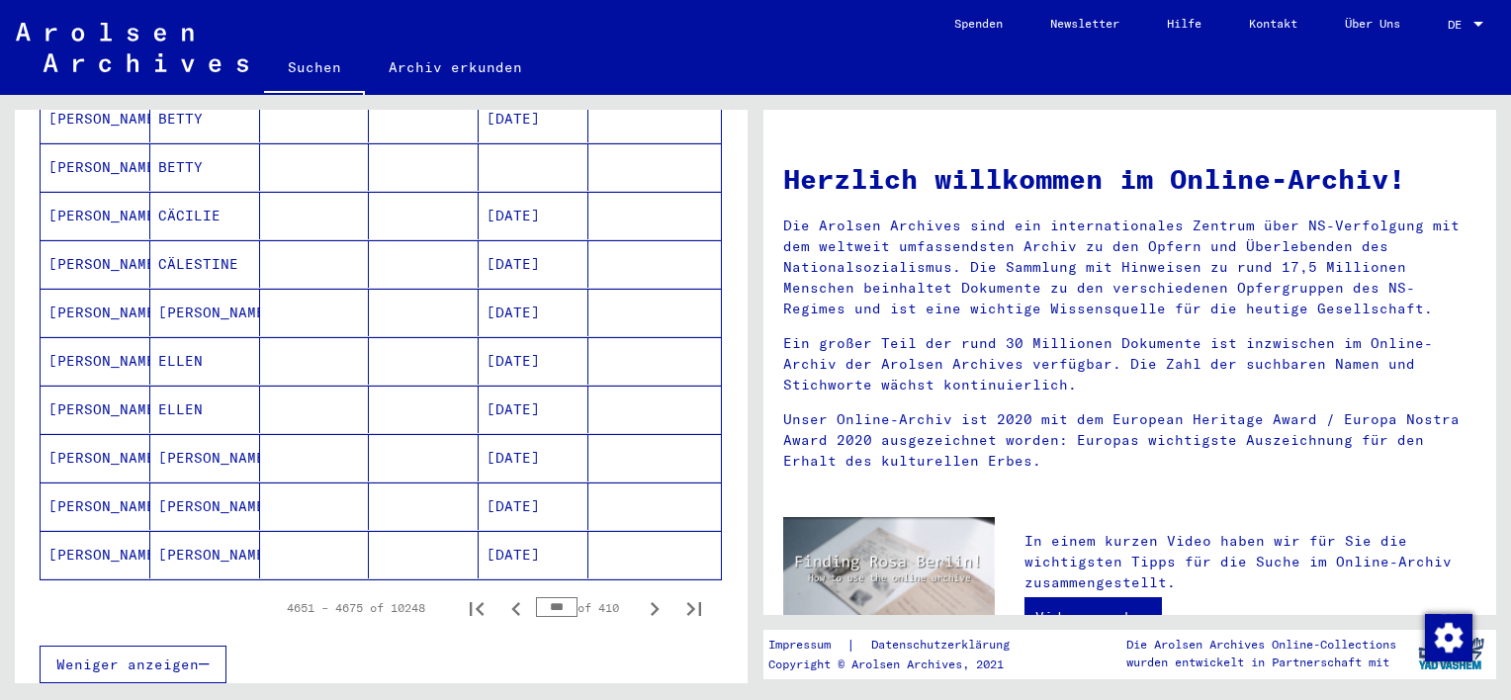
scroll to position [1088, 0]
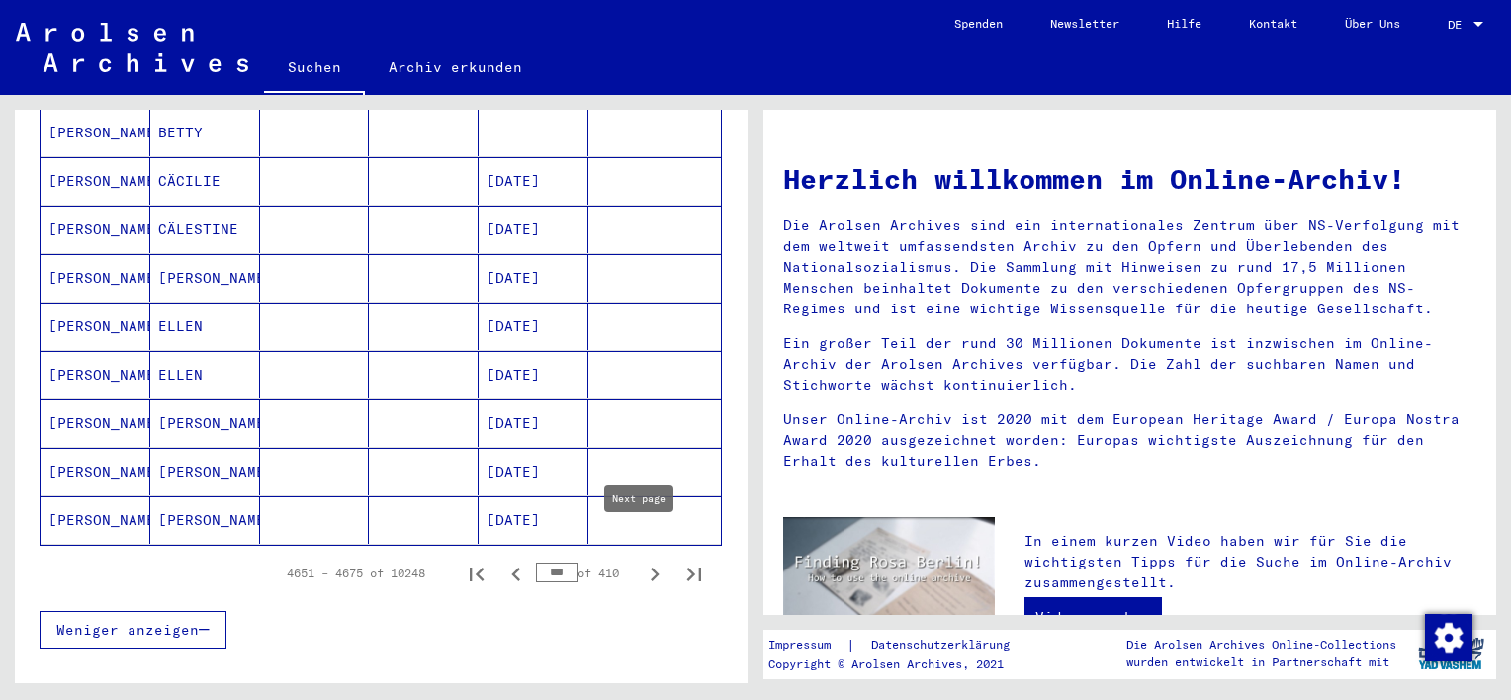
click at [641, 561] on icon "Next page" at bounding box center [655, 575] width 28 height 28
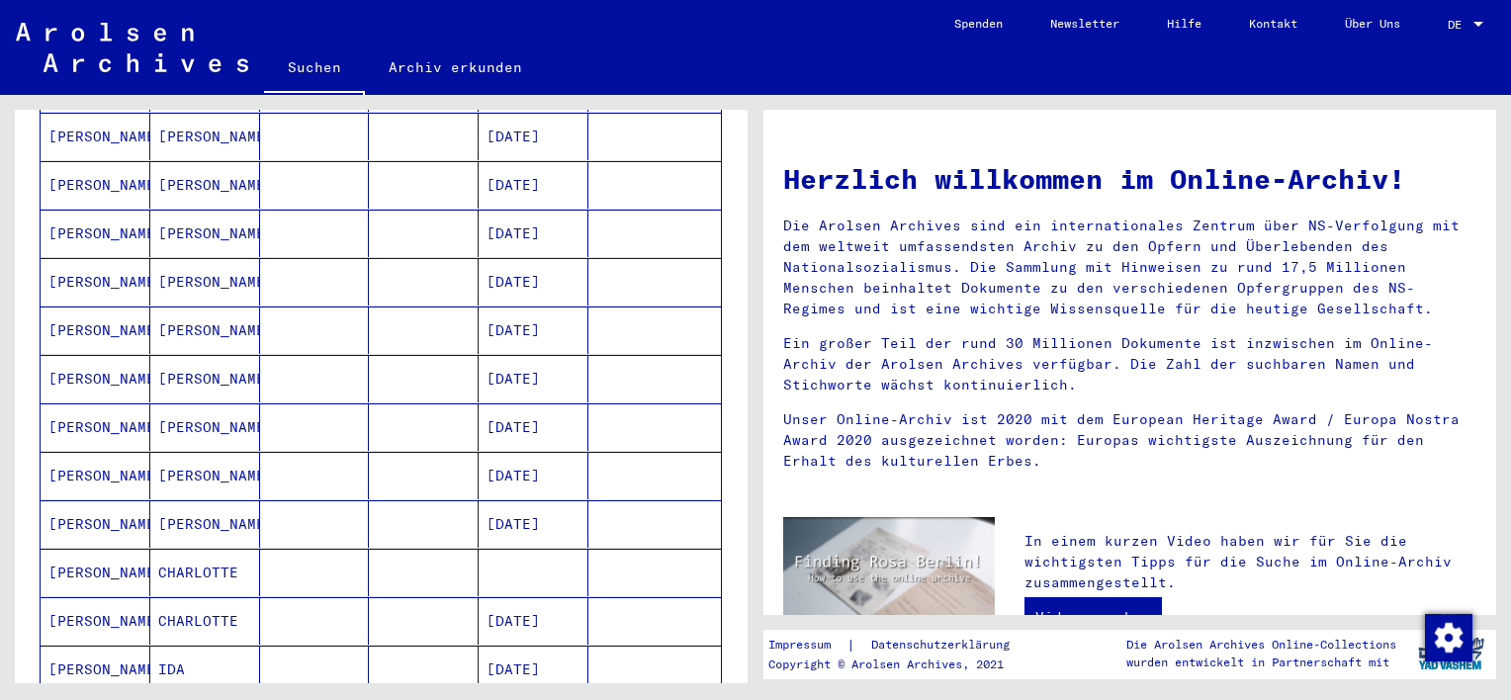
scroll to position [989, 0]
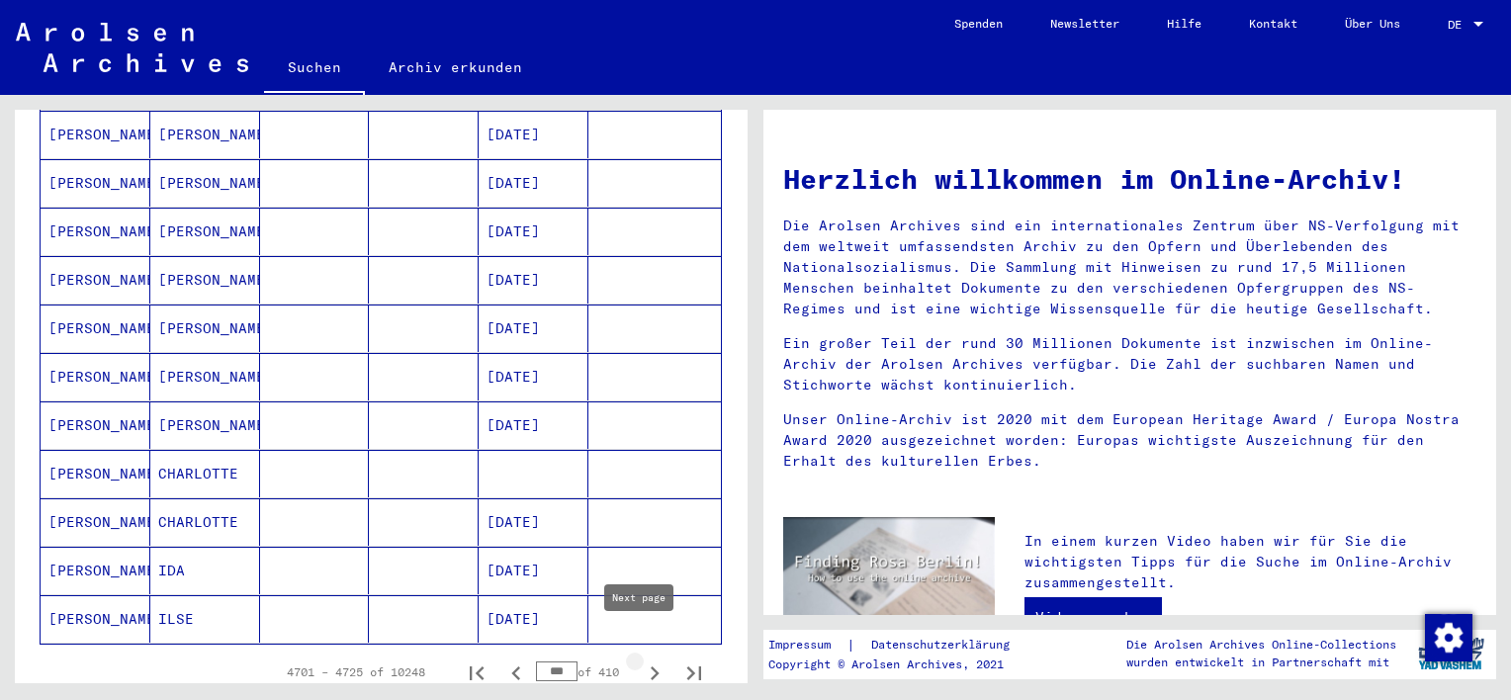
click at [651, 666] on icon "Next page" at bounding box center [655, 673] width 9 height 14
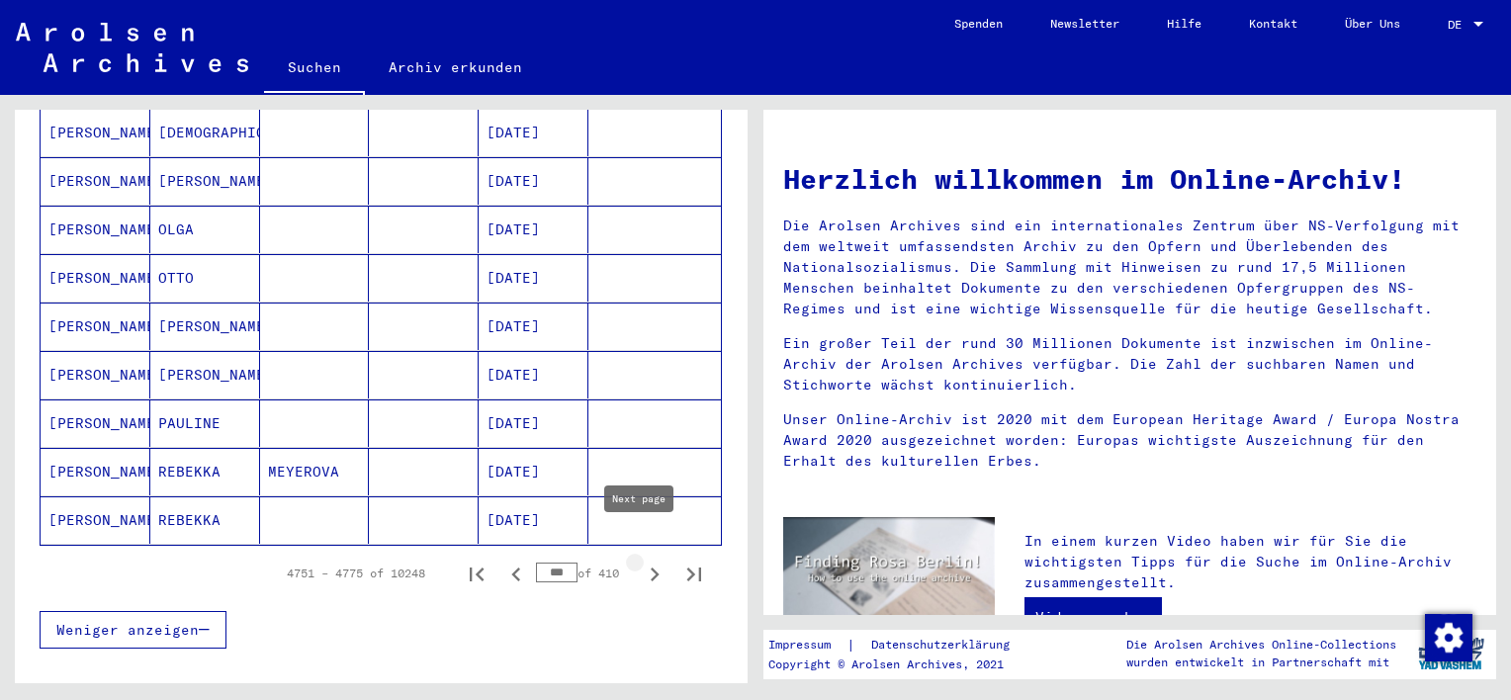
click at [651, 568] on icon "Next page" at bounding box center [655, 575] width 9 height 14
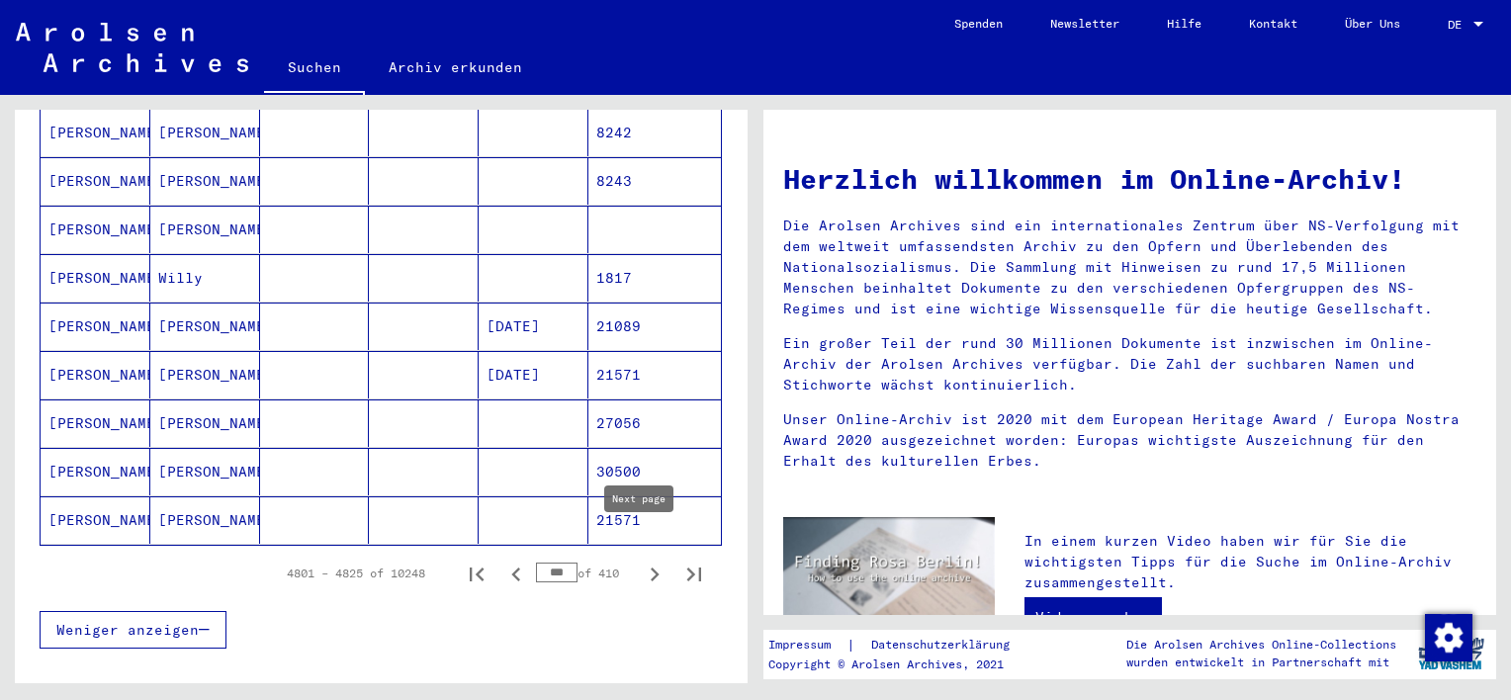
click at [651, 568] on icon "Next page" at bounding box center [655, 575] width 9 height 14
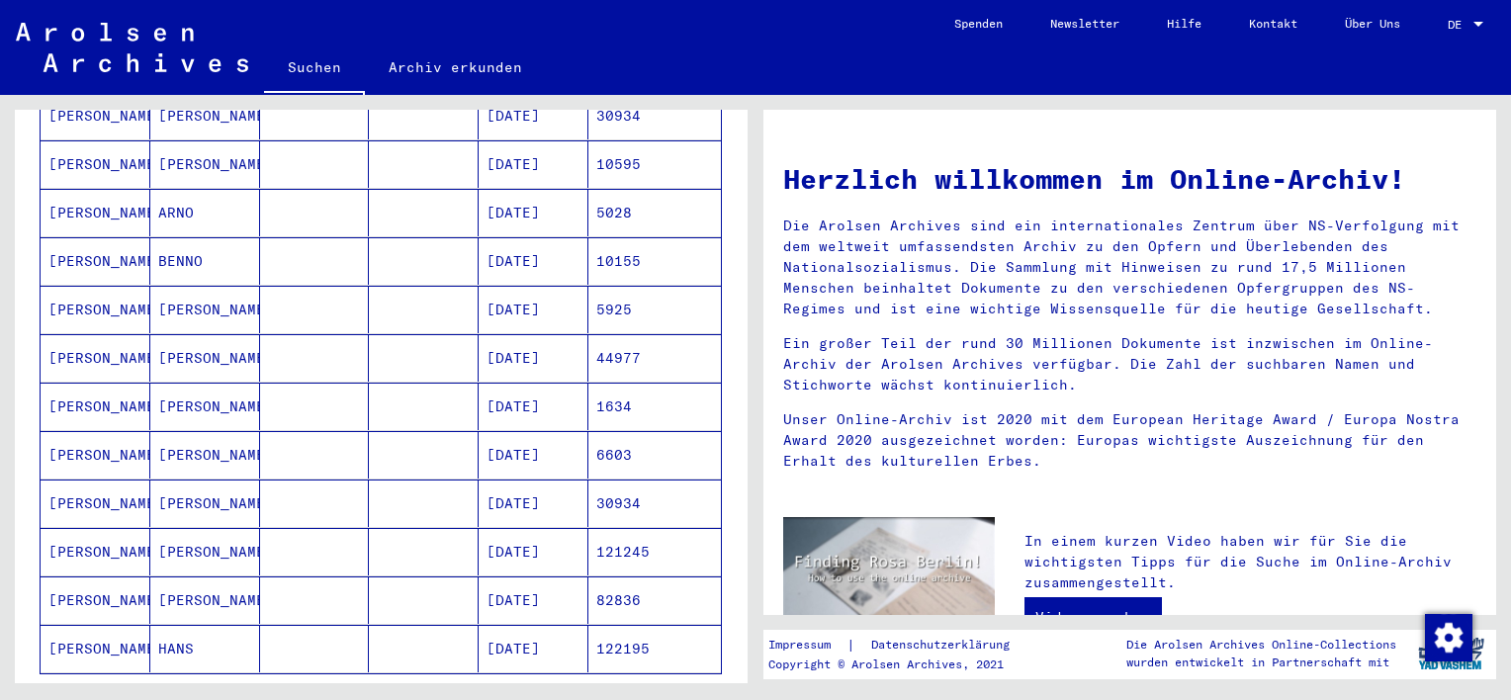
scroll to position [989, 0]
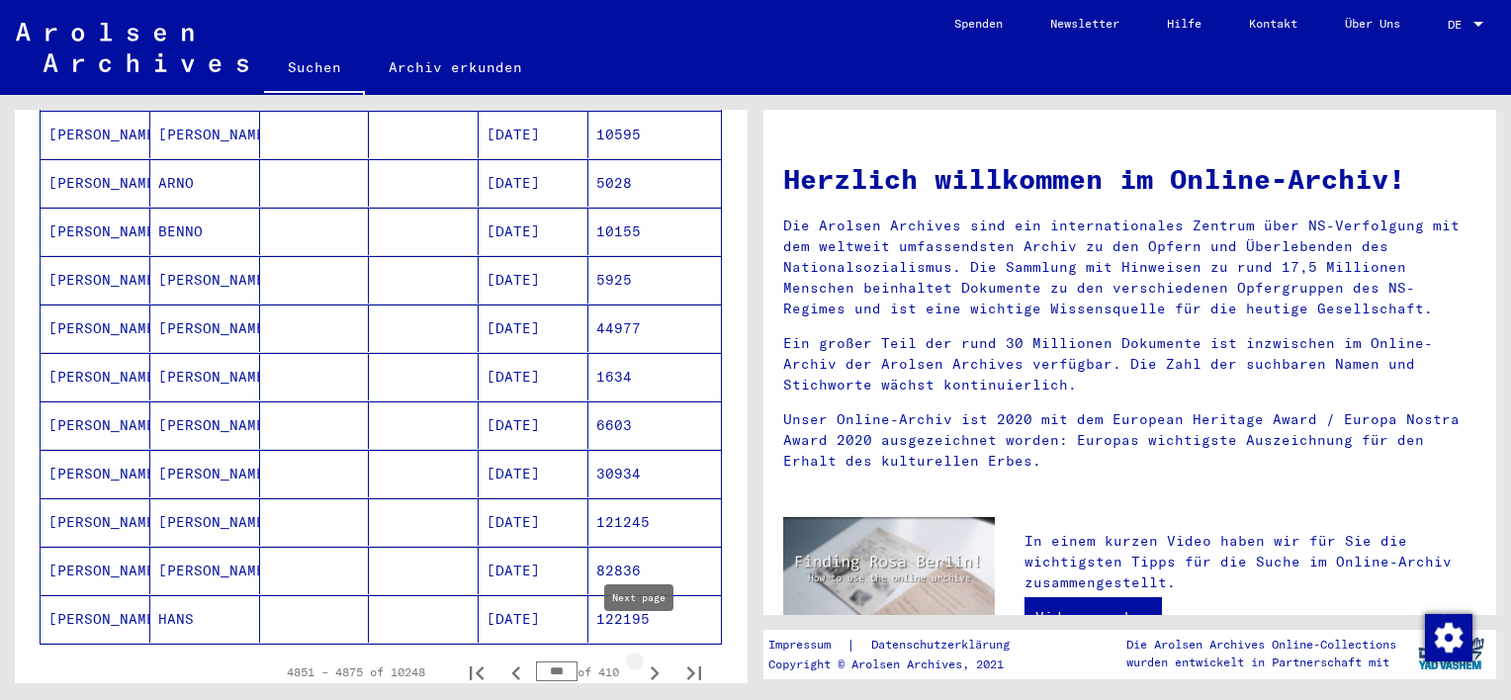
click at [643, 660] on icon "Next page" at bounding box center [655, 674] width 28 height 28
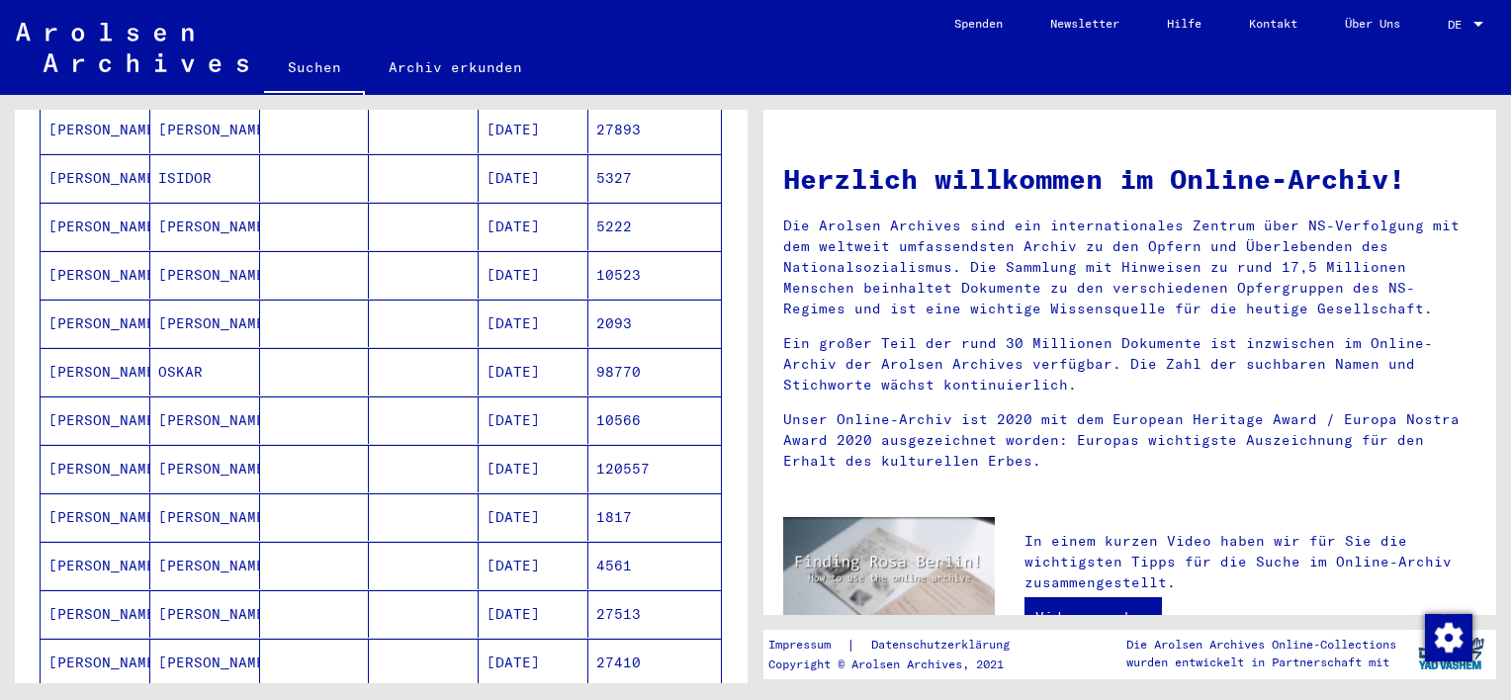
scroll to position [0, 0]
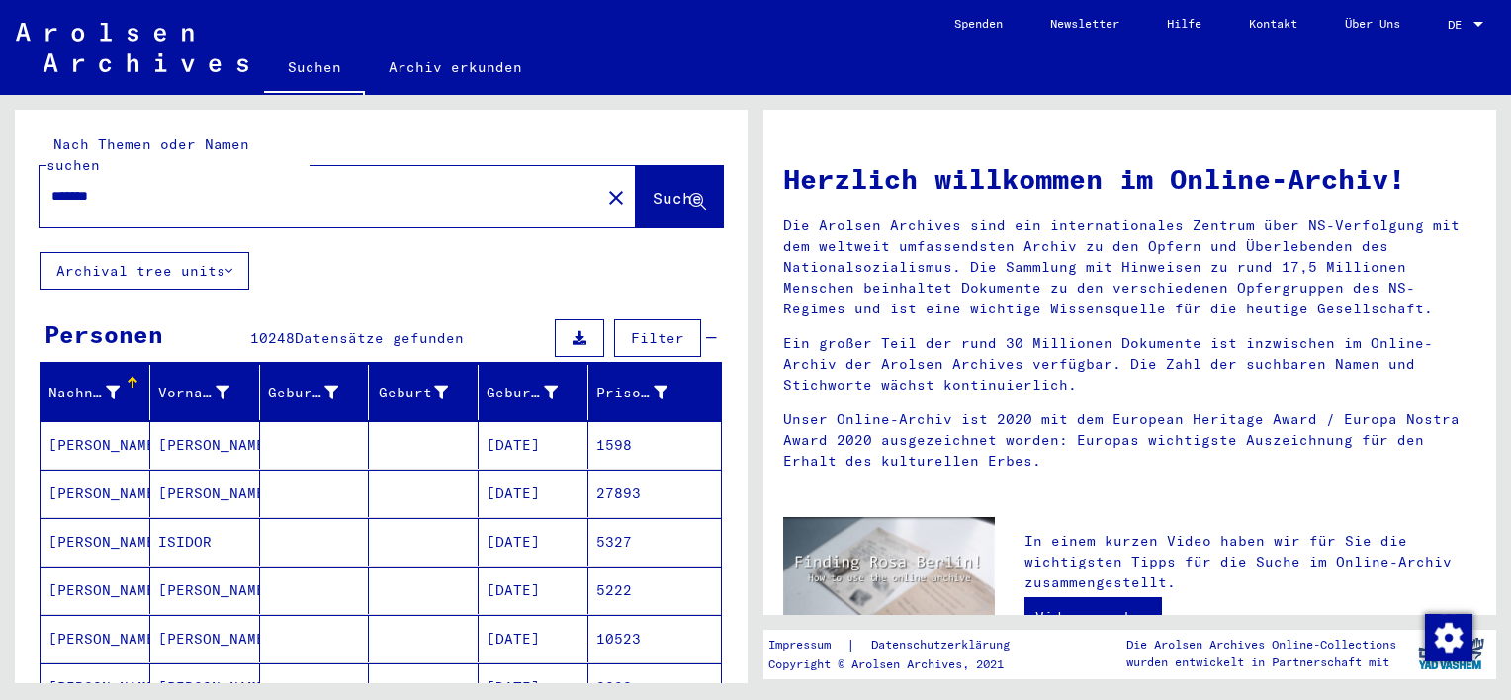
click at [384, 421] on mat-cell at bounding box center [424, 444] width 110 height 47
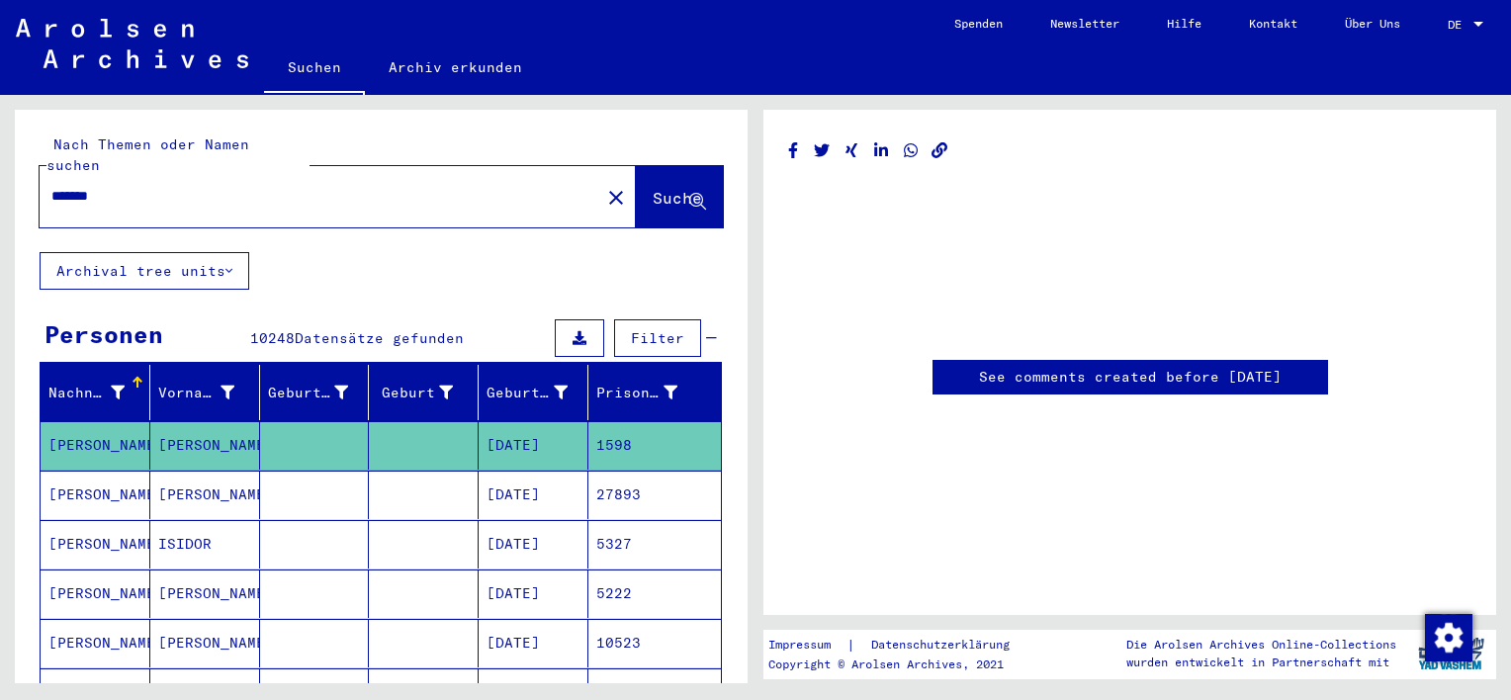
click at [384, 421] on mat-cell at bounding box center [424, 445] width 110 height 48
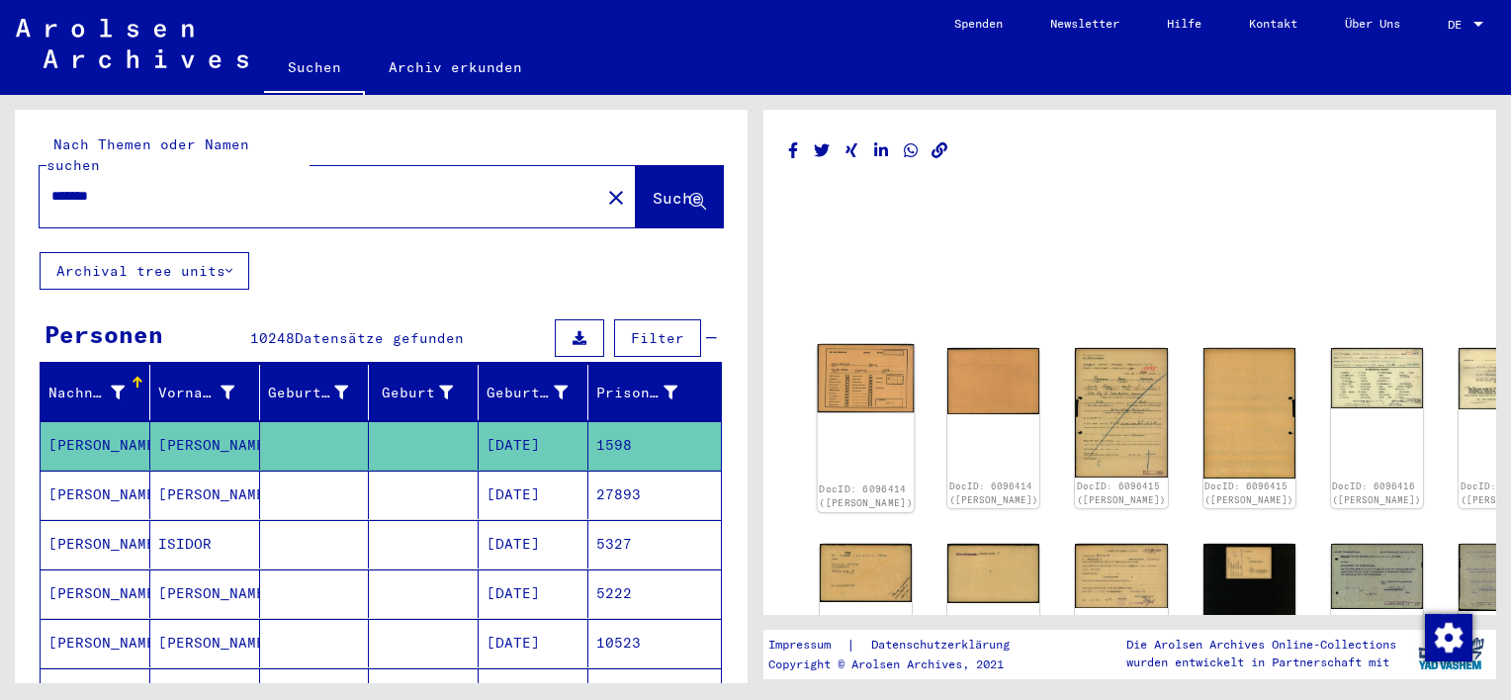
click at [864, 364] on img at bounding box center [866, 378] width 97 height 68
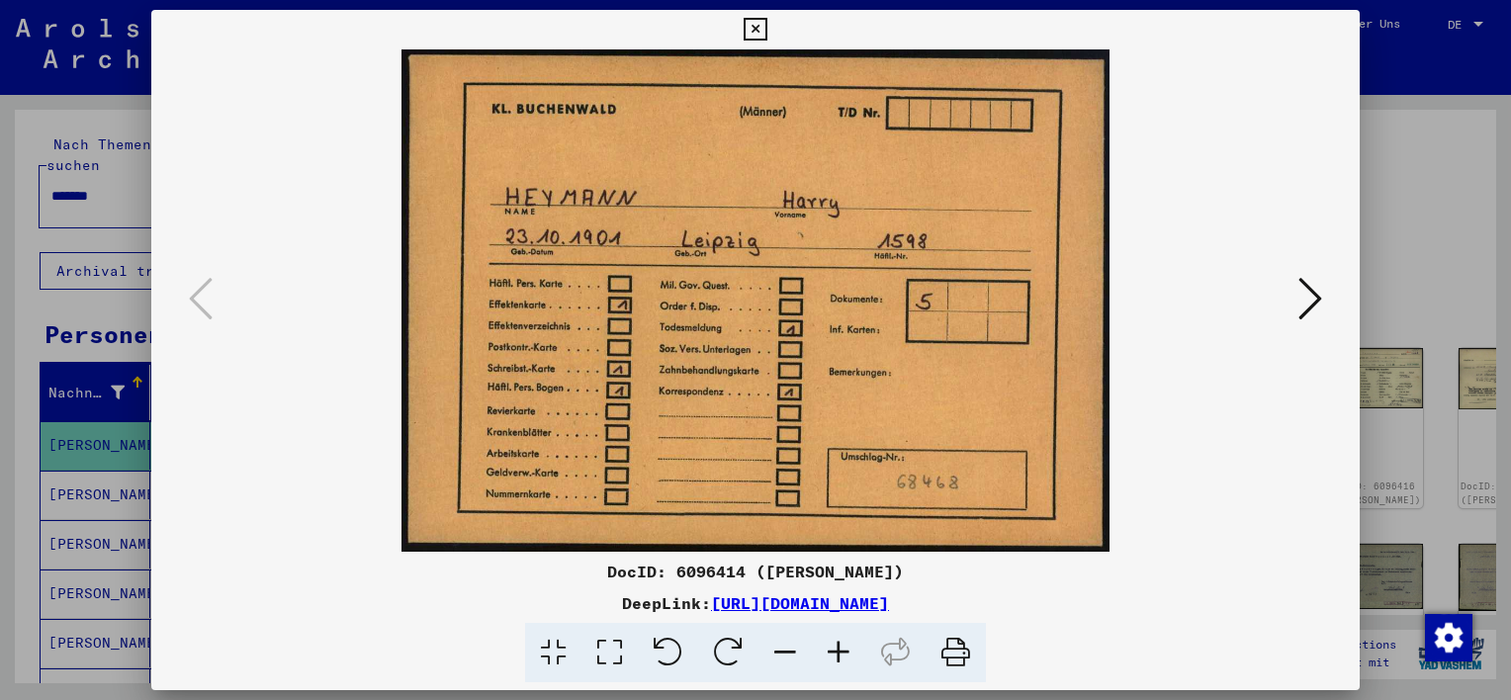
click at [864, 364] on img at bounding box center [756, 300] width 1074 height 502
click at [755, 25] on icon at bounding box center [755, 30] width 23 height 24
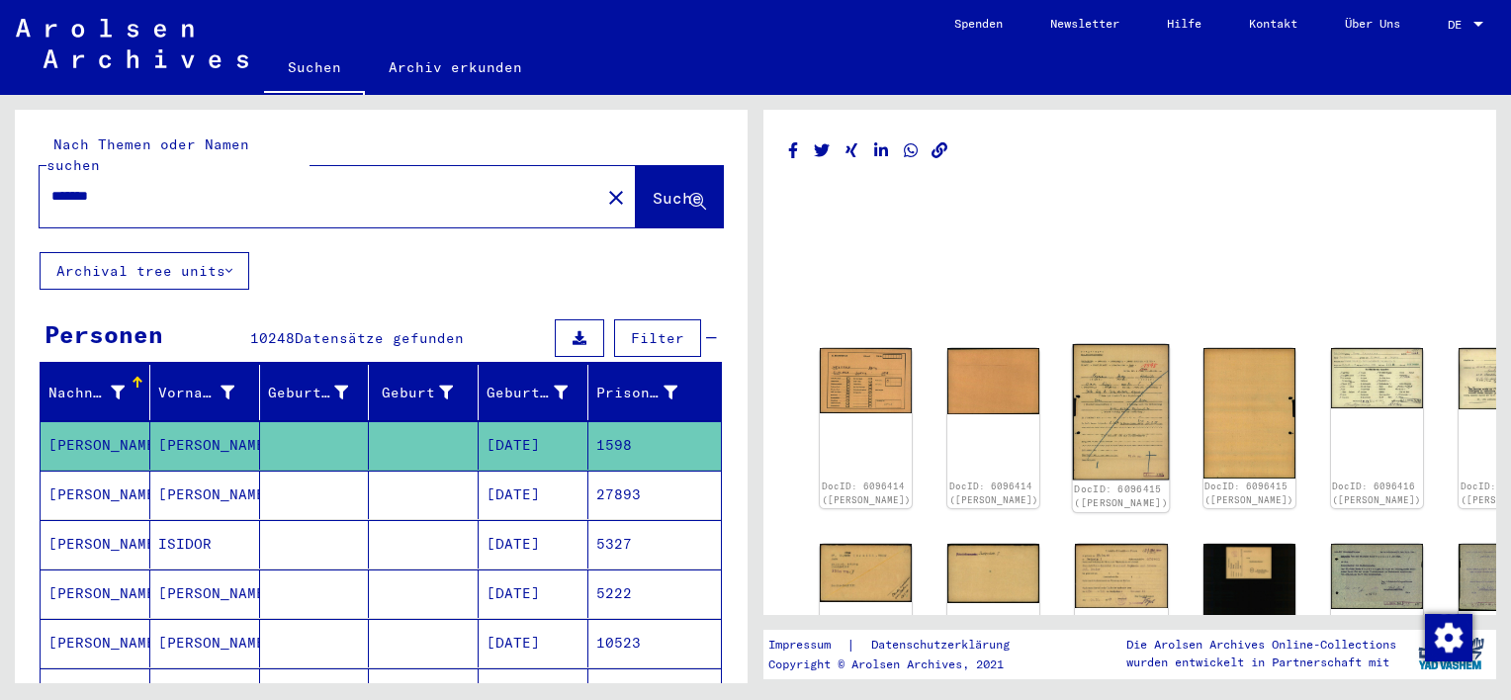
click at [1073, 385] on img at bounding box center [1121, 411] width 97 height 135
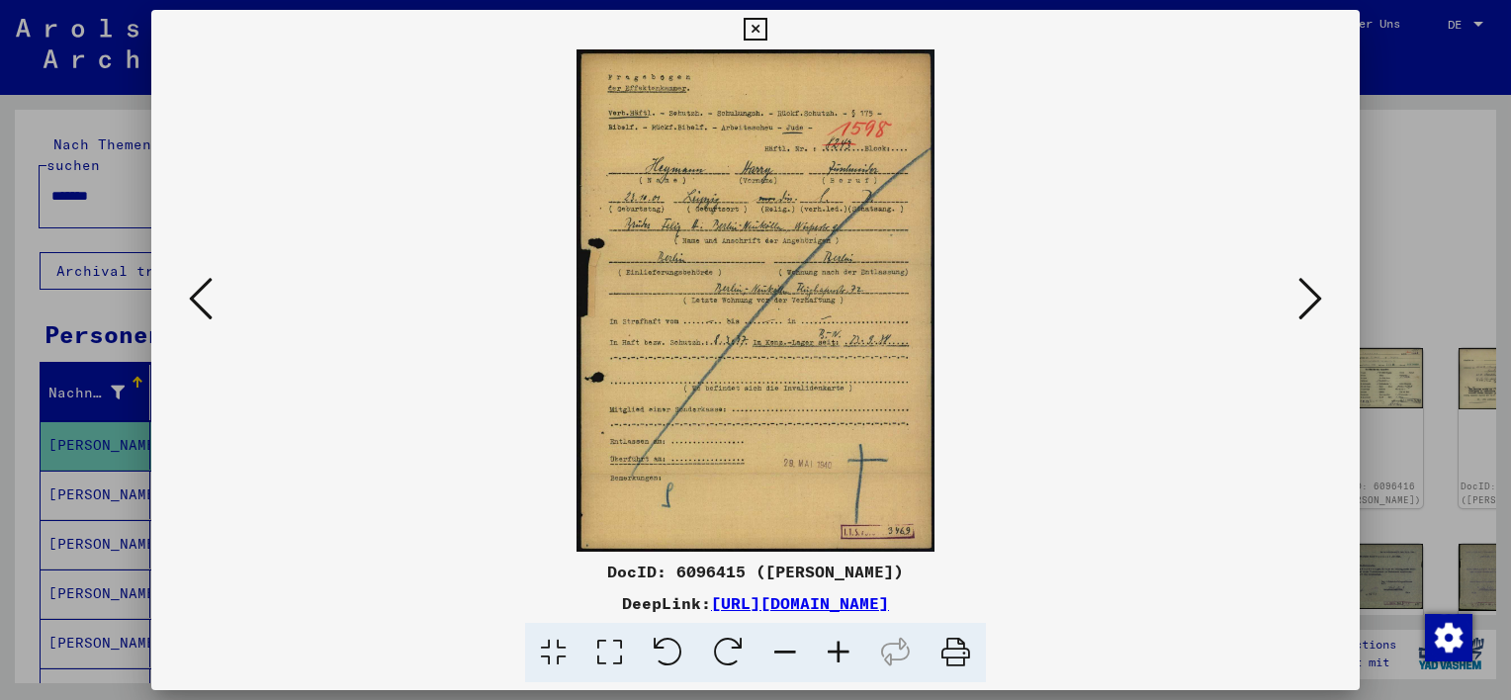
click at [1060, 385] on img at bounding box center [756, 300] width 1074 height 502
click at [955, 653] on icon at bounding box center [955, 653] width 60 height 60
click at [759, 25] on icon at bounding box center [755, 30] width 23 height 24
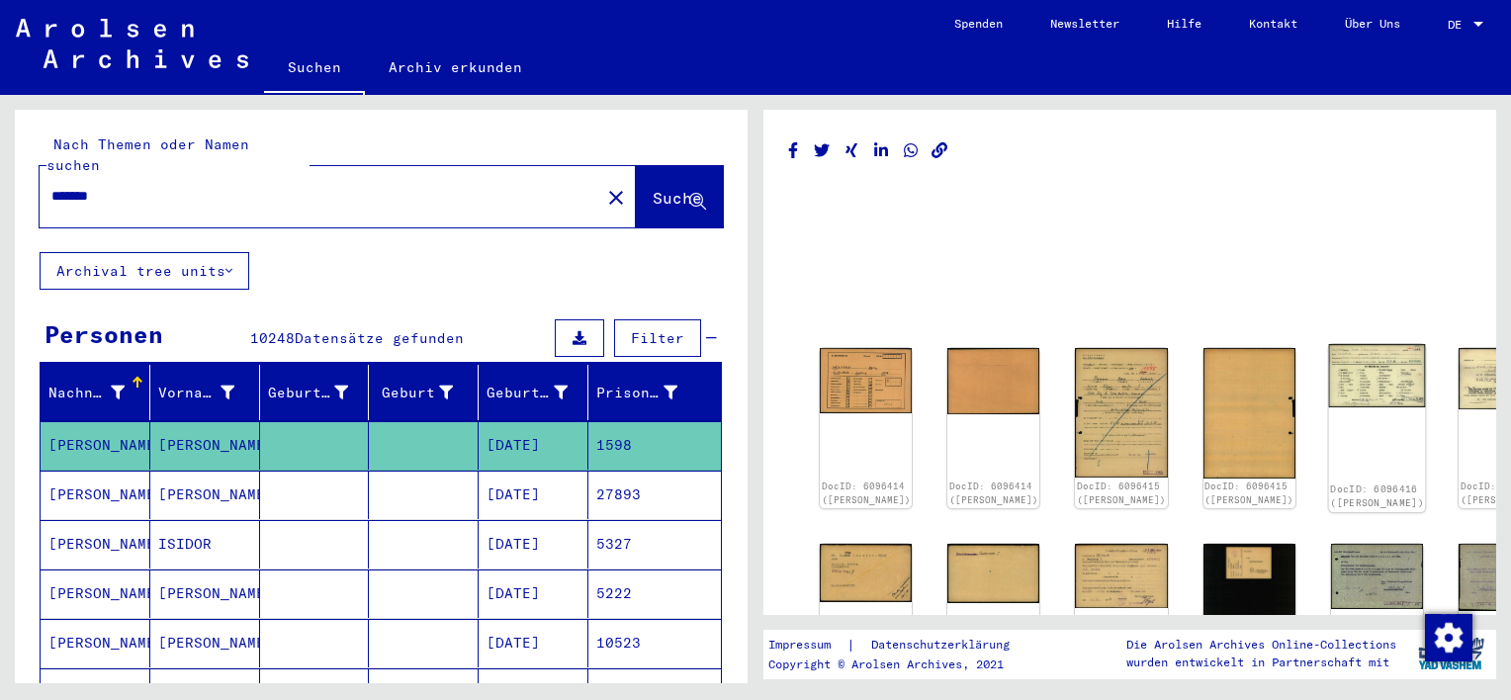
click at [1328, 359] on img at bounding box center [1376, 375] width 97 height 63
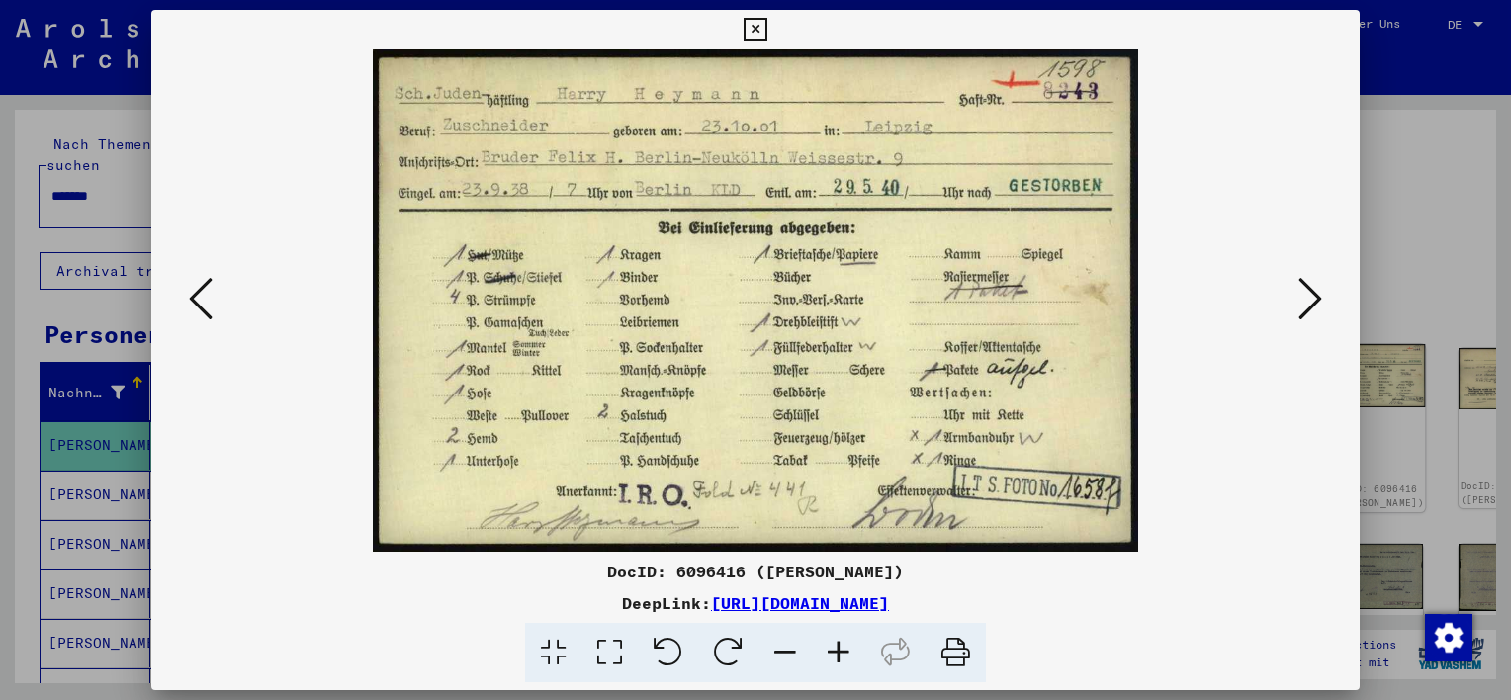
click at [1298, 359] on div at bounding box center [755, 300] width 1208 height 502
drag, startPoint x: 1297, startPoint y: 359, endPoint x: 1486, endPoint y: 452, distance: 210.5
click at [1486, 452] on div at bounding box center [755, 350] width 1511 height 700
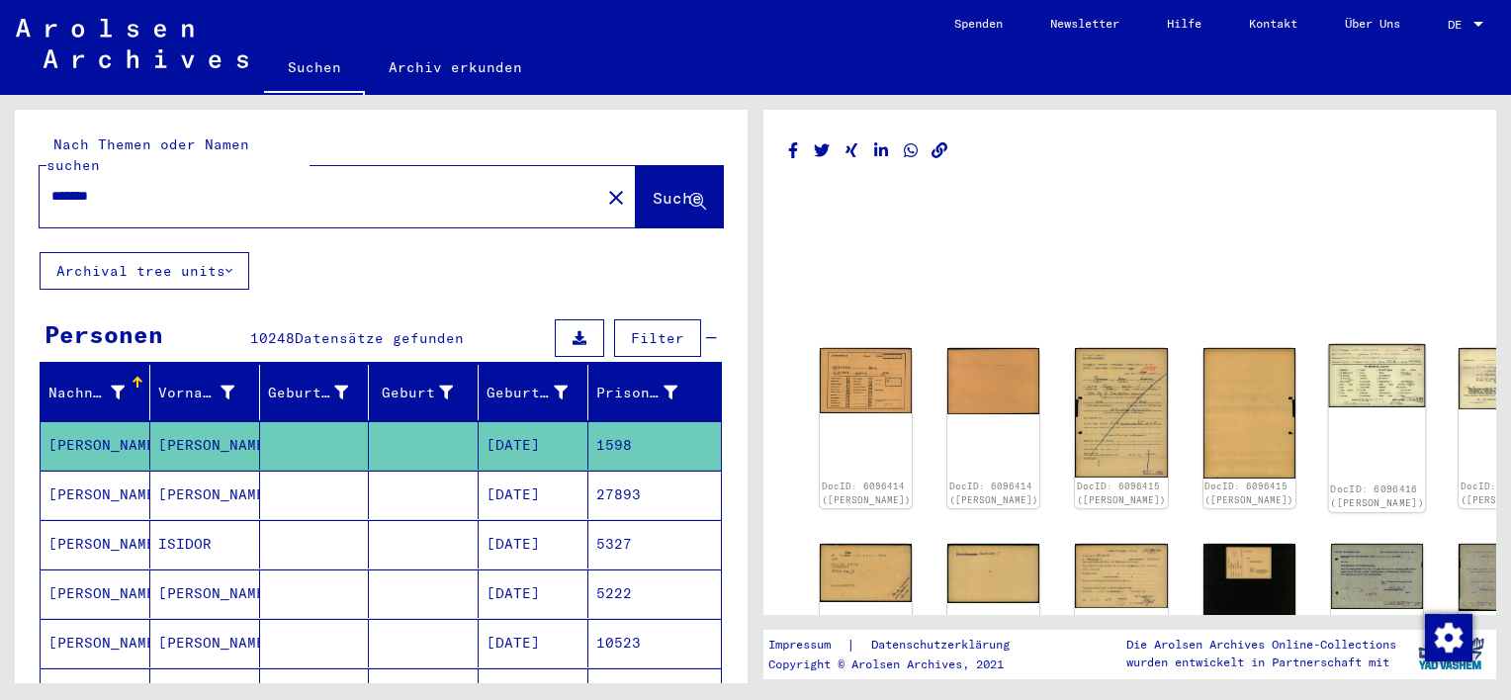
click at [1328, 367] on img at bounding box center [1376, 375] width 97 height 63
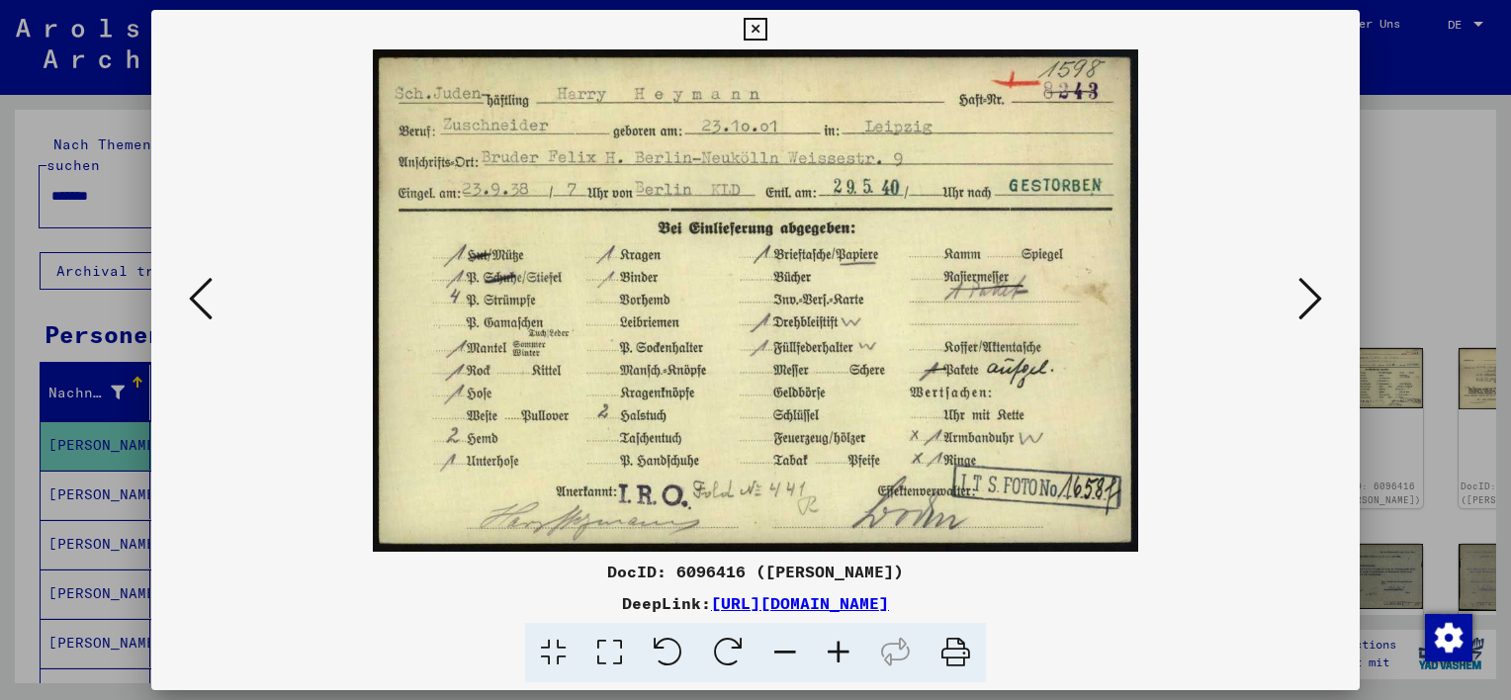
click at [755, 25] on icon at bounding box center [755, 30] width 23 height 24
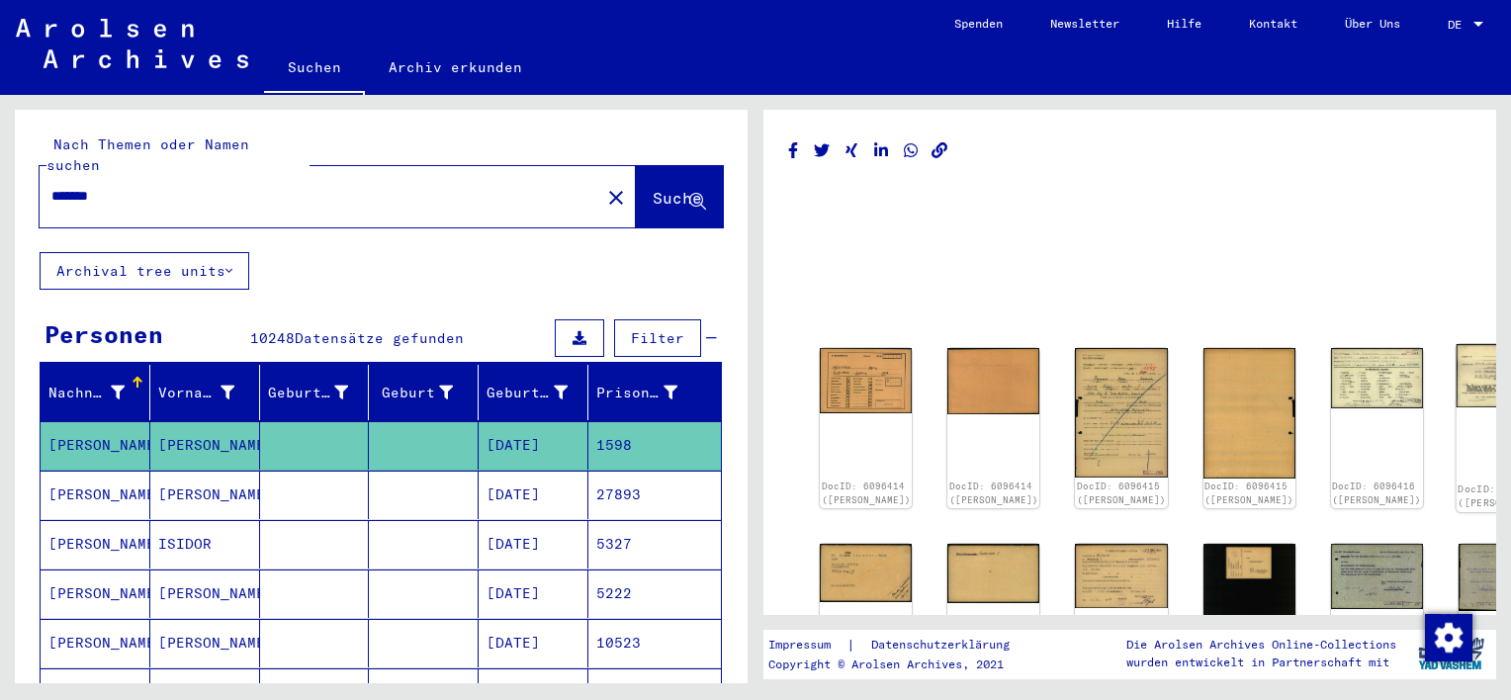
click at [1456, 368] on img at bounding box center [1504, 375] width 97 height 63
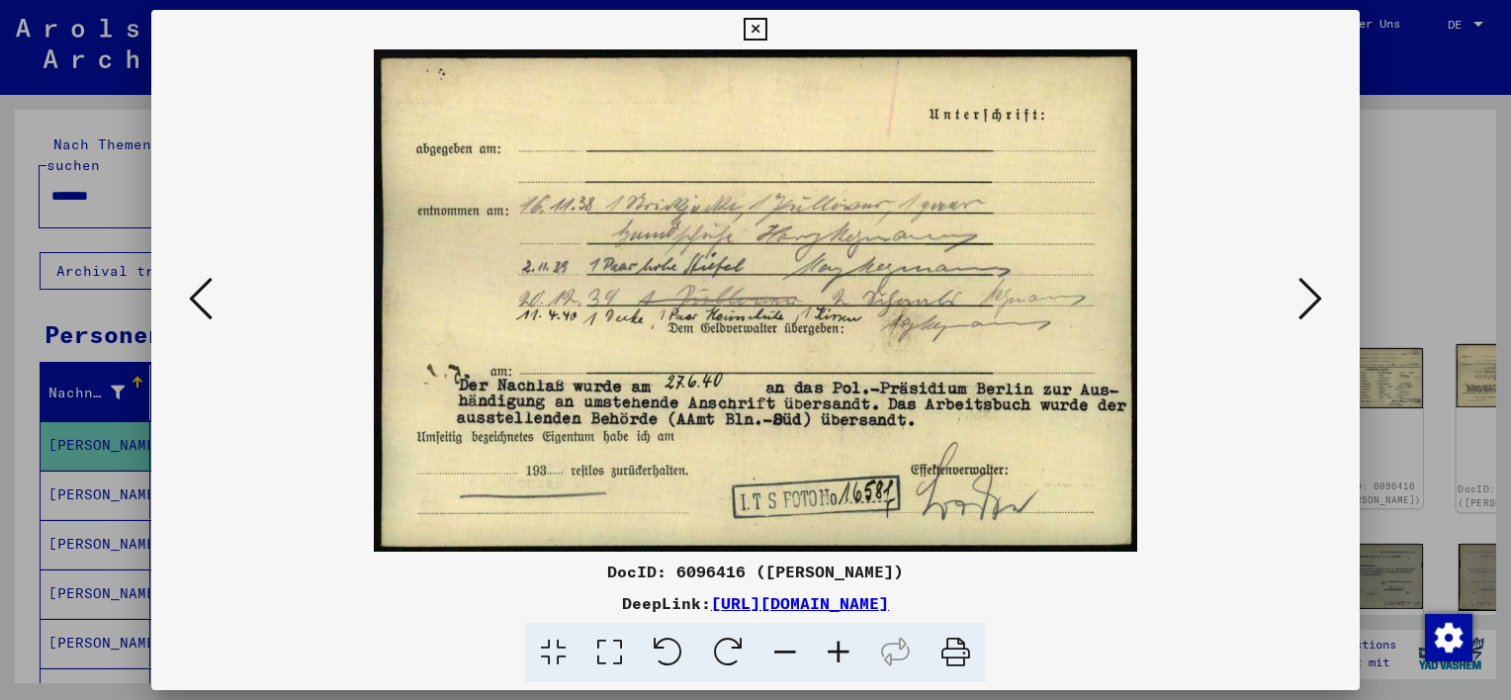
click at [1383, 368] on div at bounding box center [755, 350] width 1511 height 700
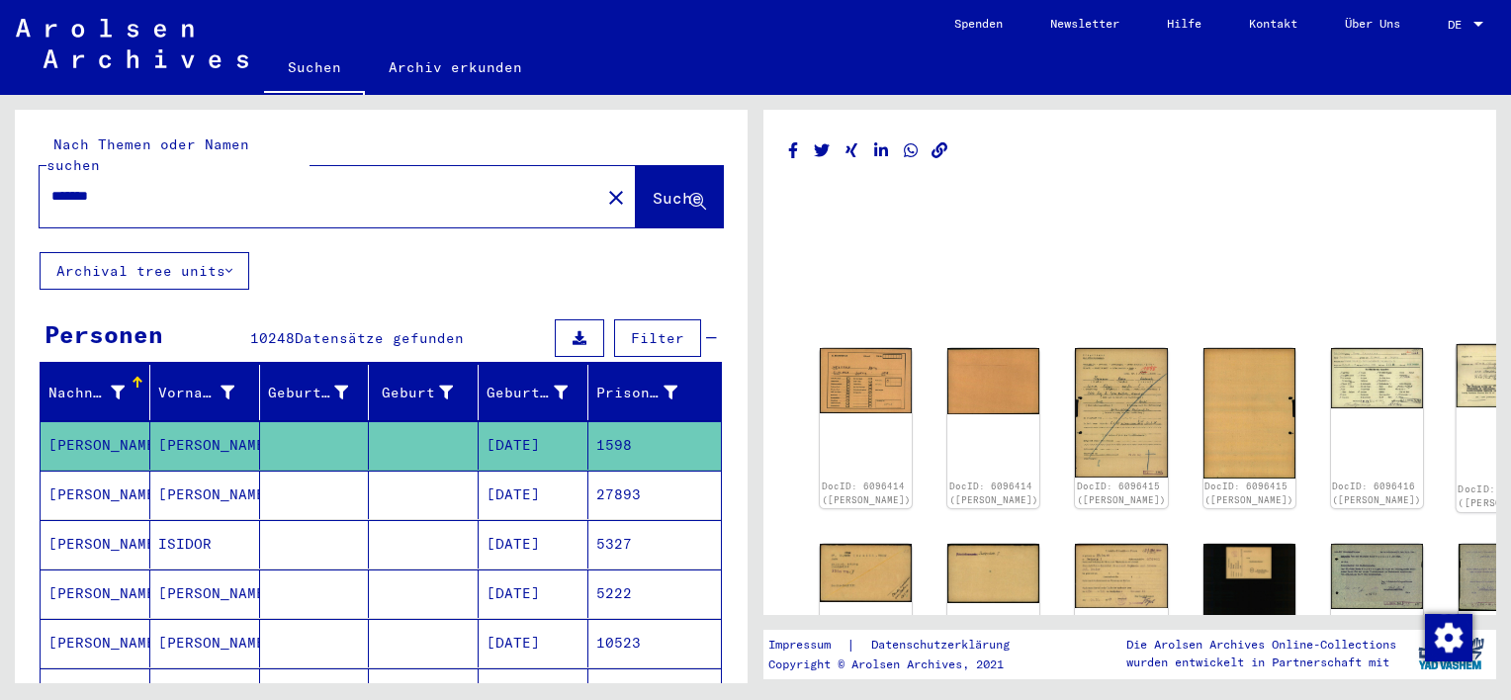
click at [1456, 368] on img at bounding box center [1504, 375] width 97 height 63
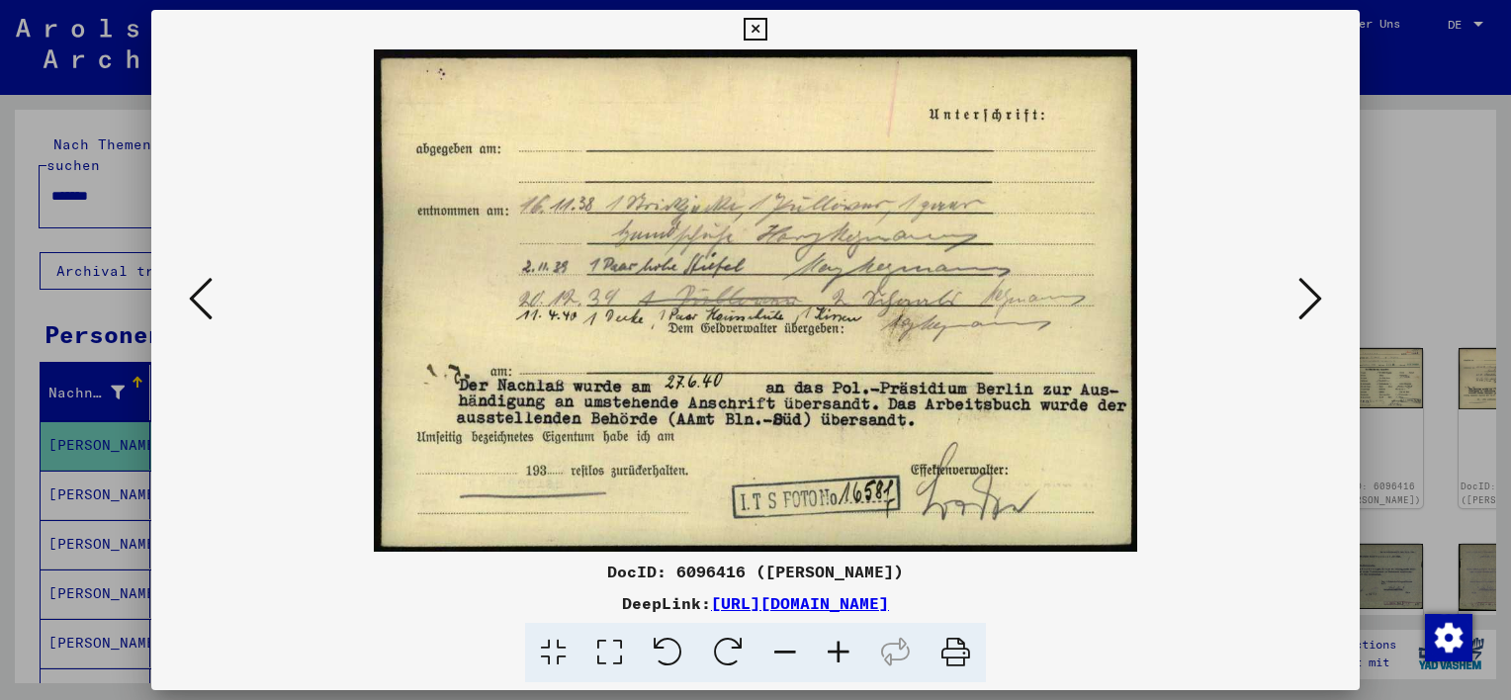
click at [753, 23] on icon at bounding box center [755, 30] width 23 height 24
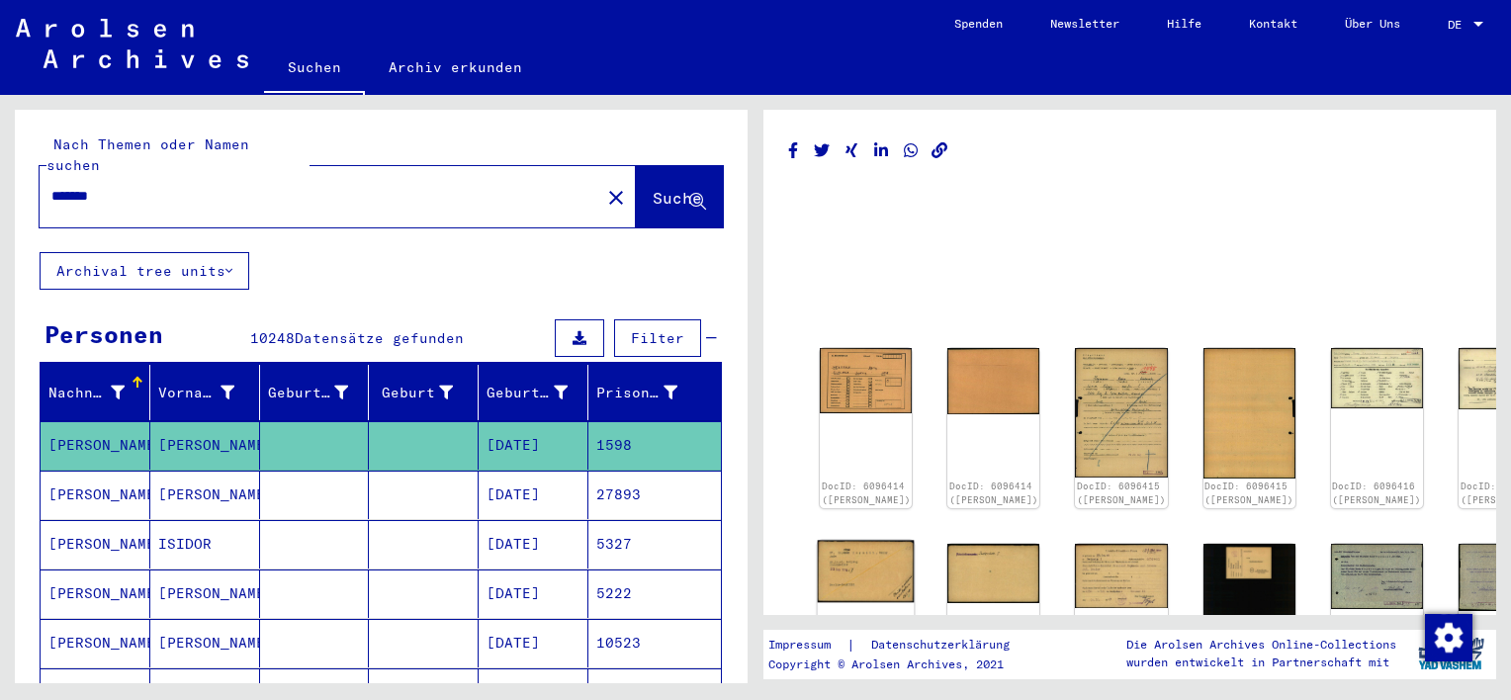
click at [850, 561] on img at bounding box center [866, 571] width 97 height 62
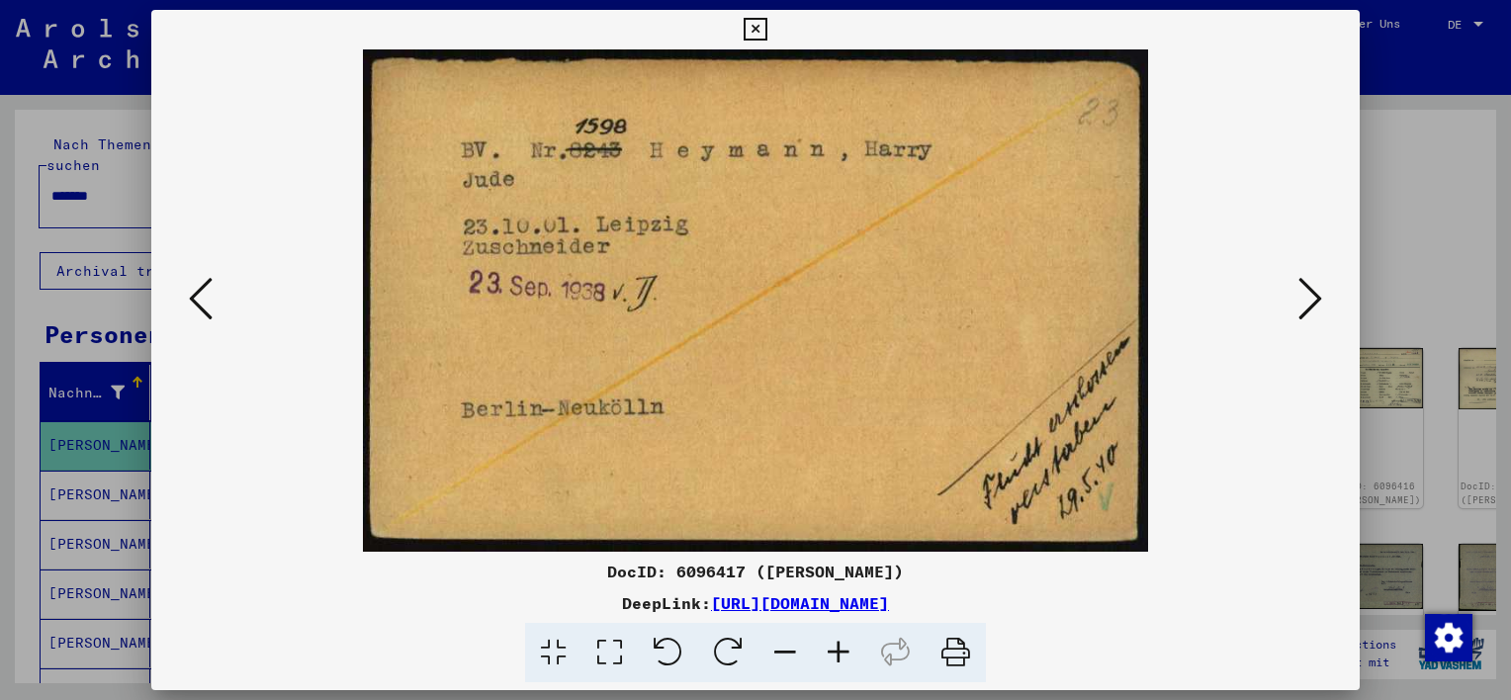
click at [754, 26] on icon at bounding box center [755, 30] width 23 height 24
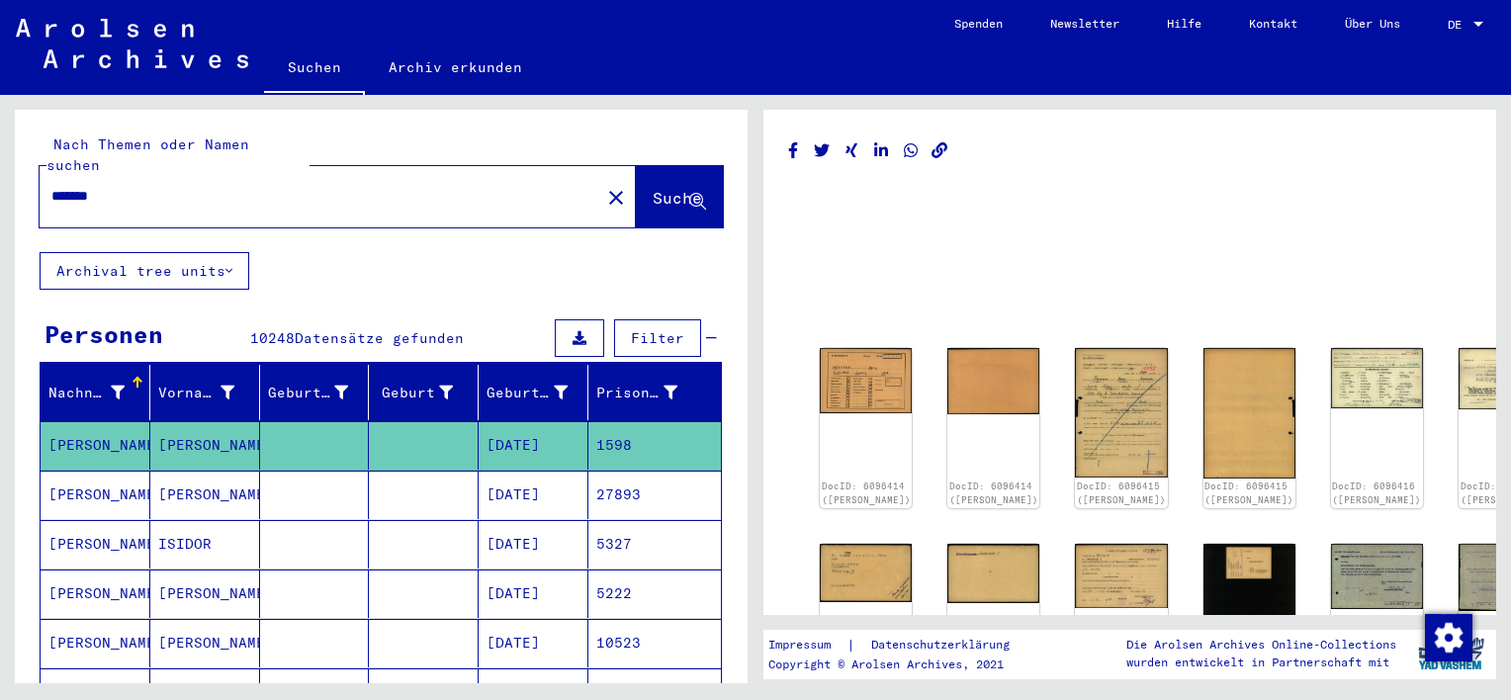
scroll to position [198, 0]
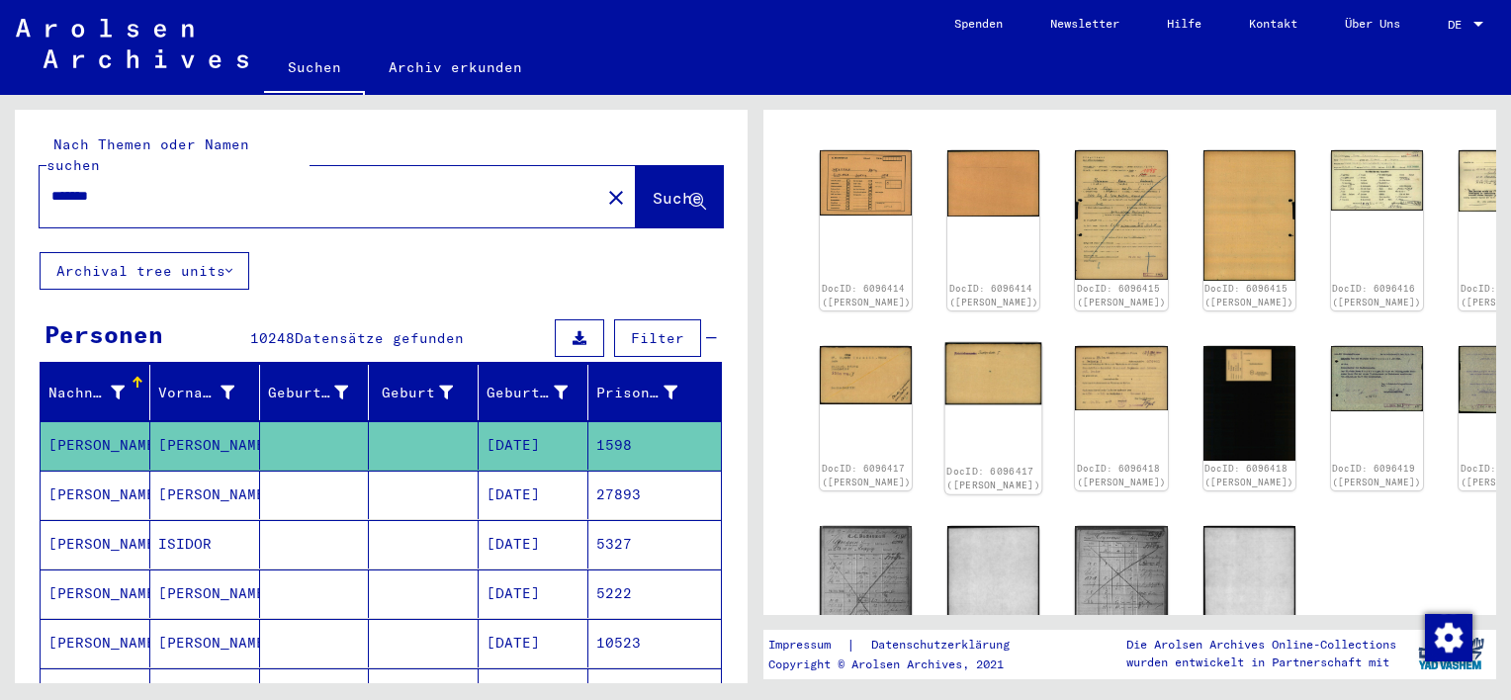
click at [957, 358] on img at bounding box center [993, 373] width 97 height 62
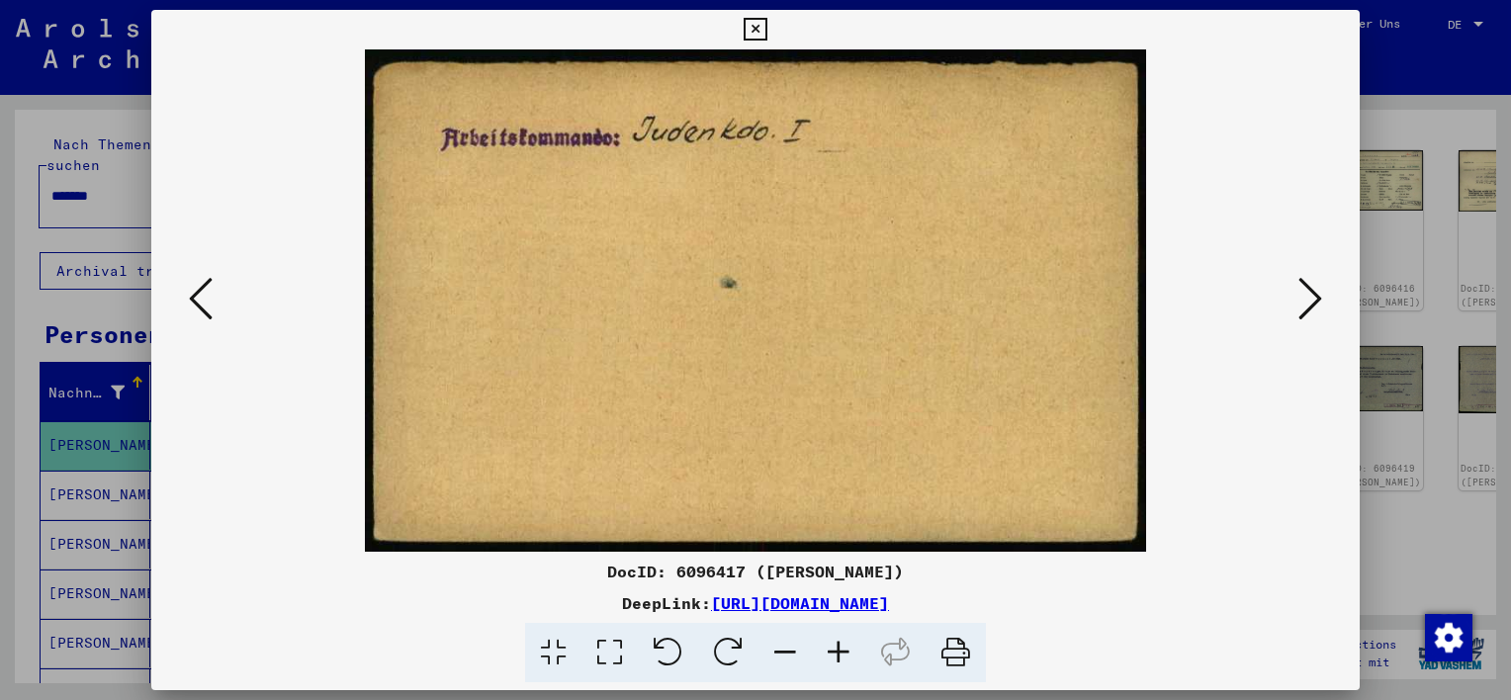
click at [957, 358] on img at bounding box center [756, 300] width 1074 height 502
click at [751, 28] on icon at bounding box center [755, 30] width 23 height 24
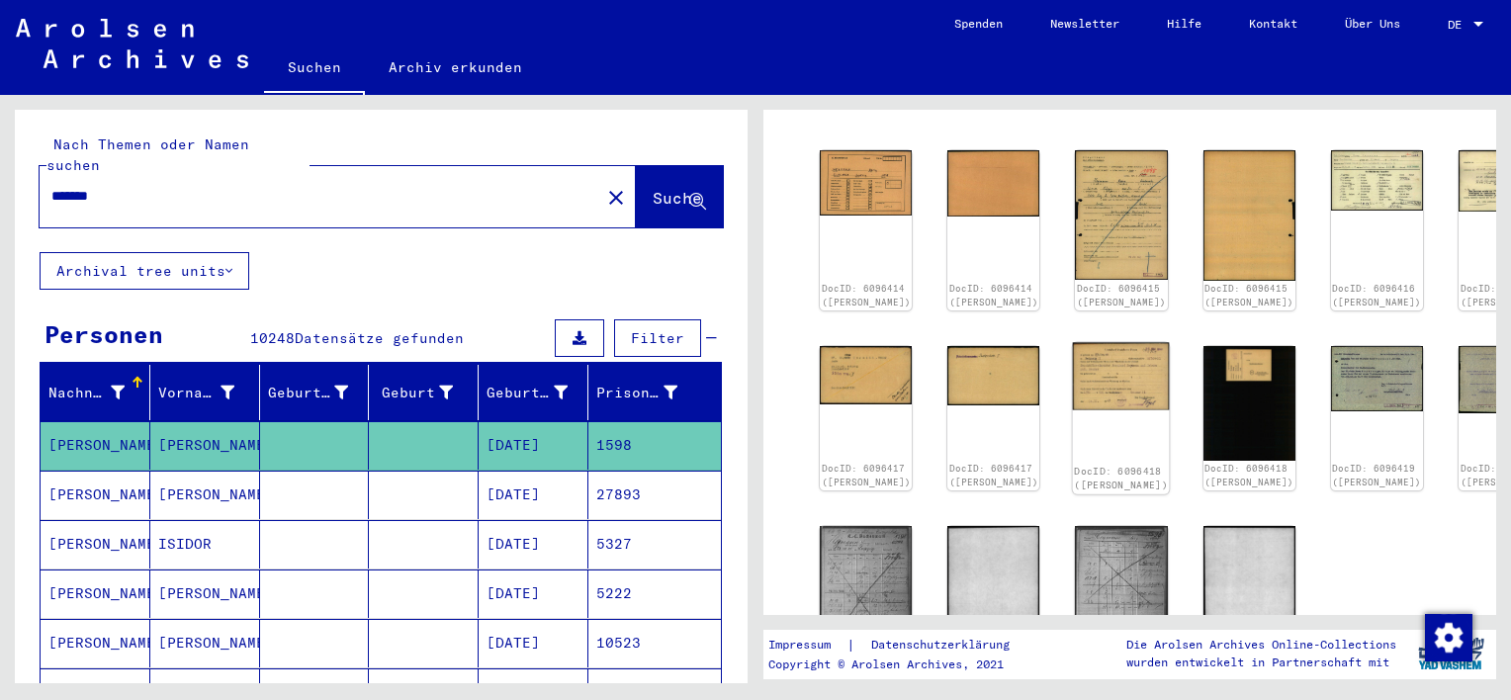
click at [1073, 358] on img at bounding box center [1121, 375] width 97 height 67
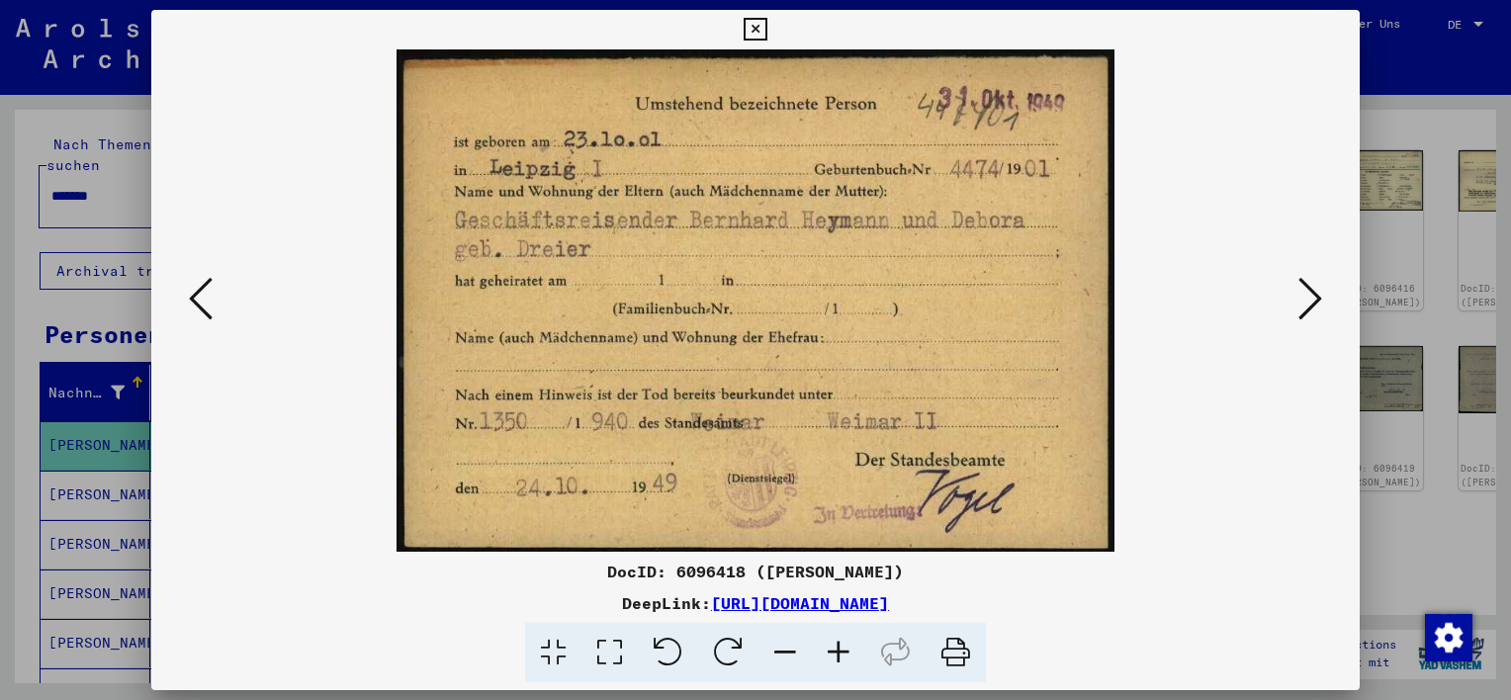
click at [1052, 358] on img at bounding box center [756, 300] width 1074 height 502
click at [751, 28] on icon at bounding box center [755, 30] width 23 height 24
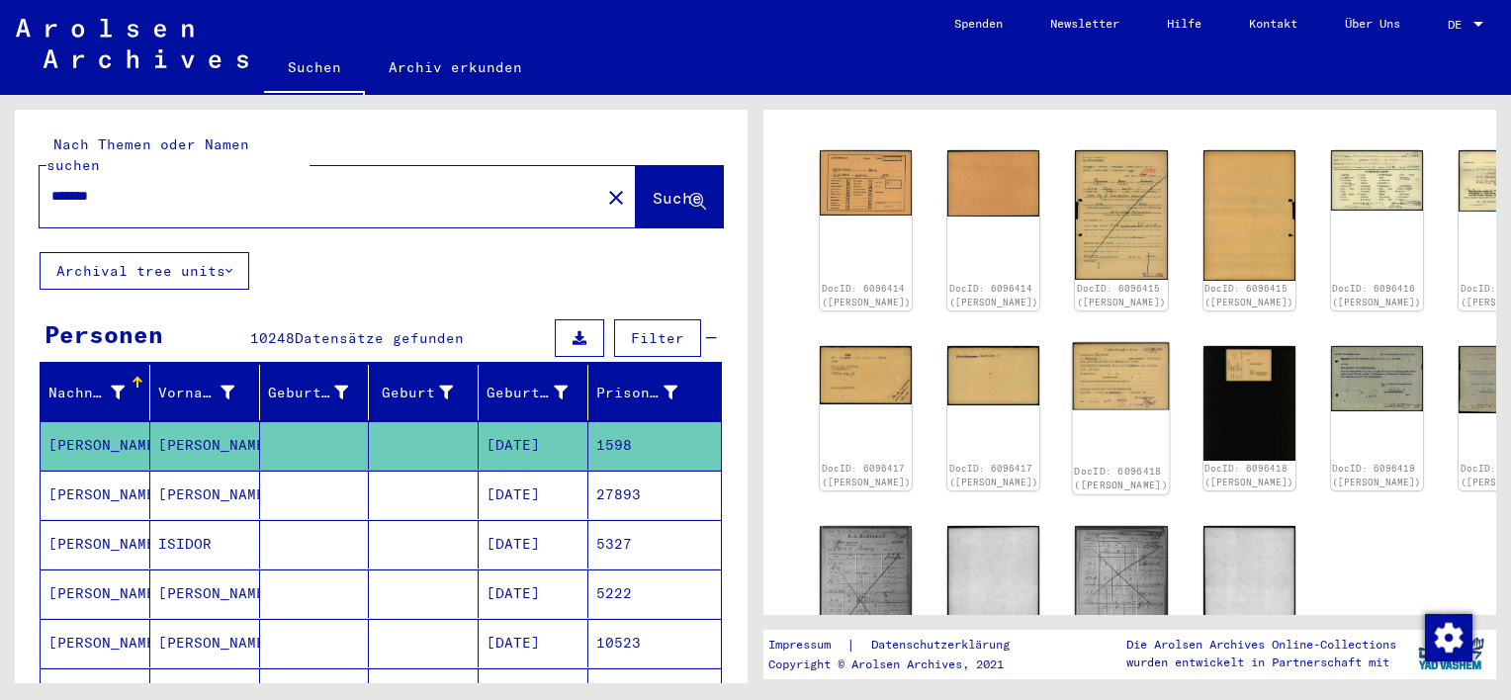
click at [1073, 354] on img at bounding box center [1121, 375] width 97 height 67
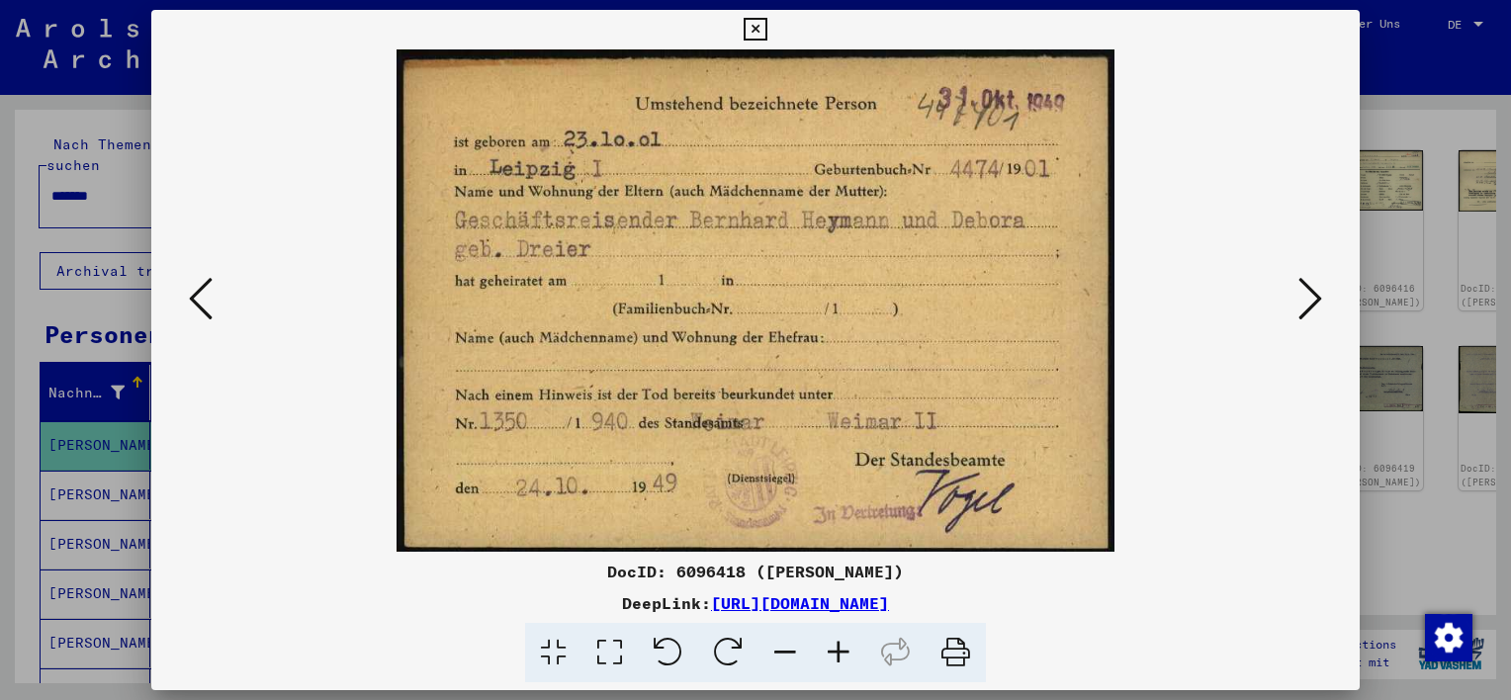
click at [1068, 353] on img at bounding box center [756, 300] width 1074 height 502
click at [755, 23] on icon at bounding box center [755, 30] width 23 height 24
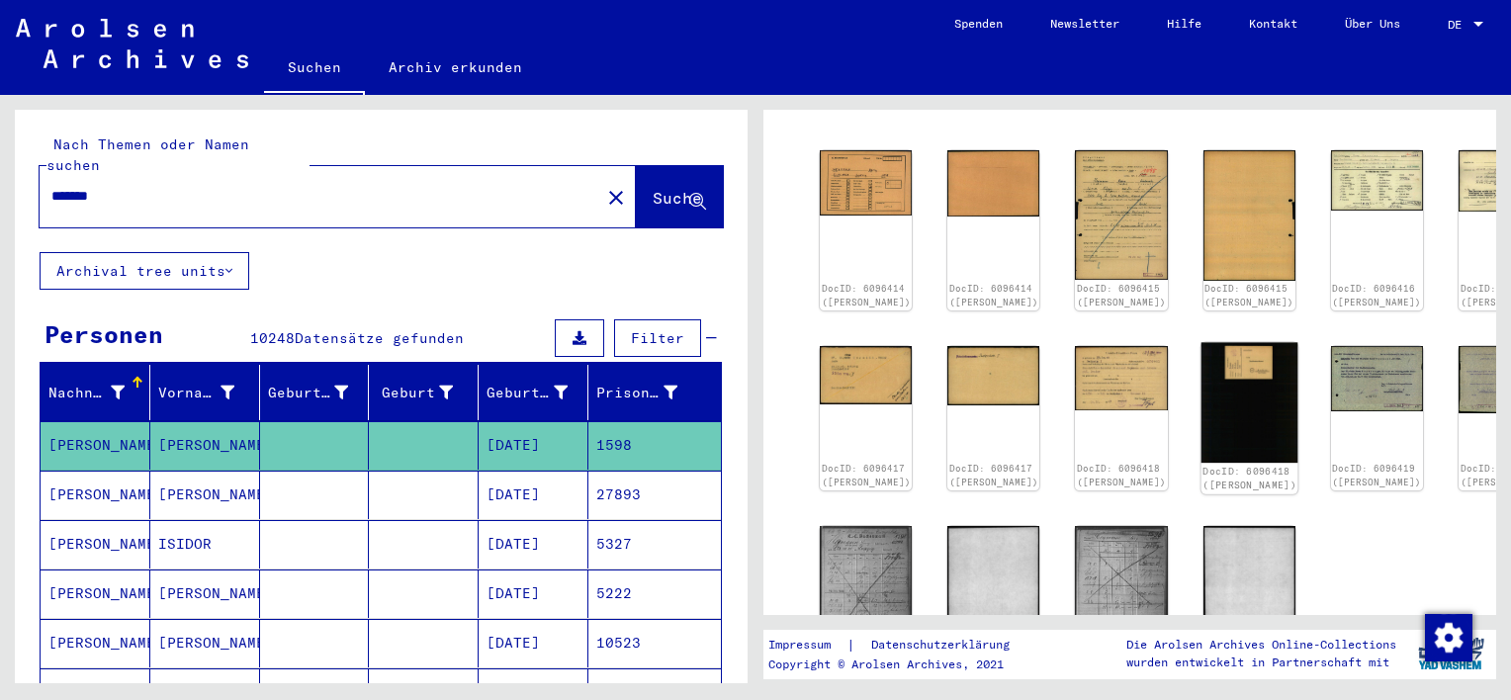
click at [1200, 356] on img at bounding box center [1248, 402] width 97 height 121
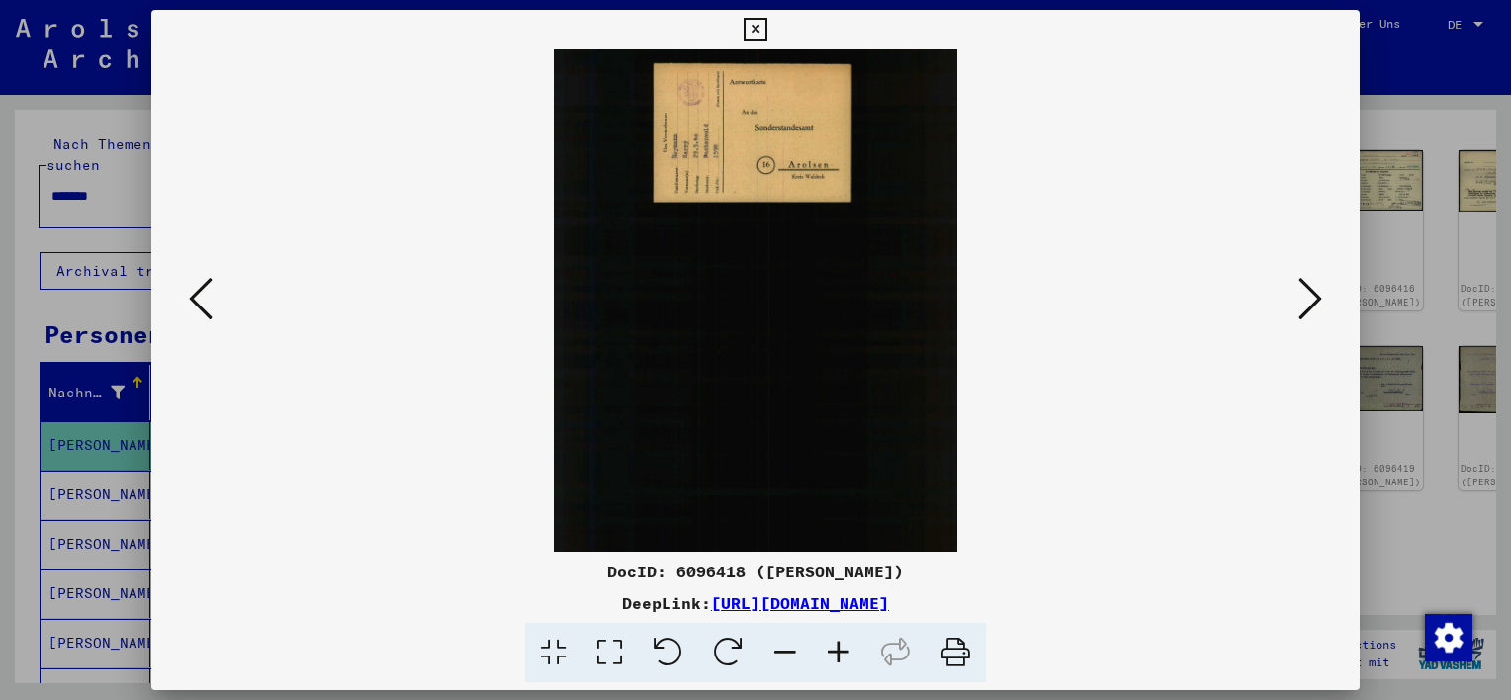
click at [757, 32] on icon at bounding box center [755, 30] width 23 height 24
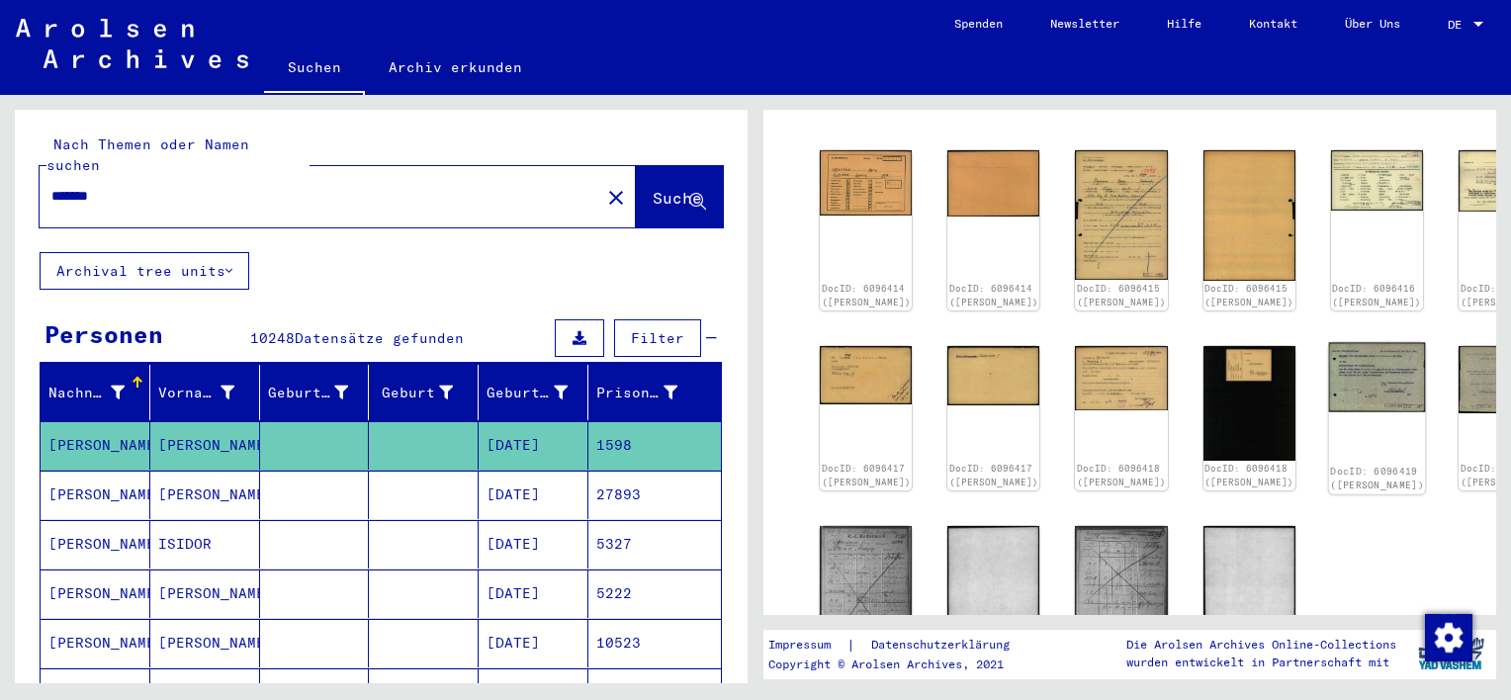
click at [1328, 375] on img at bounding box center [1376, 376] width 97 height 69
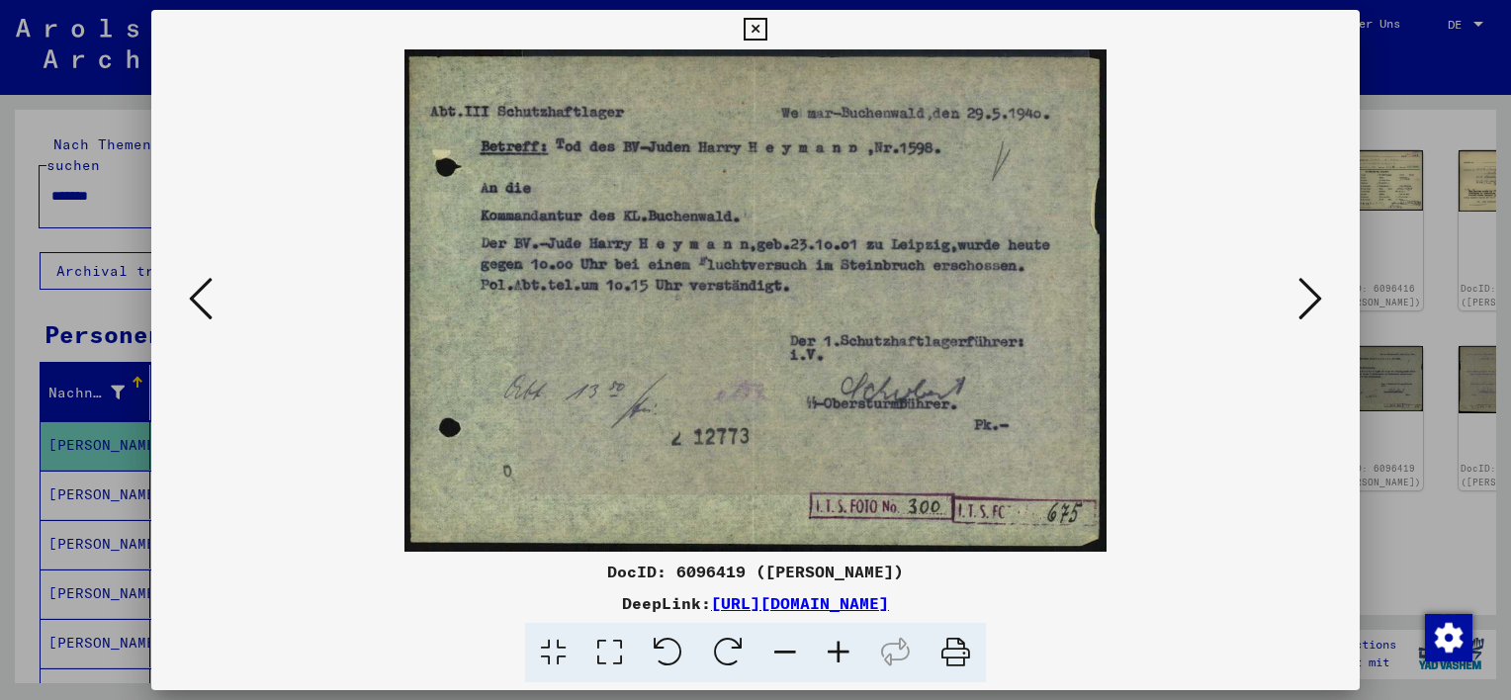
click at [759, 24] on icon at bounding box center [755, 30] width 23 height 24
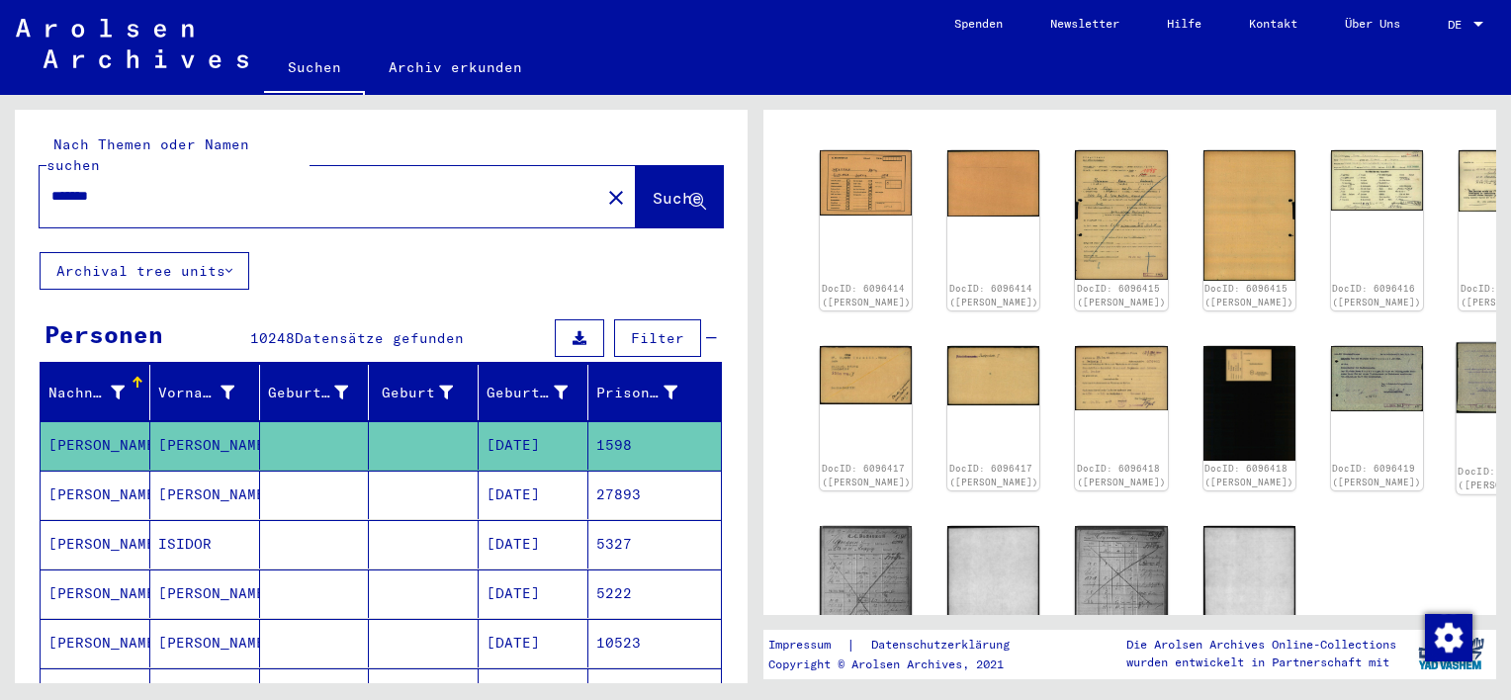
click at [1456, 371] on img at bounding box center [1504, 377] width 97 height 71
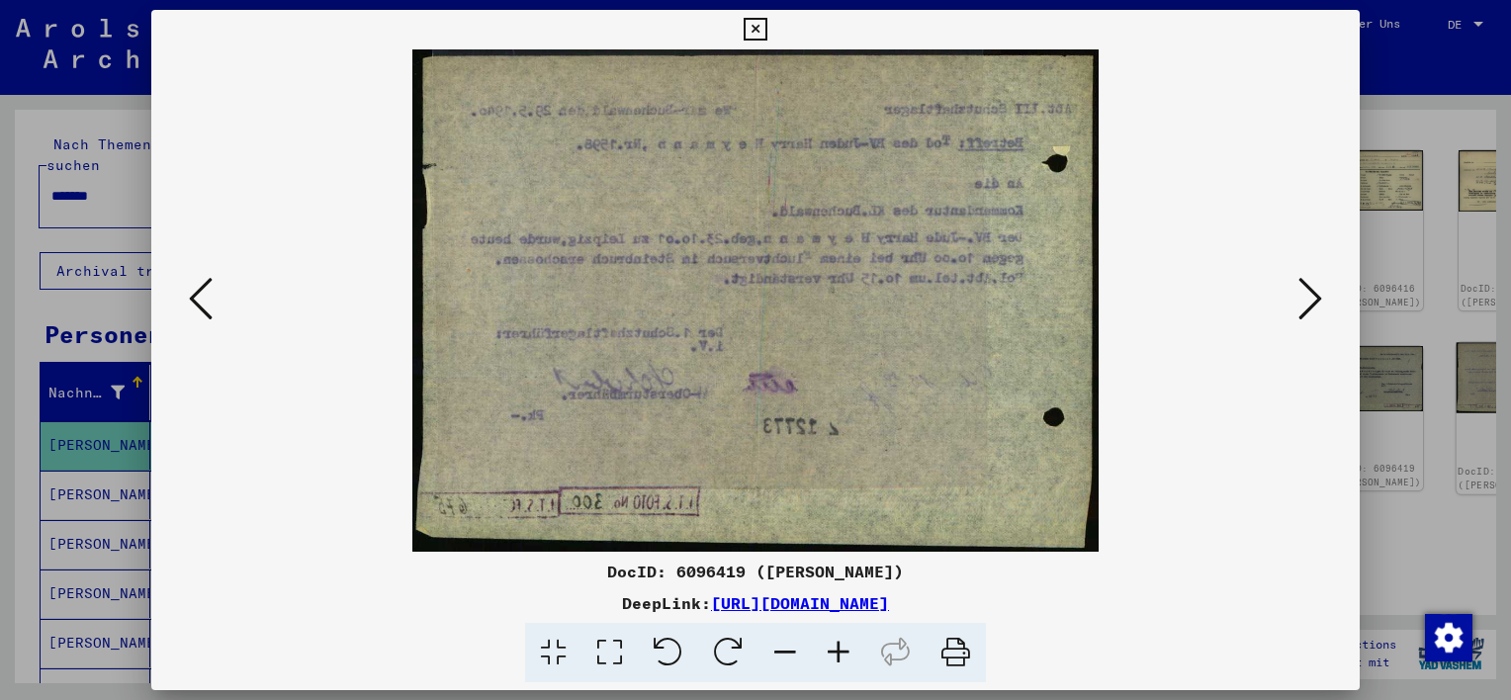
click at [1388, 371] on div at bounding box center [755, 350] width 1511 height 700
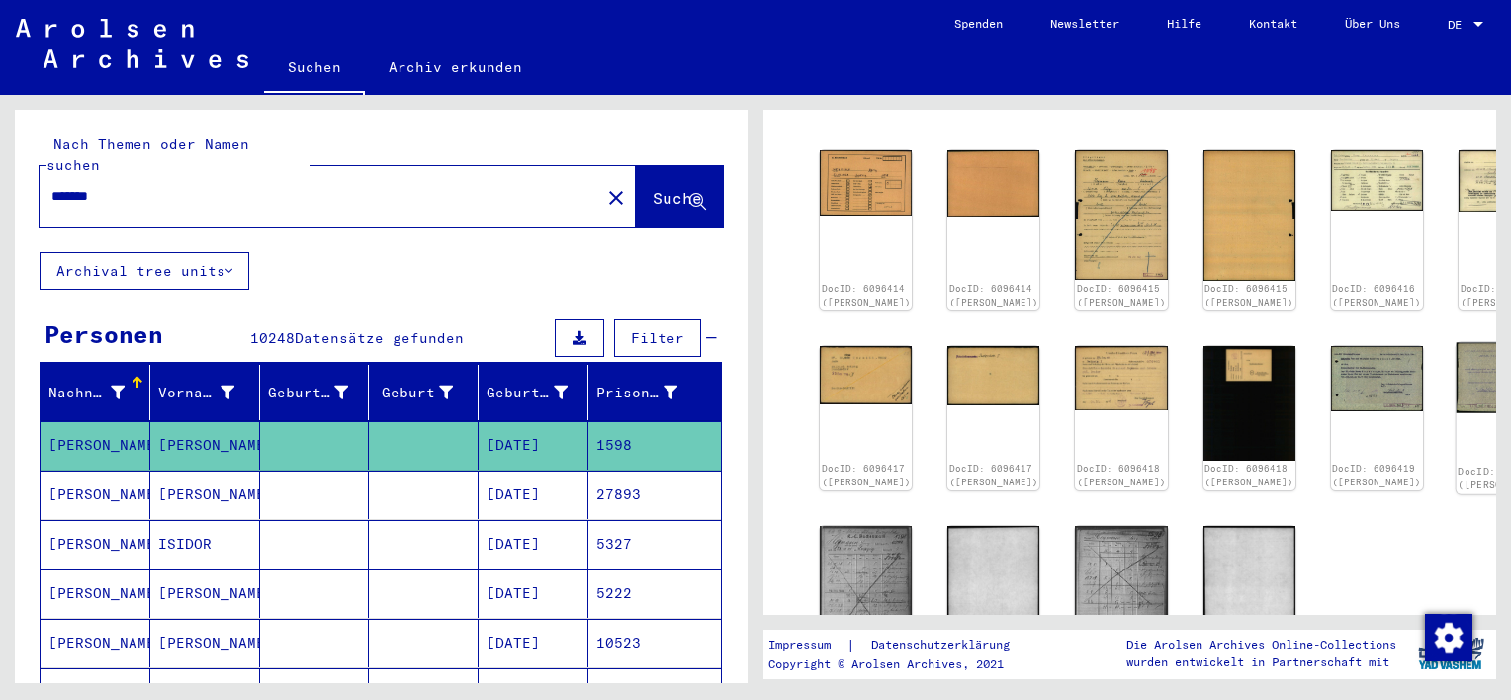
click at [1456, 371] on img at bounding box center [1504, 377] width 97 height 71
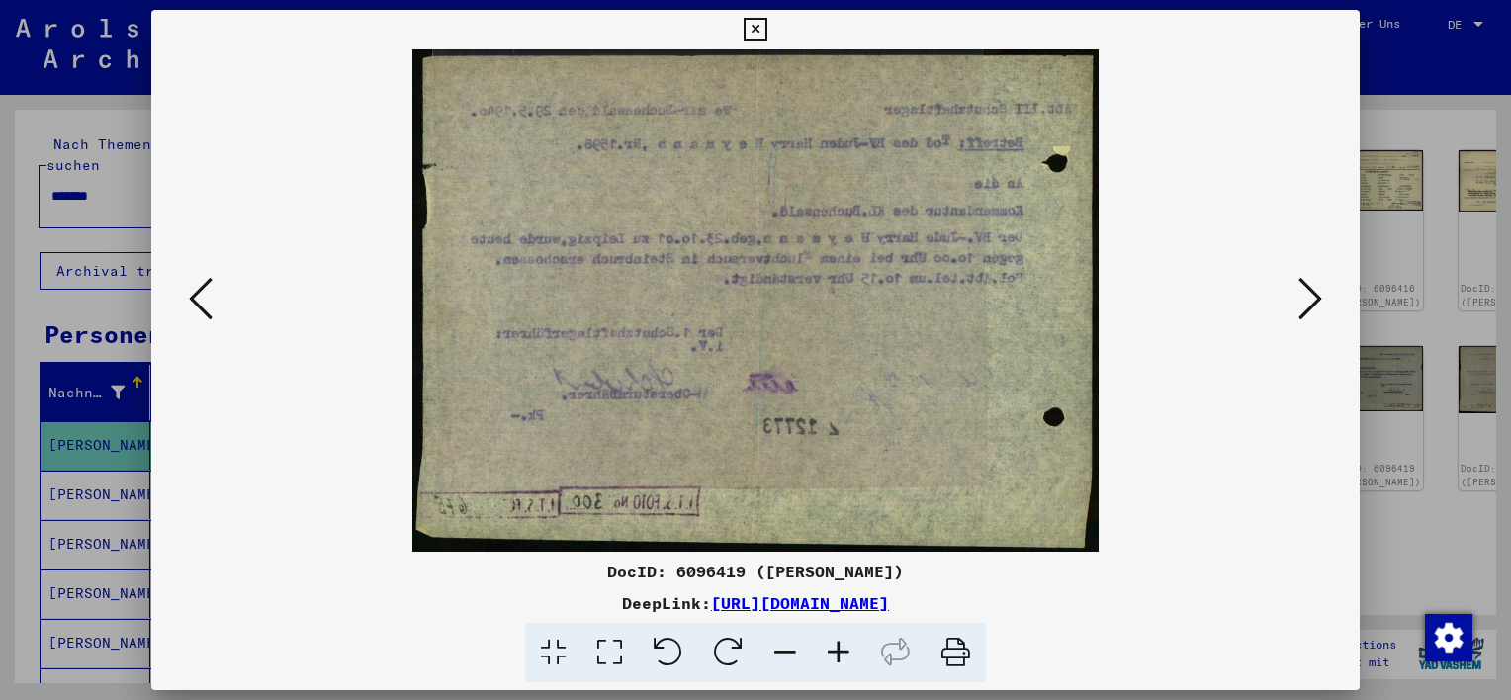
click at [756, 28] on icon at bounding box center [755, 30] width 23 height 24
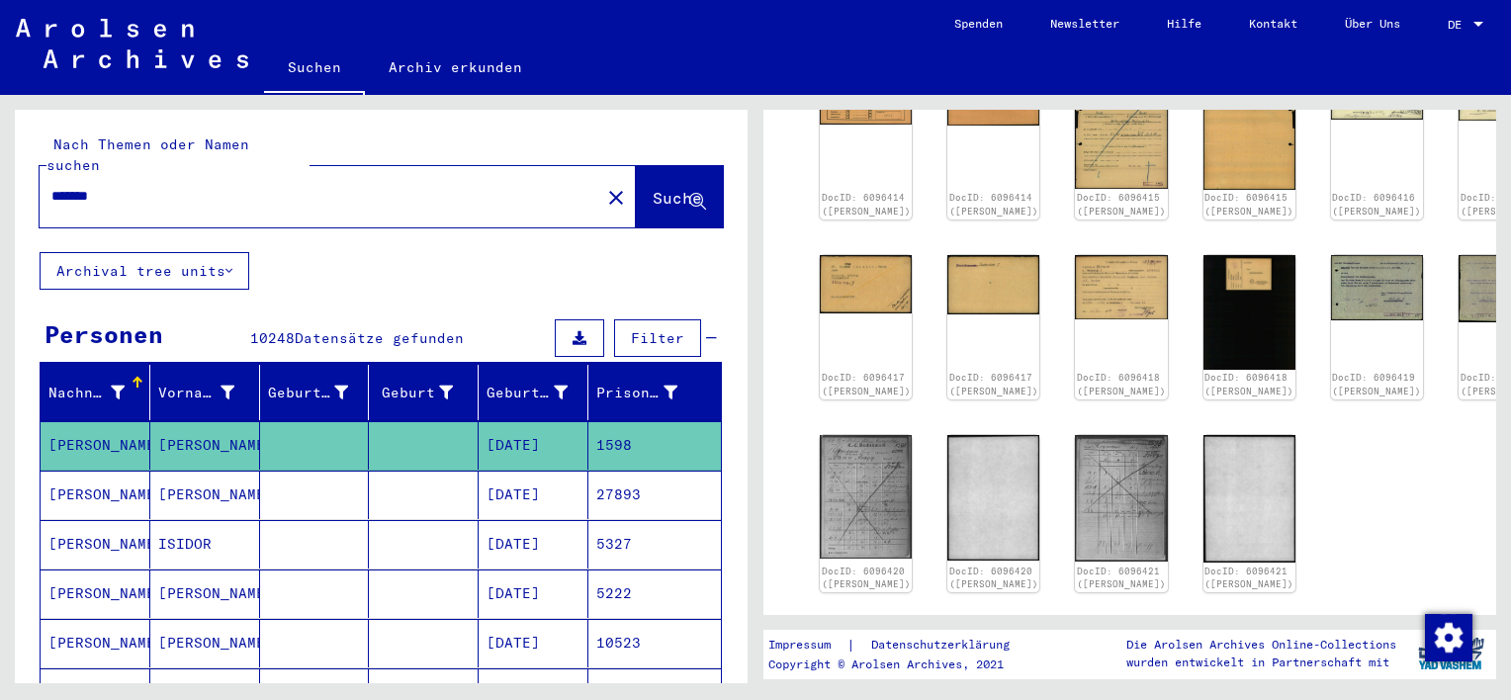
scroll to position [396, 0]
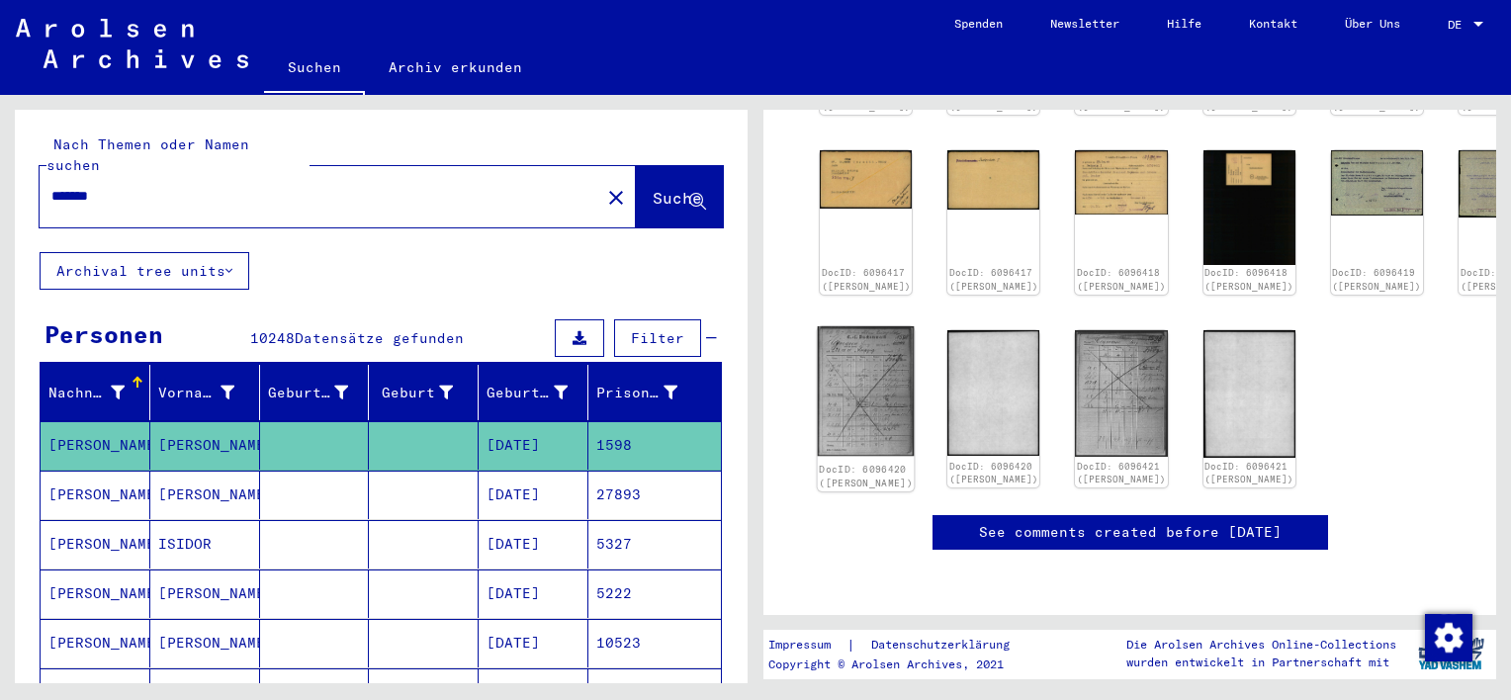
click at [856, 365] on img at bounding box center [866, 391] width 97 height 130
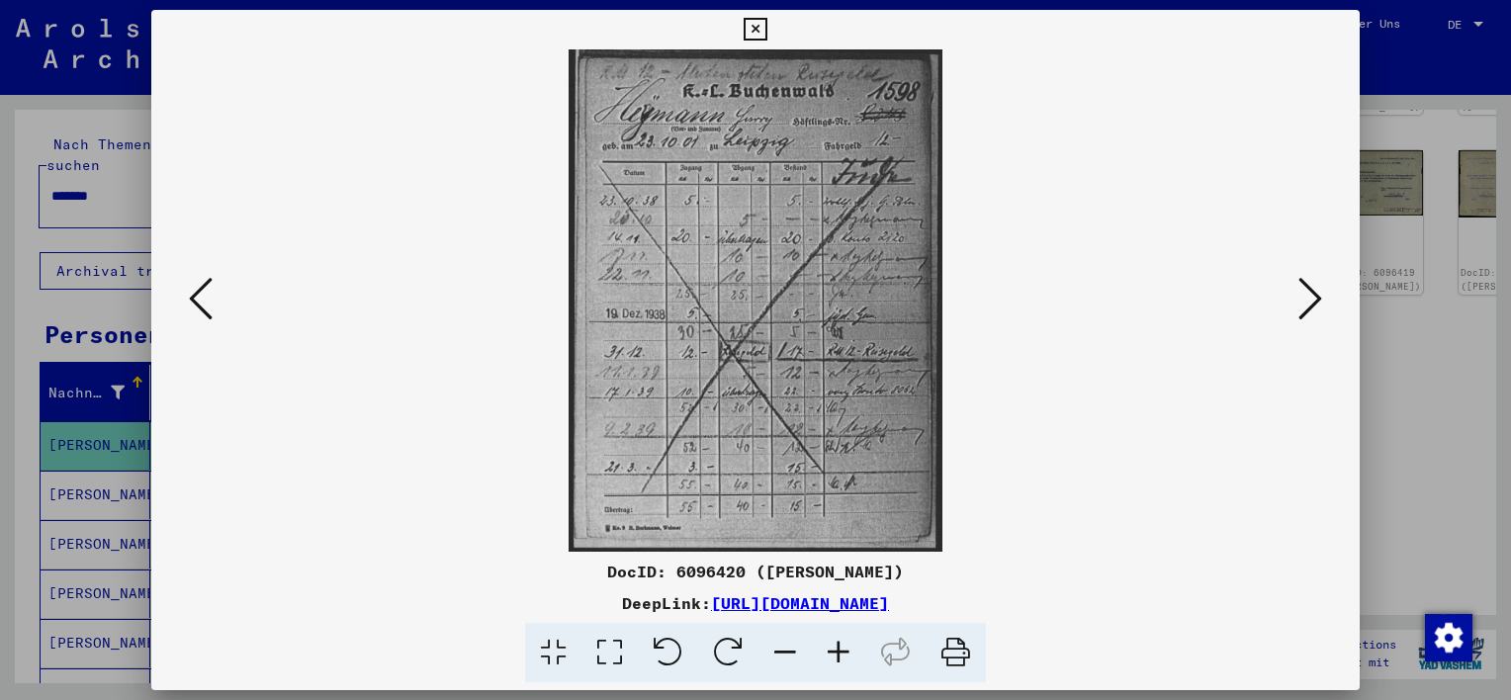
click at [856, 365] on img at bounding box center [756, 300] width 1074 height 502
click at [754, 29] on icon at bounding box center [755, 30] width 23 height 24
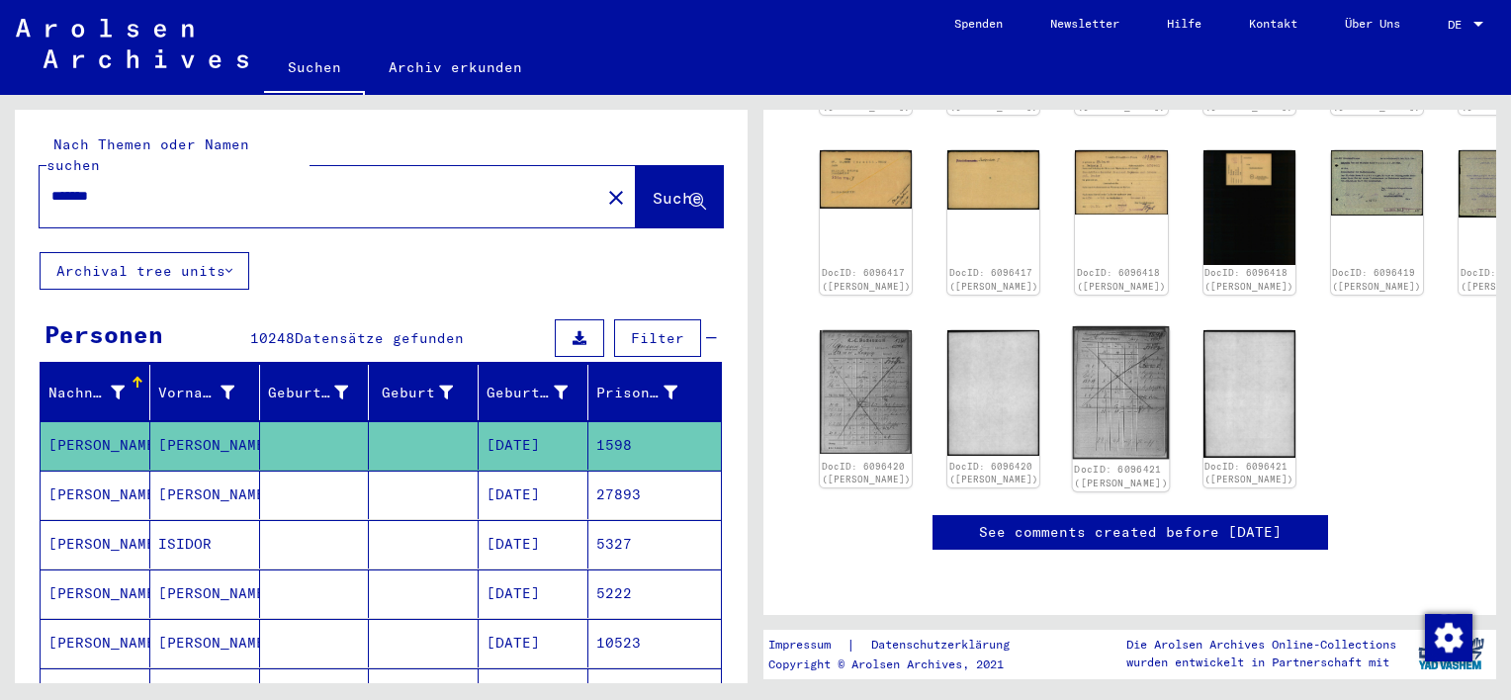
click at [1081, 363] on img at bounding box center [1121, 392] width 97 height 132
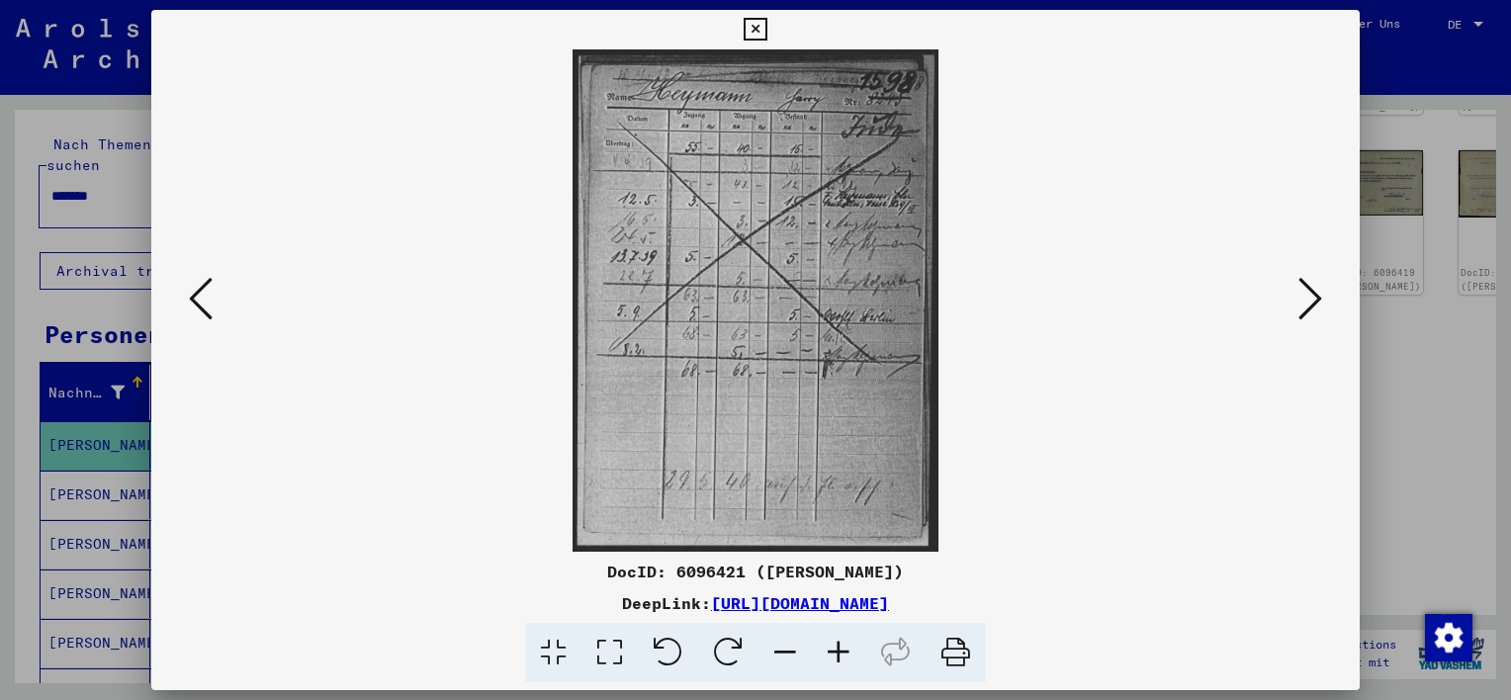
click at [753, 32] on icon at bounding box center [755, 30] width 23 height 24
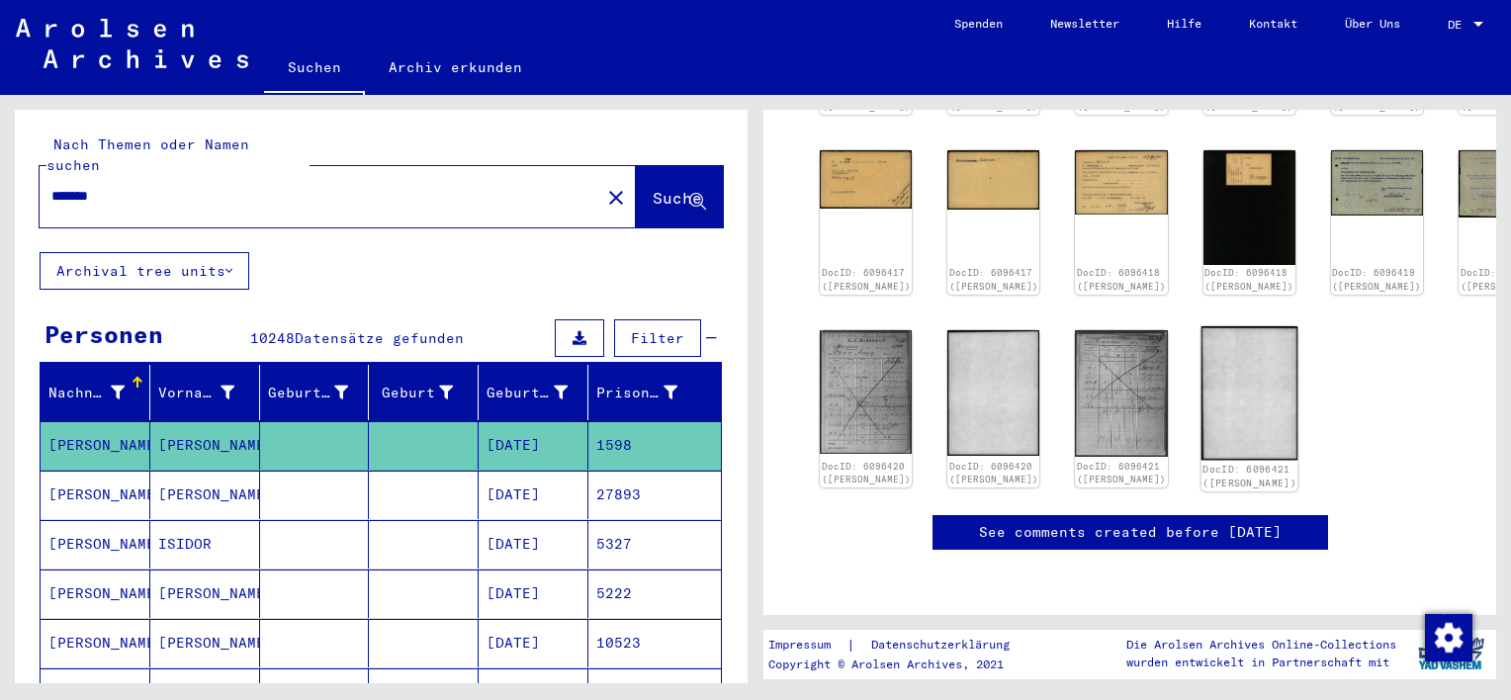
click at [1200, 364] on img at bounding box center [1248, 393] width 97 height 134
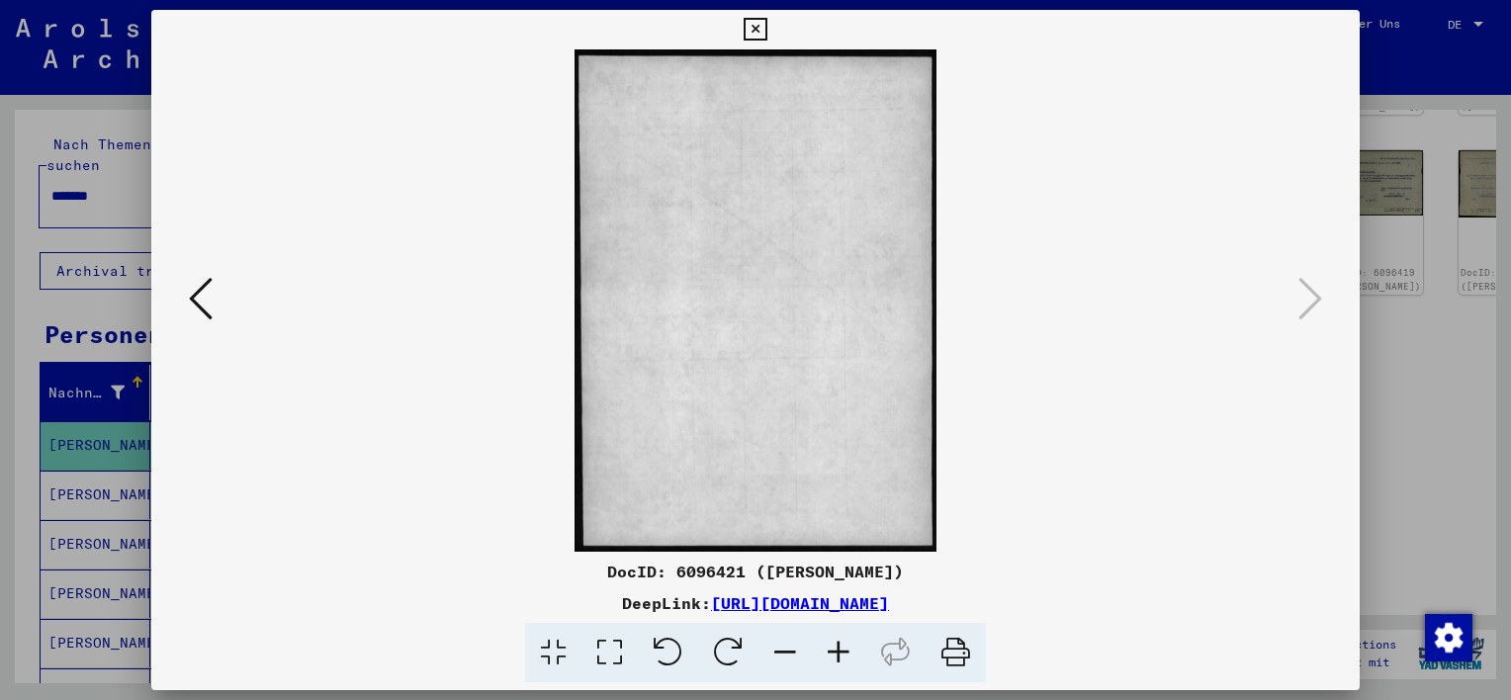
click at [754, 30] on icon at bounding box center [755, 30] width 23 height 24
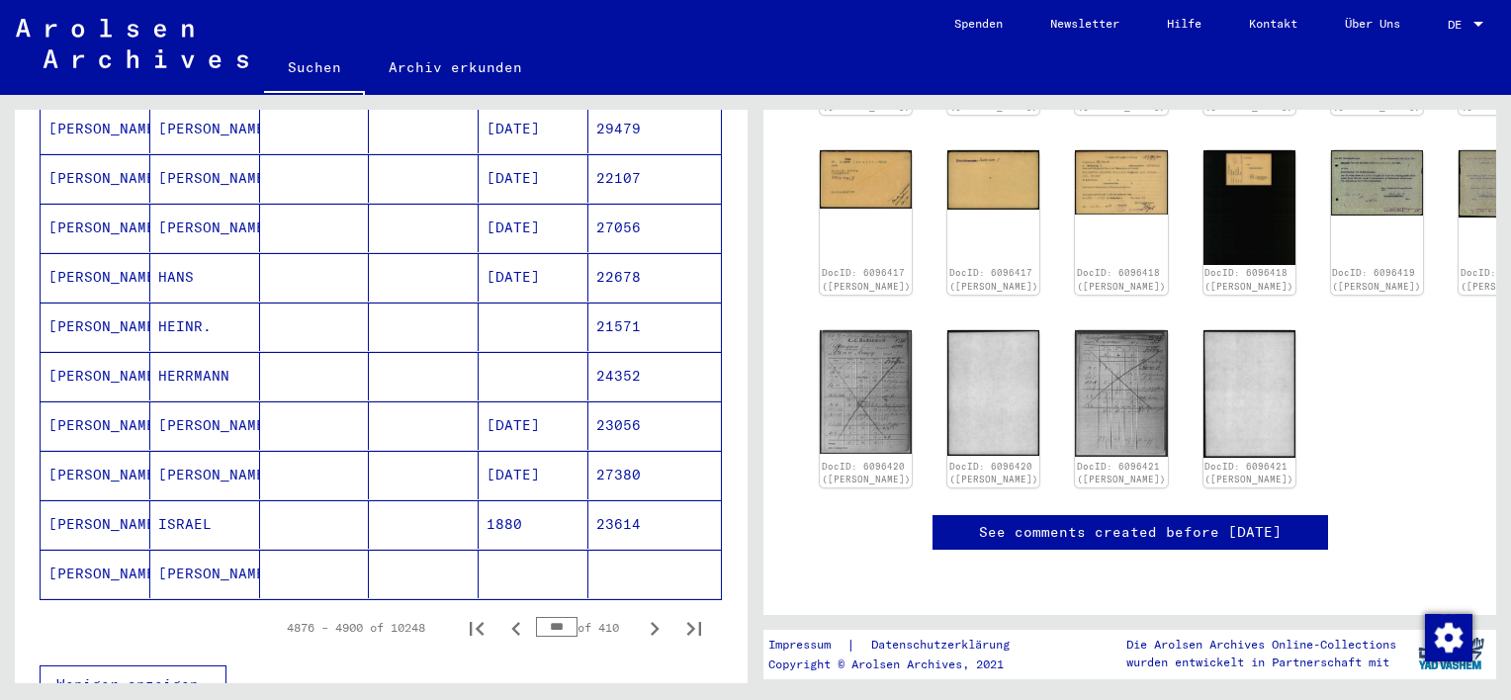
scroll to position [1088, 0]
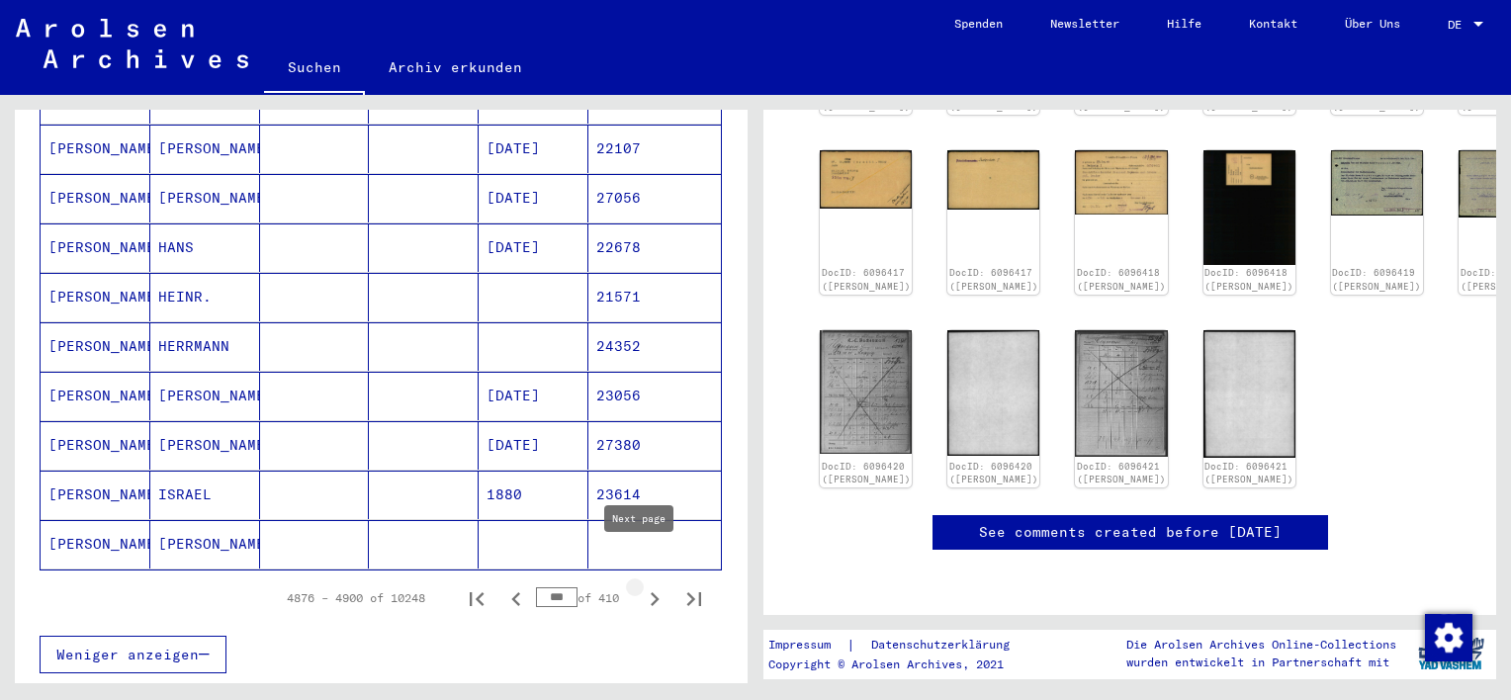
click at [642, 585] on icon "Next page" at bounding box center [655, 599] width 28 height 28
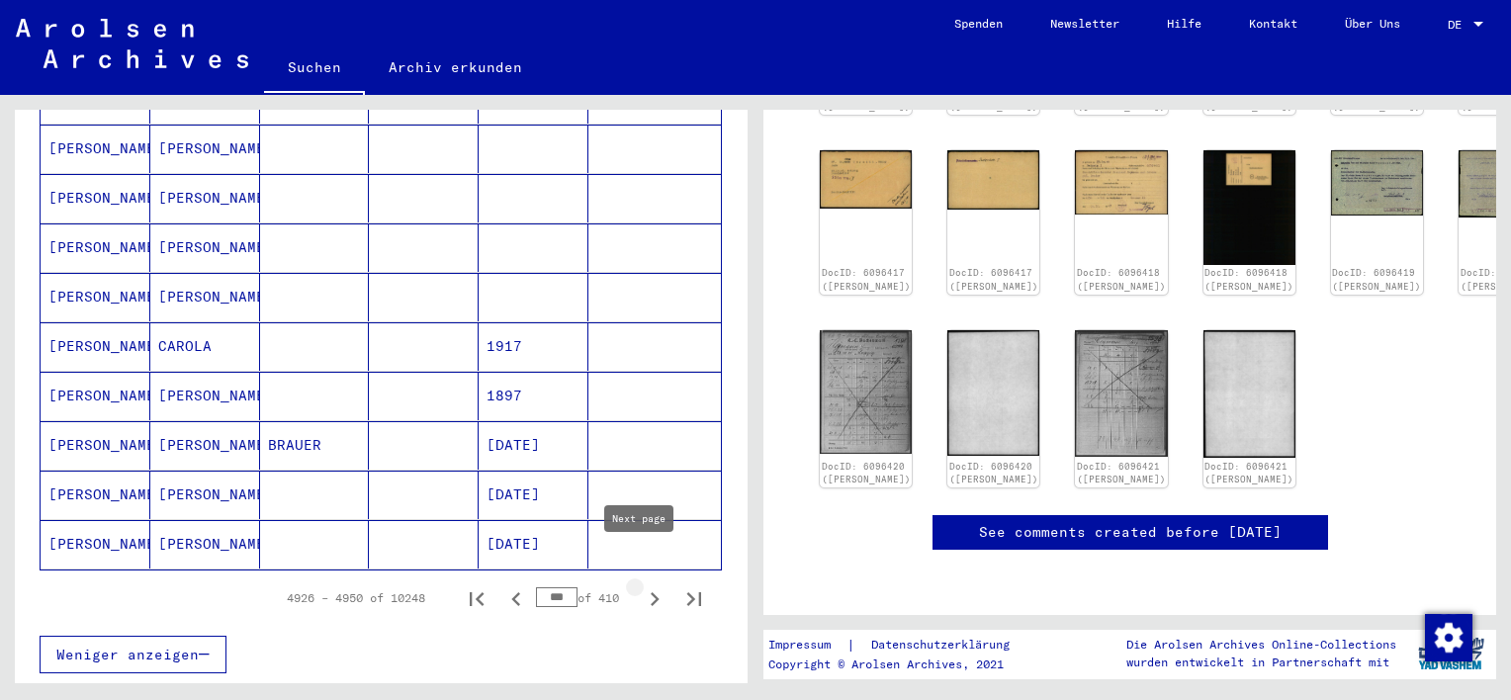
click at [642, 585] on icon "Next page" at bounding box center [655, 599] width 28 height 28
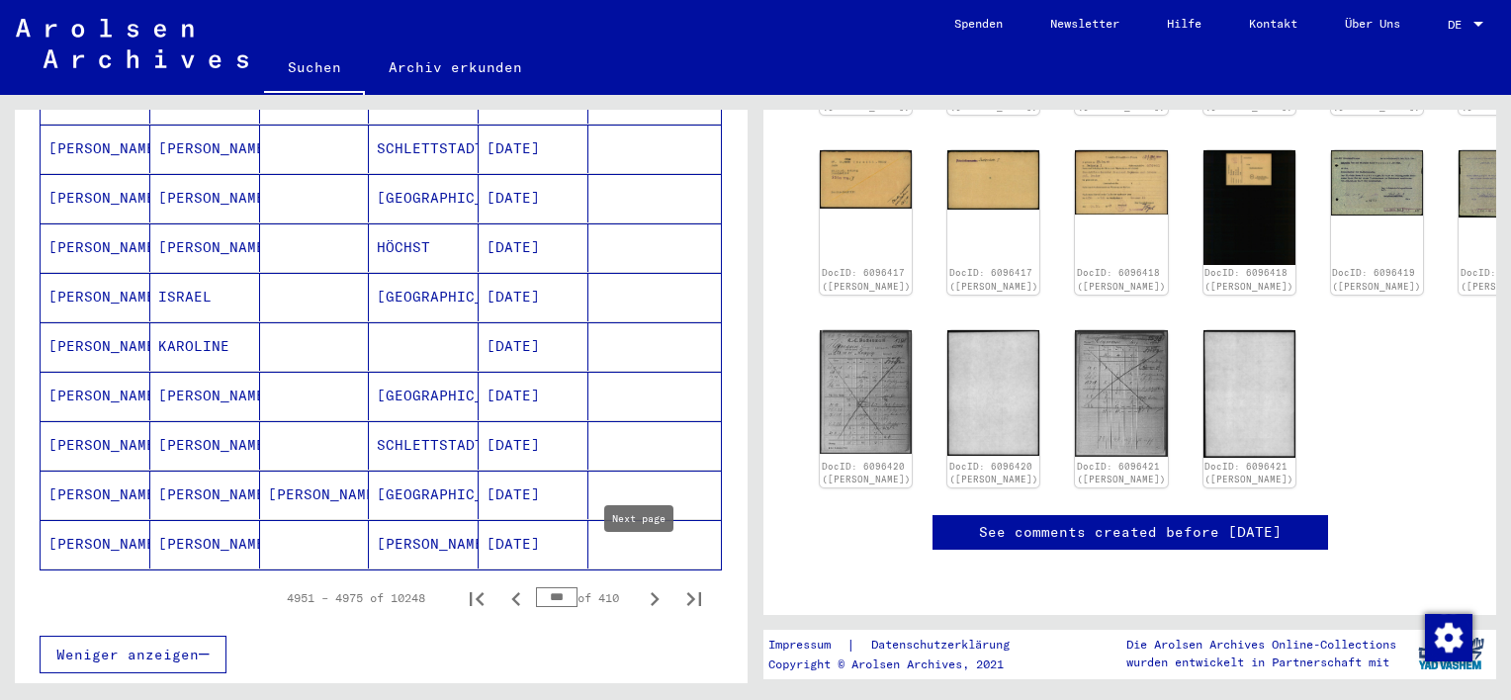
click at [642, 585] on icon "Next page" at bounding box center [655, 599] width 28 height 28
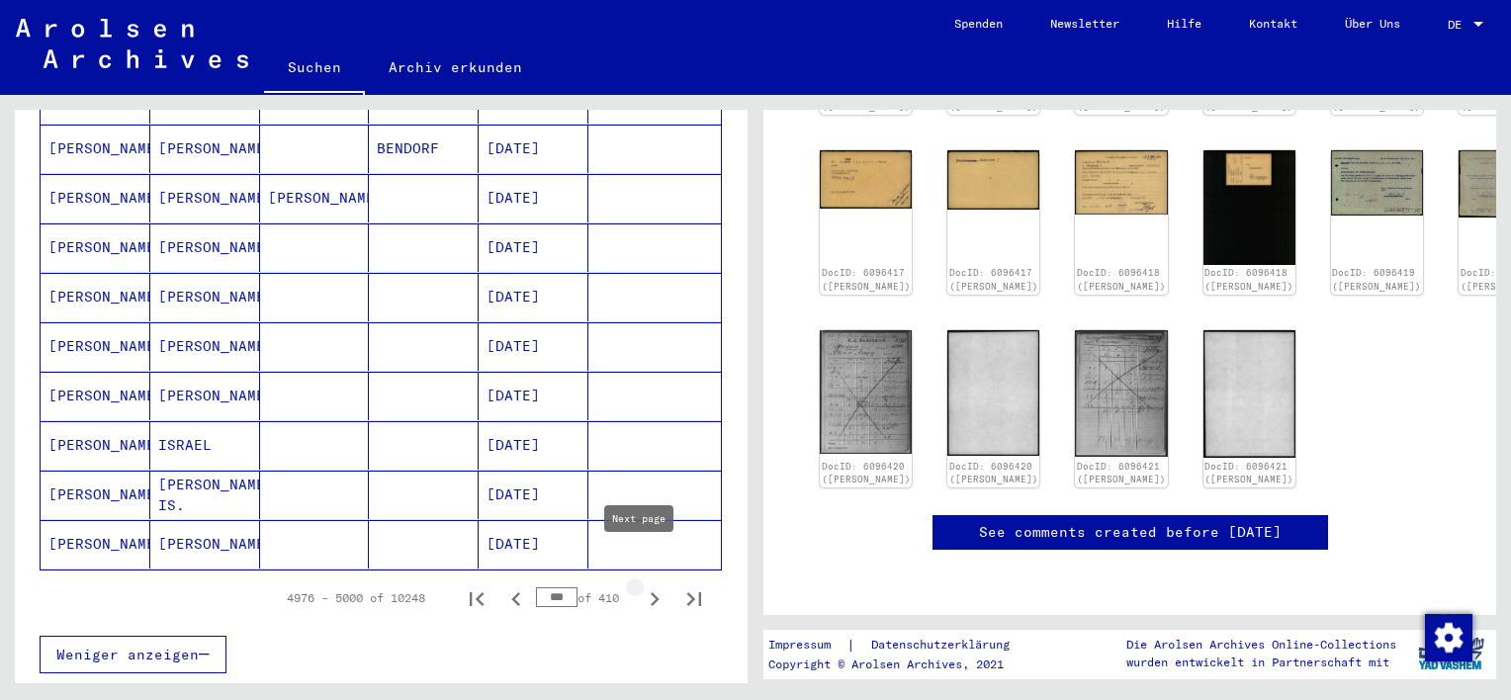
click at [651, 592] on icon "Next page" at bounding box center [655, 599] width 9 height 14
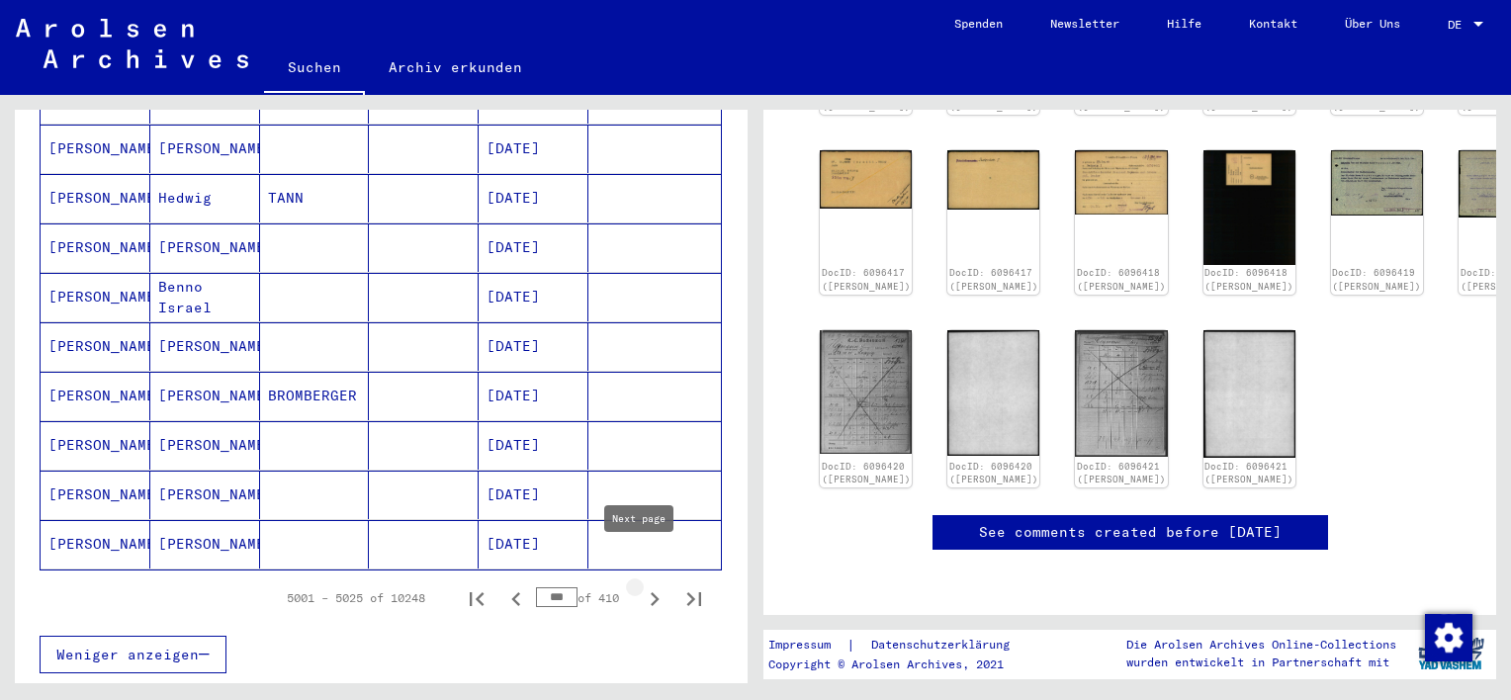
click at [651, 592] on icon "Next page" at bounding box center [655, 599] width 9 height 14
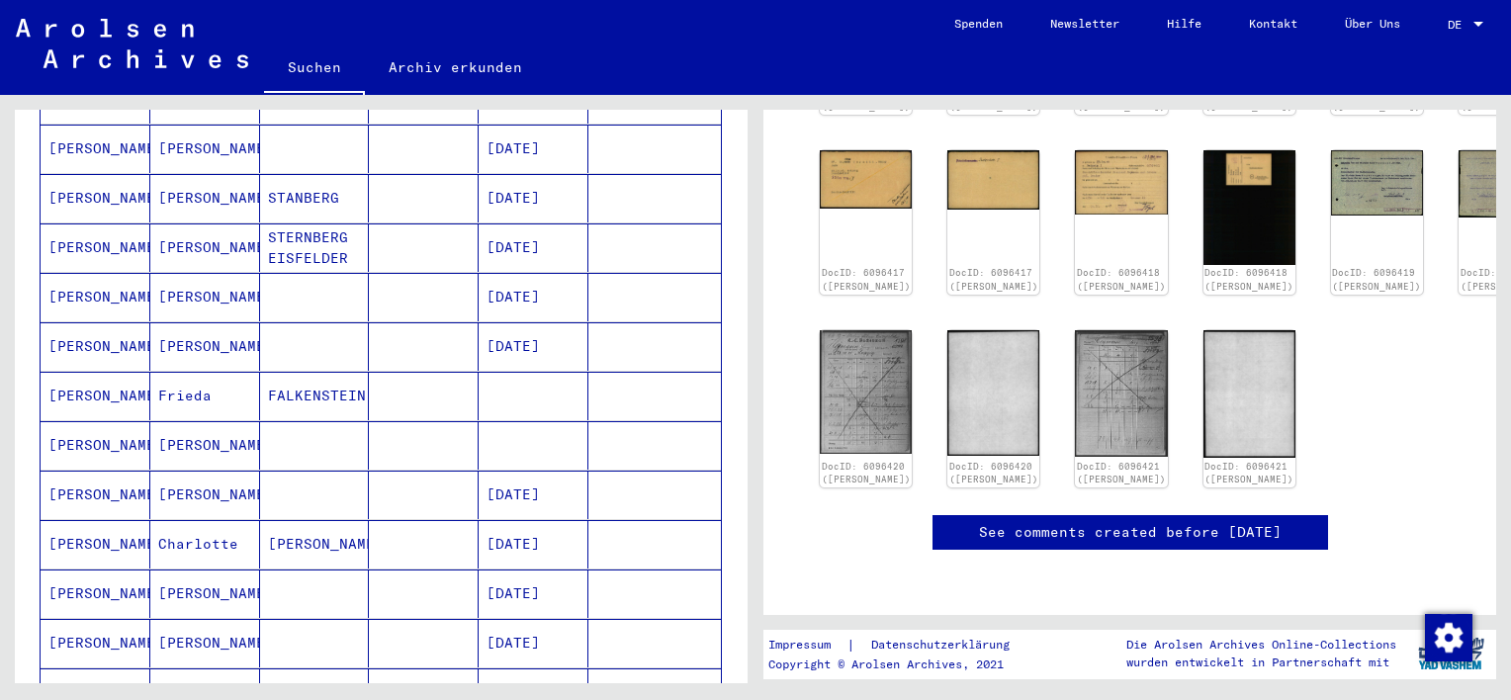
scroll to position [989, 0]
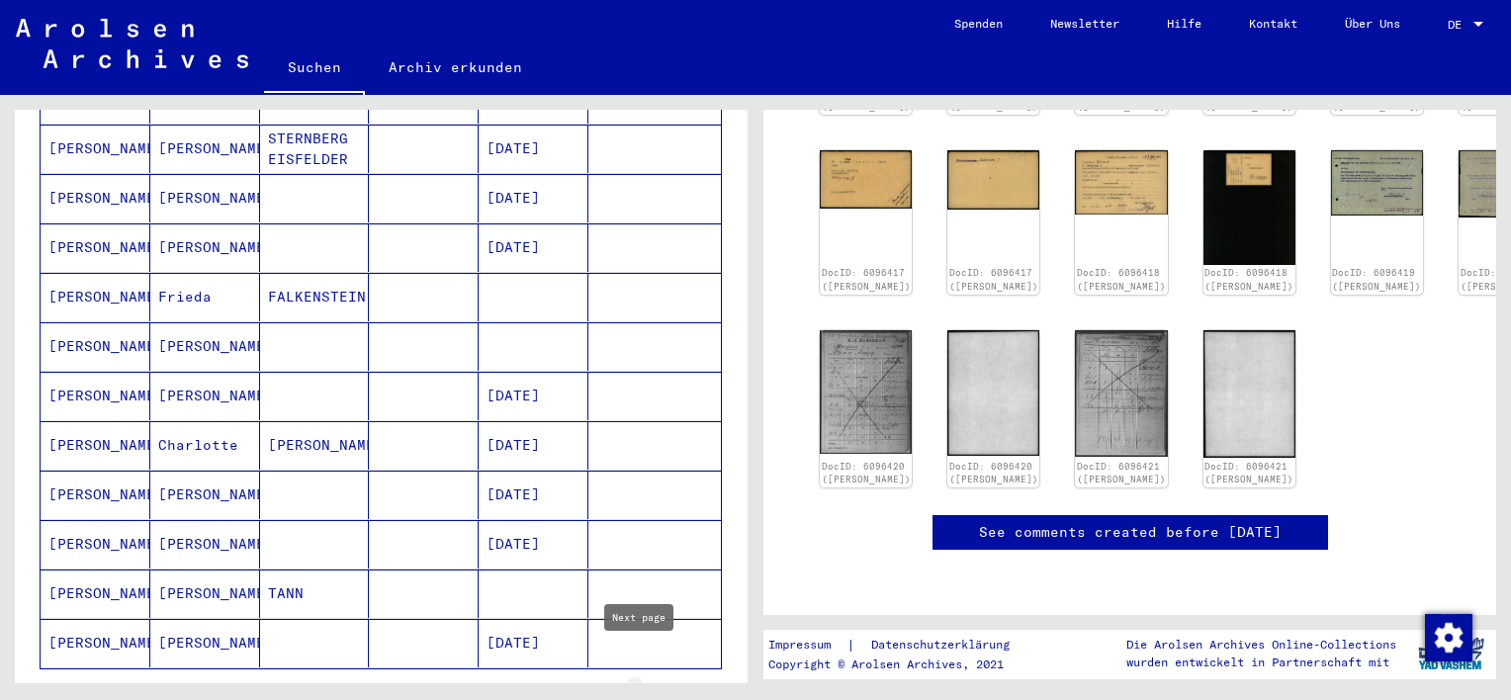
click at [651, 691] on icon "Next page" at bounding box center [655, 698] width 9 height 14
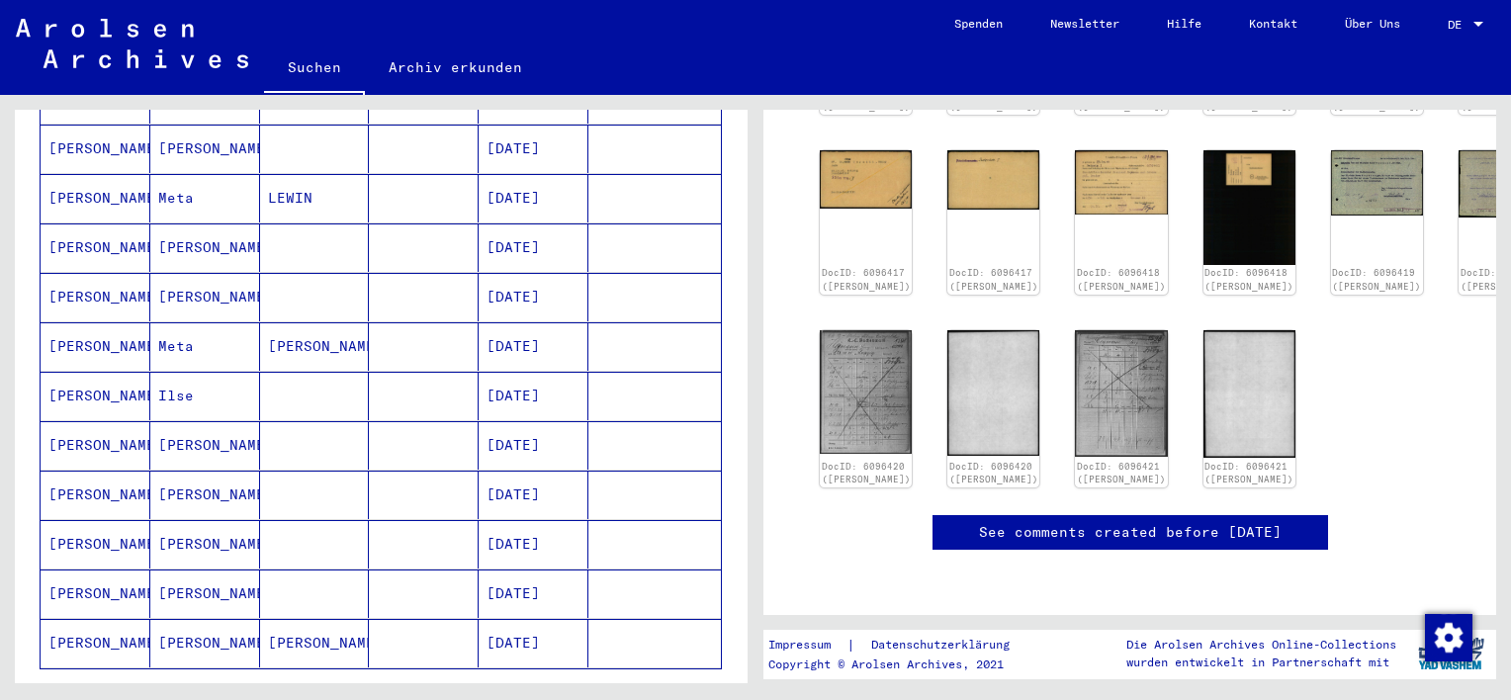
scroll to position [1088, 0]
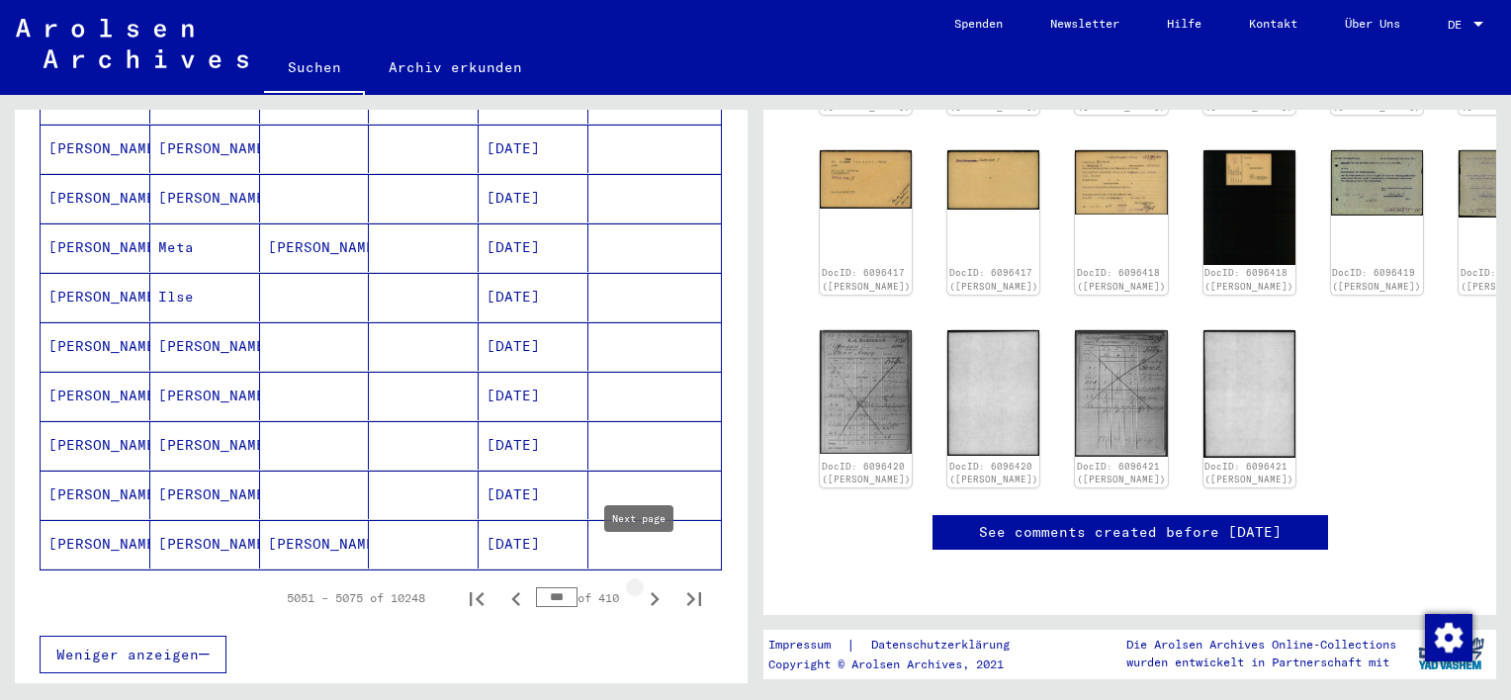
click at [651, 592] on icon "Next page" at bounding box center [655, 599] width 9 height 14
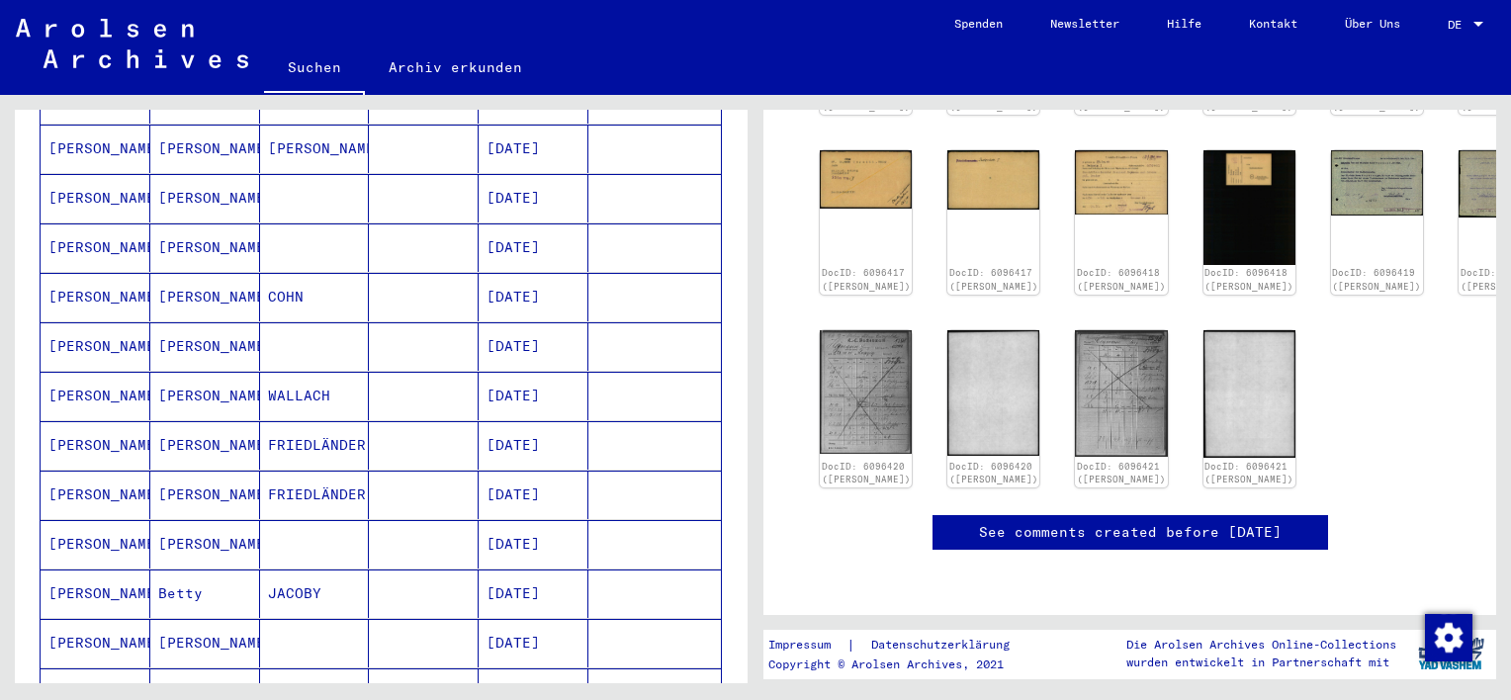
scroll to position [989, 0]
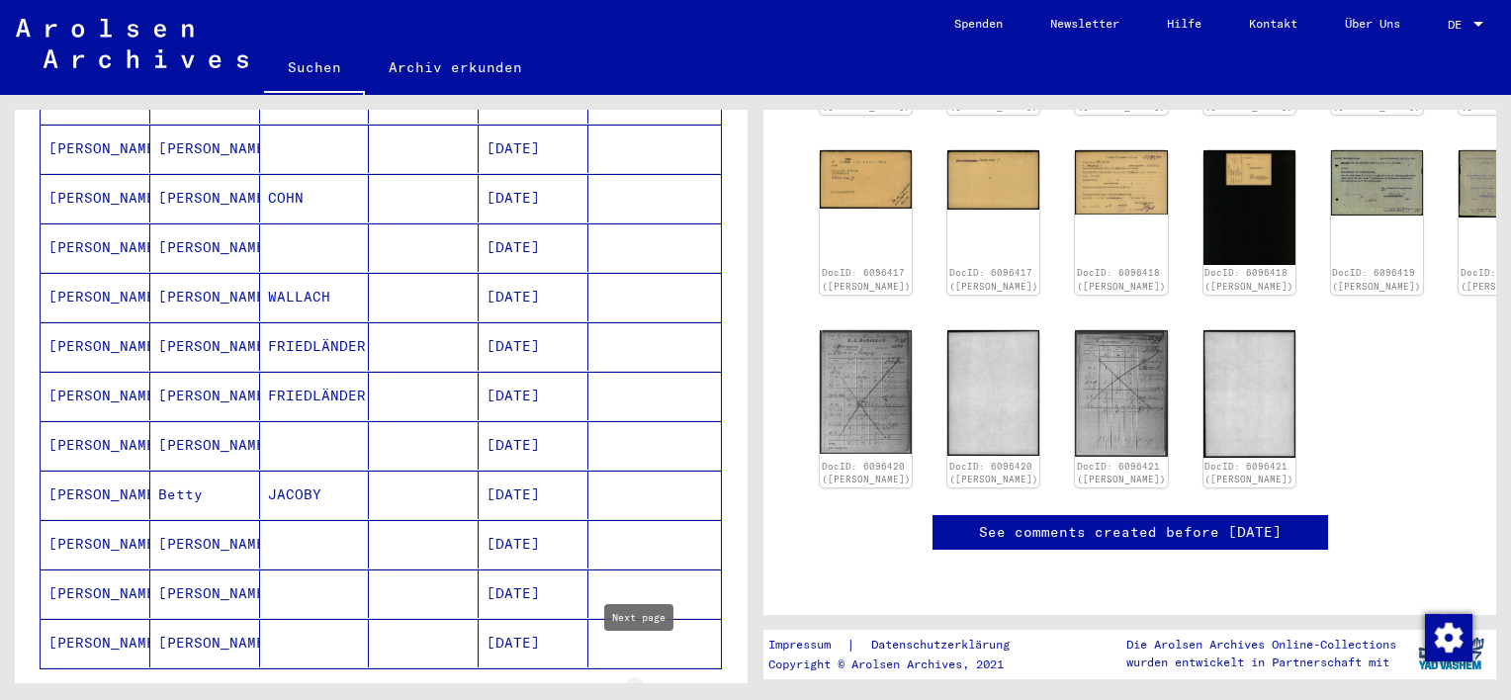
click at [651, 691] on icon "Next page" at bounding box center [655, 698] width 9 height 14
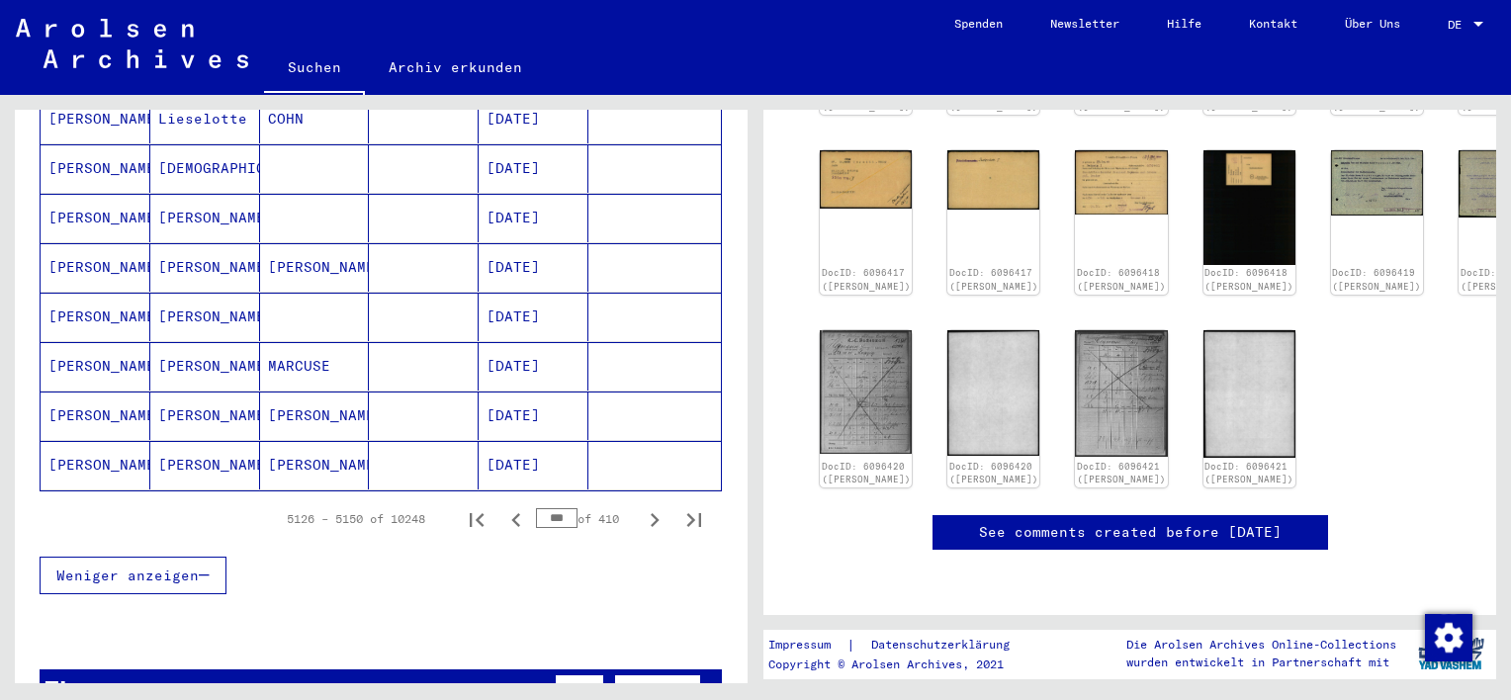
scroll to position [1187, 0]
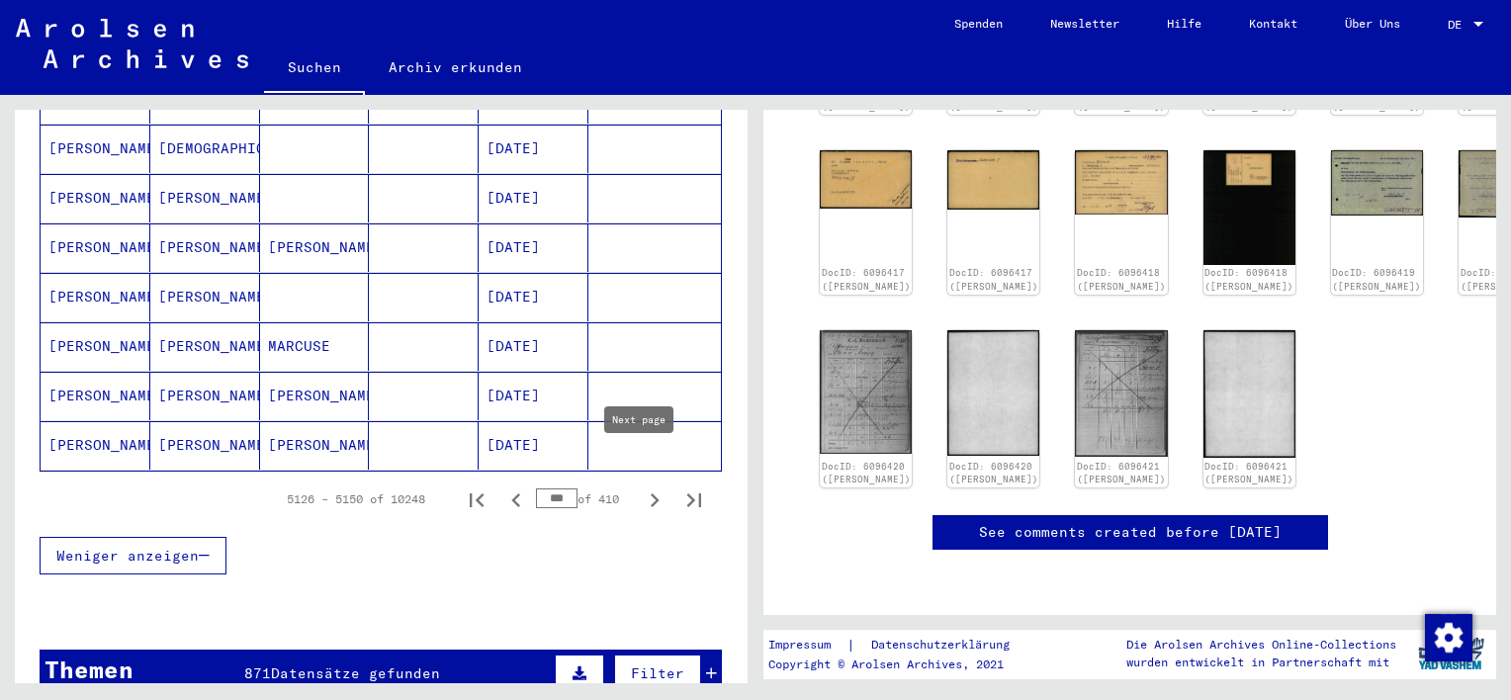
click at [641, 486] on icon "Next page" at bounding box center [655, 500] width 28 height 28
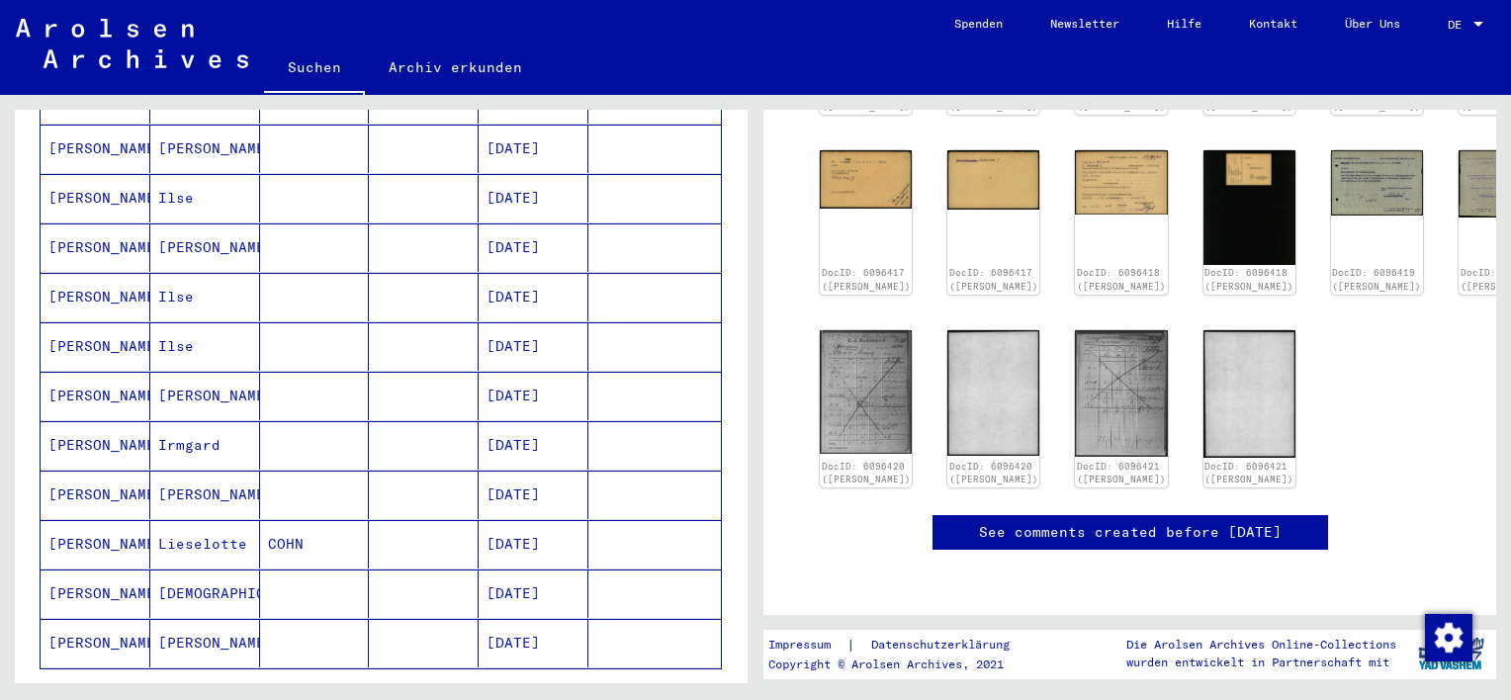
scroll to position [1088, 0]
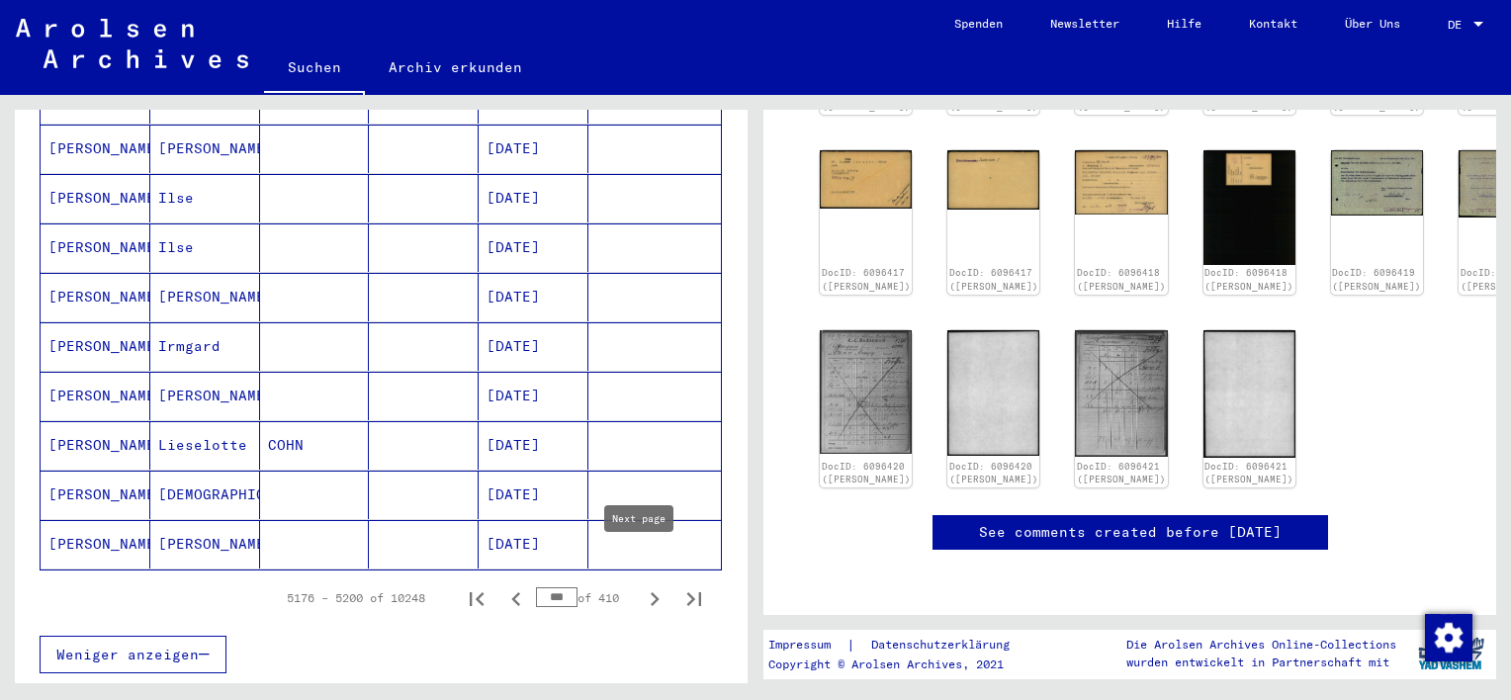
click at [651, 592] on icon "Next page" at bounding box center [655, 599] width 9 height 14
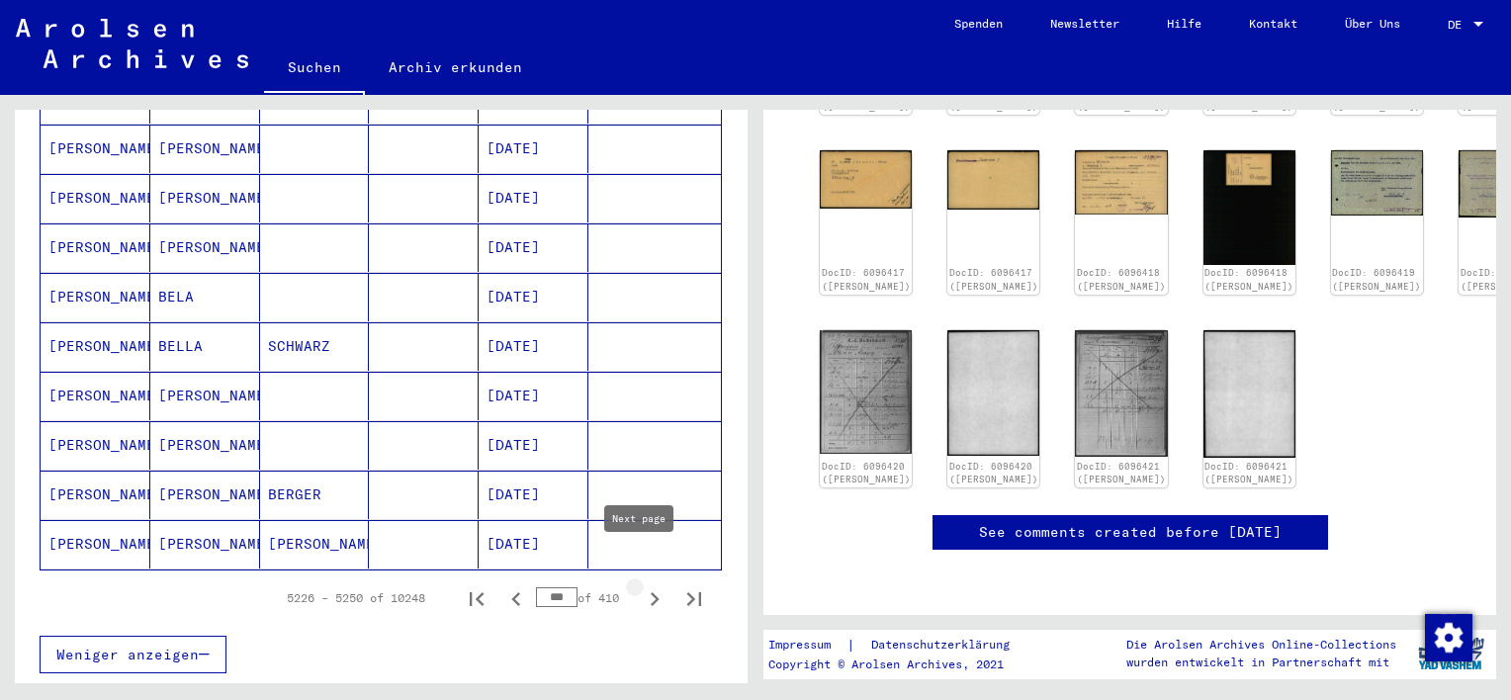
click at [651, 592] on icon "Next page" at bounding box center [655, 599] width 9 height 14
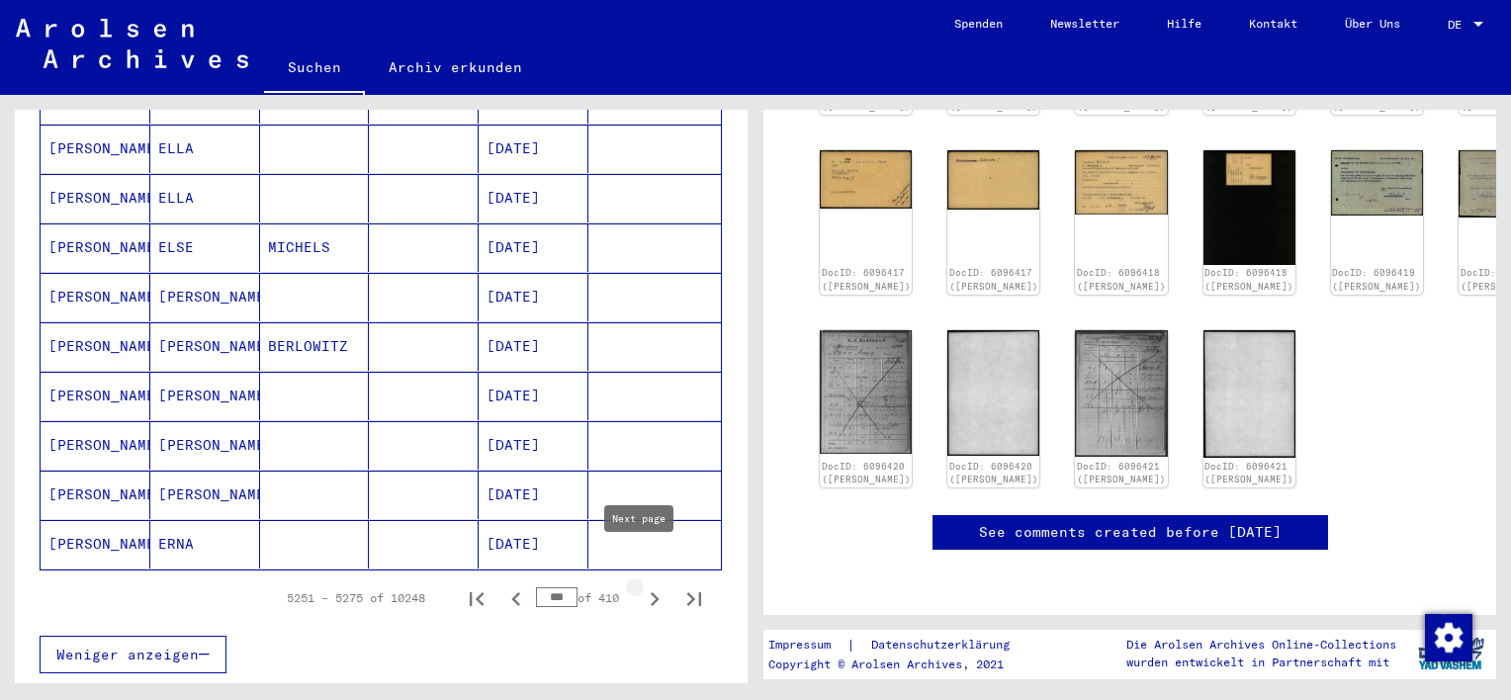
click at [651, 592] on icon "Next page" at bounding box center [655, 599] width 9 height 14
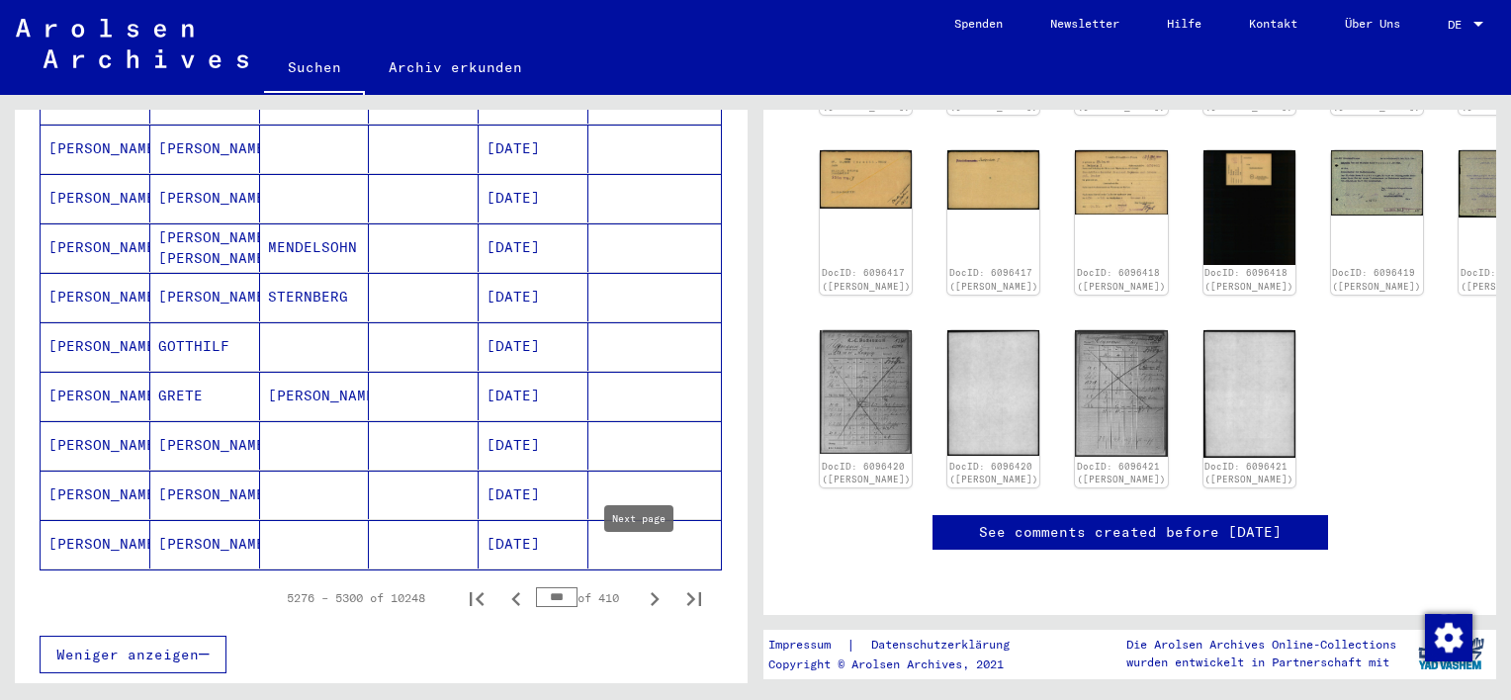
scroll to position [1187, 0]
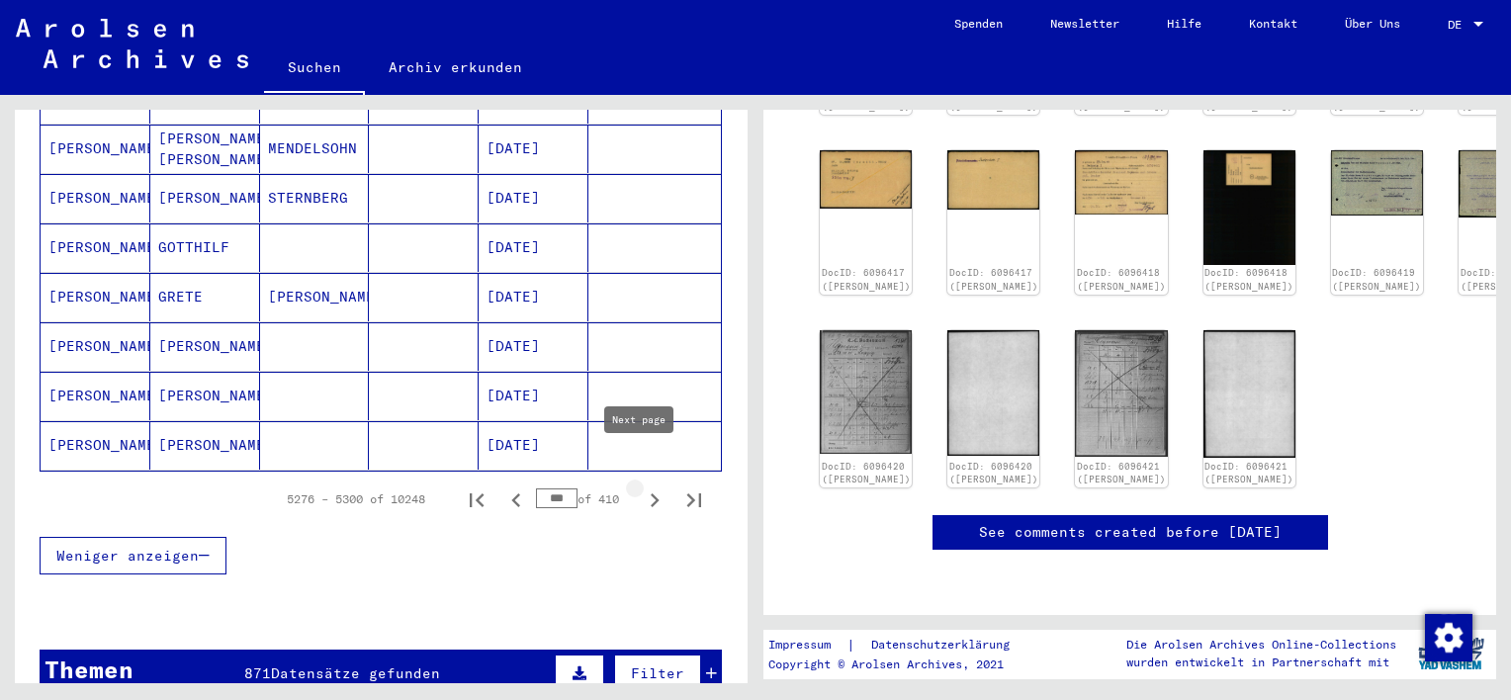
click at [643, 486] on icon "Next page" at bounding box center [655, 500] width 28 height 28
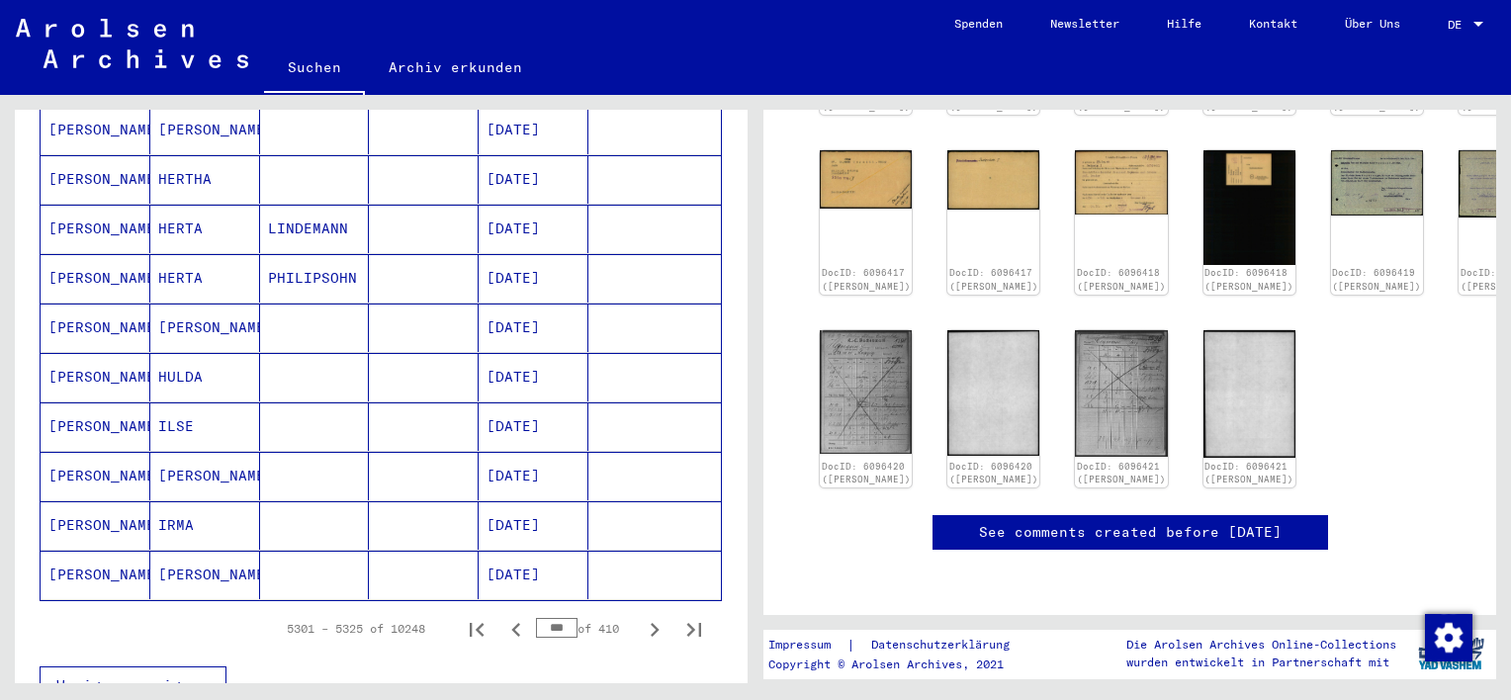
scroll to position [1088, 0]
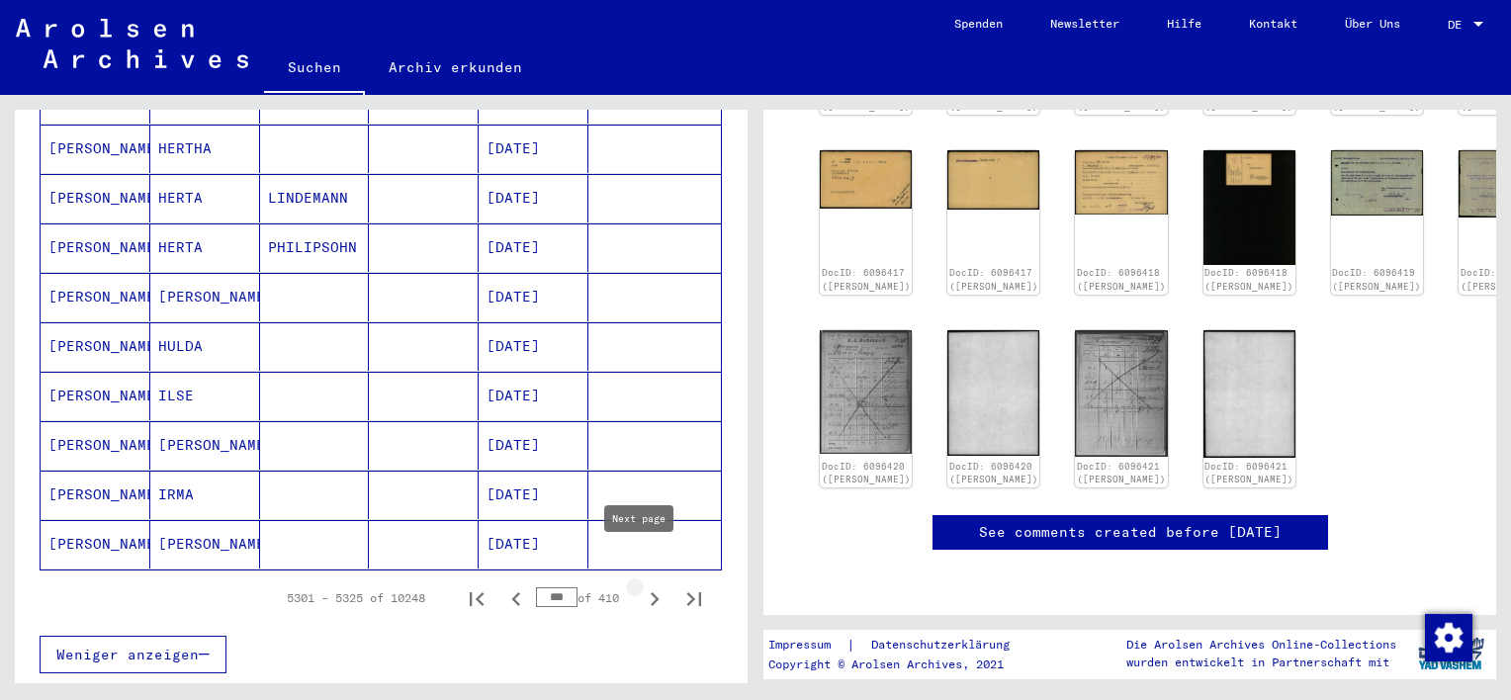
click at [651, 592] on icon "Next page" at bounding box center [655, 599] width 9 height 14
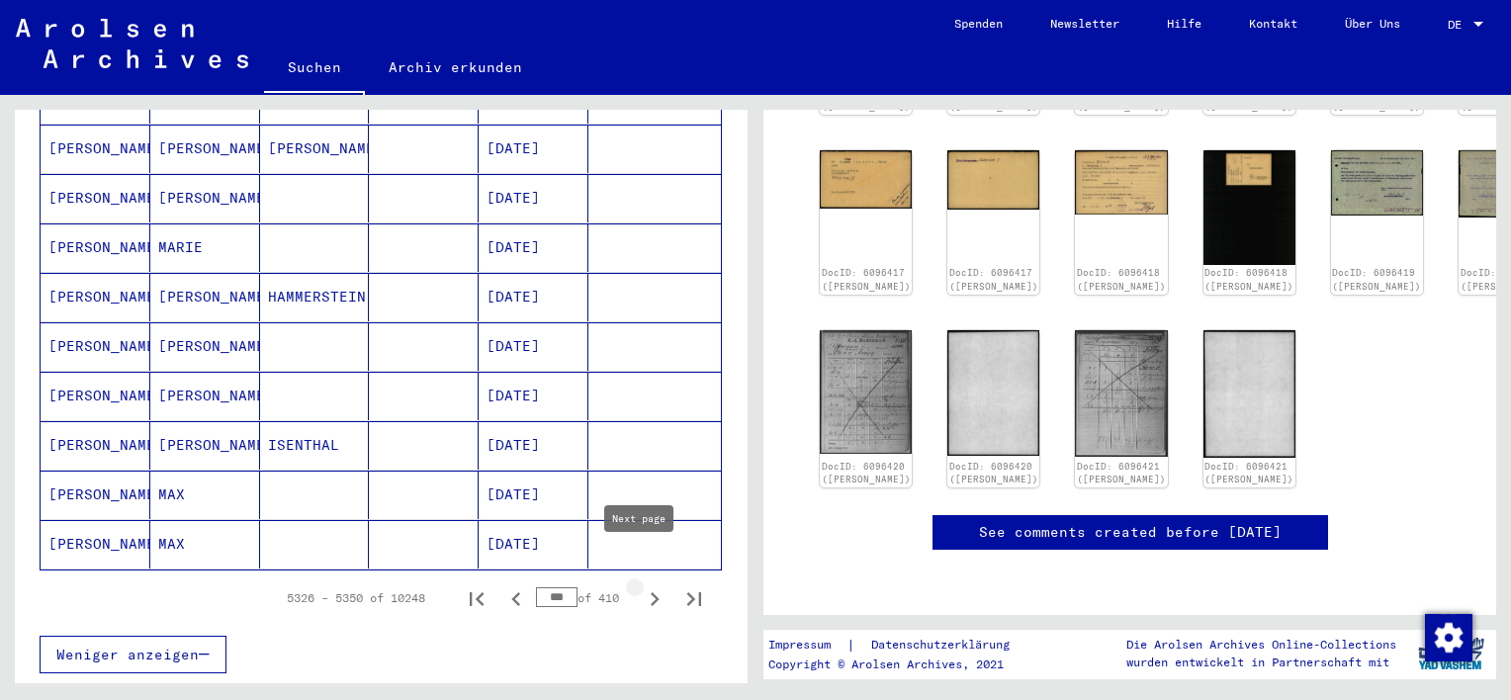
click at [651, 592] on icon "Next page" at bounding box center [655, 599] width 9 height 14
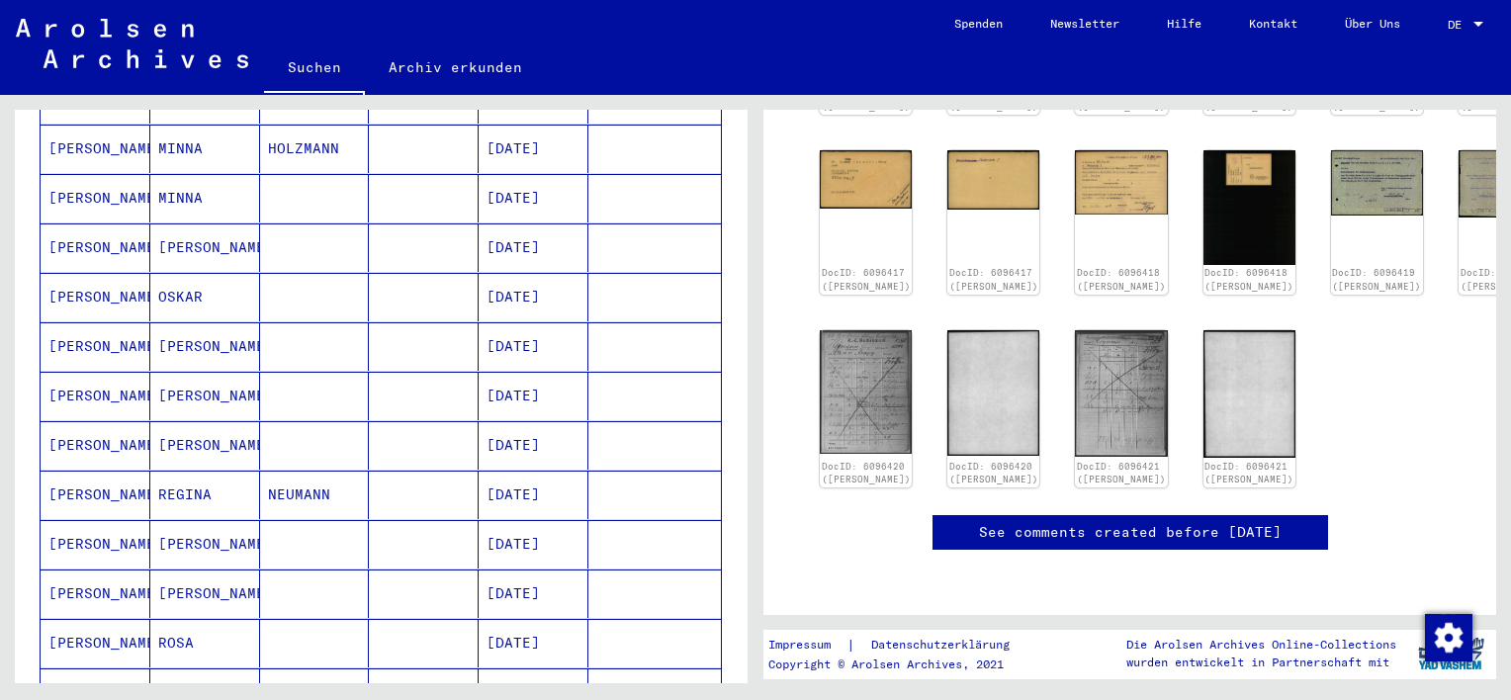
scroll to position [989, 0]
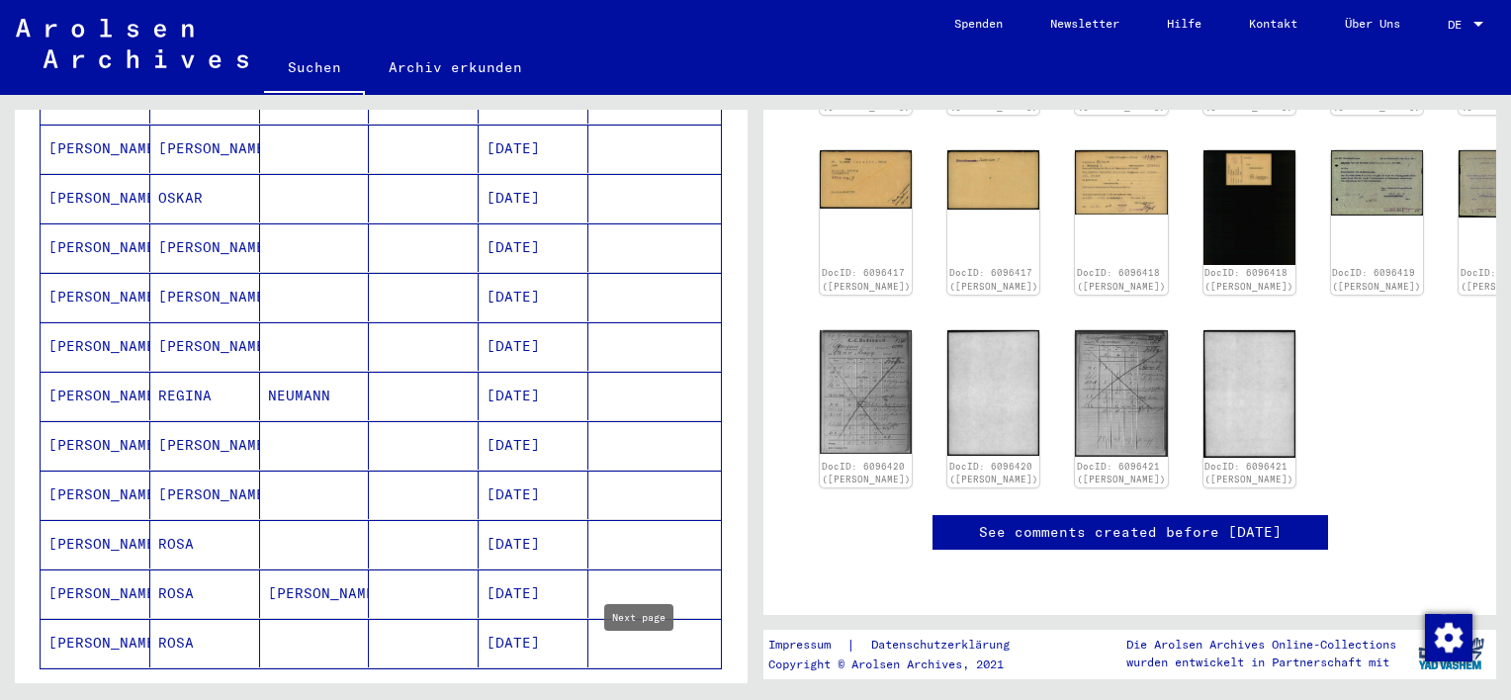
click at [641, 684] on icon "Next page" at bounding box center [655, 698] width 28 height 28
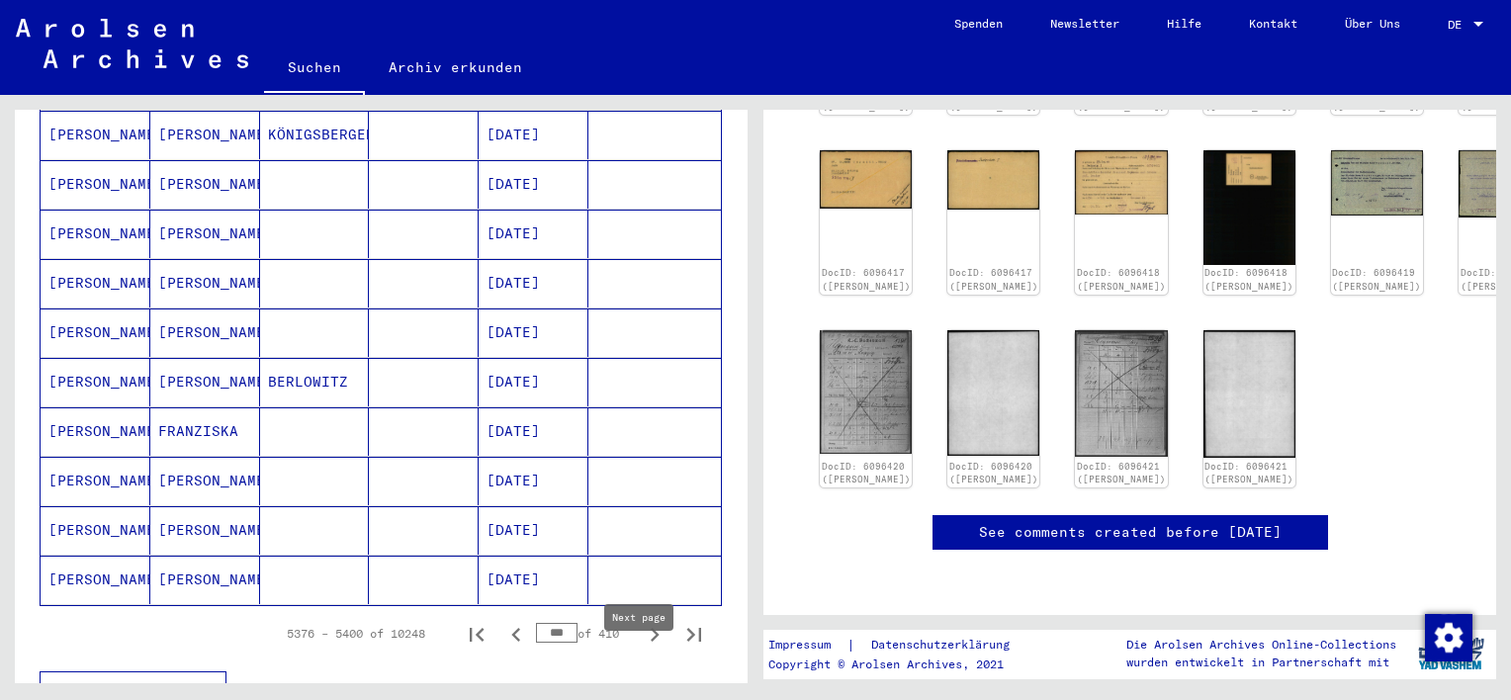
scroll to position [1088, 0]
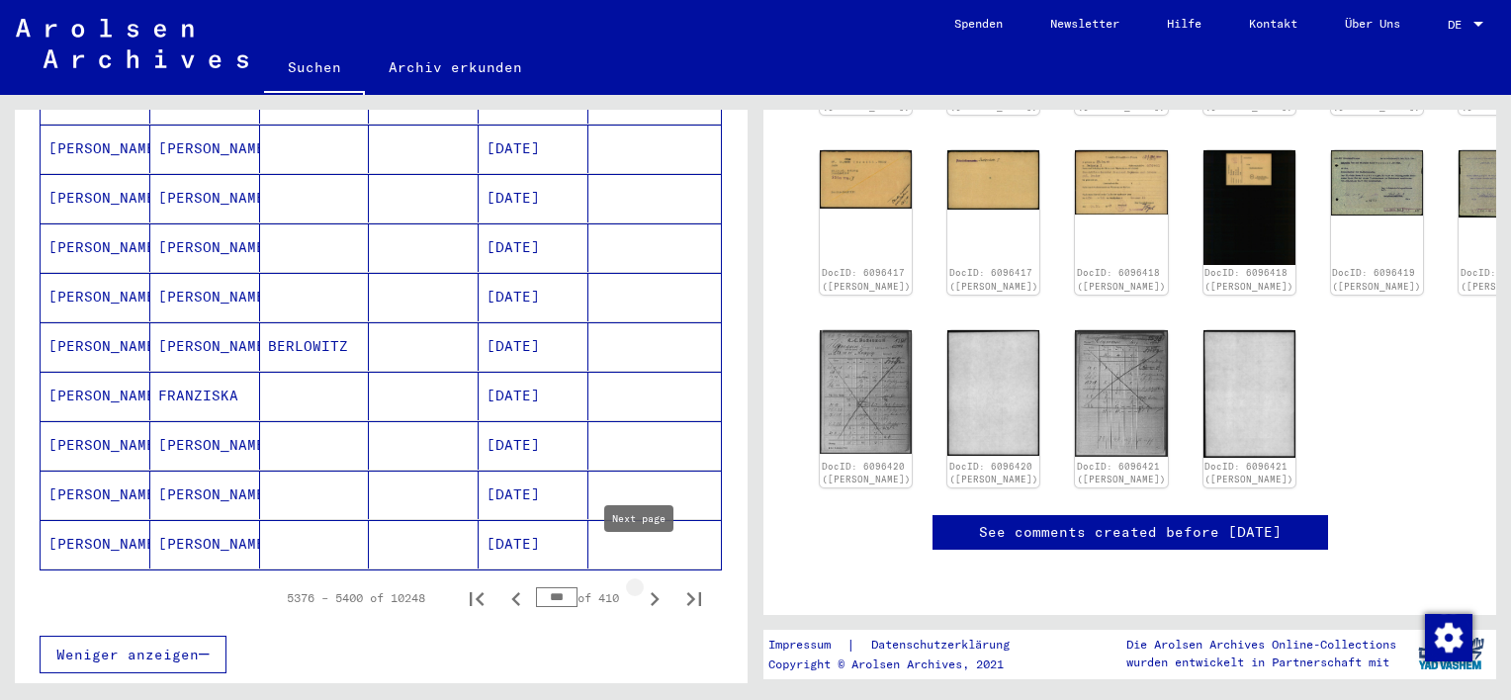
click at [651, 592] on icon "Next page" at bounding box center [655, 599] width 9 height 14
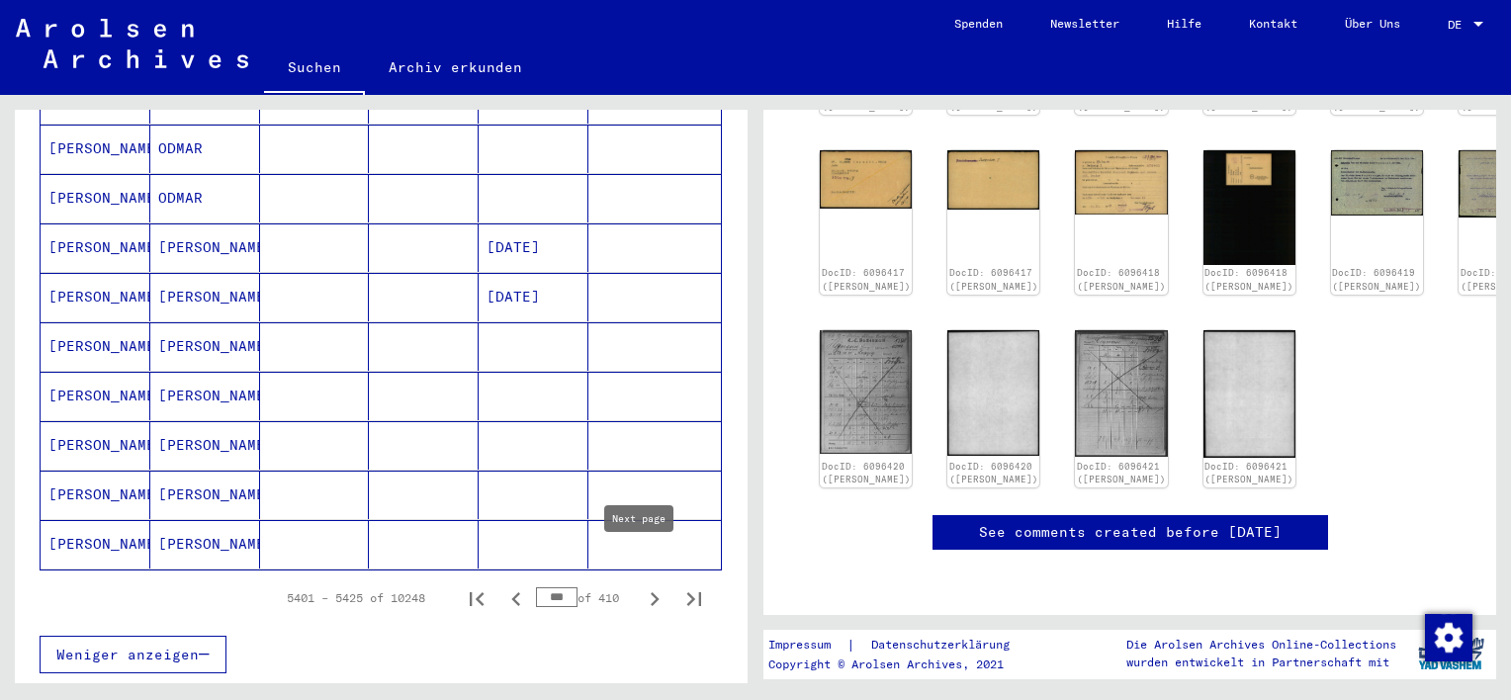
click at [651, 592] on icon "Next page" at bounding box center [655, 599] width 9 height 14
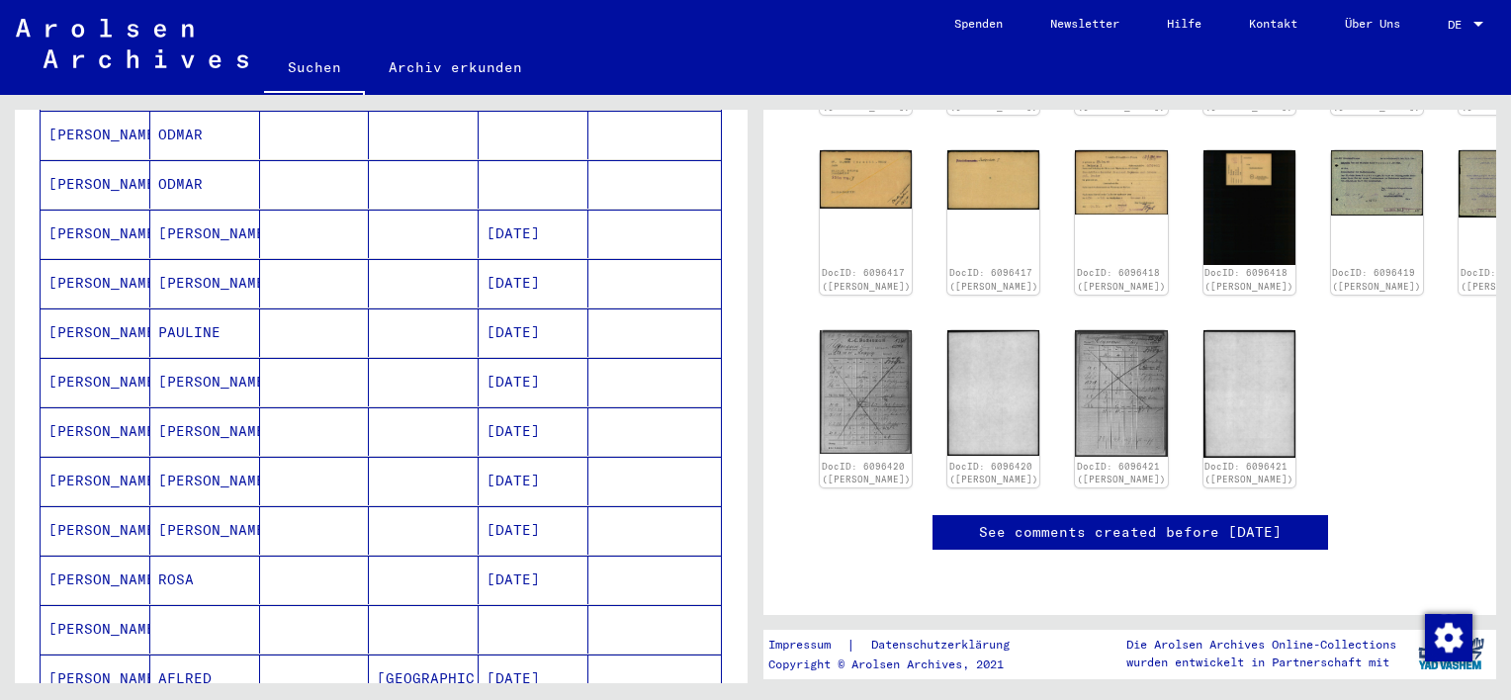
scroll to position [989, 0]
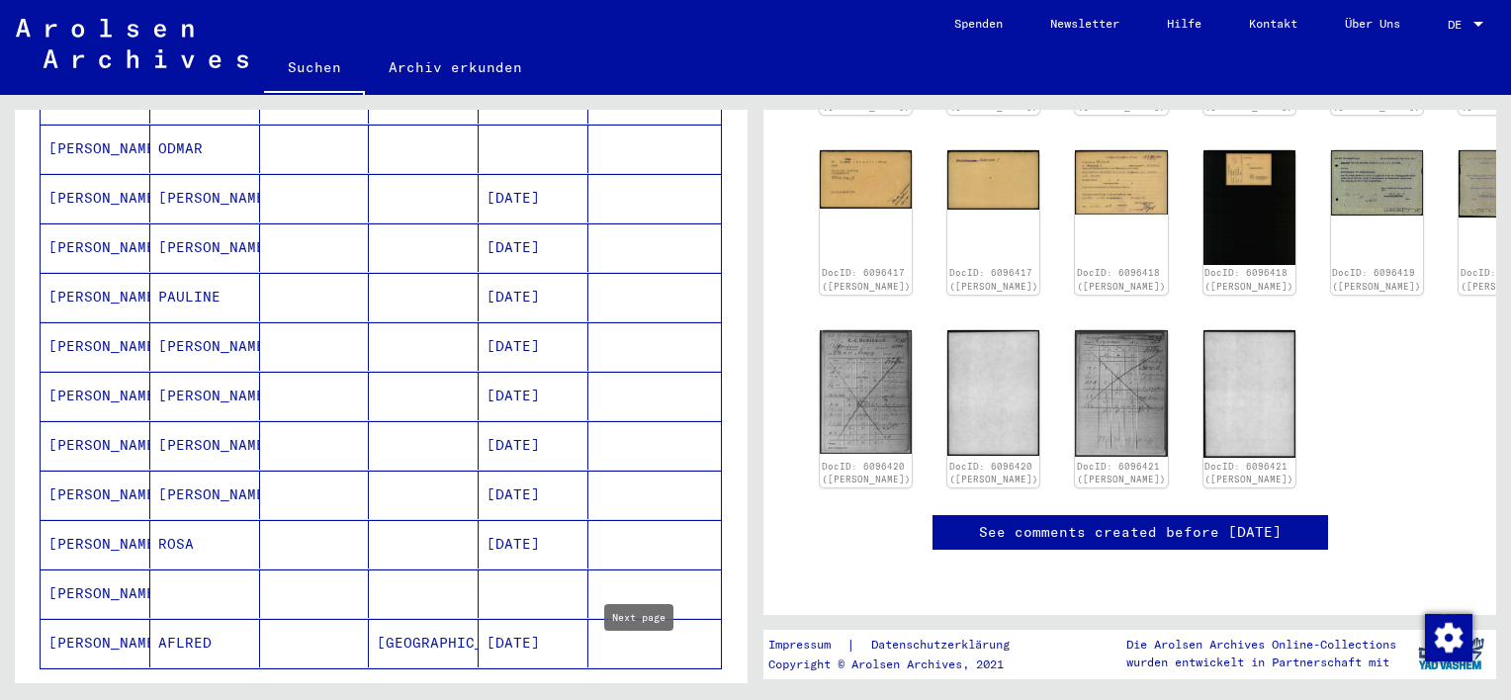
click at [643, 684] on icon "Next page" at bounding box center [655, 698] width 28 height 28
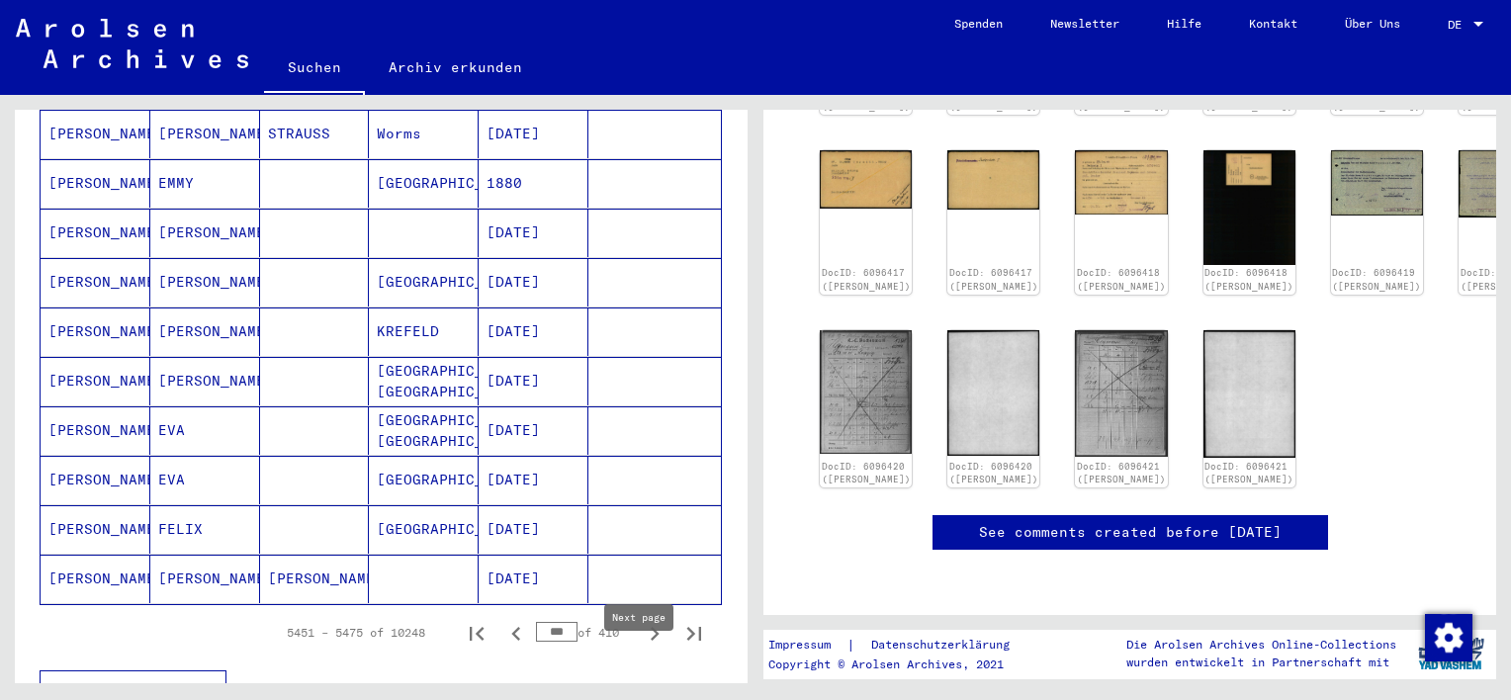
scroll to position [1088, 0]
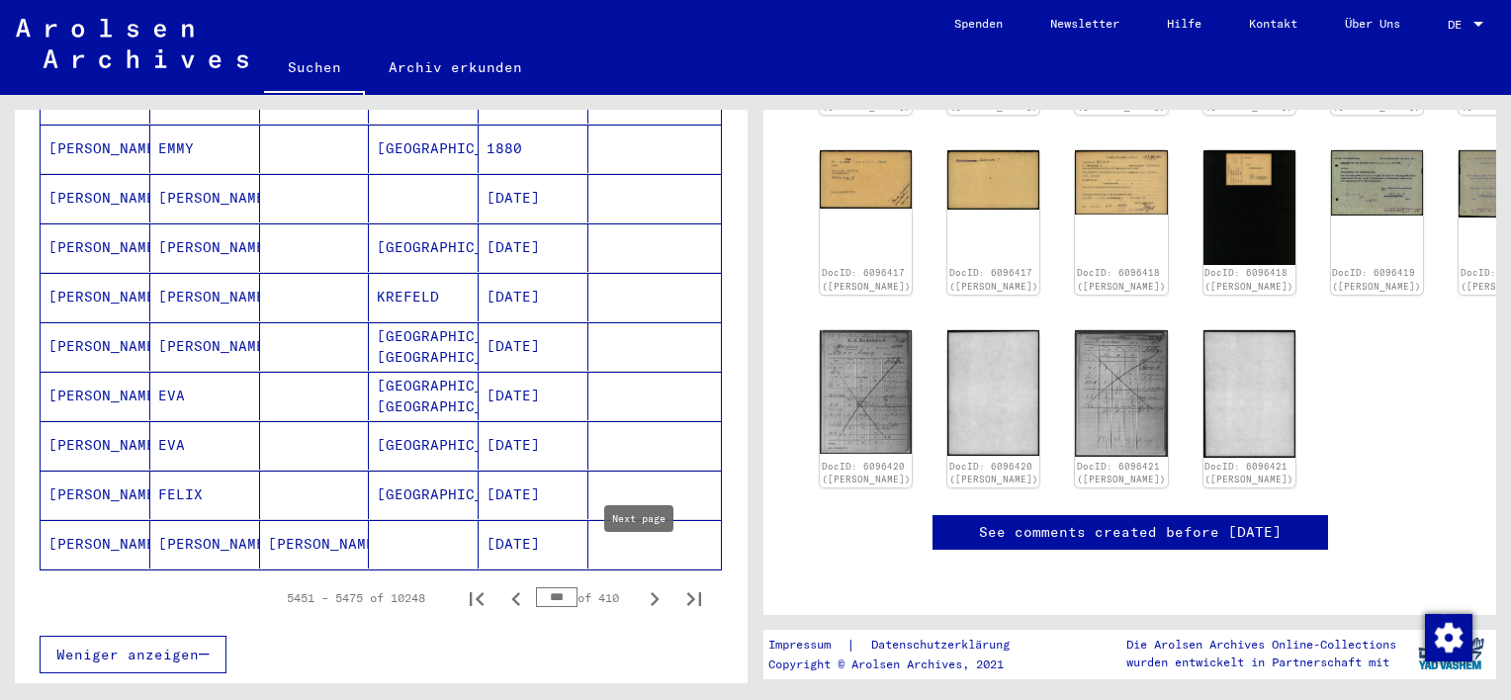
click at [641, 585] on icon "Next page" at bounding box center [655, 599] width 28 height 28
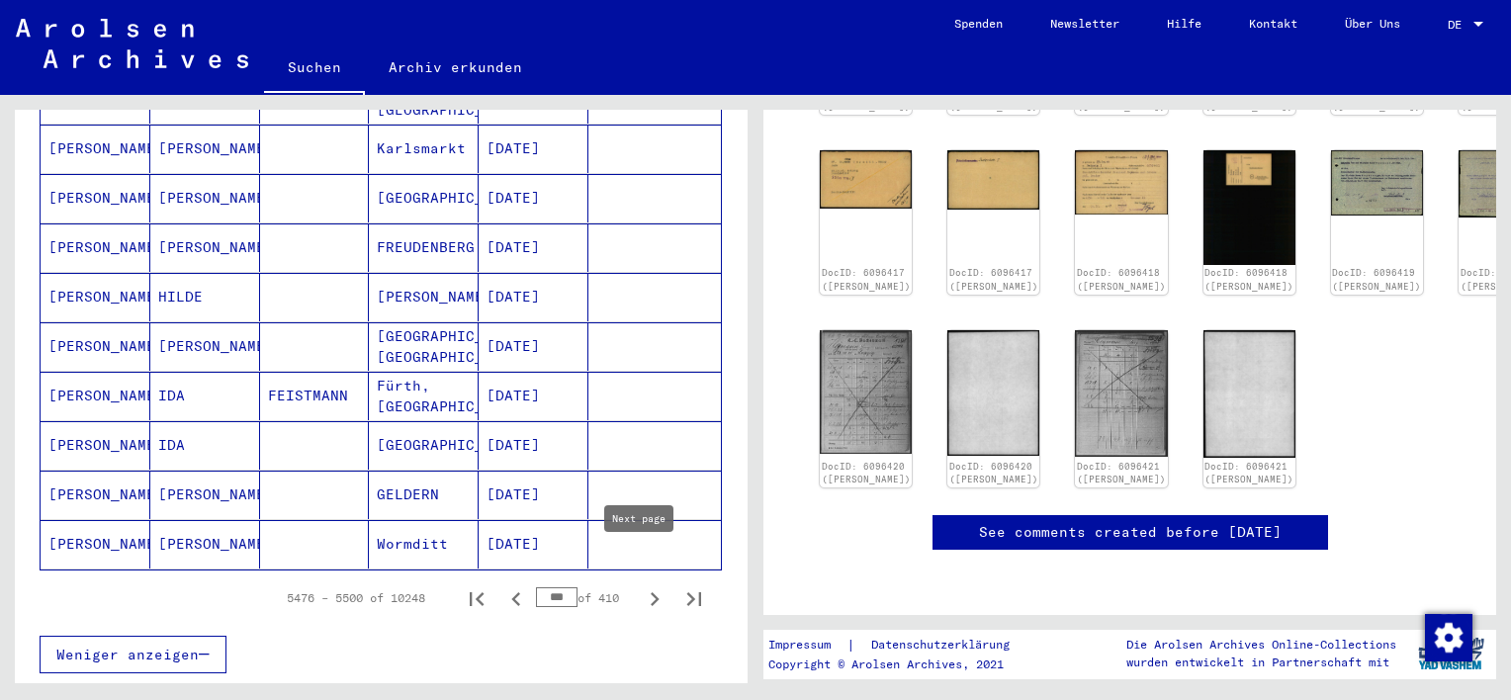
scroll to position [1187, 0]
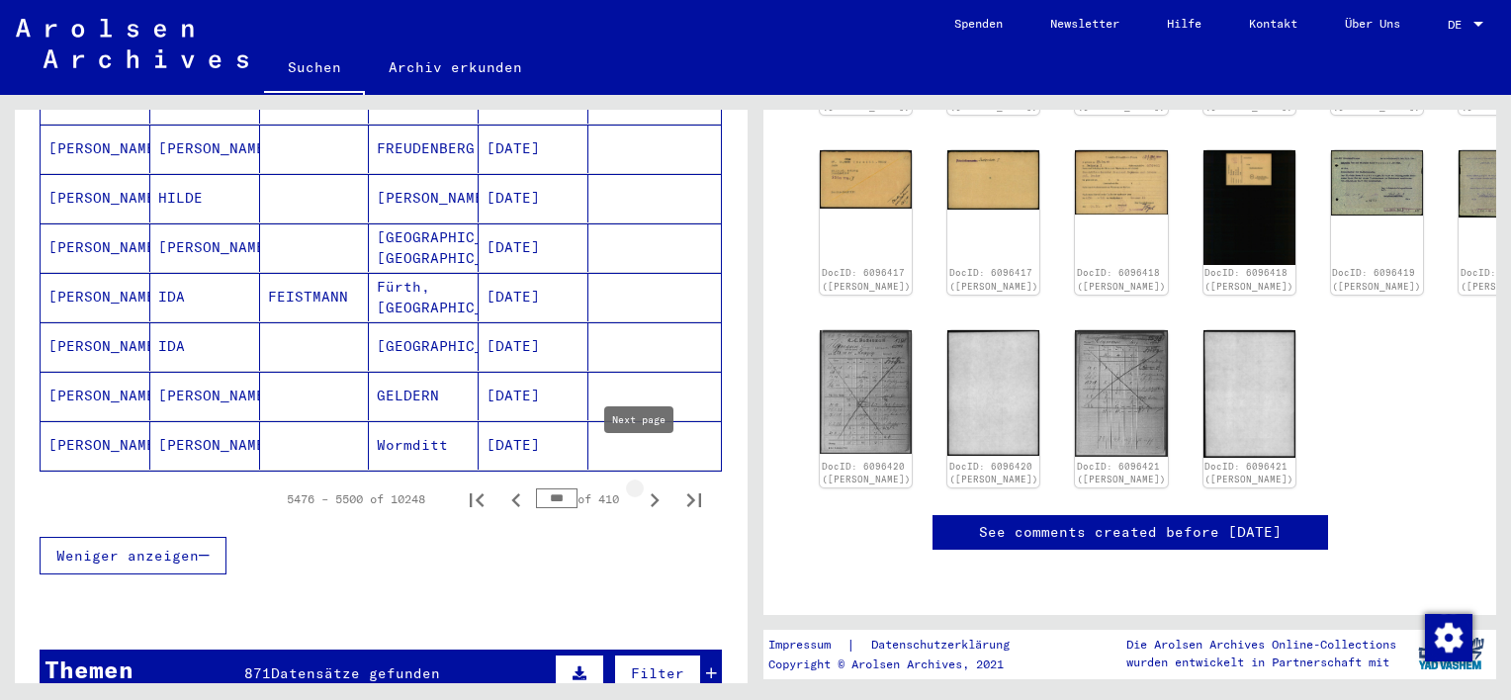
click at [651, 493] on icon "Next page" at bounding box center [655, 500] width 9 height 14
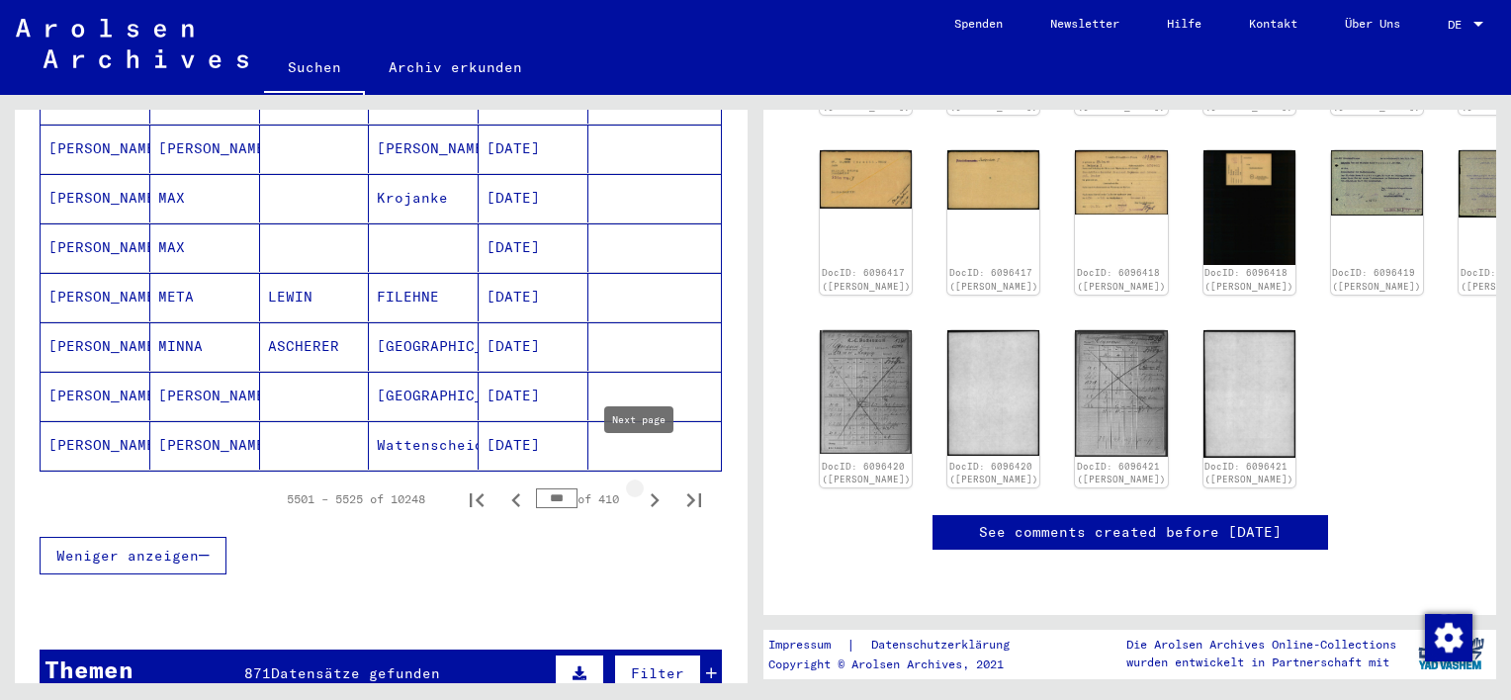
click at [651, 493] on icon "Next page" at bounding box center [655, 500] width 9 height 14
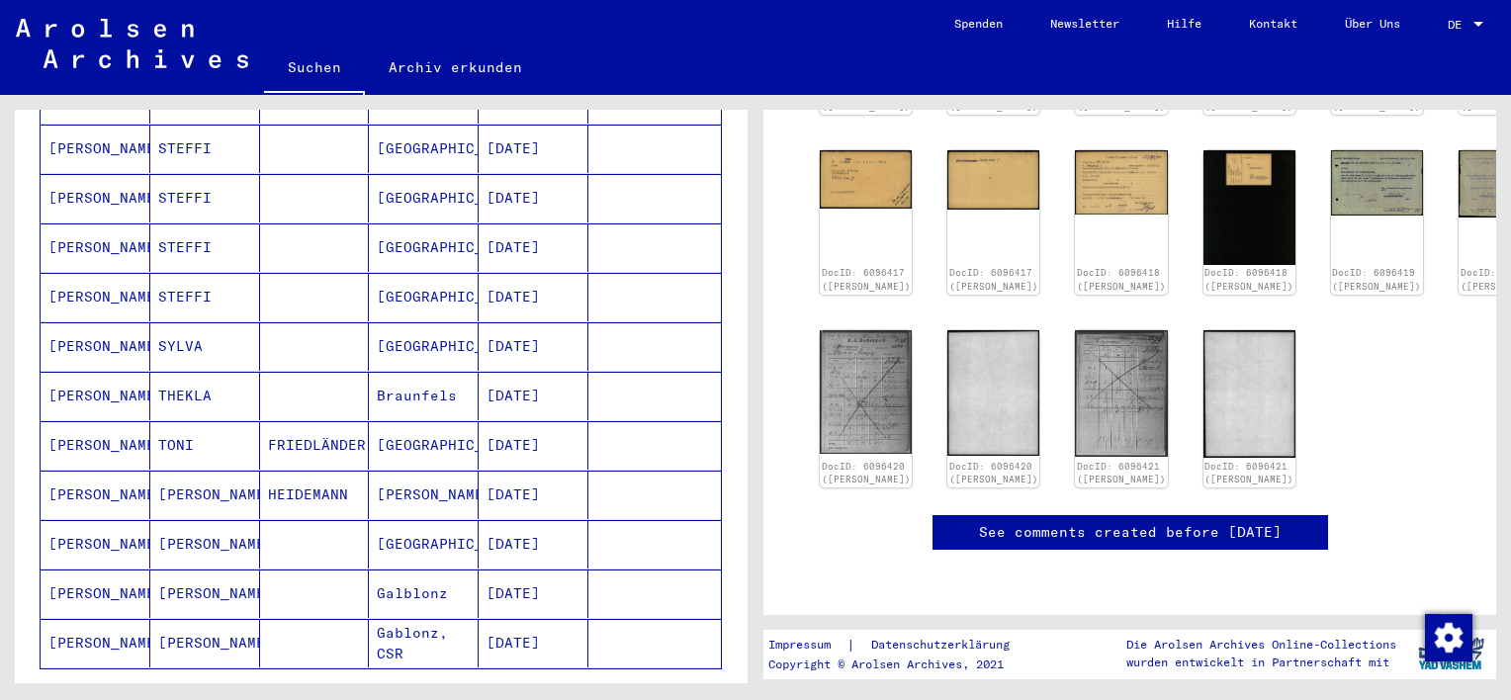
scroll to position [1088, 0]
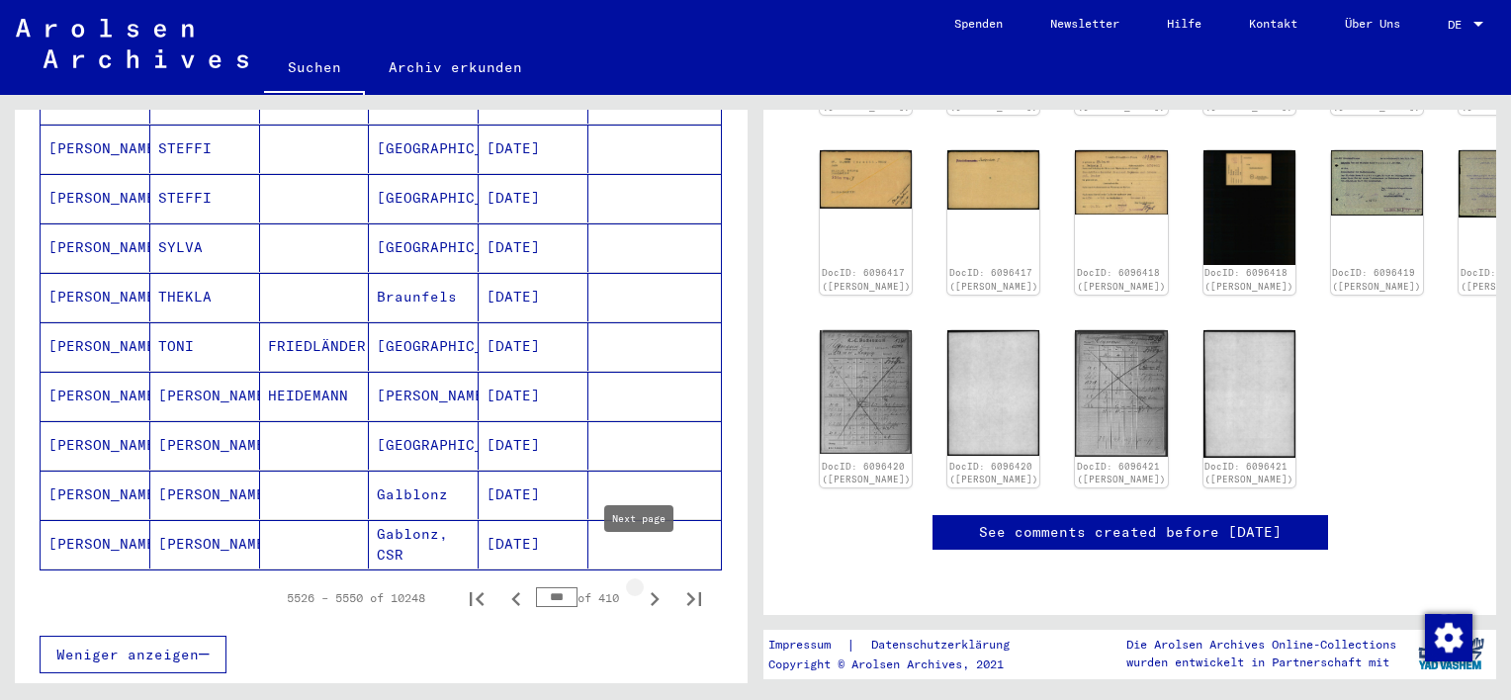
click at [644, 585] on icon "Next page" at bounding box center [655, 599] width 28 height 28
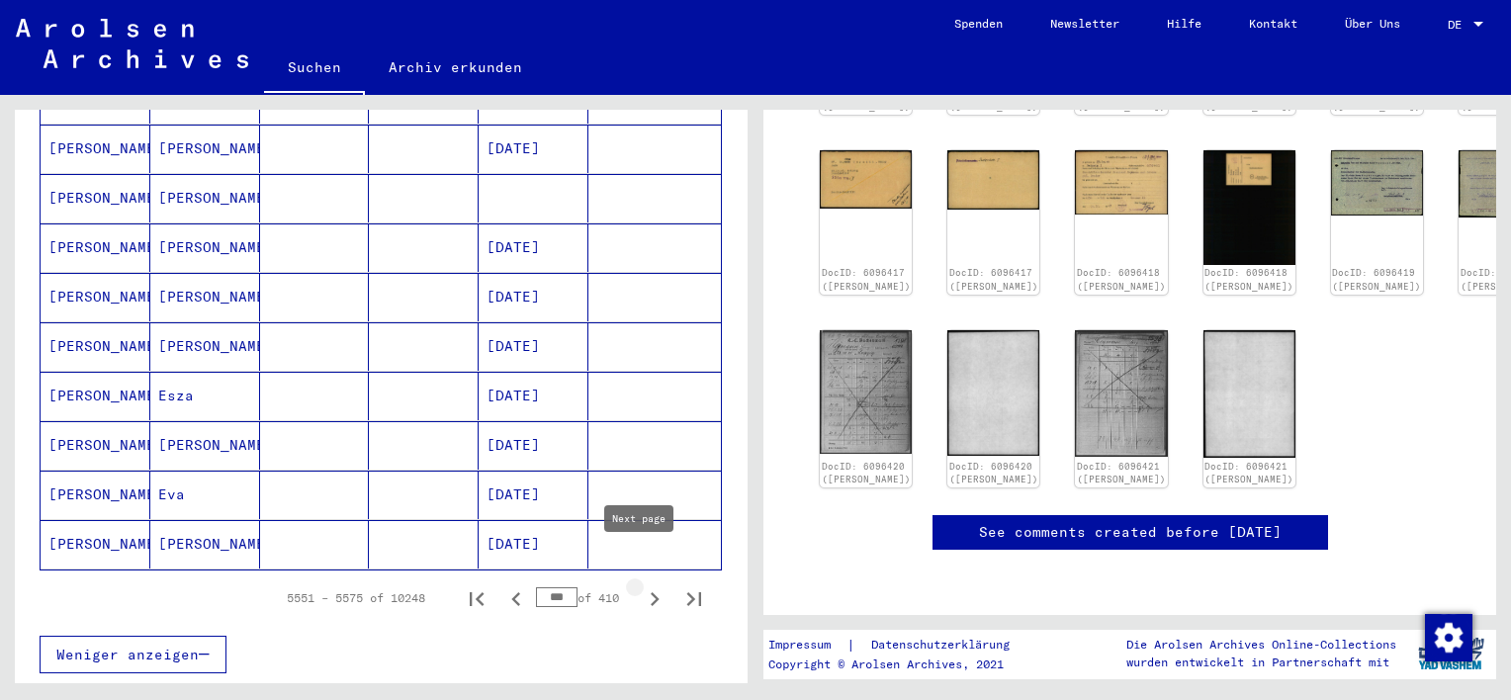
click at [644, 585] on icon "Next page" at bounding box center [655, 599] width 28 height 28
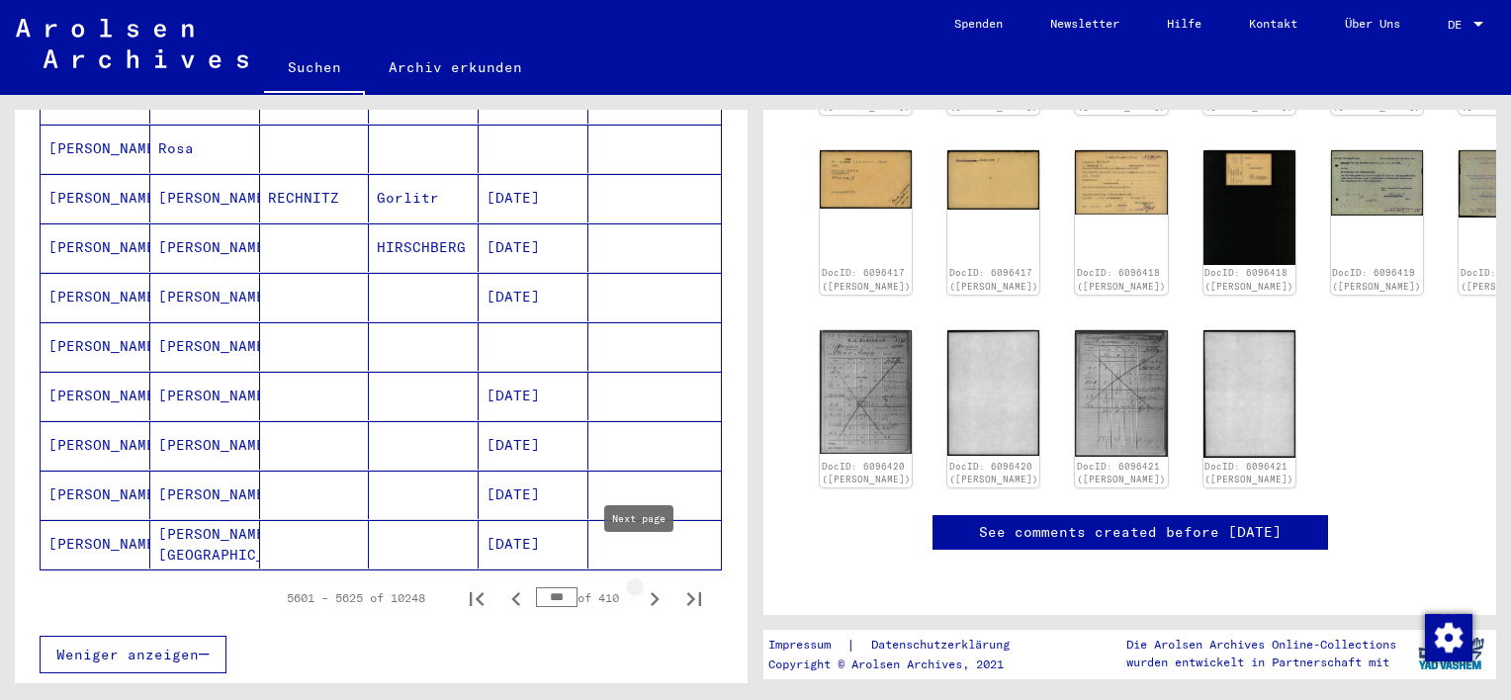
click at [644, 585] on icon "Next page" at bounding box center [655, 599] width 28 height 28
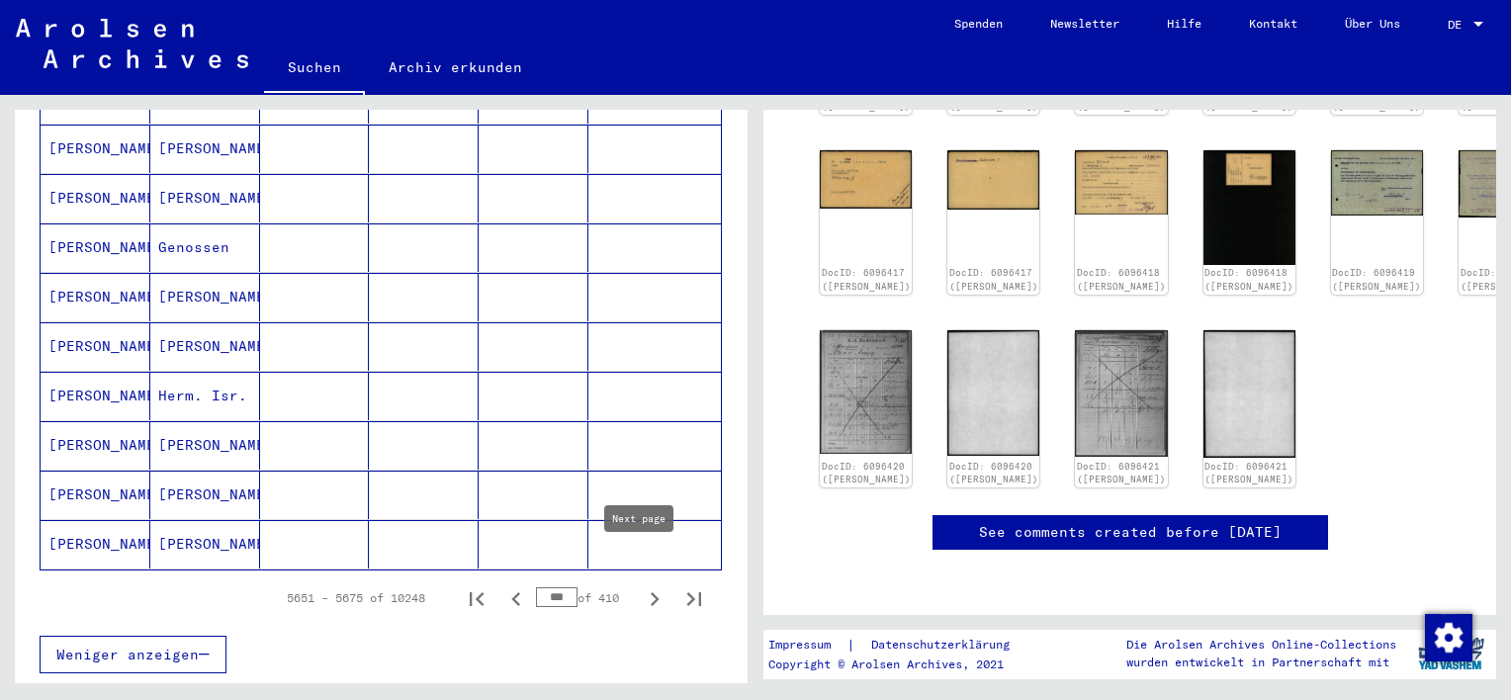
scroll to position [1187, 0]
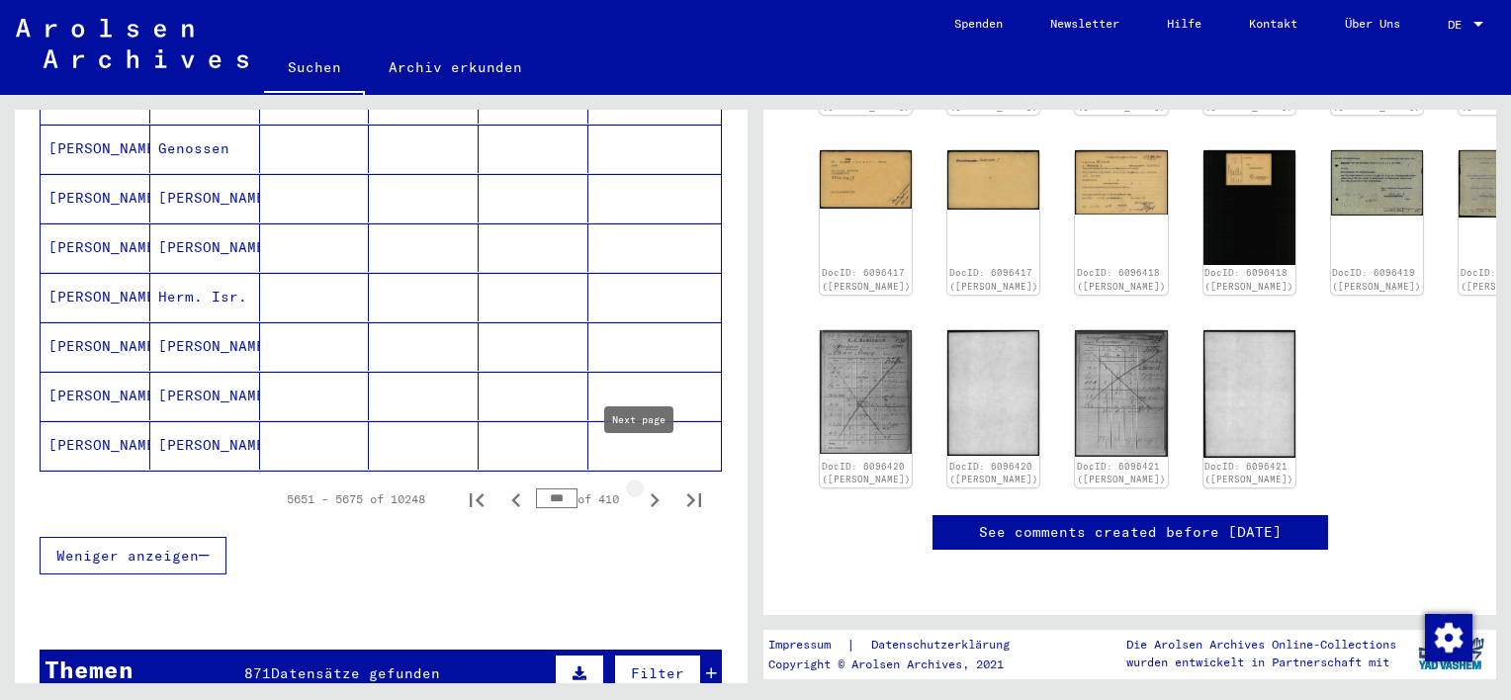
click at [644, 486] on icon "Next page" at bounding box center [655, 500] width 28 height 28
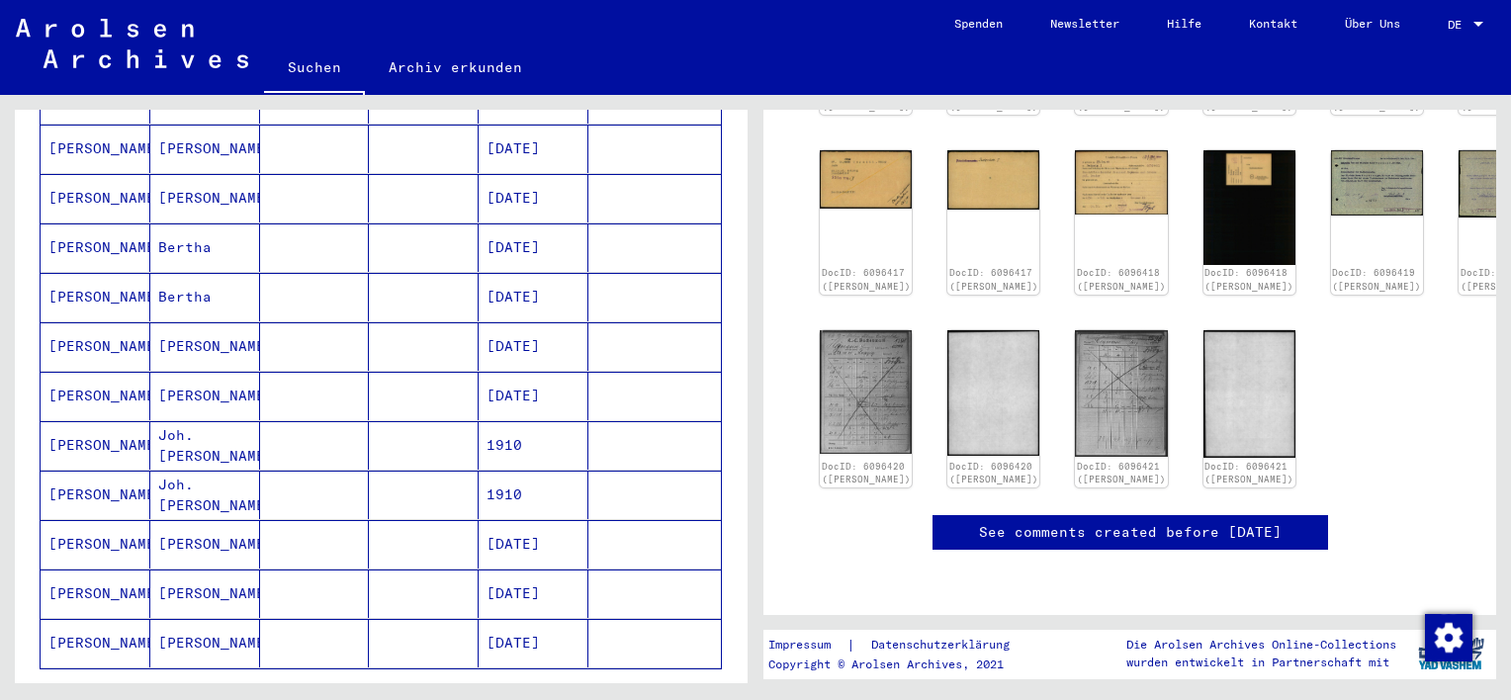
scroll to position [1088, 0]
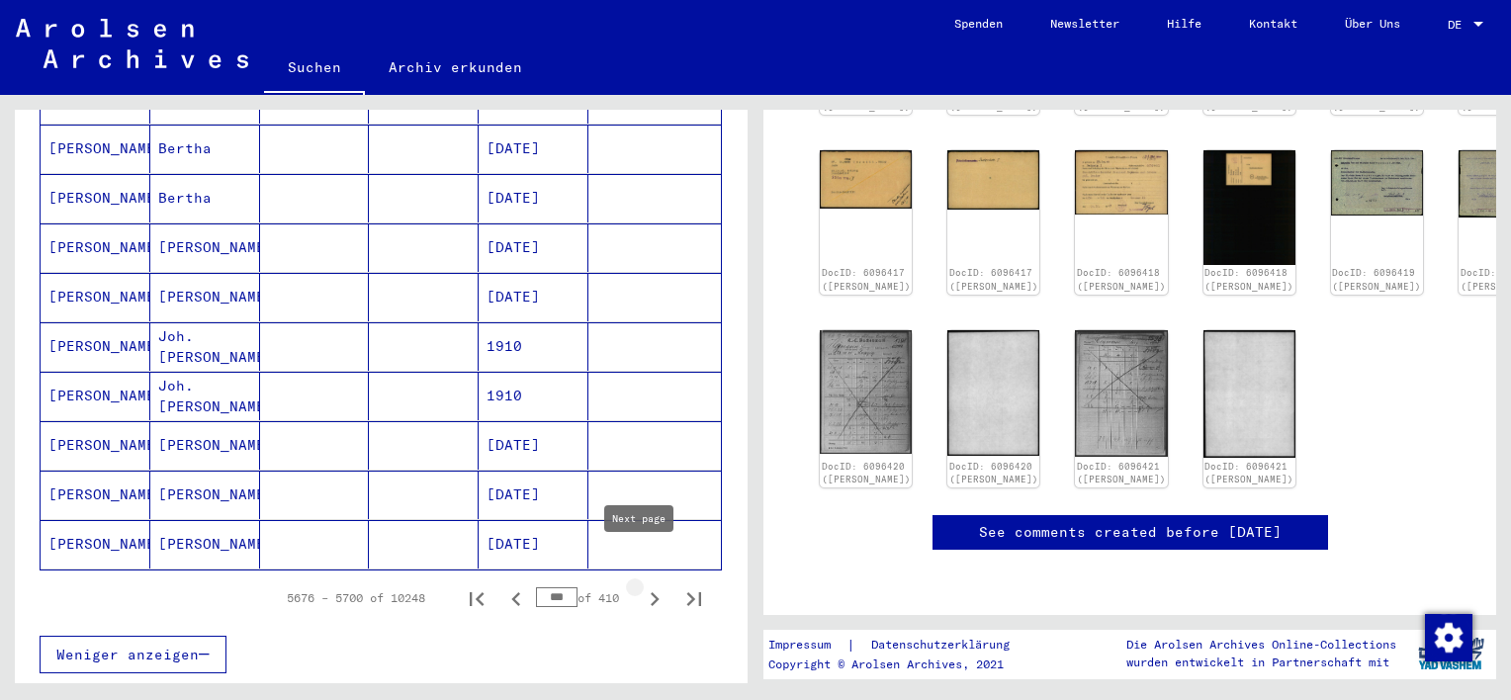
click at [643, 585] on icon "Next page" at bounding box center [655, 599] width 28 height 28
click at [651, 592] on icon "Next page" at bounding box center [655, 599] width 9 height 14
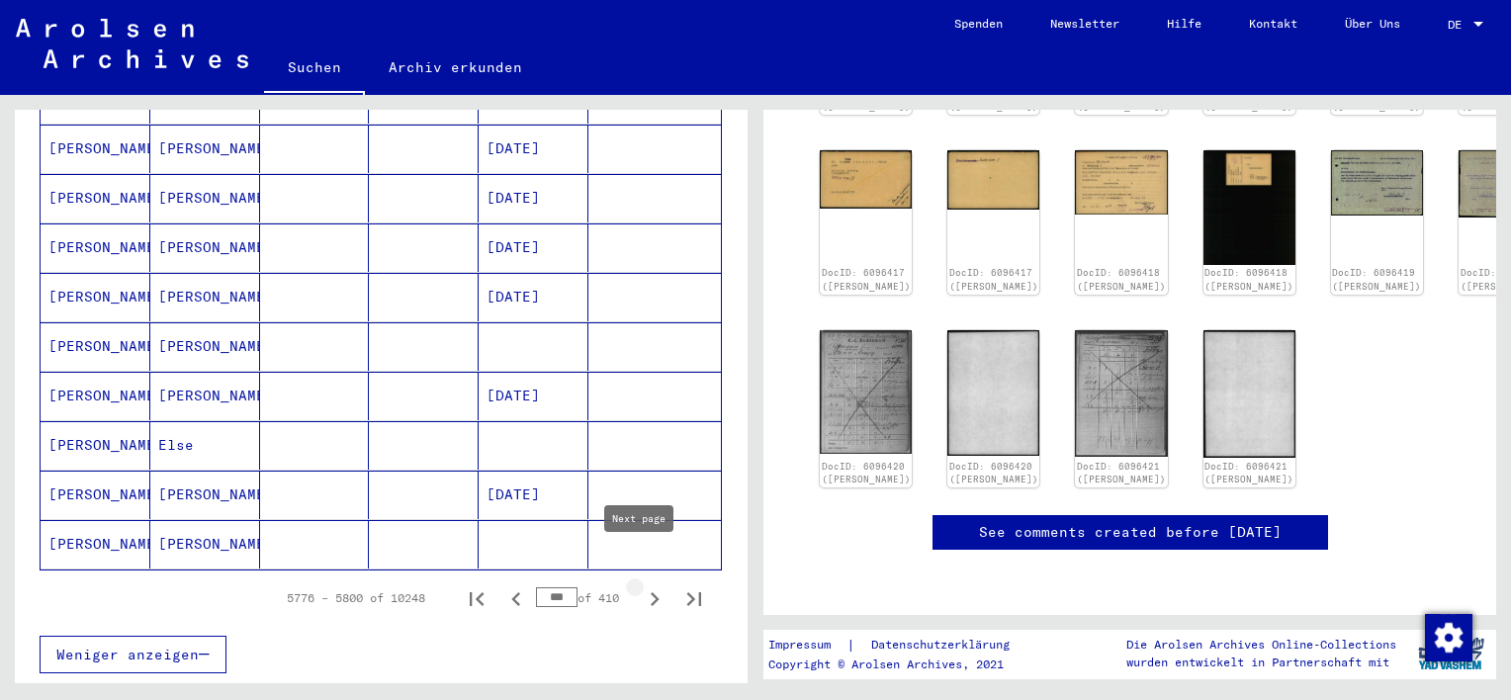
click at [651, 592] on icon "Next page" at bounding box center [655, 599] width 9 height 14
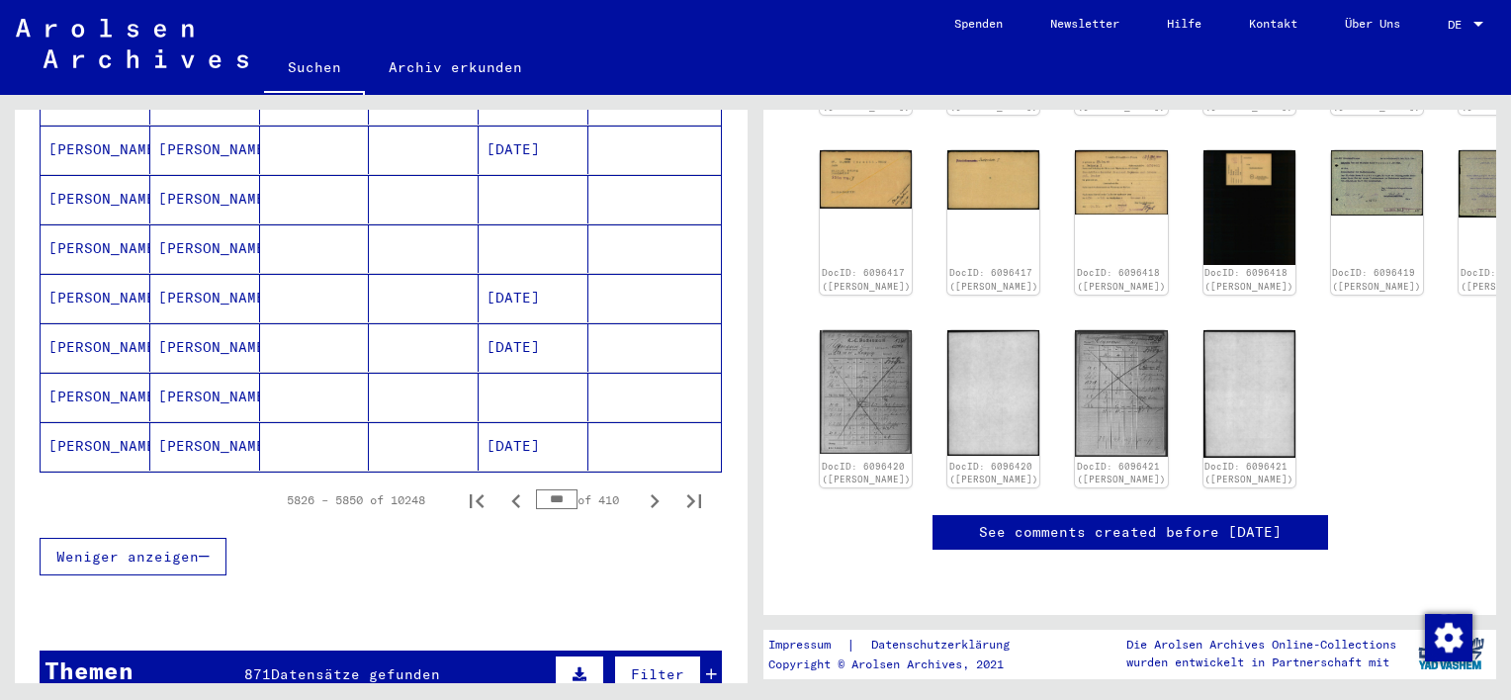
scroll to position [1187, 0]
click at [644, 486] on icon "Next page" at bounding box center [655, 500] width 28 height 28
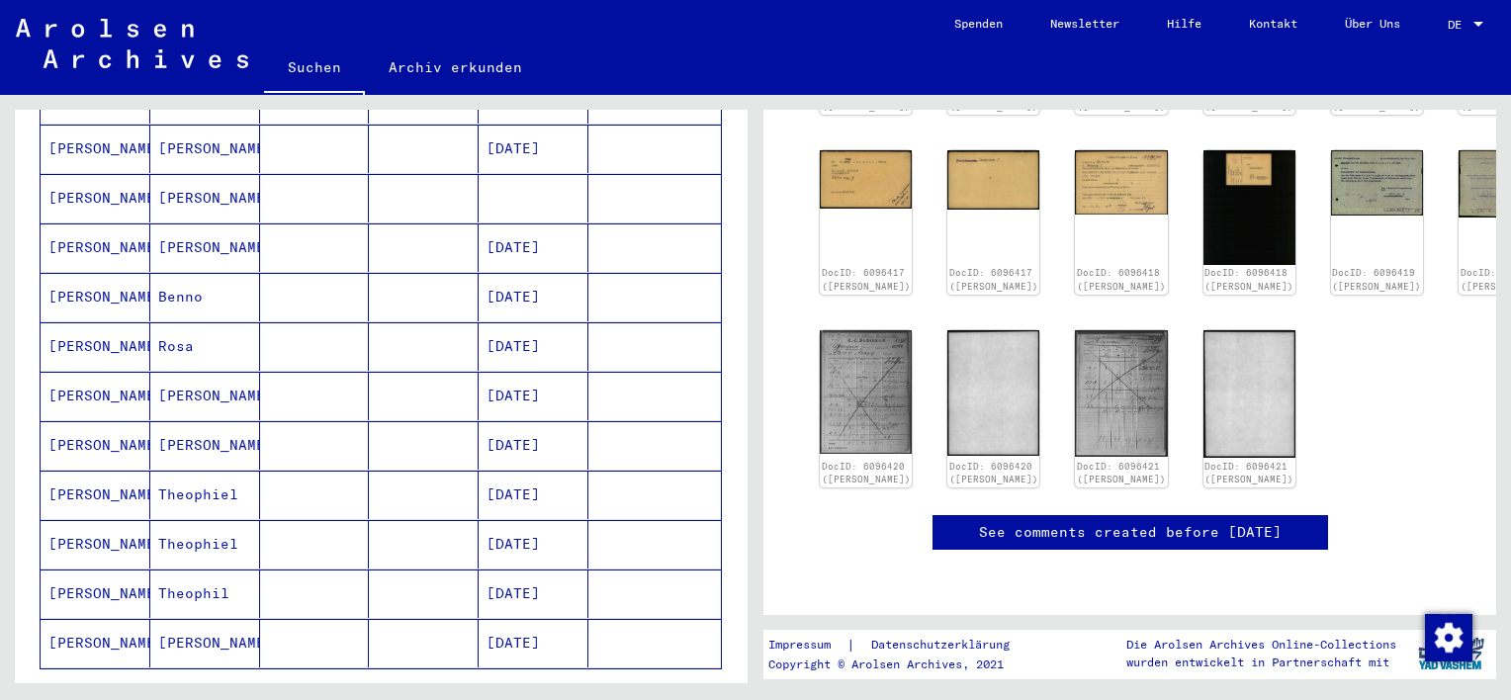
scroll to position [1088, 0]
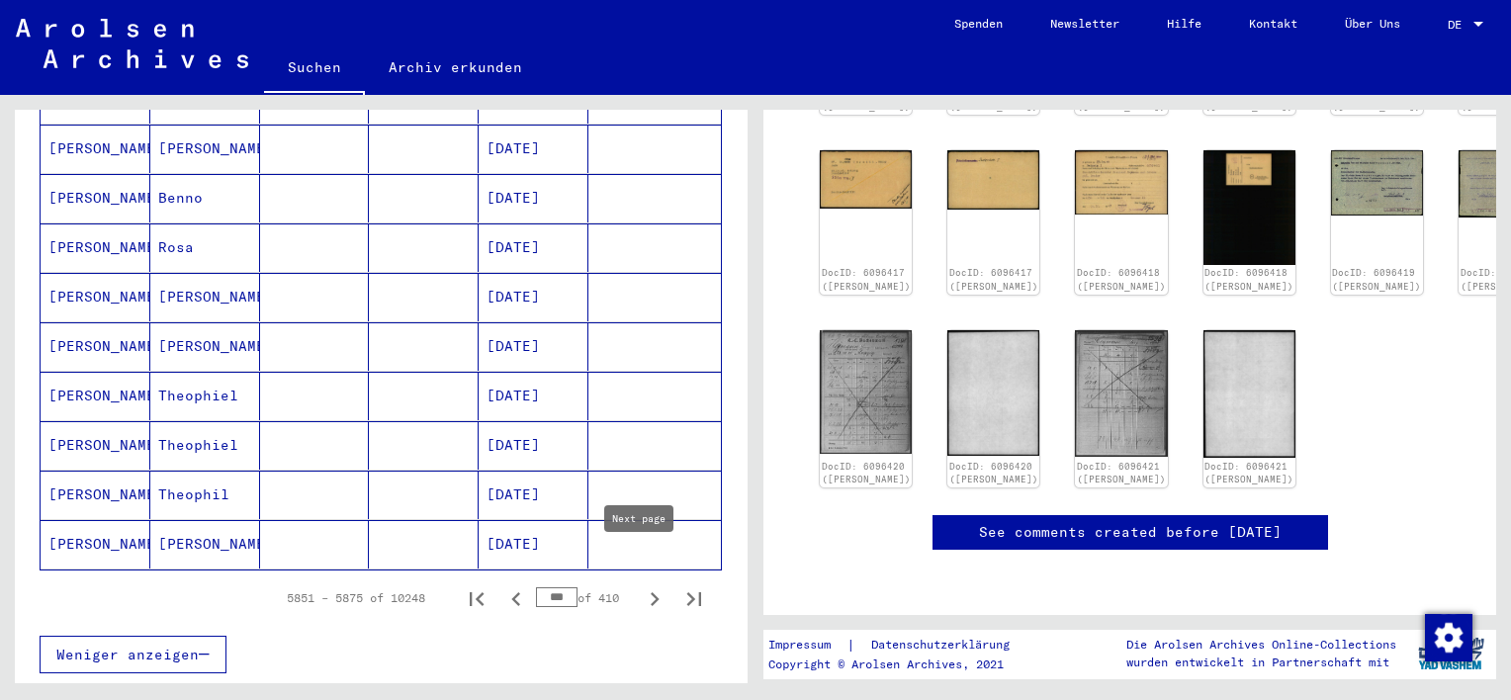
click at [651, 592] on icon "Next page" at bounding box center [655, 599] width 9 height 14
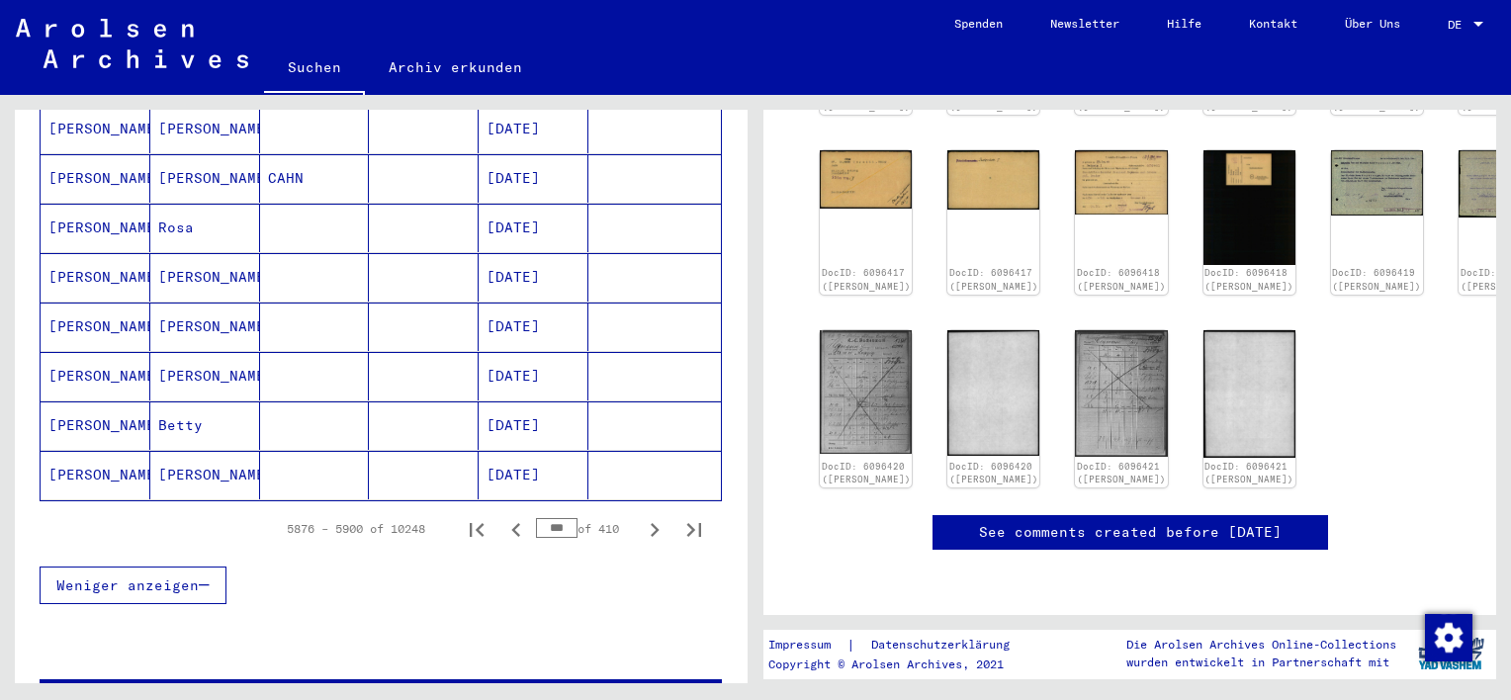
scroll to position [1187, 0]
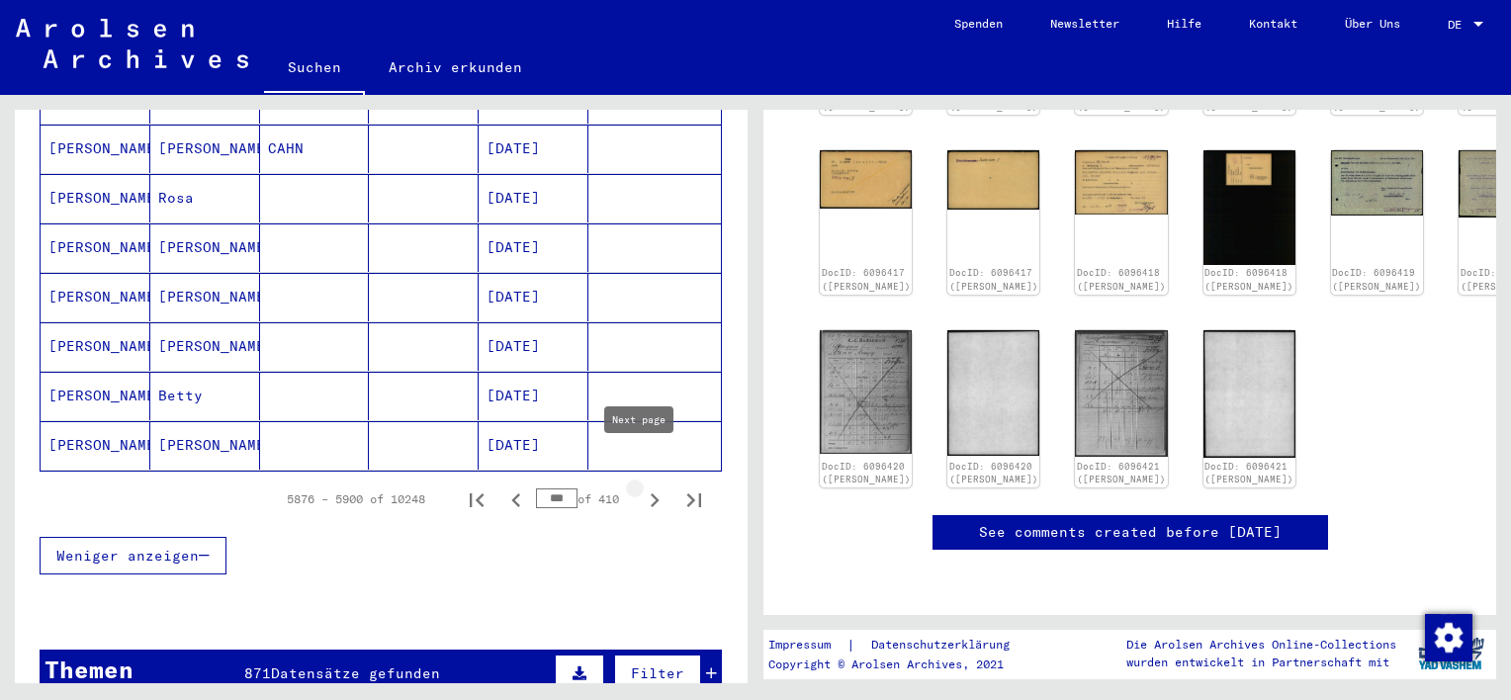
click at [651, 493] on icon "Next page" at bounding box center [655, 500] width 9 height 14
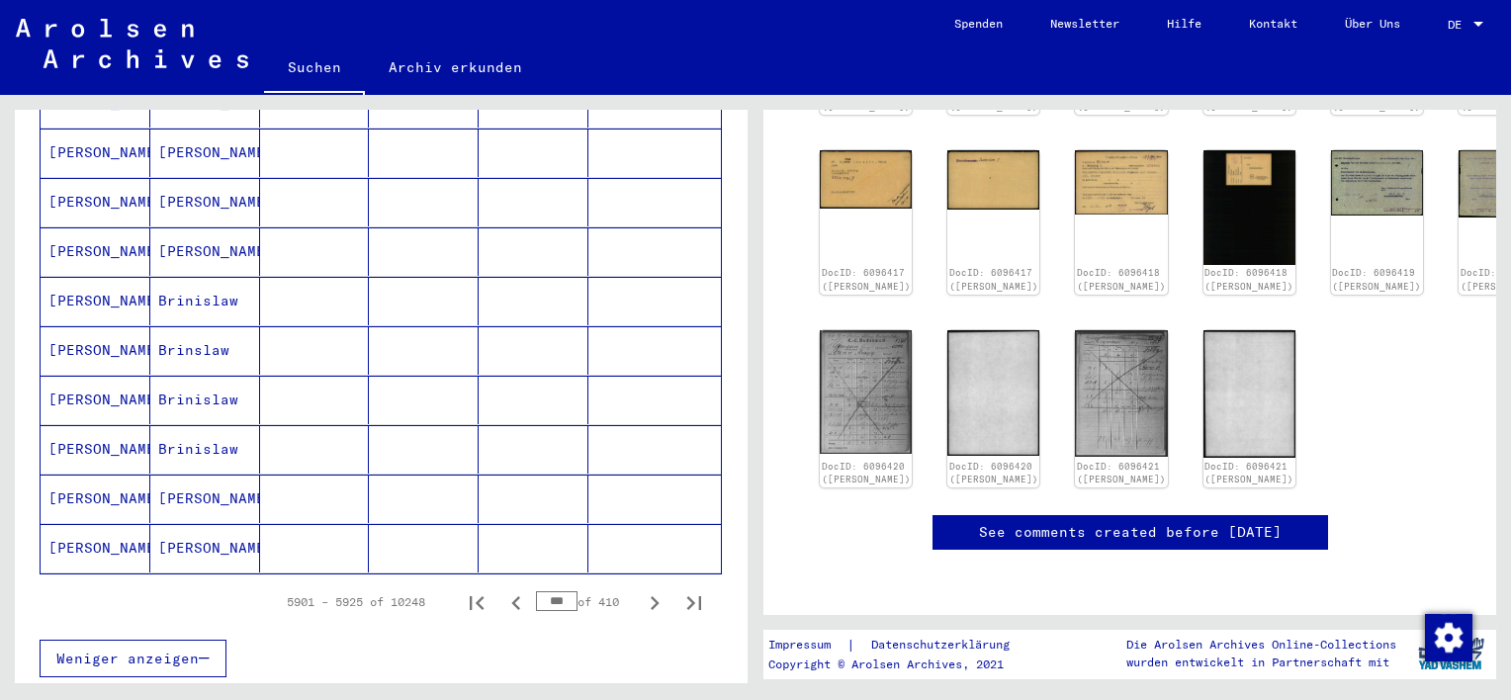
scroll to position [1088, 0]
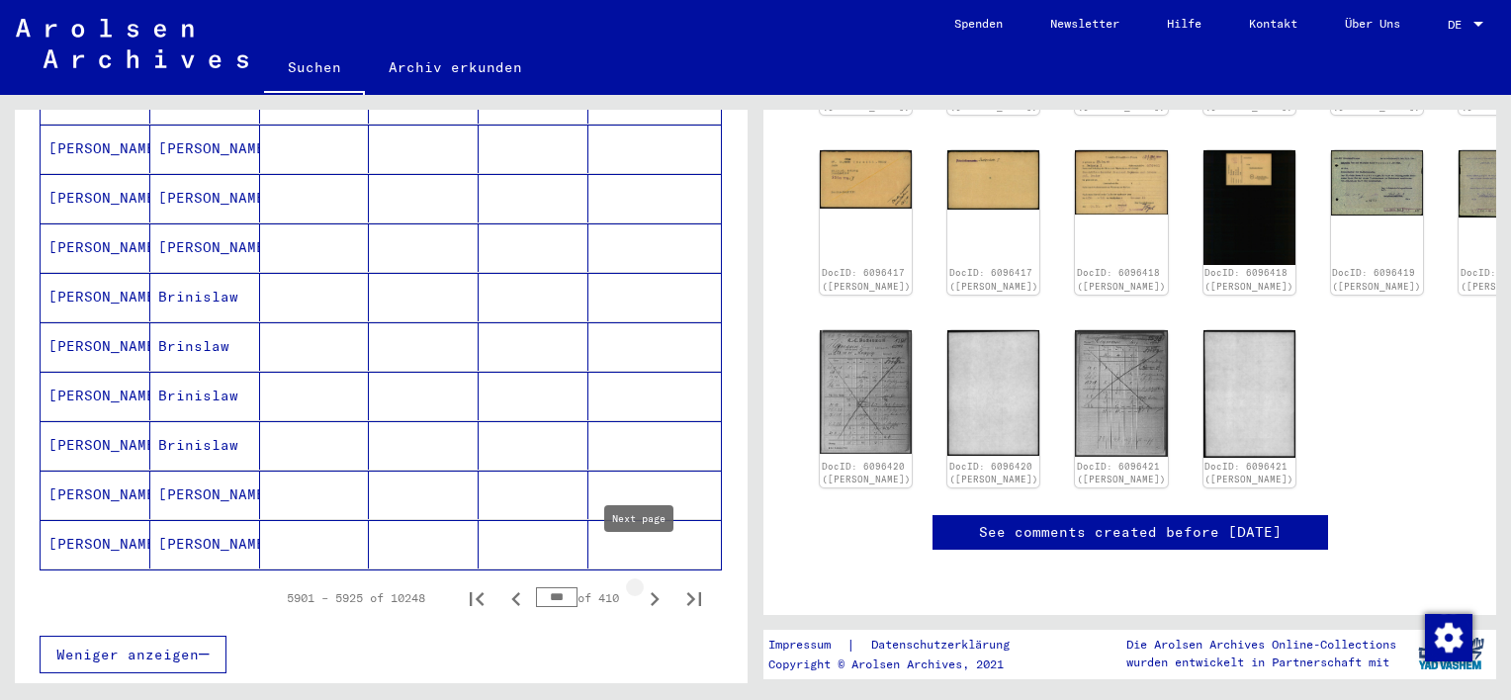
click at [651, 592] on icon "Next page" at bounding box center [655, 599] width 9 height 14
type input "***"
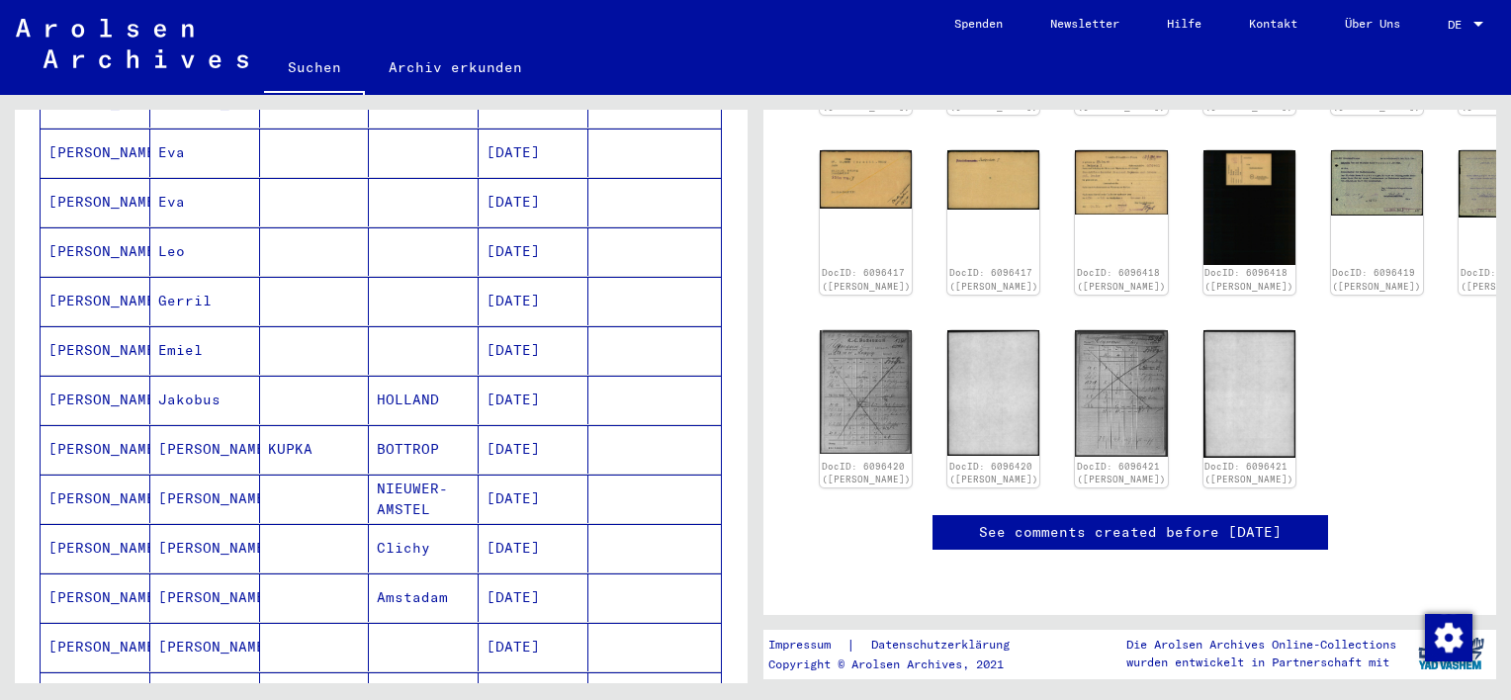
scroll to position [593, 0]
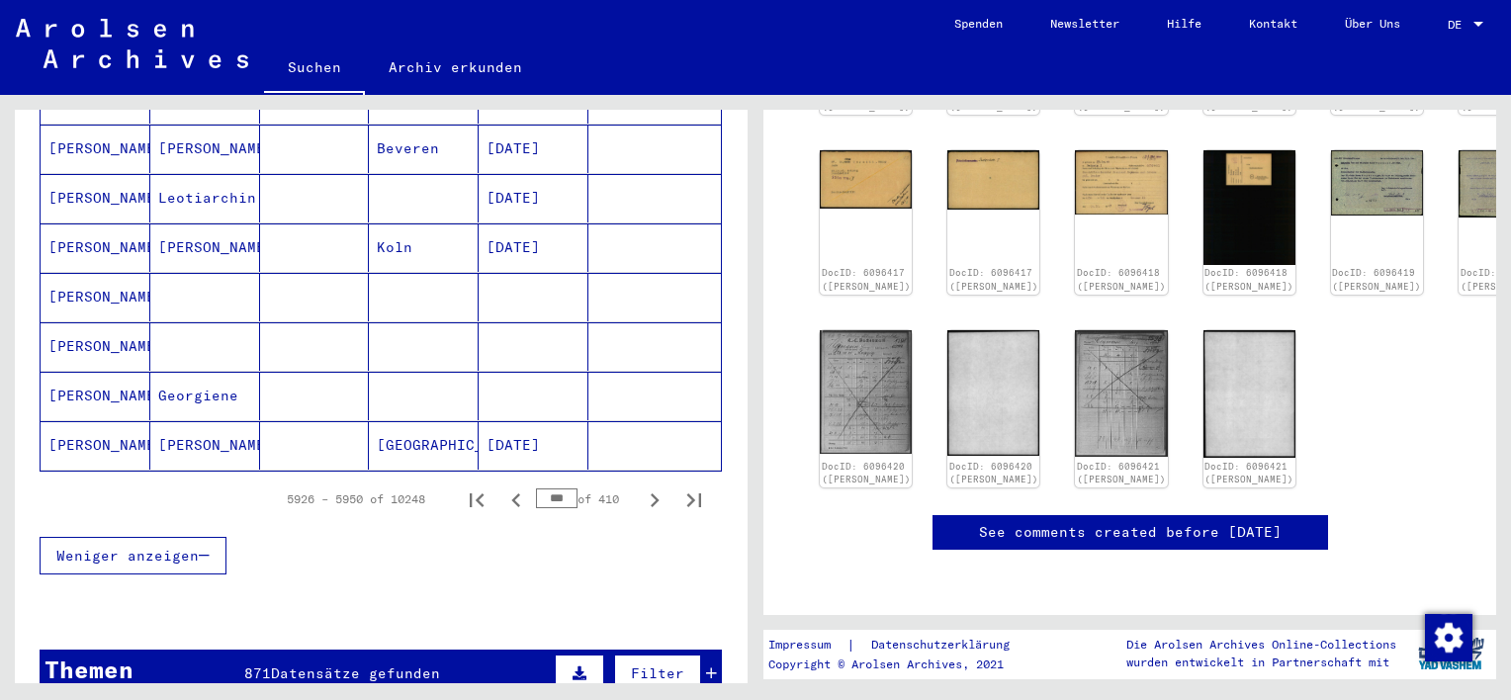
scroll to position [1285, 0]
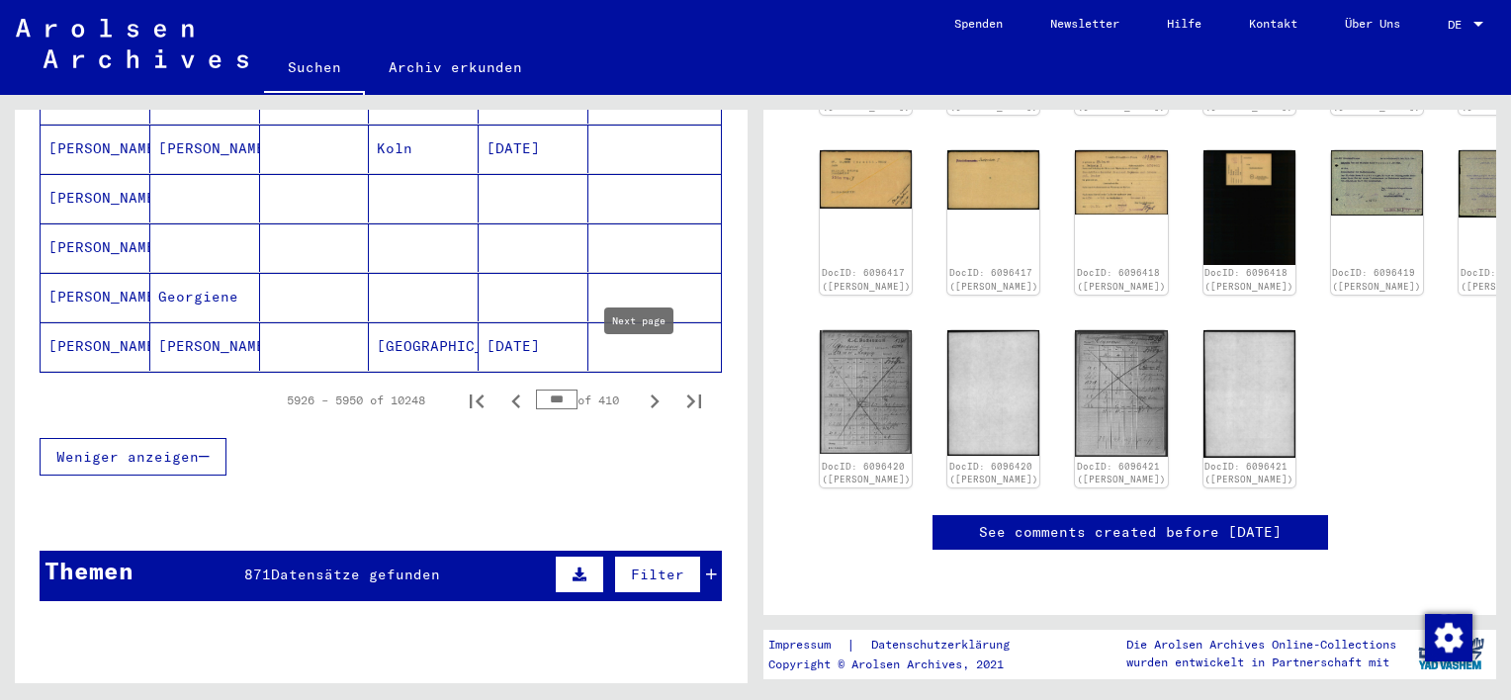
click at [651, 395] on icon "Next page" at bounding box center [655, 402] width 9 height 14
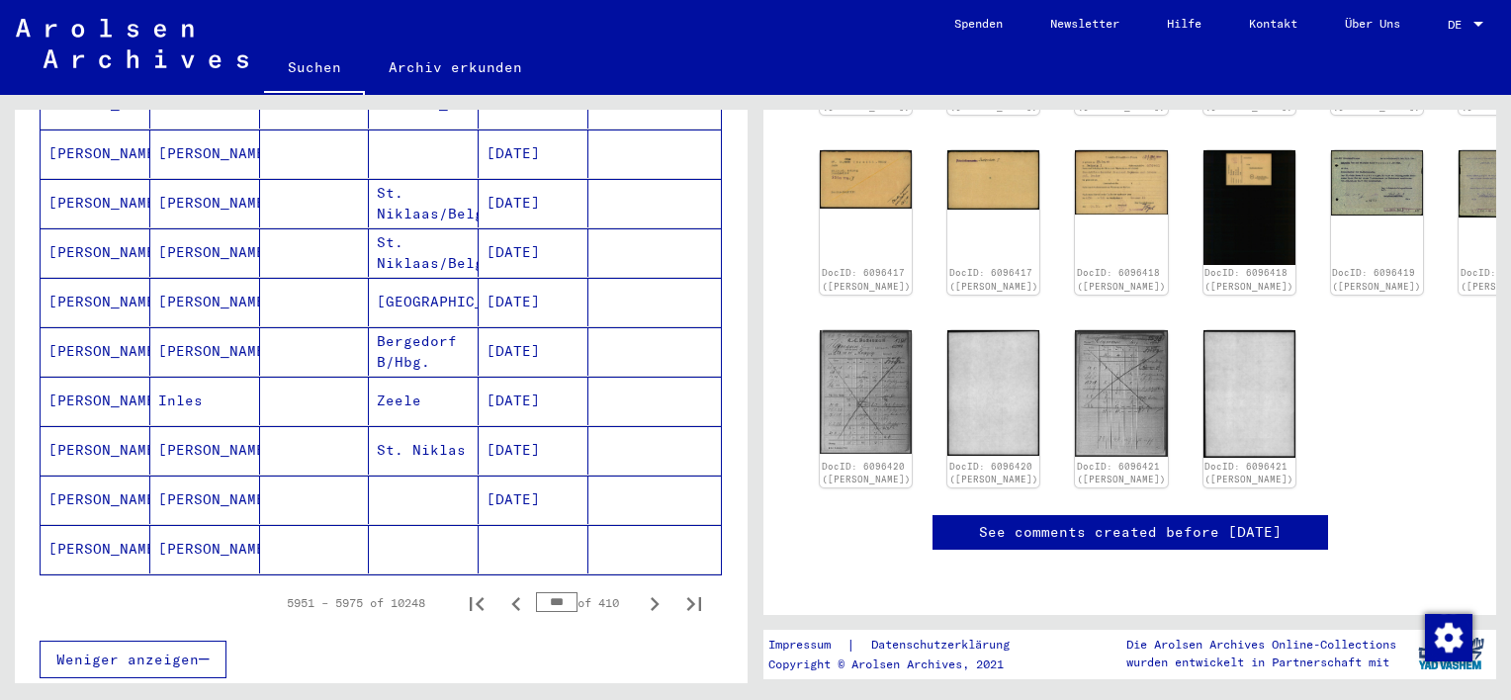
scroll to position [1088, 0]
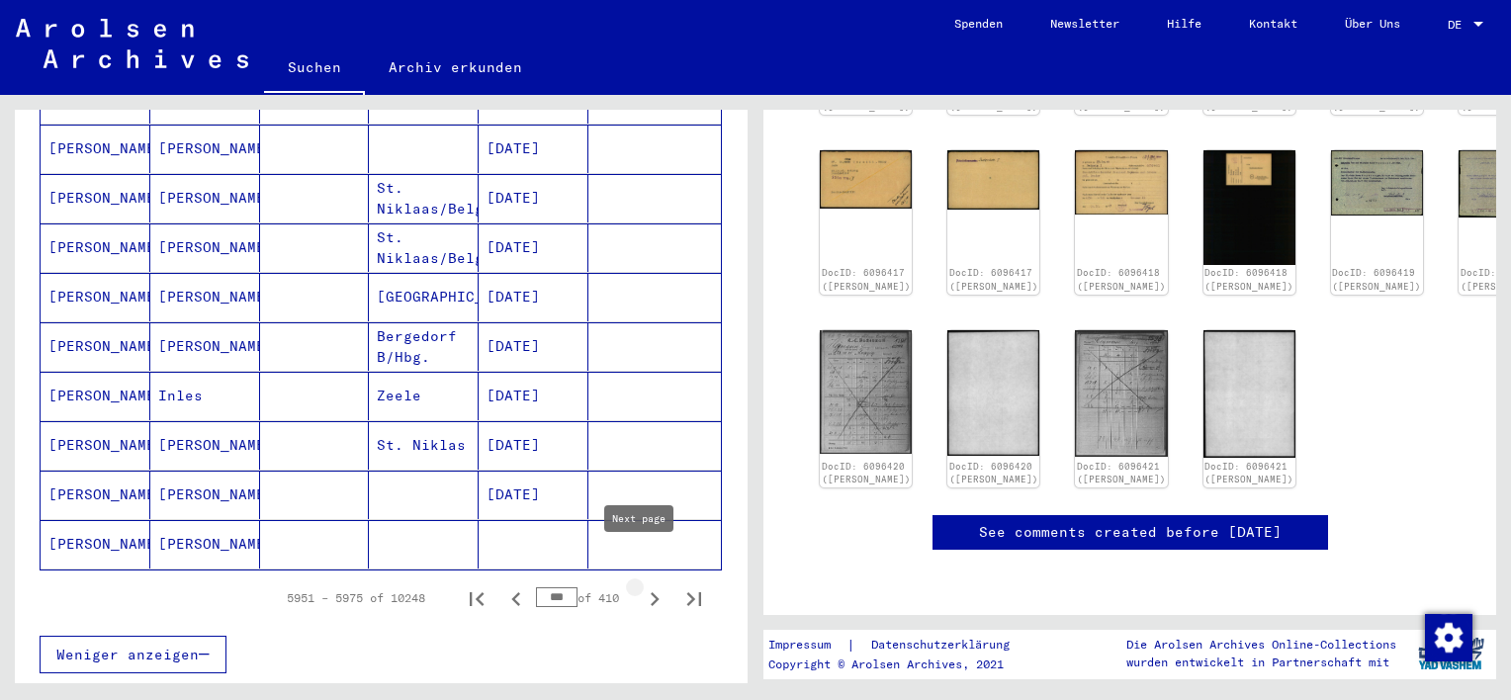
click at [641, 585] on icon "Next page" at bounding box center [655, 599] width 28 height 28
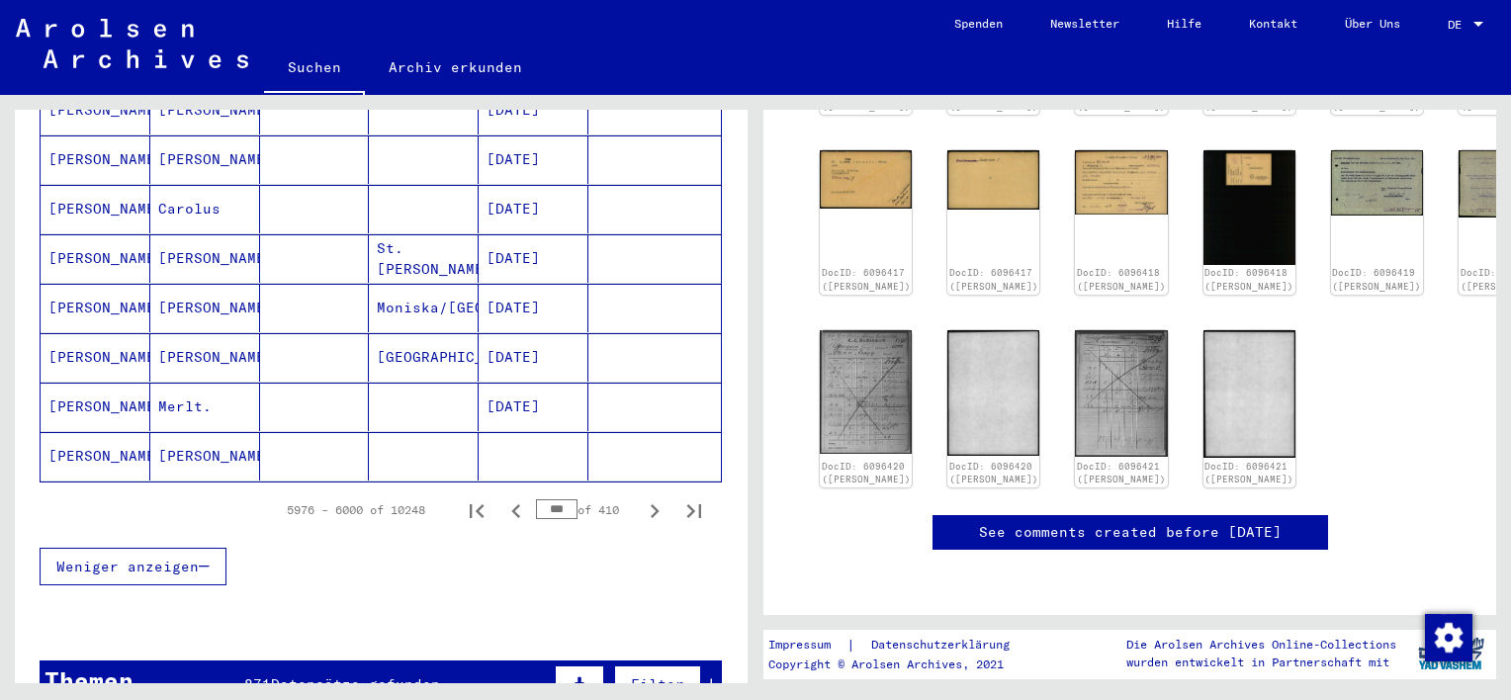
scroll to position [1187, 0]
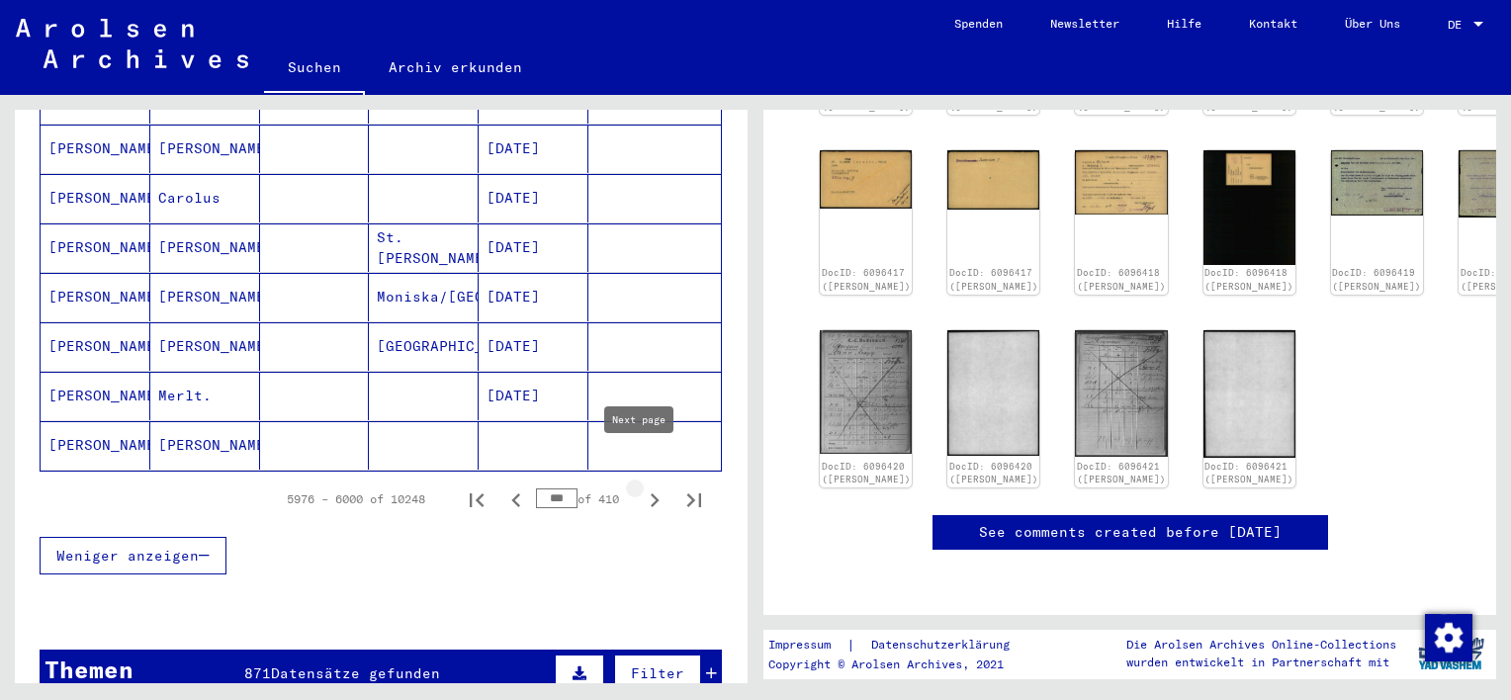
click at [642, 486] on icon "Next page" at bounding box center [655, 500] width 28 height 28
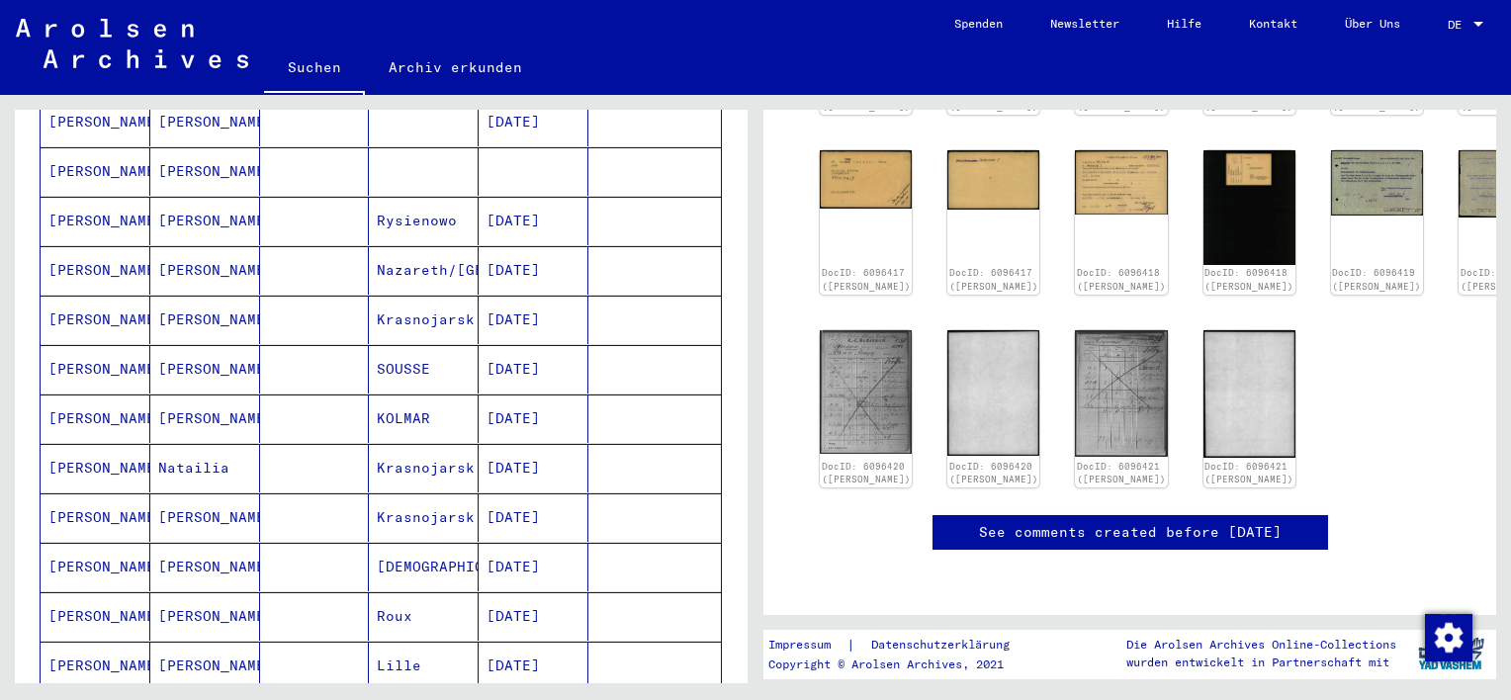
scroll to position [989, 0]
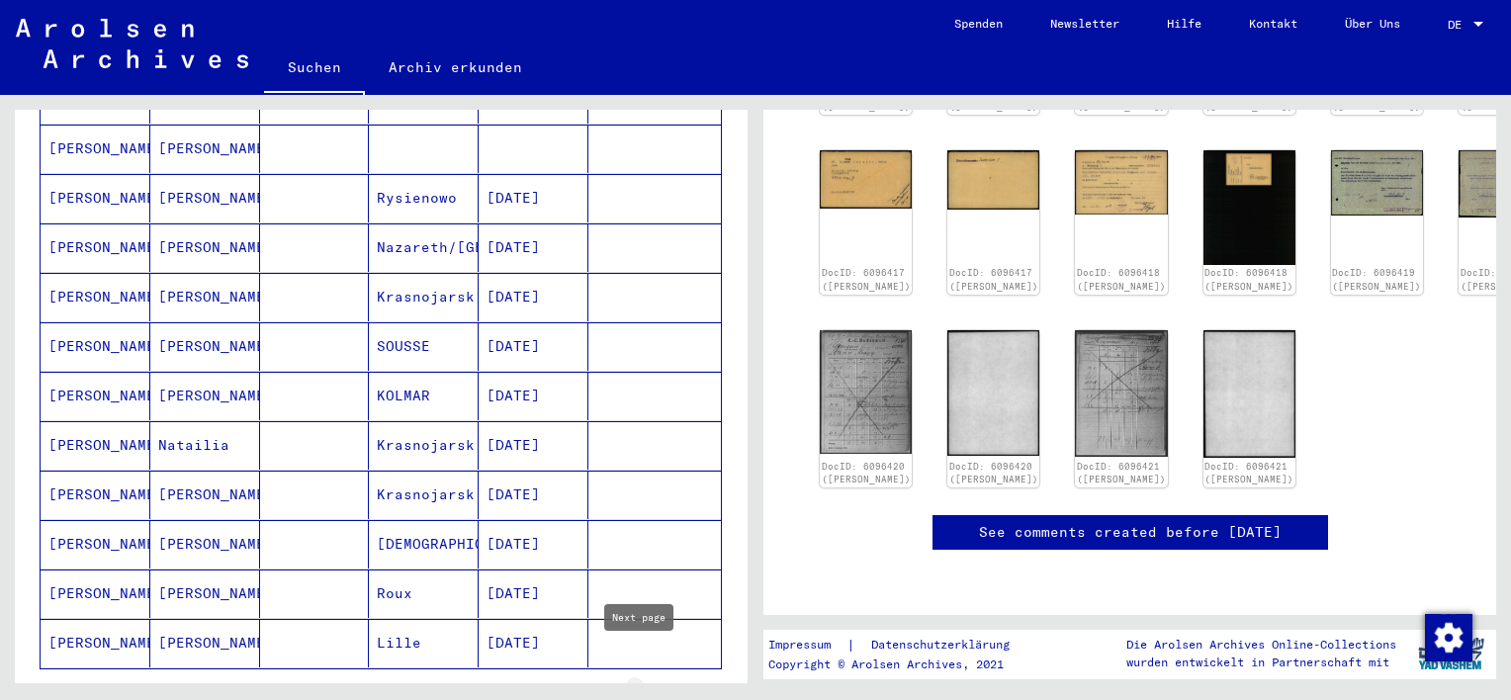
click at [641, 684] on icon "Next page" at bounding box center [655, 698] width 28 height 28
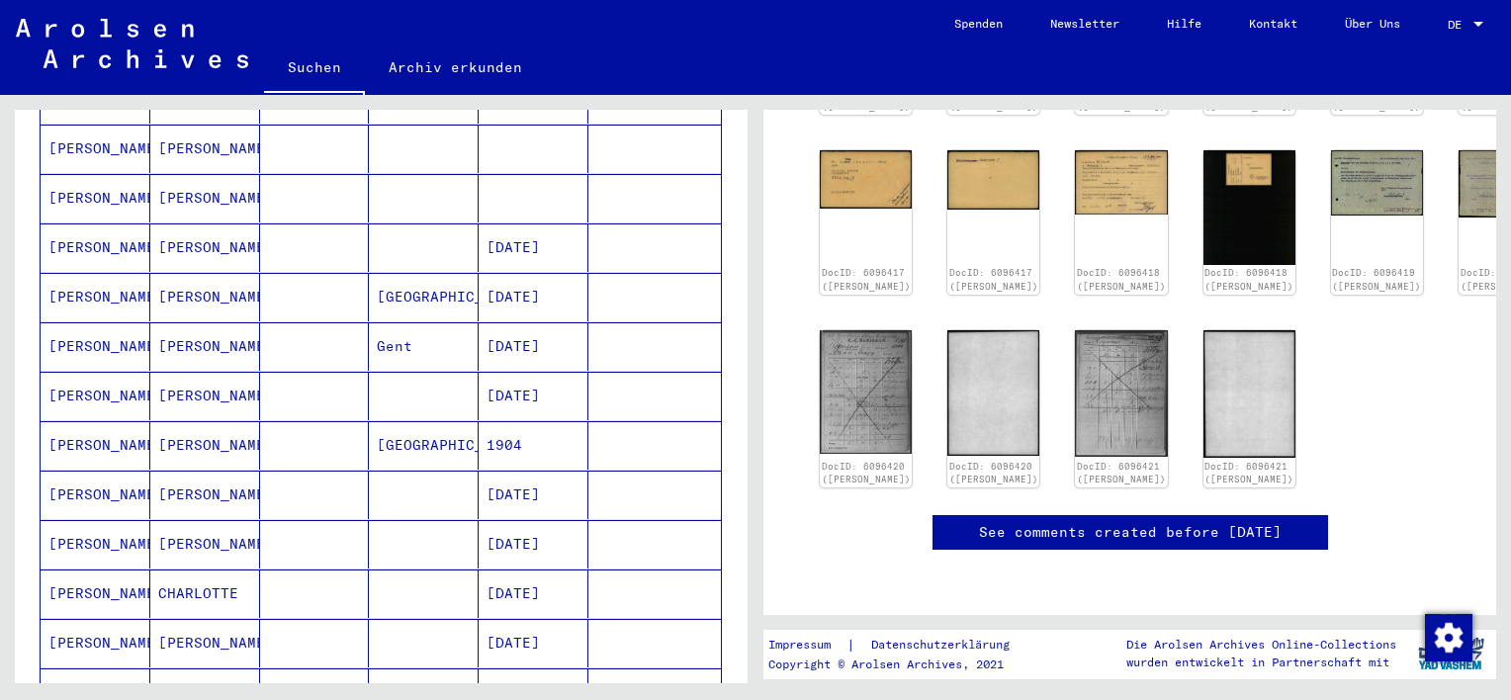
scroll to position [1088, 0]
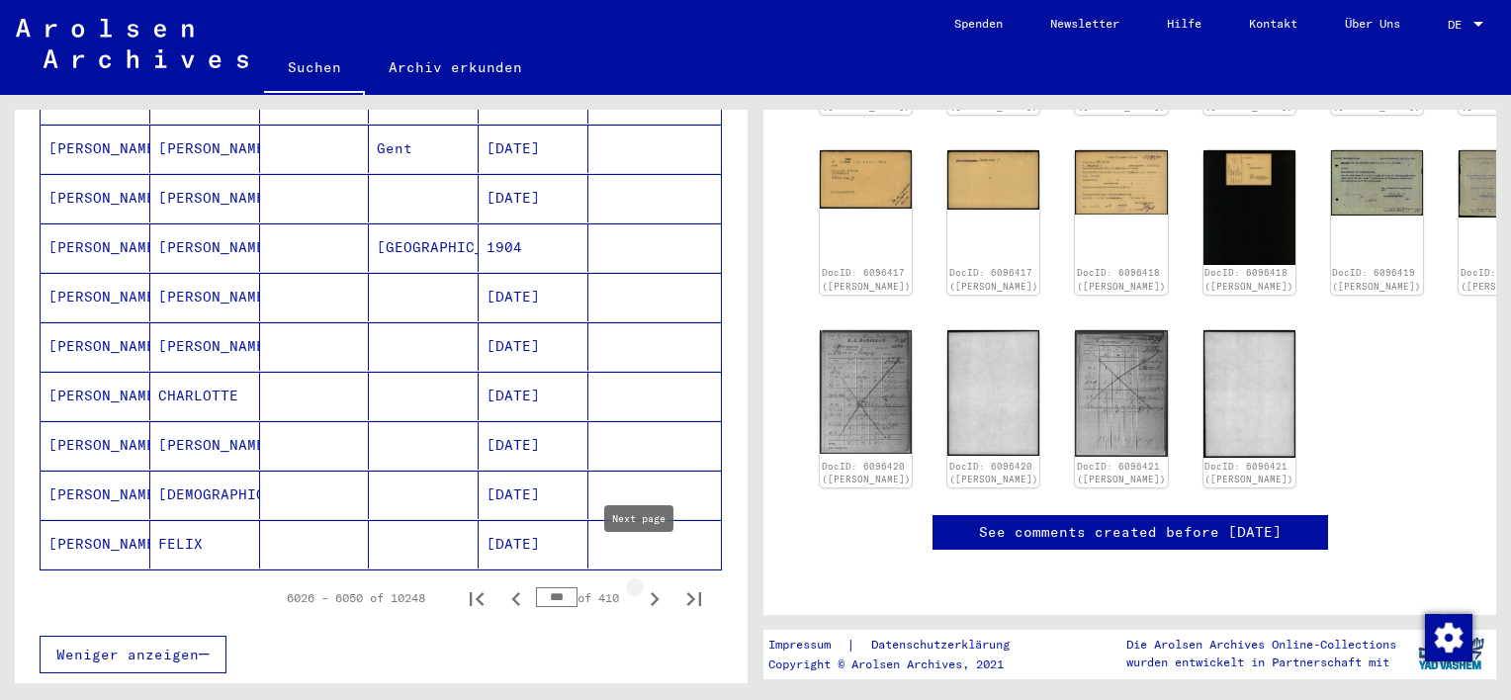
click at [641, 585] on icon "Next page" at bounding box center [655, 599] width 28 height 28
type input "***"
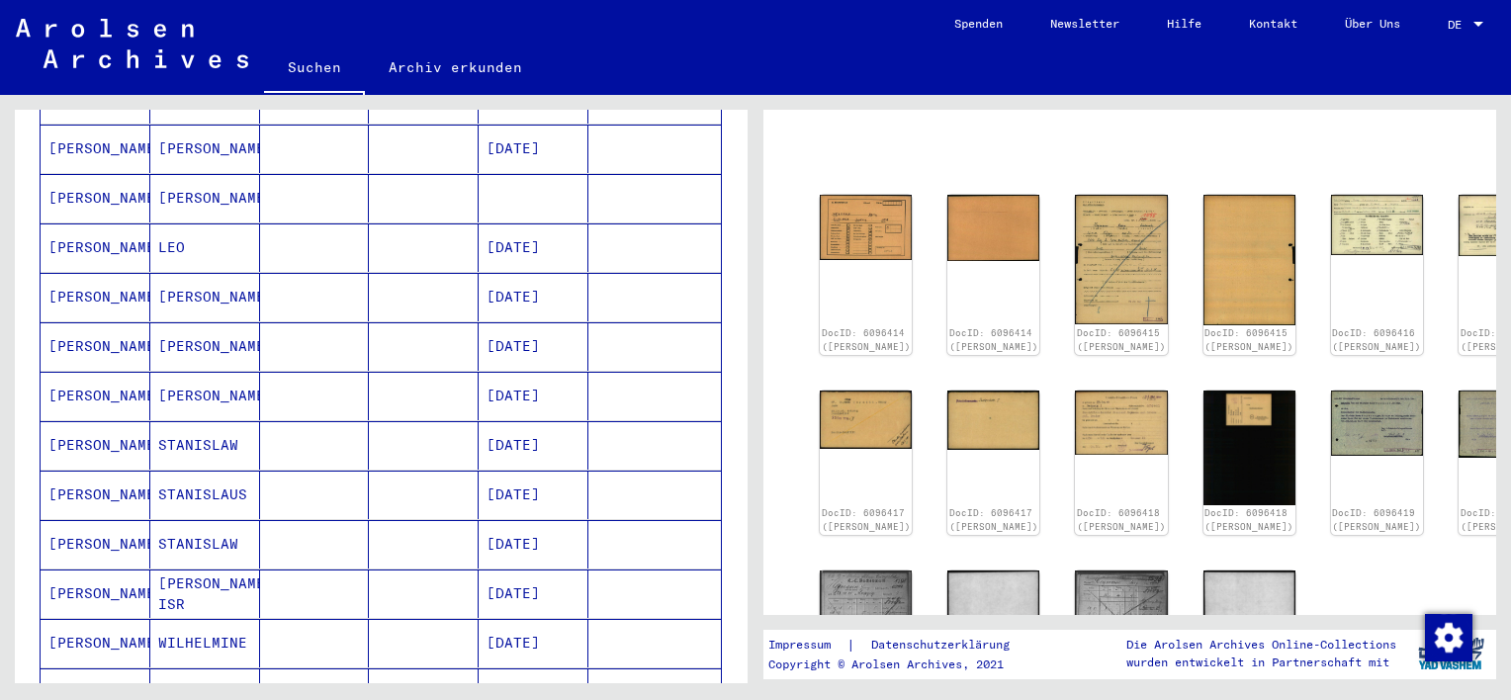
scroll to position [99, 0]
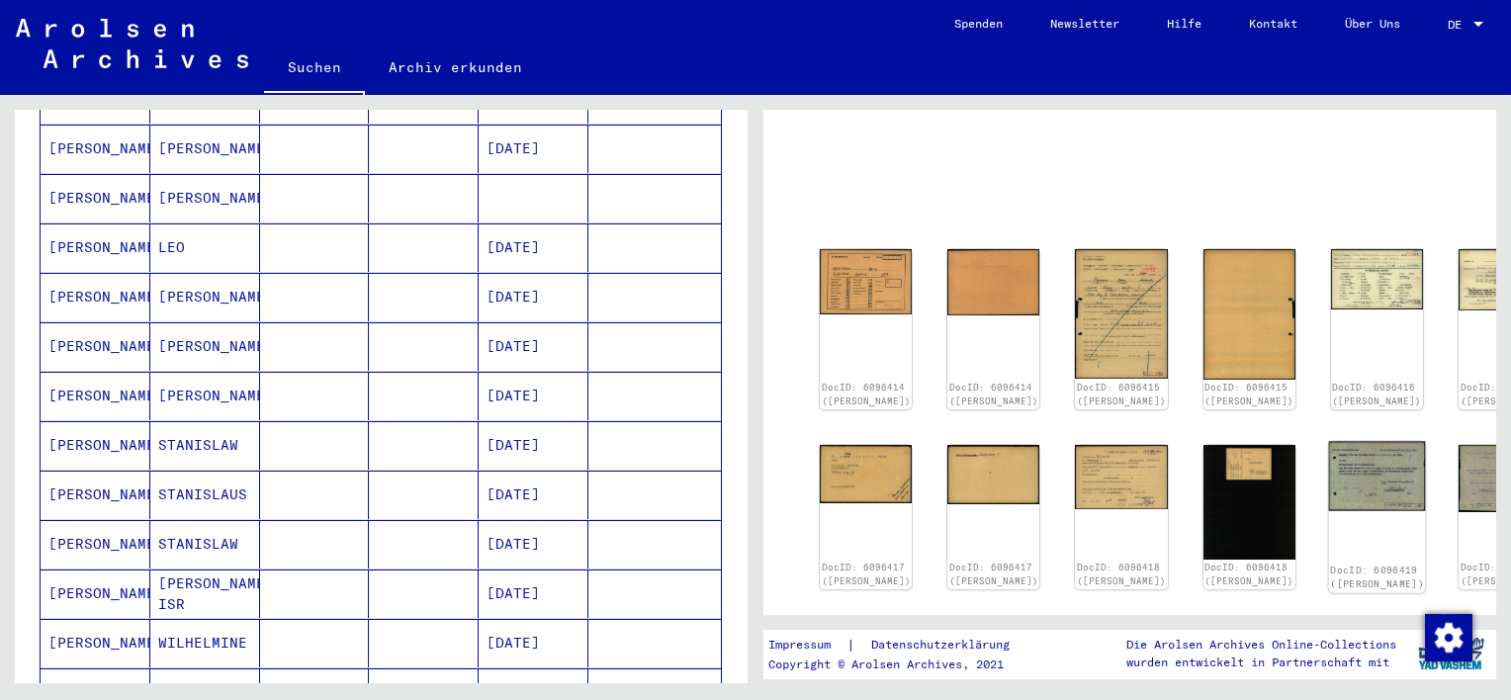
click at [1328, 461] on img at bounding box center [1376, 475] width 97 height 69
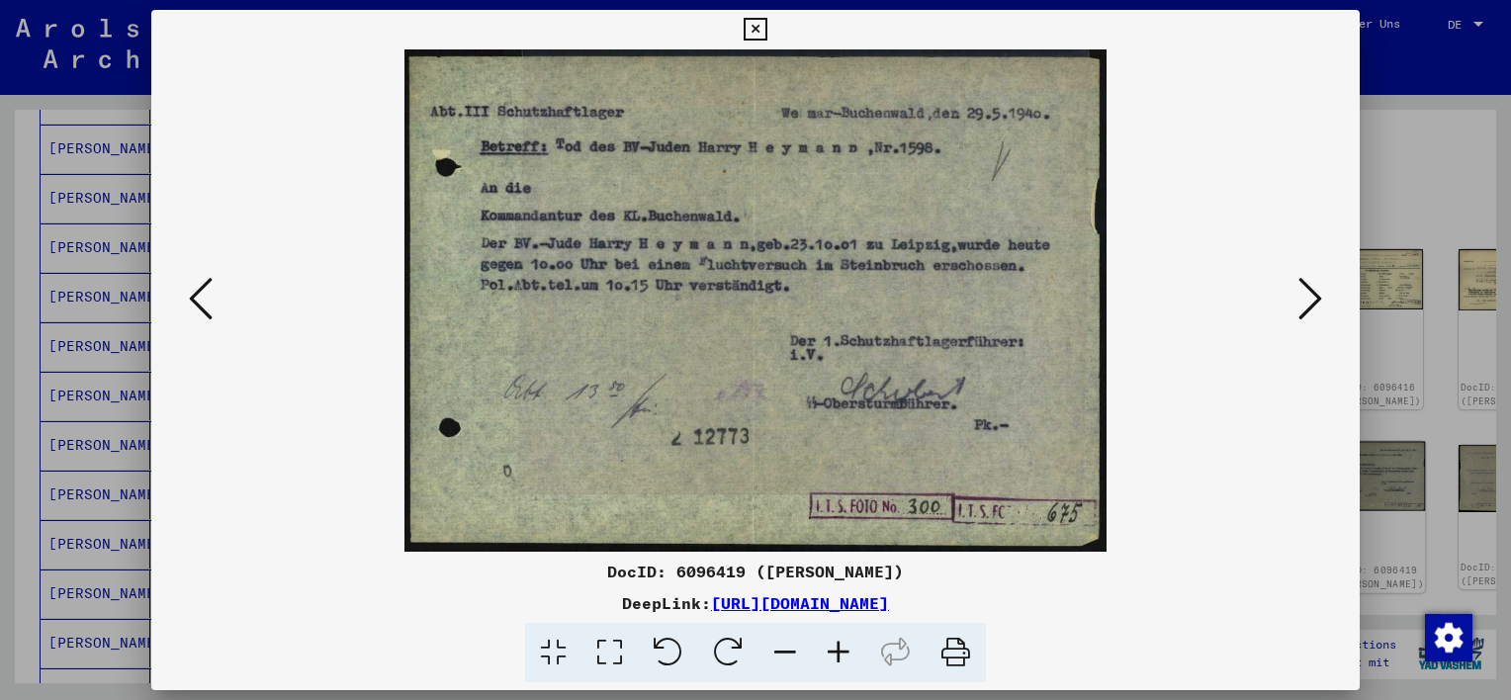
click at [1285, 461] on div at bounding box center [755, 300] width 1208 height 502
drag, startPoint x: 1285, startPoint y: 461, endPoint x: 1328, endPoint y: 502, distance: 59.4
click at [1328, 502] on div at bounding box center [755, 300] width 1208 height 502
click at [750, 28] on icon at bounding box center [755, 30] width 23 height 24
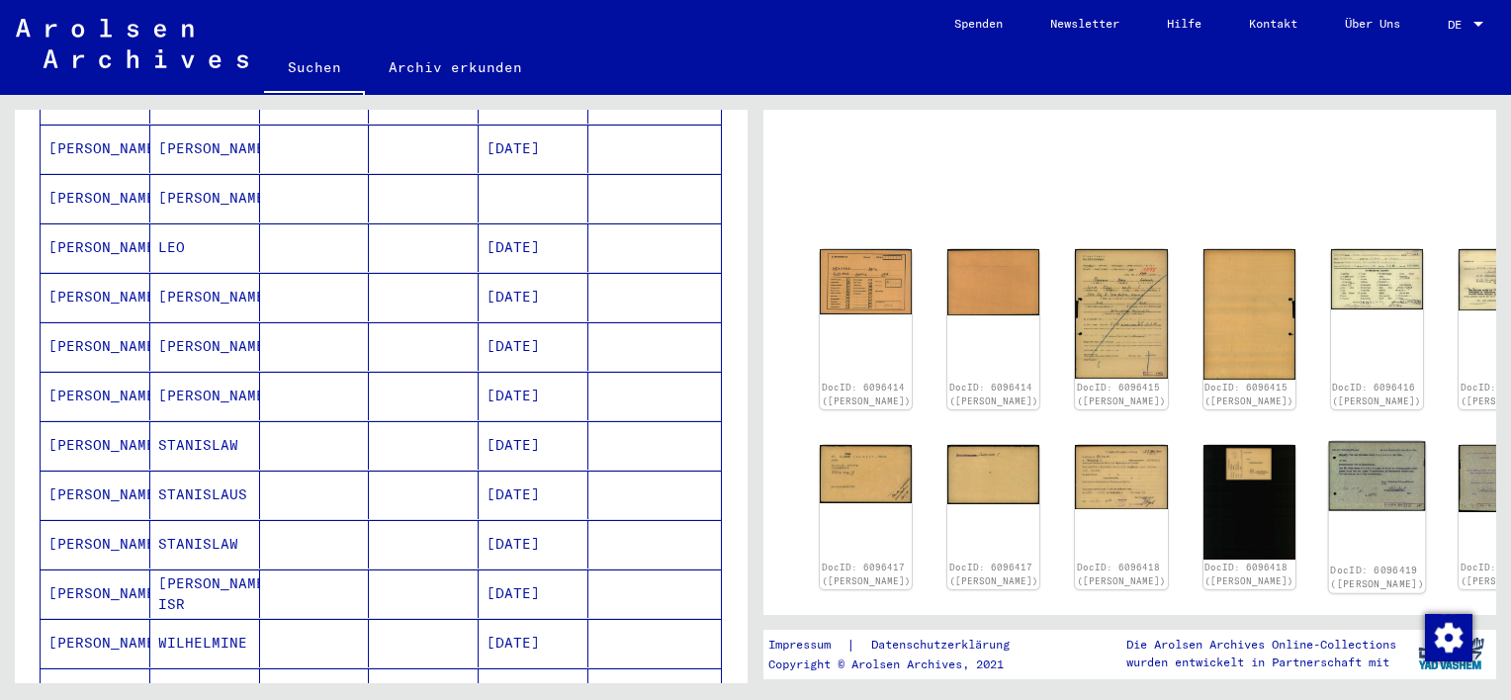
click at [1328, 462] on img at bounding box center [1376, 475] width 97 height 69
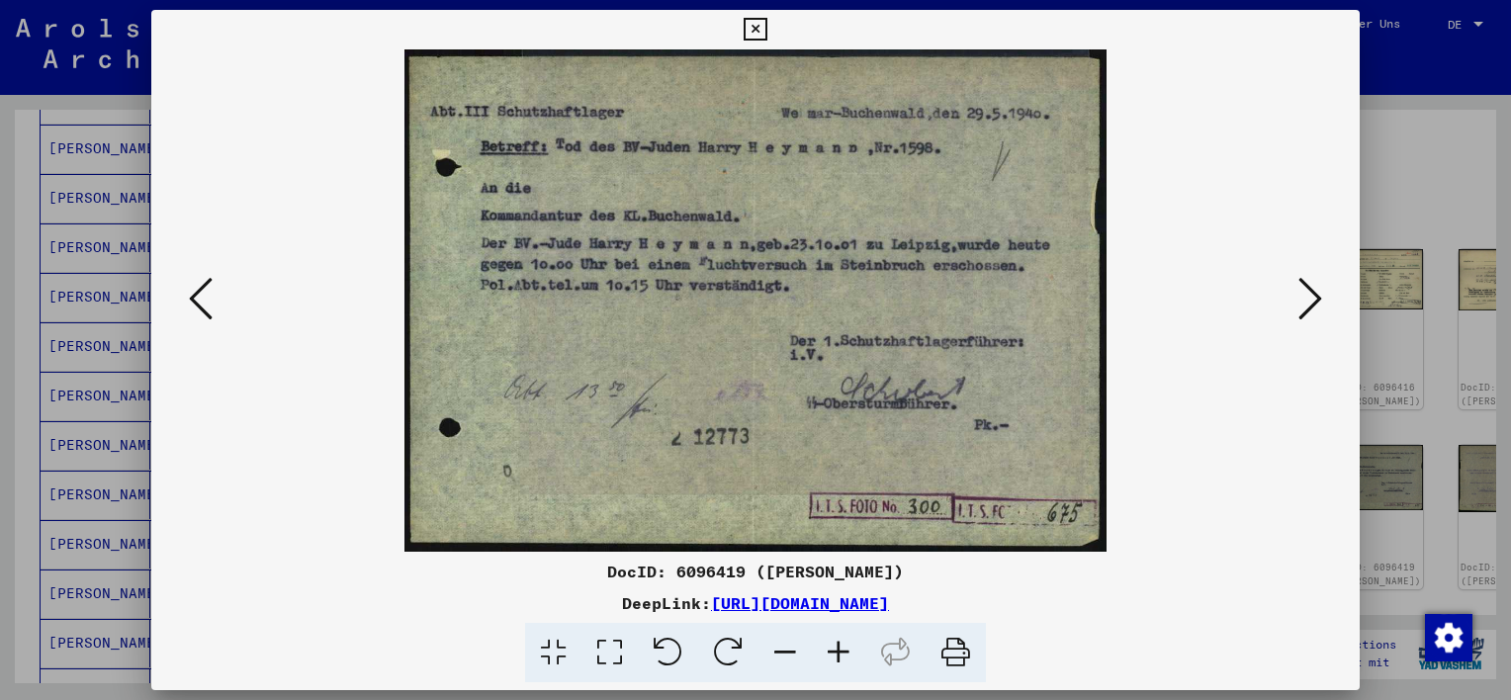
drag, startPoint x: 957, startPoint y: 650, endPoint x: 134, endPoint y: 589, distance: 824.9
click at [957, 650] on icon at bounding box center [955, 653] width 60 height 60
click at [759, 27] on icon at bounding box center [755, 30] width 23 height 24
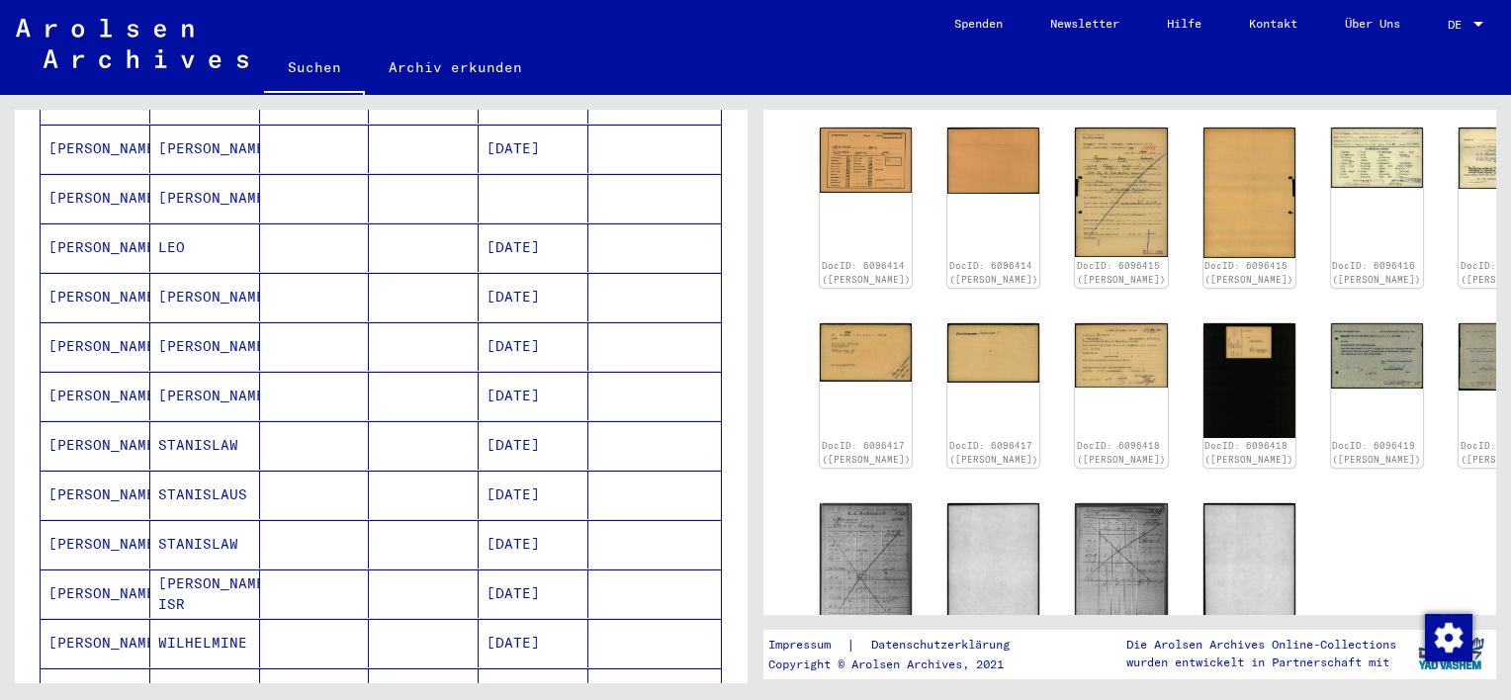
scroll to position [297, 0]
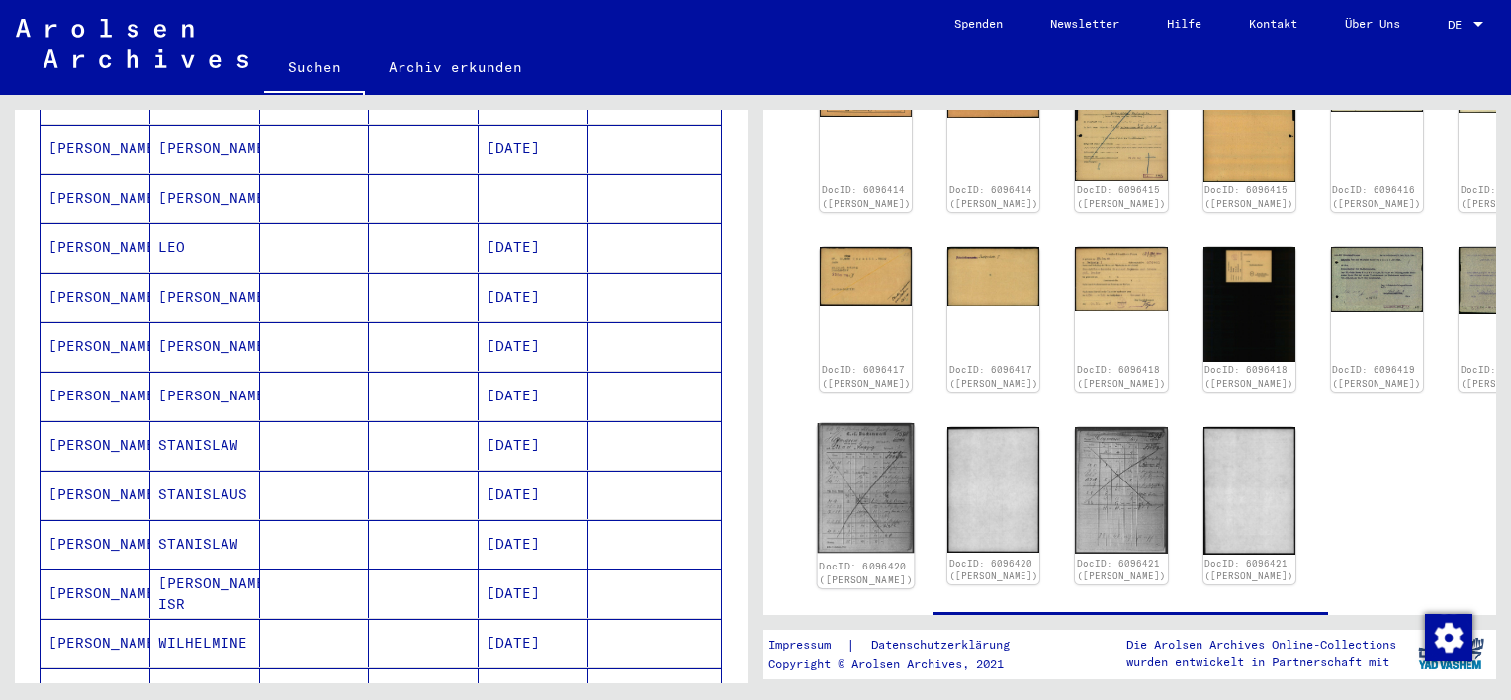
click at [843, 461] on img at bounding box center [866, 488] width 97 height 130
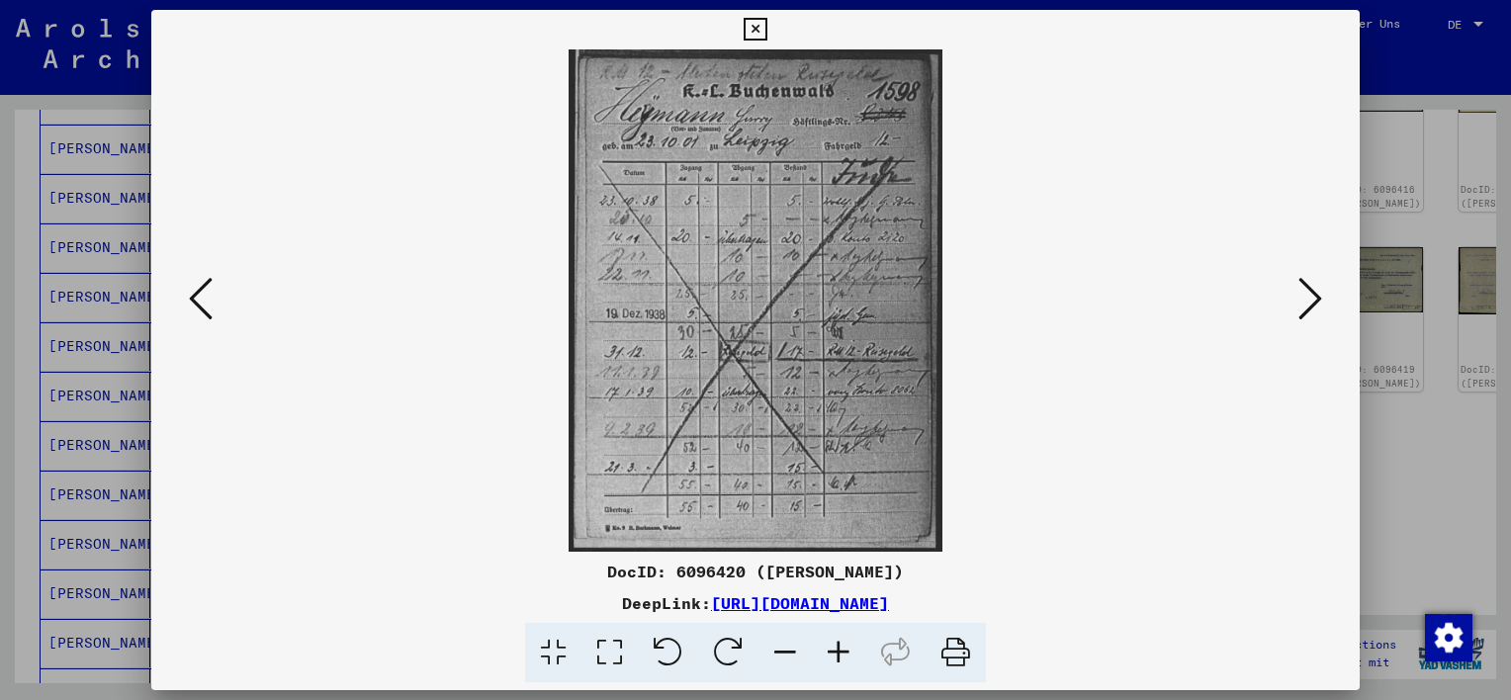
click at [843, 461] on img at bounding box center [756, 300] width 1074 height 502
click at [751, 25] on icon at bounding box center [755, 30] width 23 height 24
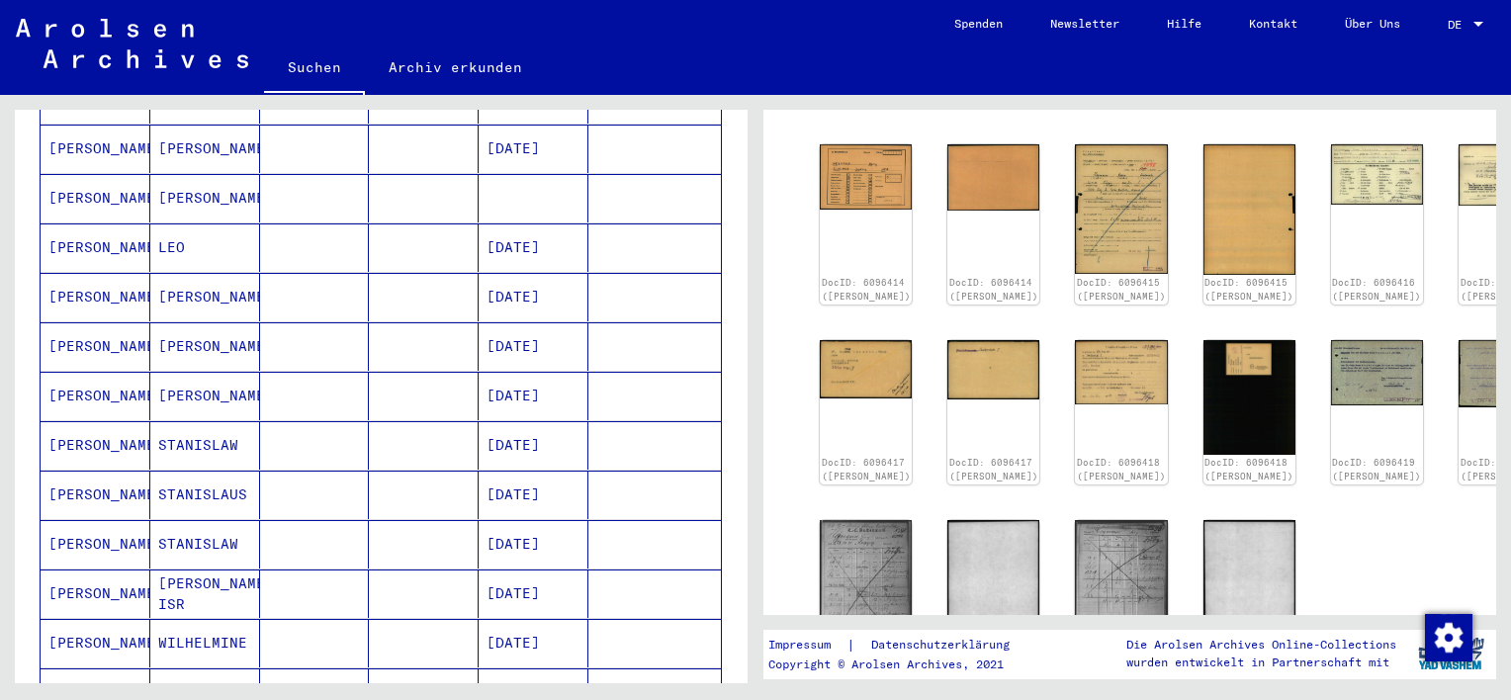
scroll to position [99, 0]
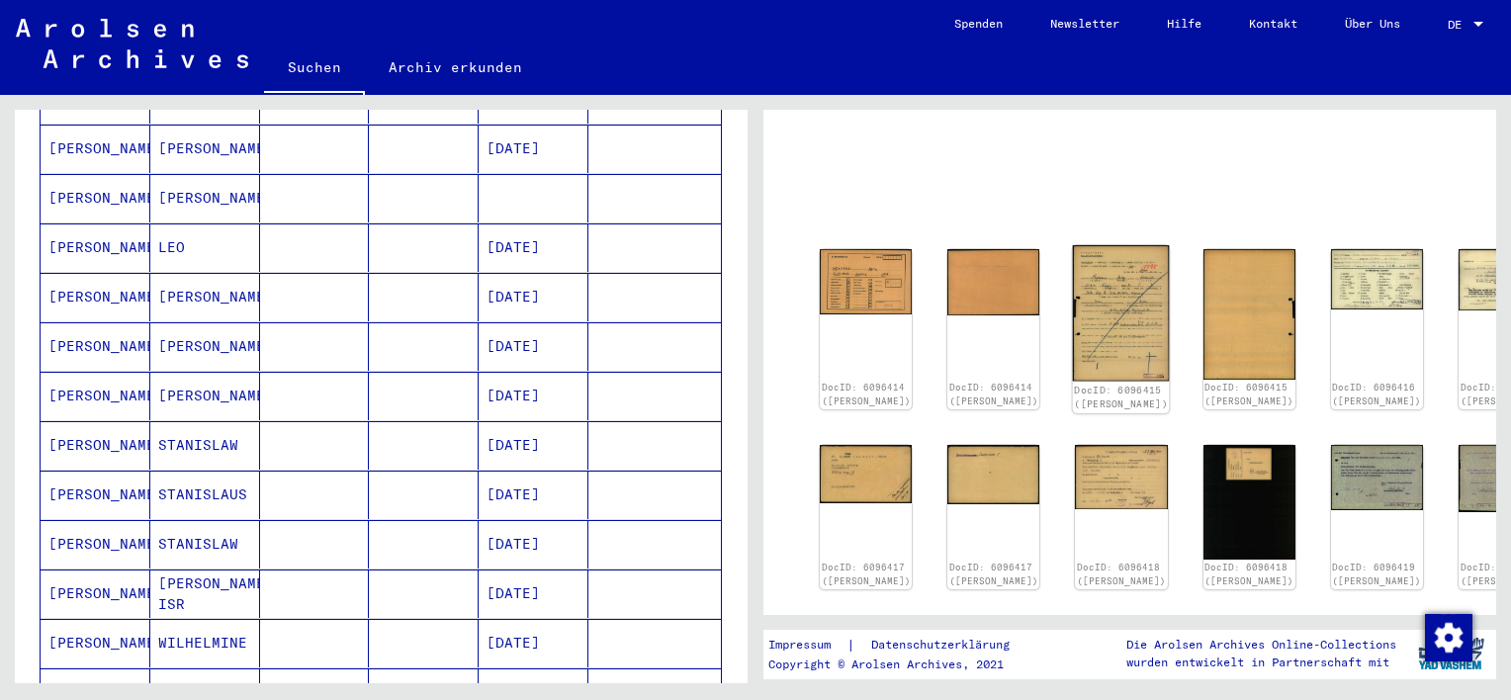
click at [1074, 273] on img at bounding box center [1121, 312] width 97 height 135
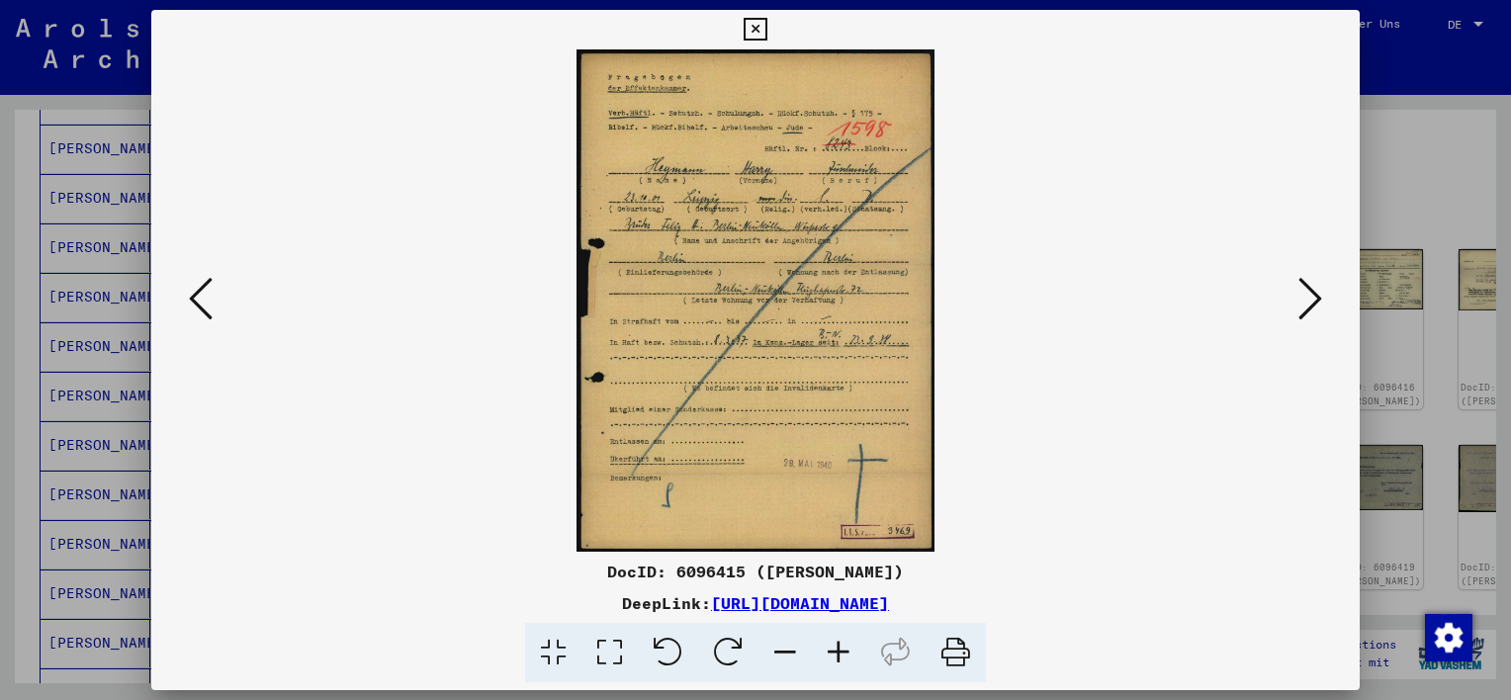
click at [1074, 273] on img at bounding box center [756, 300] width 1074 height 502
click at [755, 31] on icon at bounding box center [755, 30] width 23 height 24
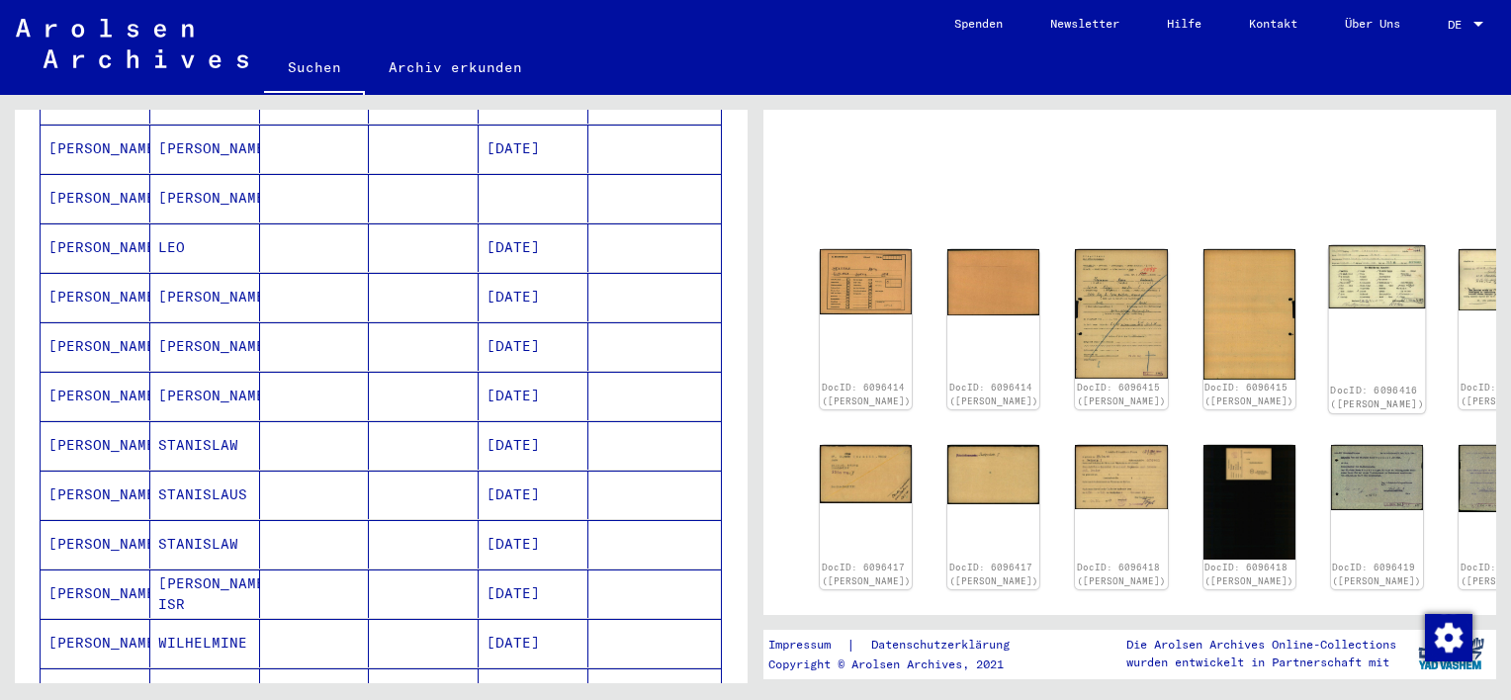
click at [1328, 269] on img at bounding box center [1376, 276] width 97 height 63
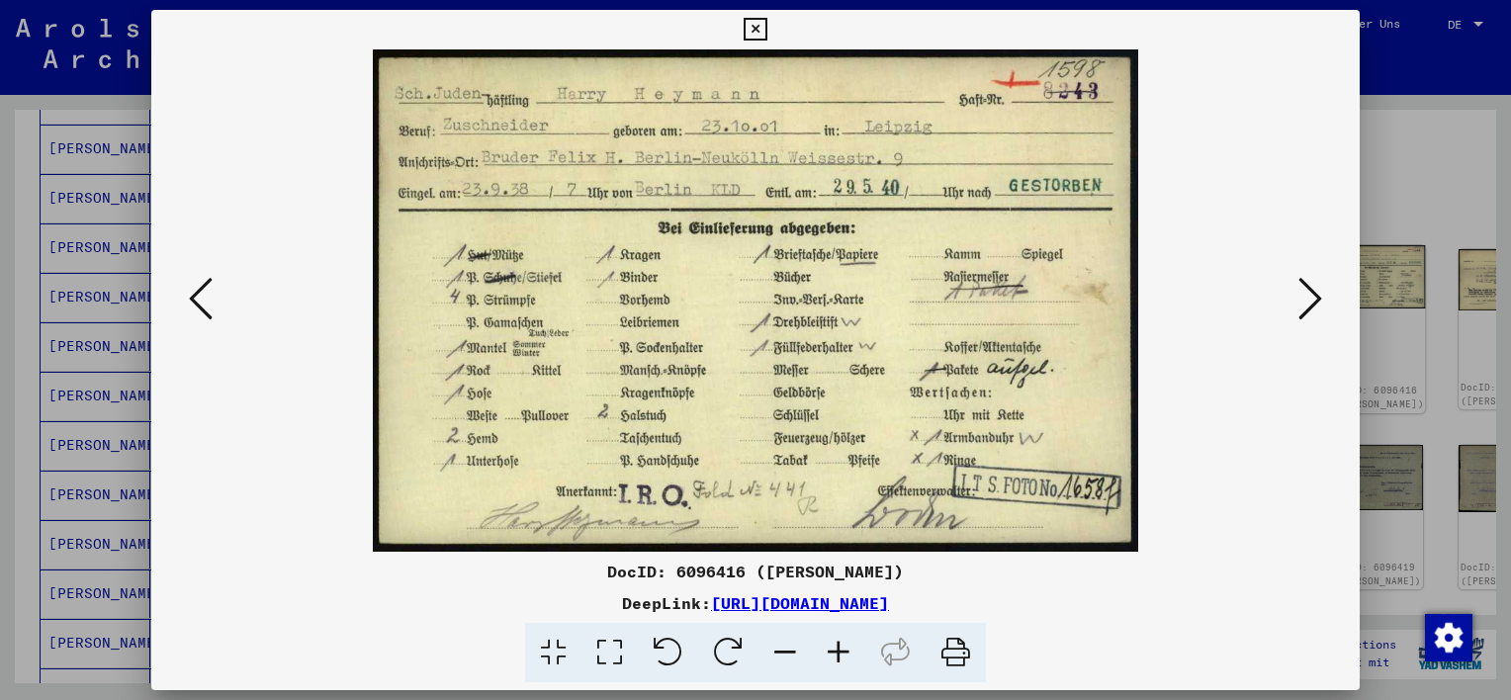
click at [1270, 269] on img at bounding box center [756, 300] width 1074 height 502
click at [761, 27] on icon at bounding box center [755, 30] width 23 height 24
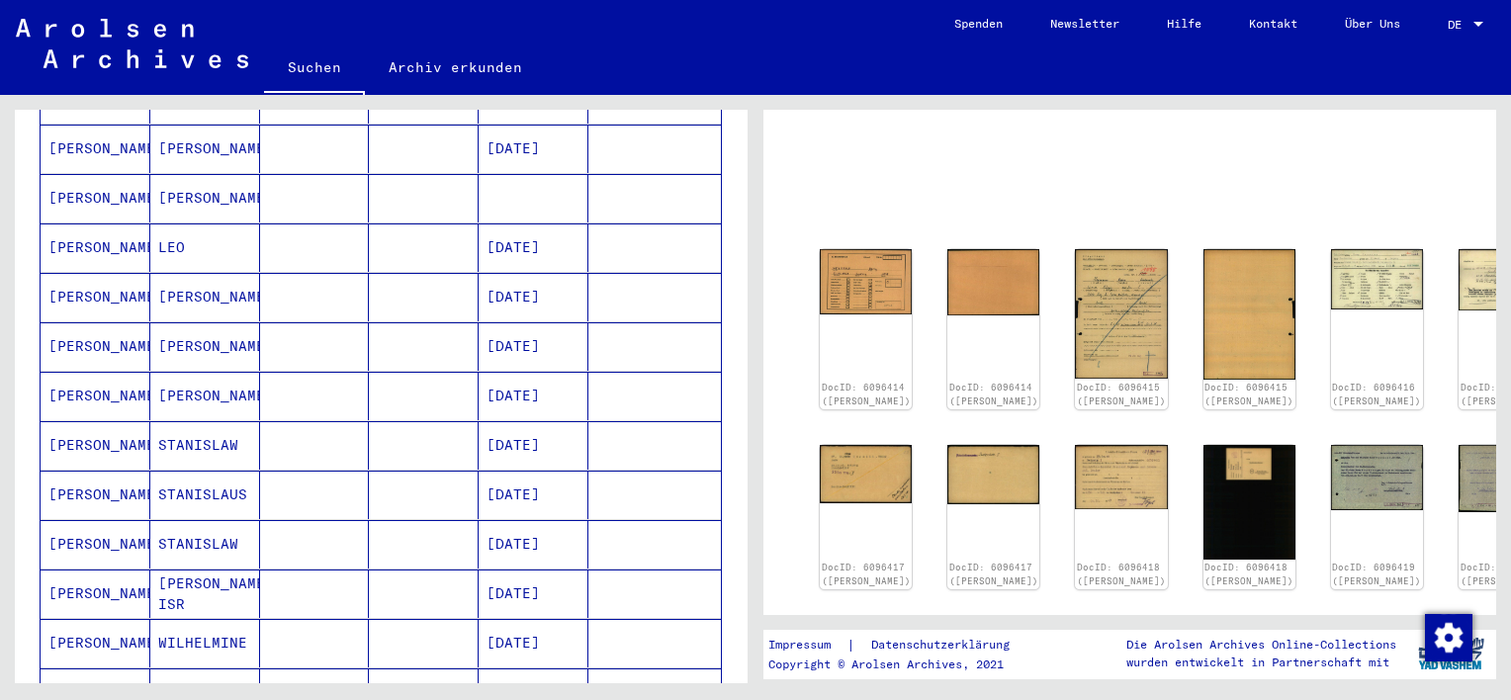
scroll to position [490, 0]
